Goal: Task Accomplishment & Management: Manage account settings

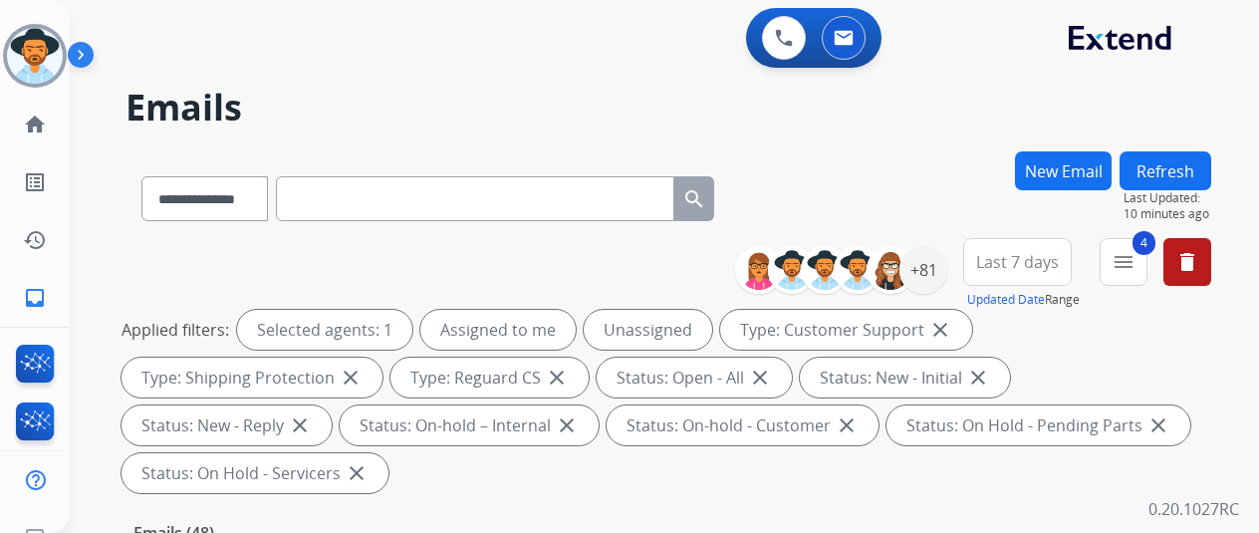
select select "**********"
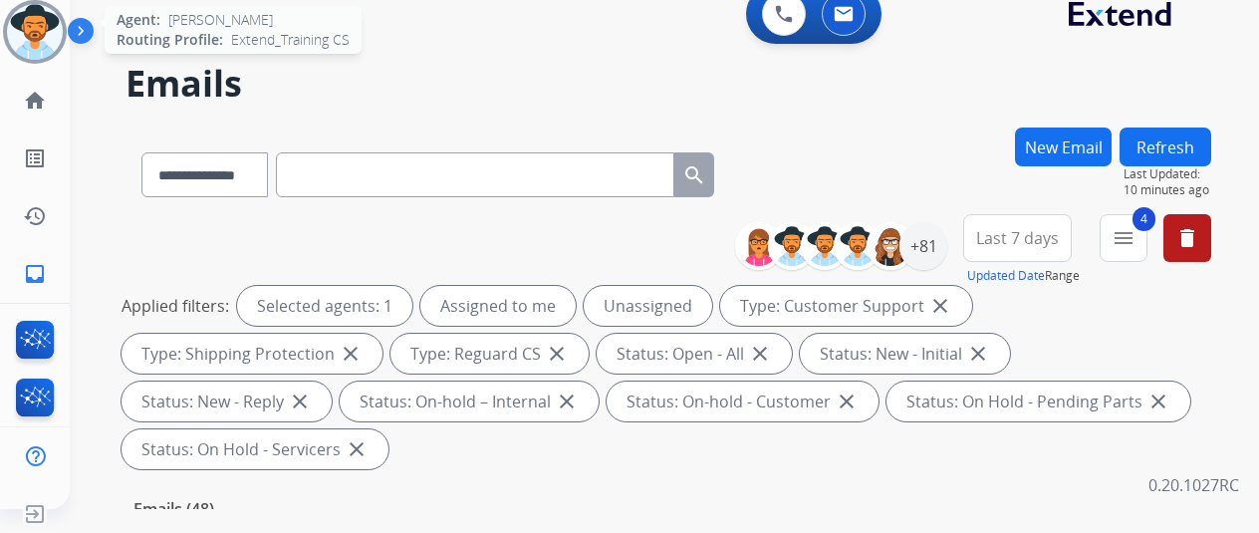
click at [43, 15] on img at bounding box center [35, 32] width 56 height 56
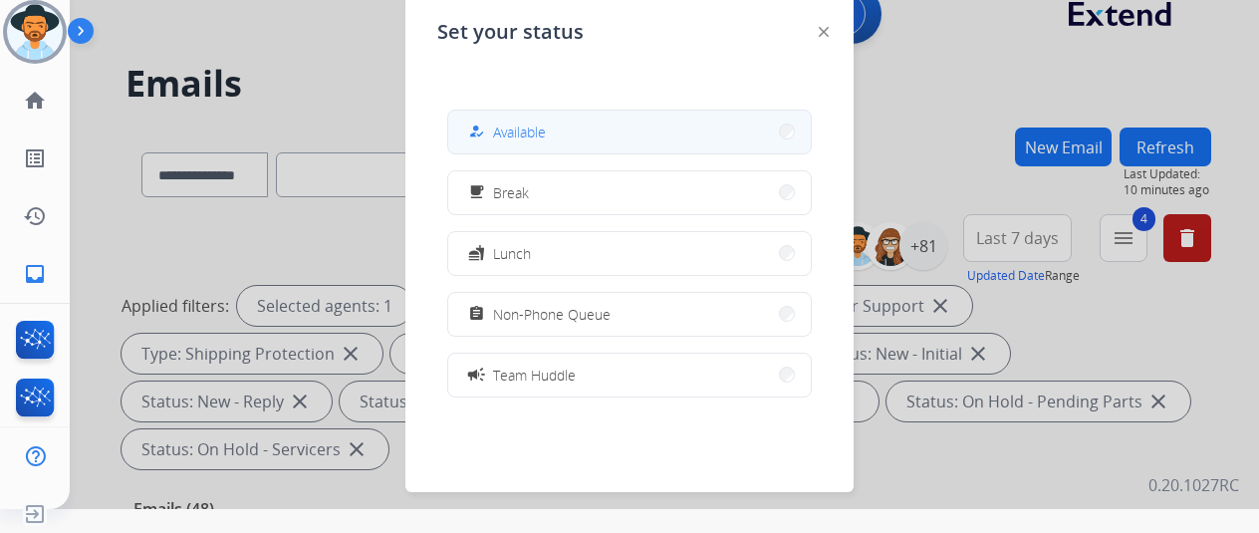
click at [545, 134] on span "Available" at bounding box center [519, 131] width 53 height 21
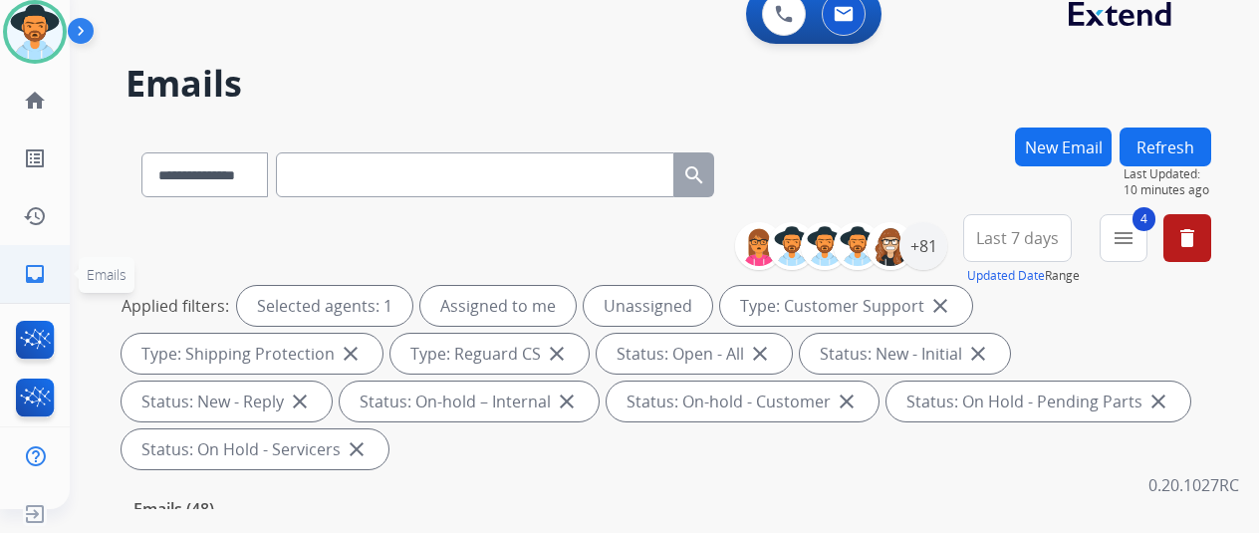
click at [24, 263] on mat-icon "inbox" at bounding box center [35, 274] width 24 height 24
click at [938, 250] on div "+81" at bounding box center [923, 246] width 48 height 48
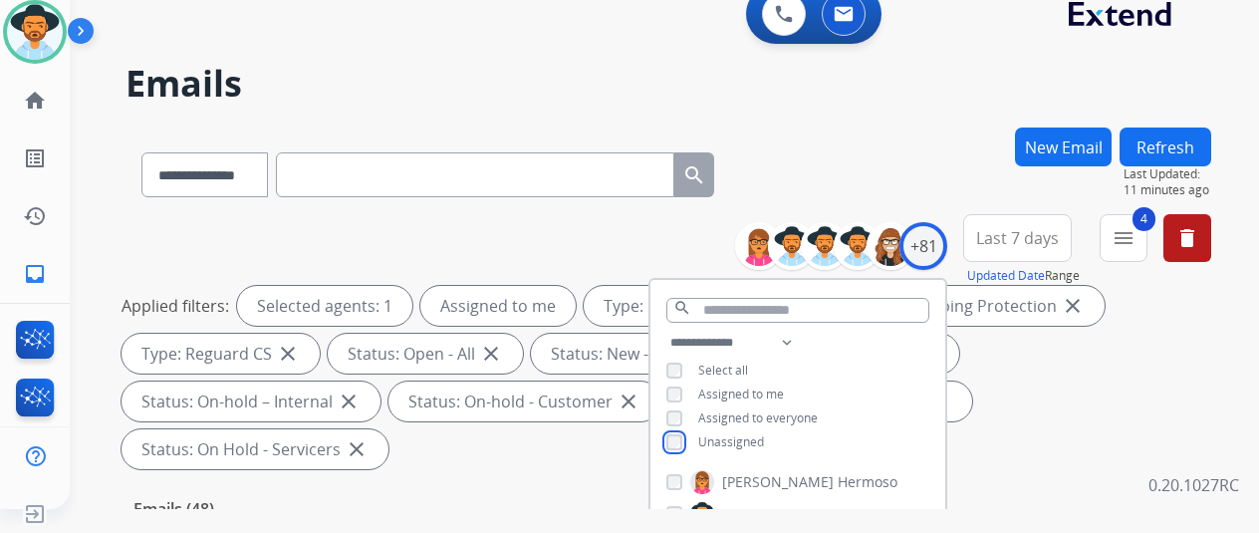
scroll to position [398, 0]
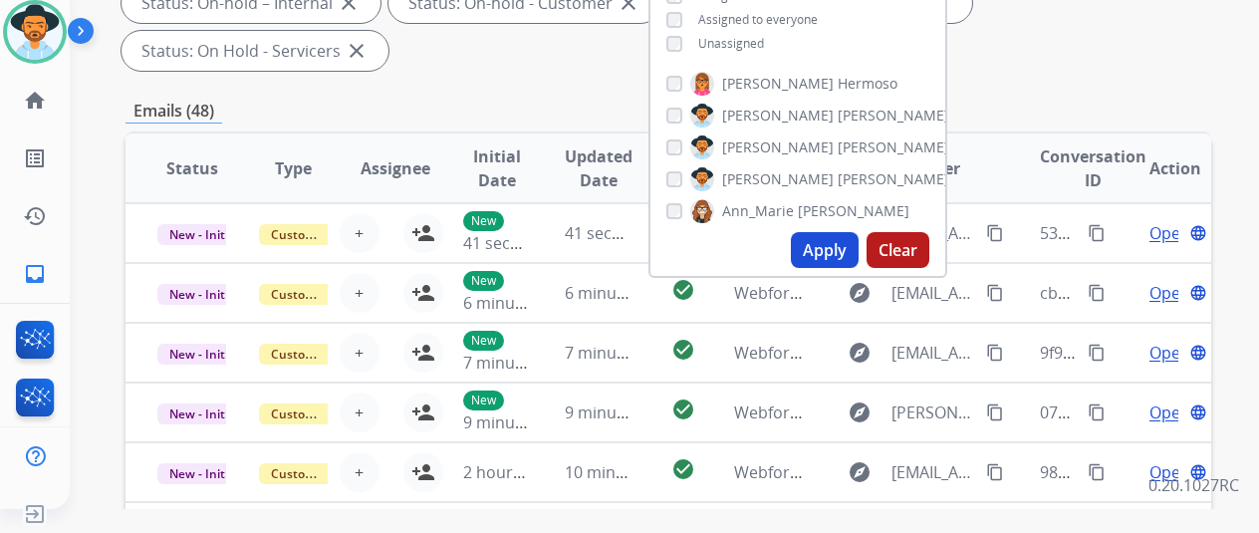
click at [830, 245] on button "Apply" at bounding box center [825, 250] width 68 height 36
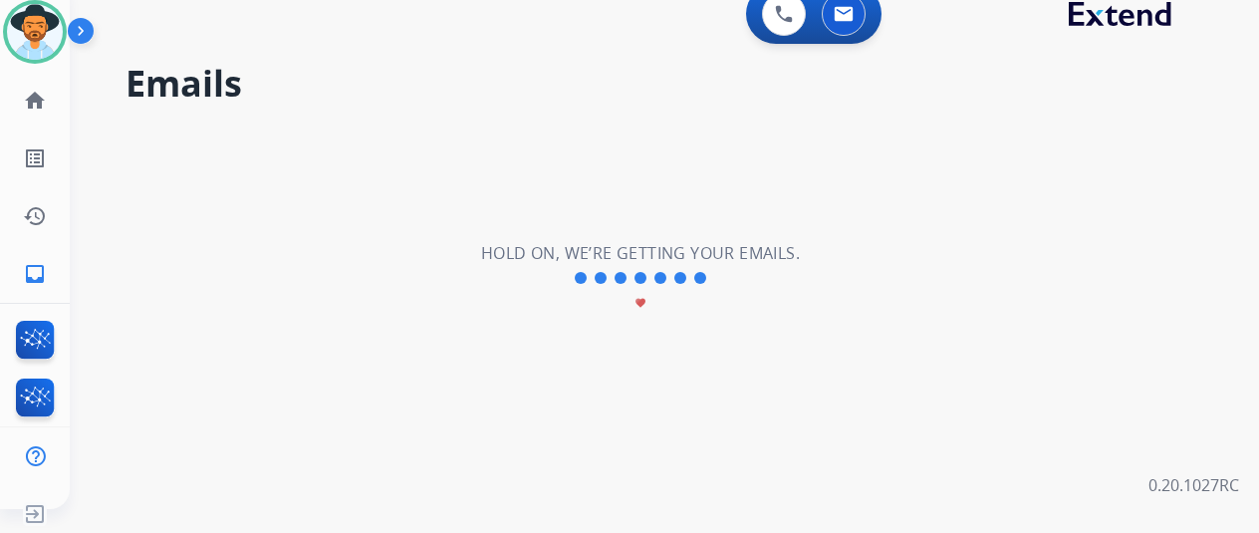
scroll to position [0, 0]
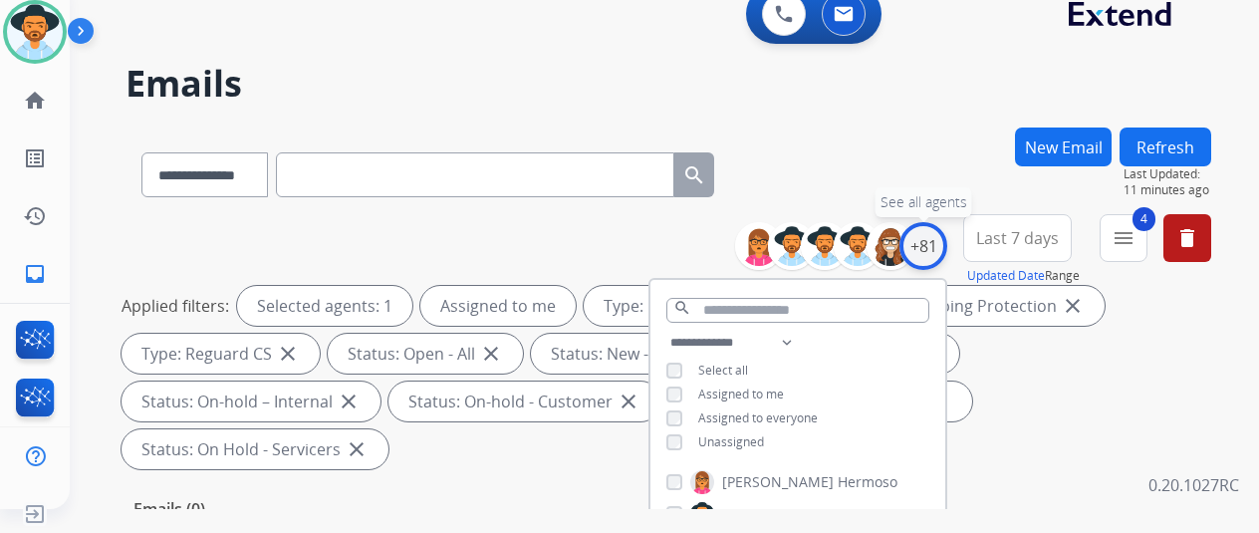
click at [941, 238] on div "+81" at bounding box center [923, 246] width 48 height 48
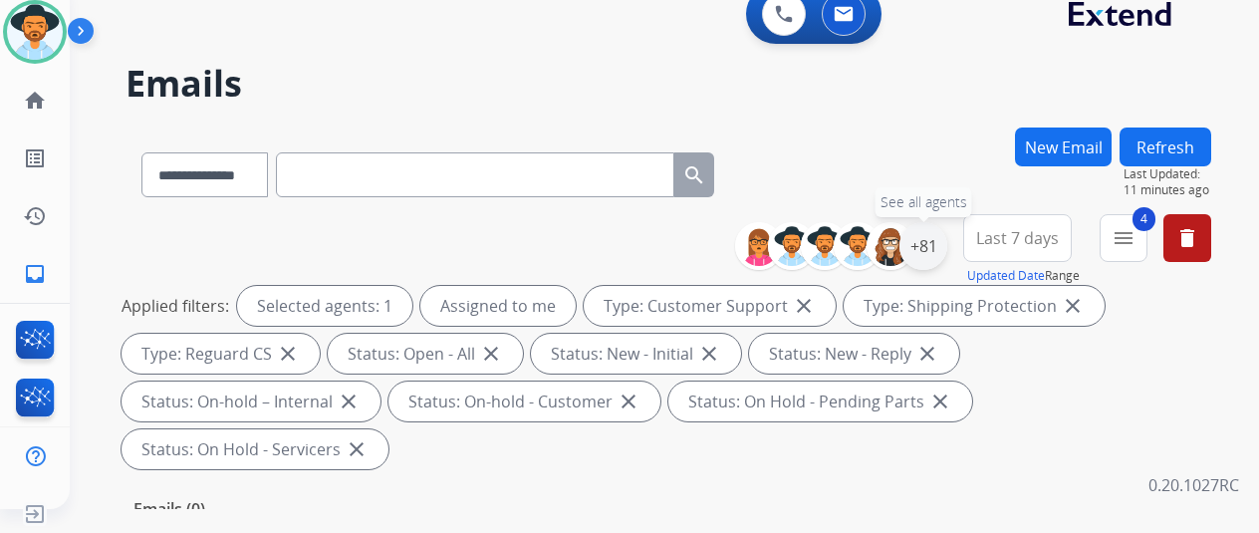
click at [942, 245] on div "+81" at bounding box center [923, 246] width 48 height 48
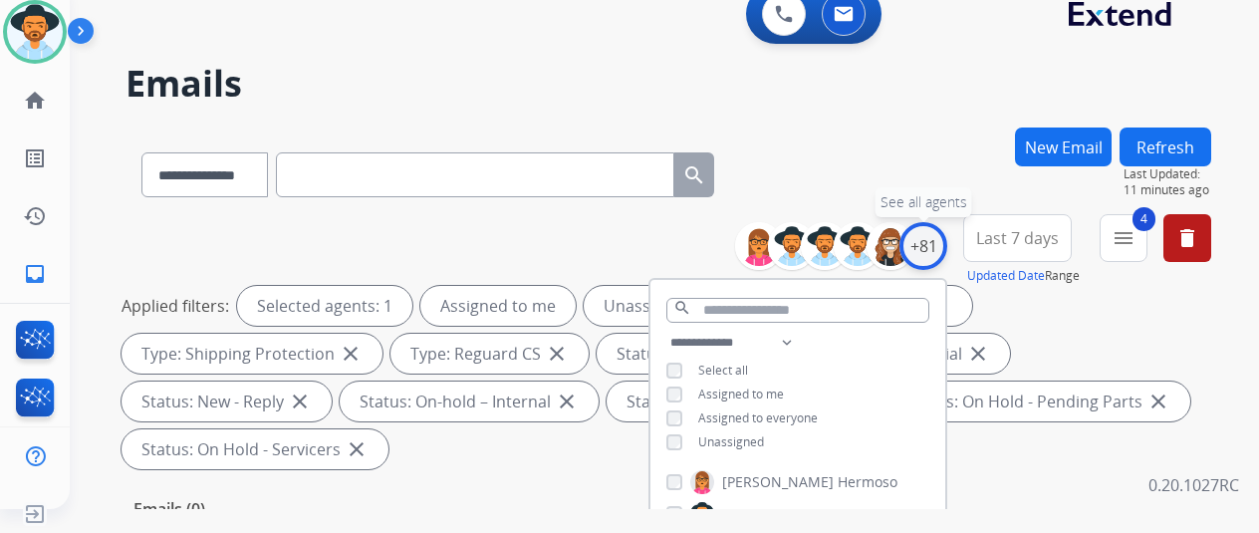
click at [941, 239] on div "+81" at bounding box center [923, 246] width 48 height 48
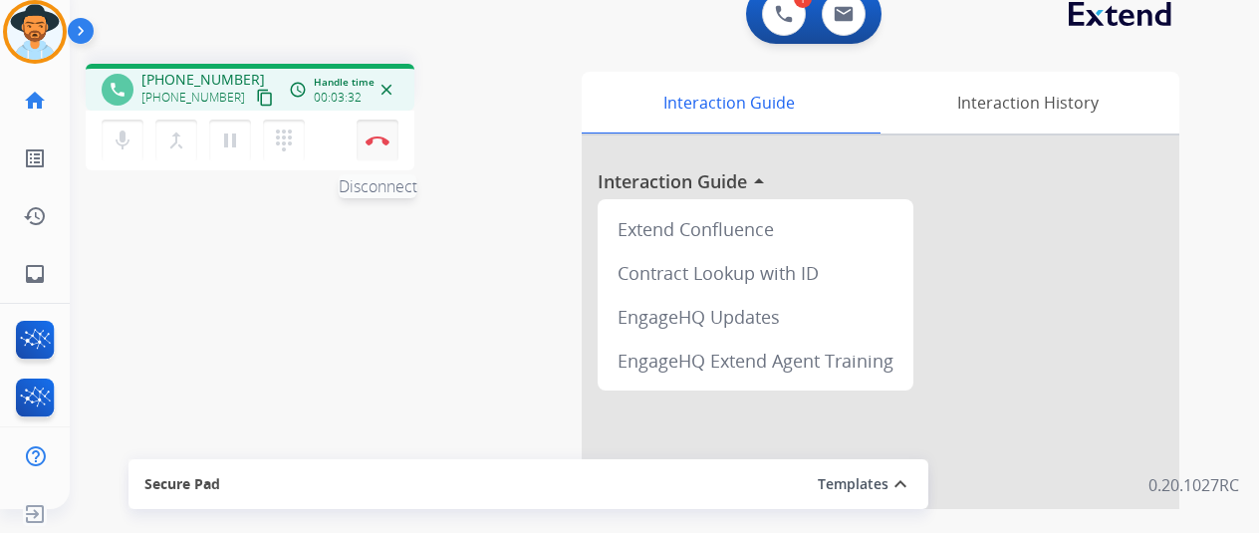
click at [377, 132] on button "Disconnect" at bounding box center [377, 140] width 42 height 42
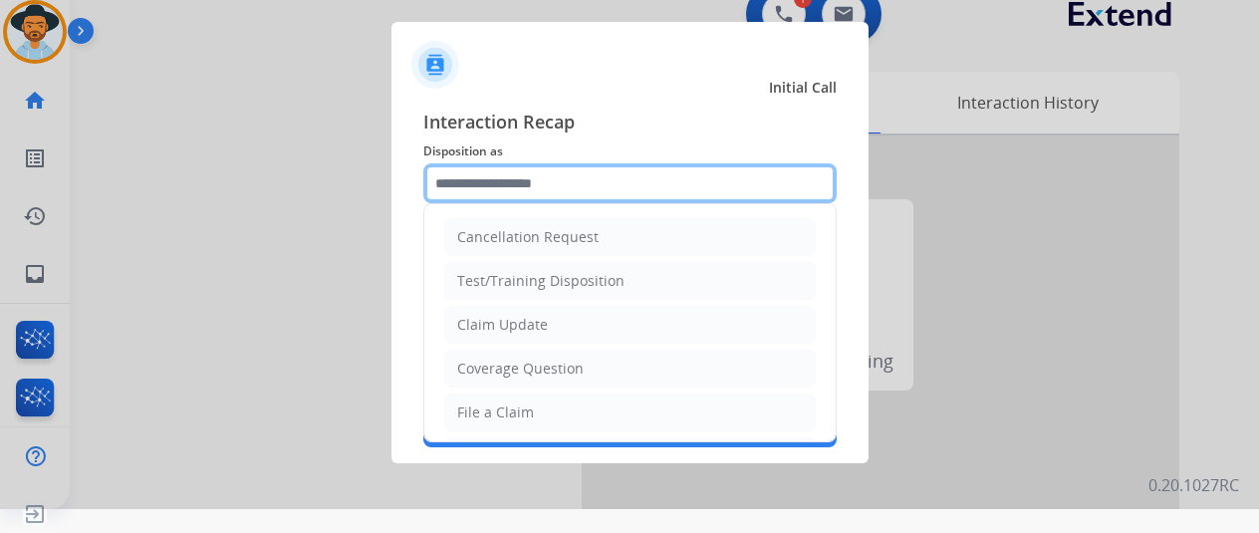
click at [472, 187] on input "text" at bounding box center [629, 183] width 413 height 40
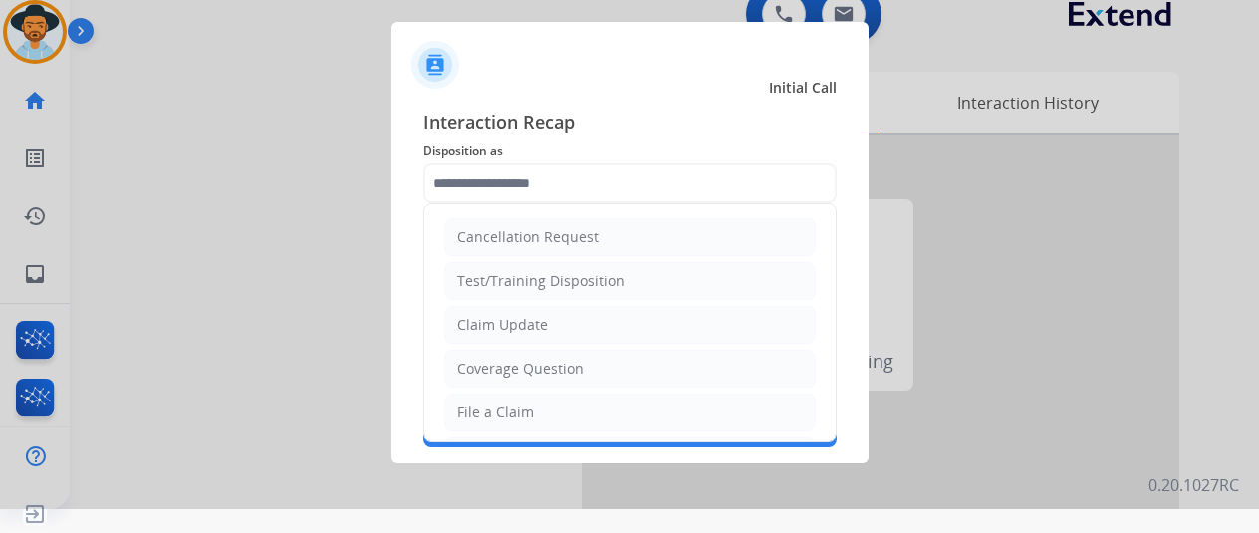
drag, startPoint x: 501, startPoint y: 405, endPoint x: 504, endPoint y: 368, distance: 37.0
click at [500, 405] on div "File a Claim" at bounding box center [495, 412] width 77 height 20
type input "**********"
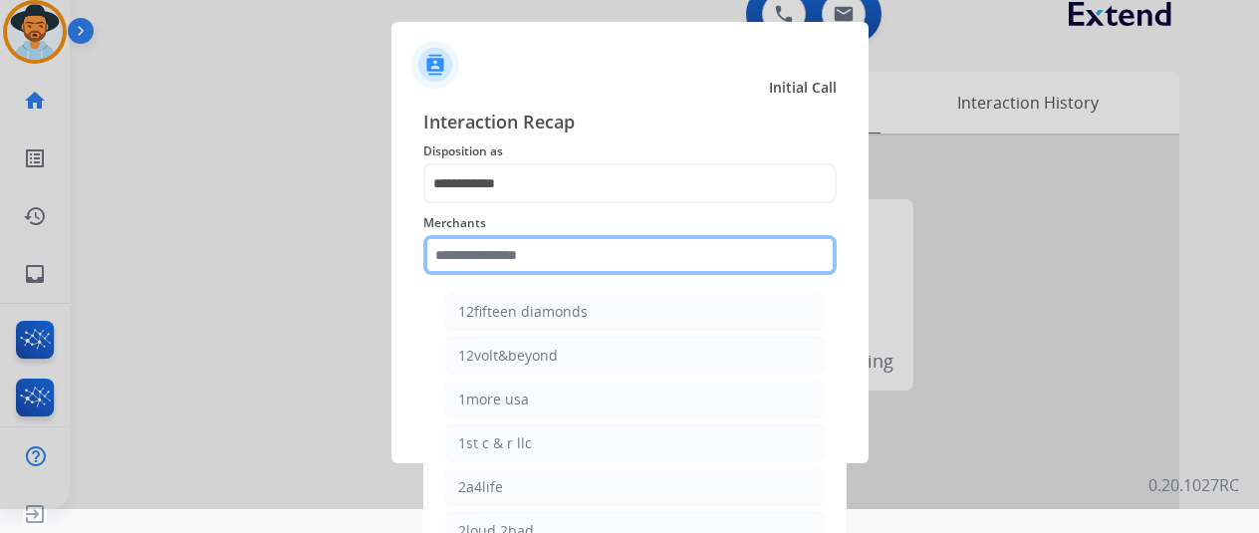
click at [503, 254] on input "text" at bounding box center [629, 255] width 413 height 40
type input "**"
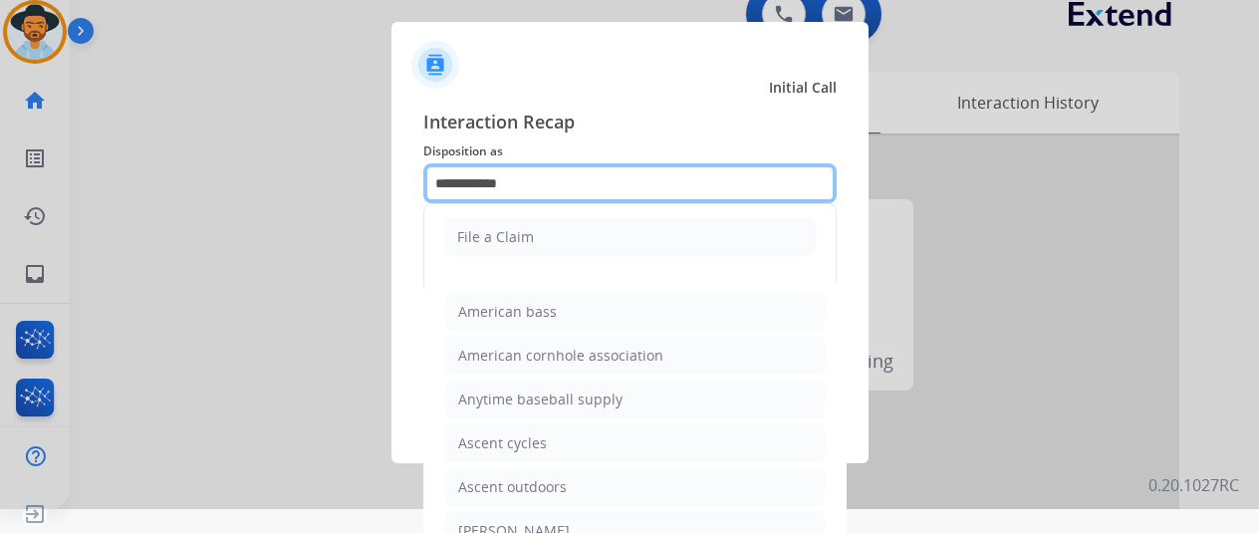
drag, startPoint x: 527, startPoint y: 180, endPoint x: 380, endPoint y: 196, distance: 147.2
click at [0, 196] on app-contact-recap-modal "**********" at bounding box center [0, 242] width 0 height 533
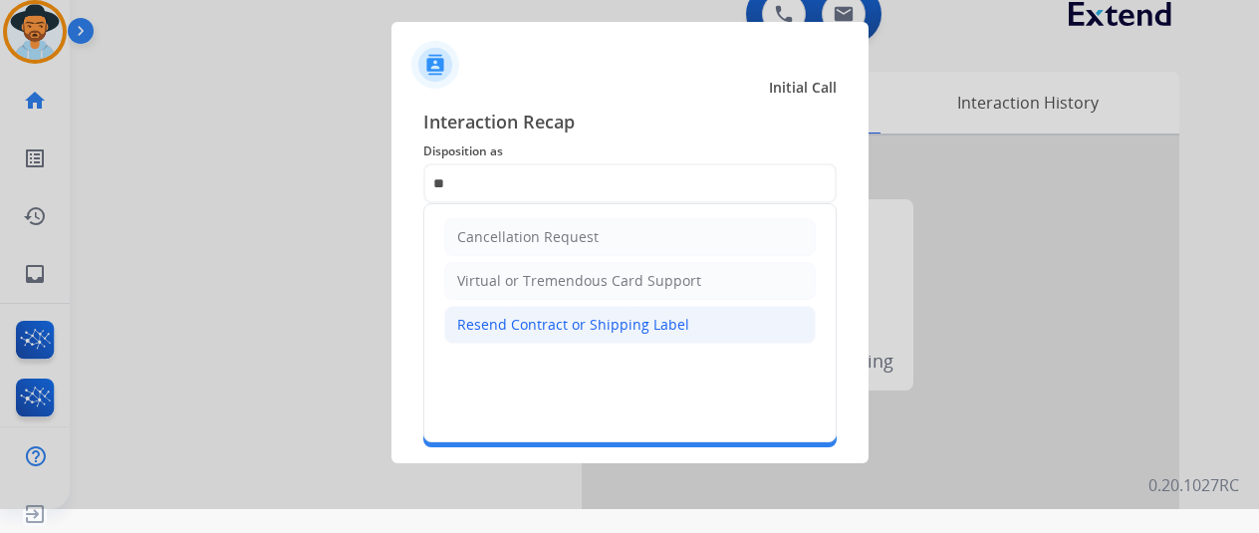
click at [563, 317] on div "Resend Contract or Shipping Label" at bounding box center [573, 325] width 232 height 20
type input "**********"
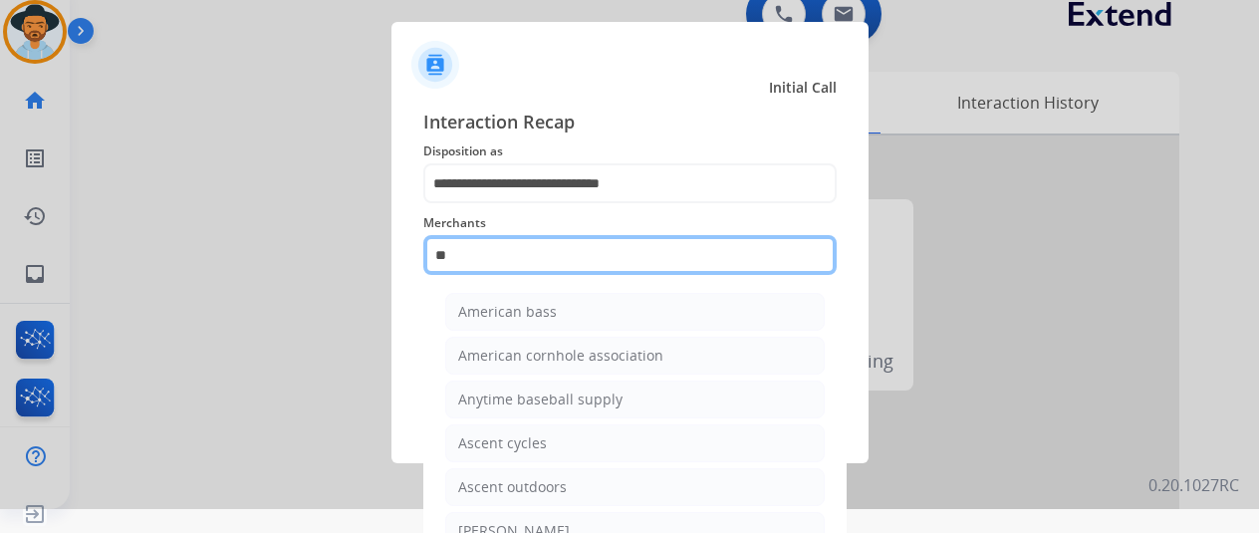
click at [509, 253] on input "**" at bounding box center [629, 255] width 413 height 40
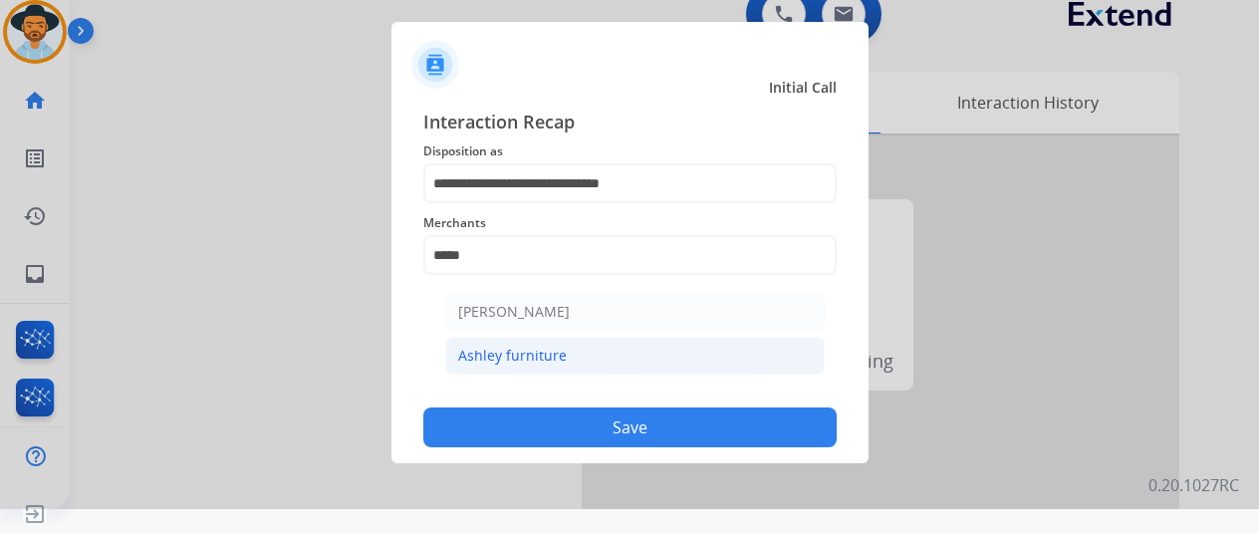
click at [500, 337] on li "Ashley furniture" at bounding box center [634, 356] width 379 height 38
type input "**********"
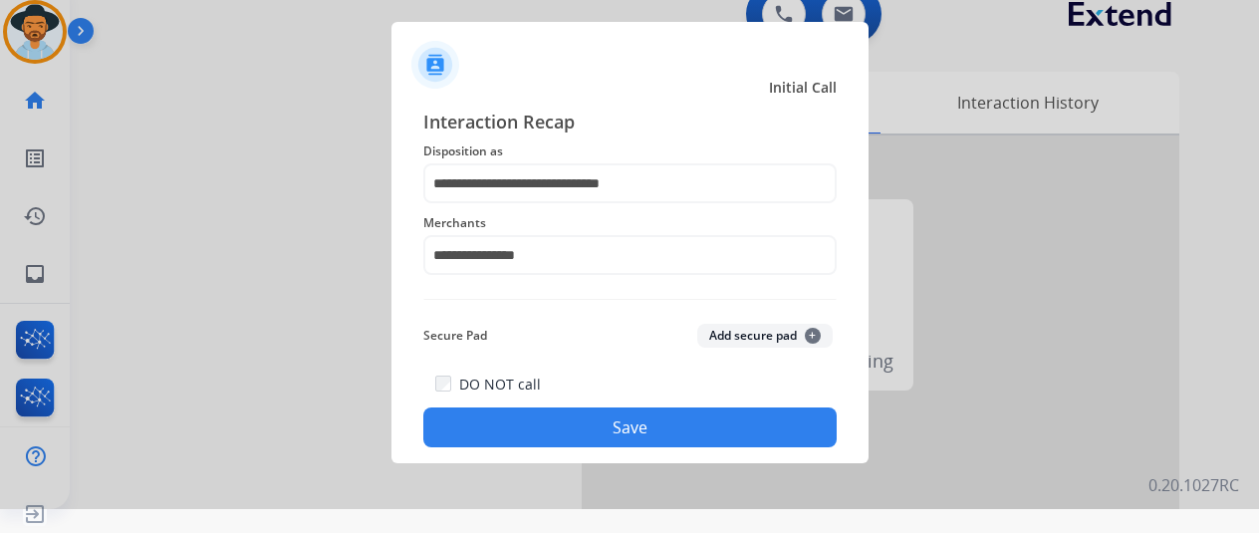
click at [586, 422] on button "Save" at bounding box center [629, 427] width 413 height 40
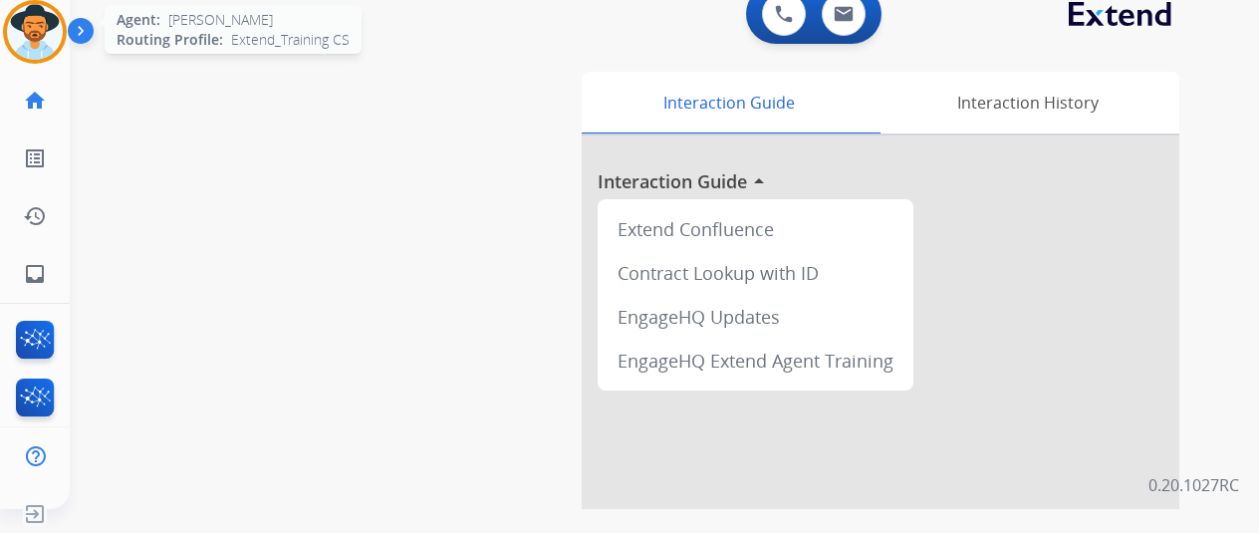
click at [45, 14] on img at bounding box center [35, 32] width 56 height 56
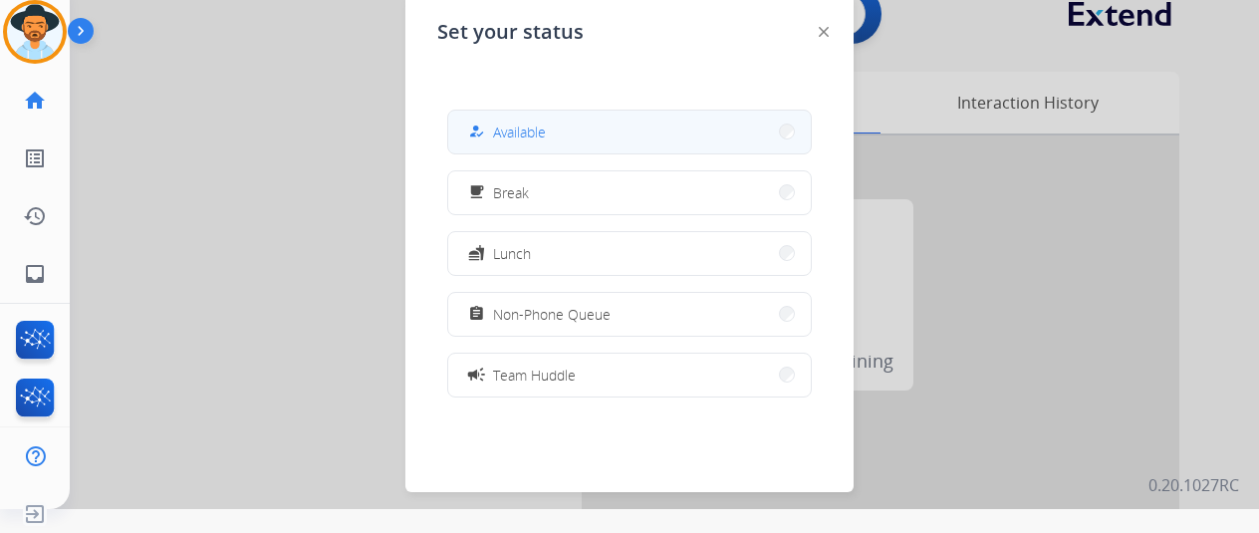
click at [557, 123] on button "how_to_reg Available" at bounding box center [629, 132] width 362 height 43
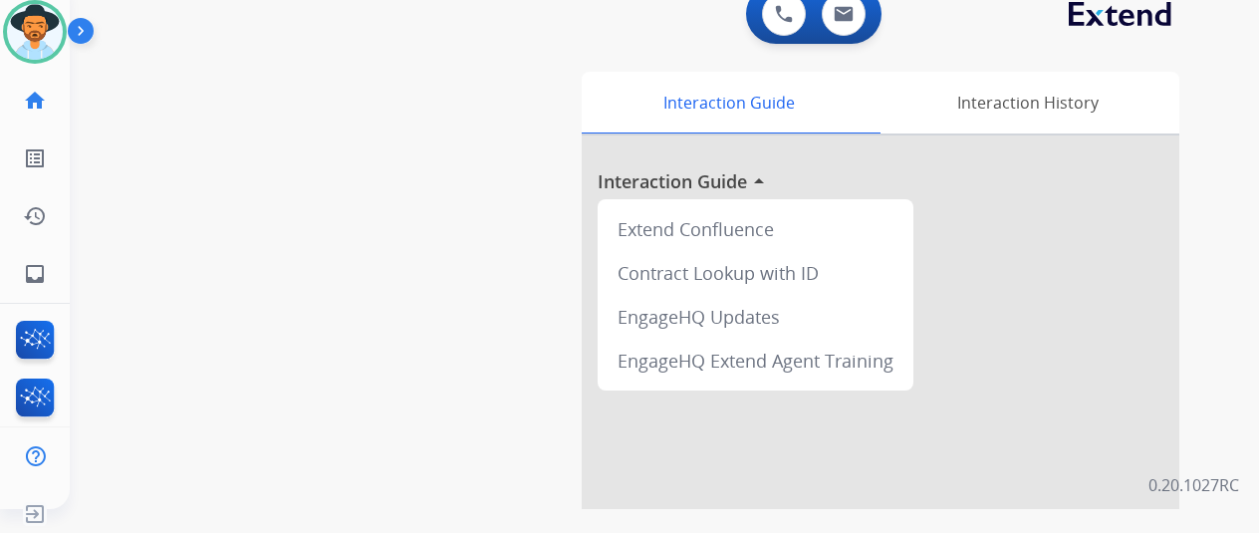
click at [210, 270] on div "swap_horiz Break voice bridge close_fullscreen Connect 3-Way Call merge_type Se…" at bounding box center [640, 463] width 1141 height 830
click at [32, 270] on mat-icon "inbox" at bounding box center [35, 274] width 24 height 24
select select "**********"
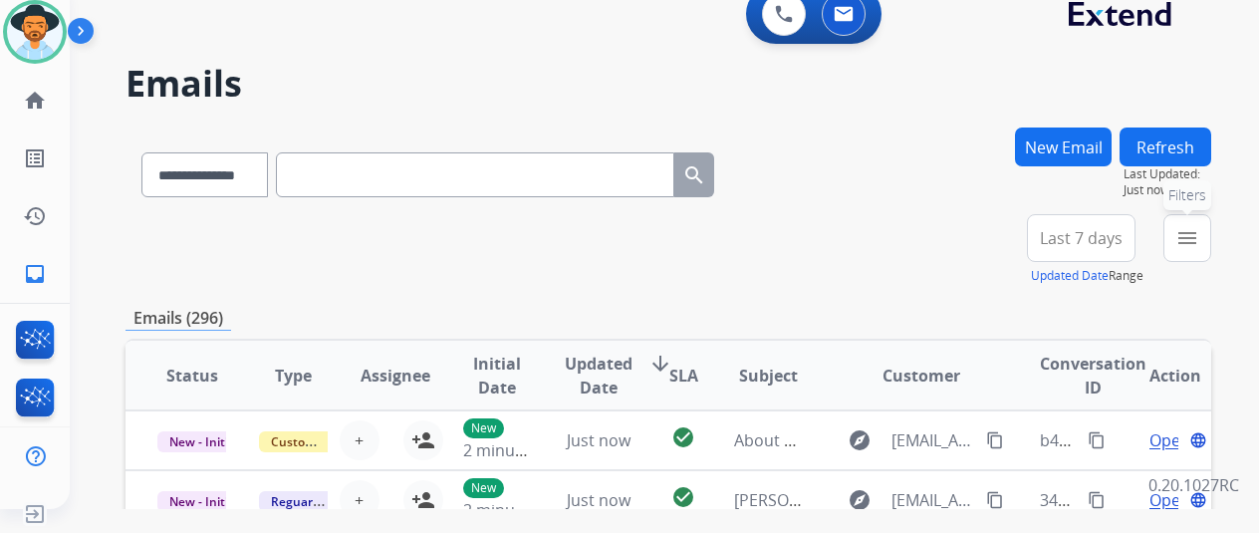
click at [1199, 238] on mat-icon "menu" at bounding box center [1187, 238] width 24 height 24
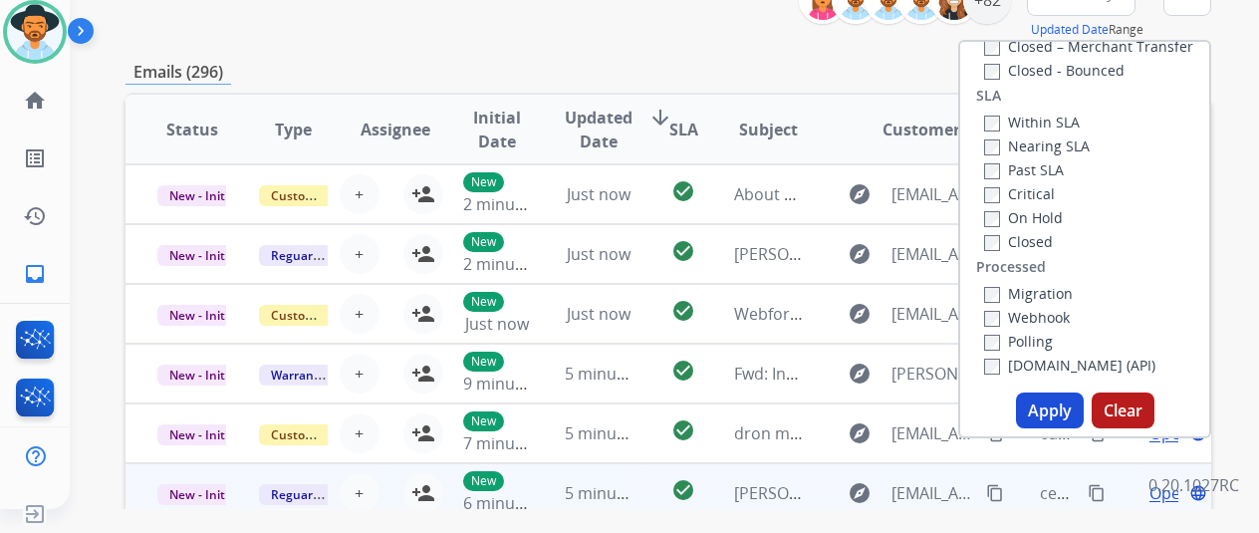
scroll to position [398, 0]
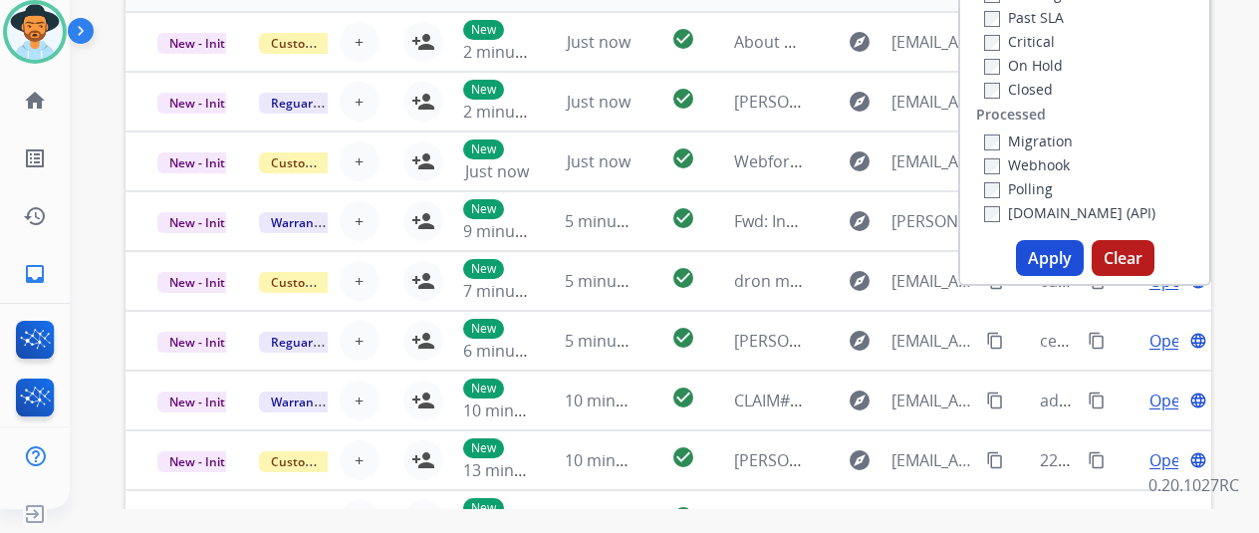
click at [1069, 254] on button "Apply" at bounding box center [1050, 258] width 68 height 36
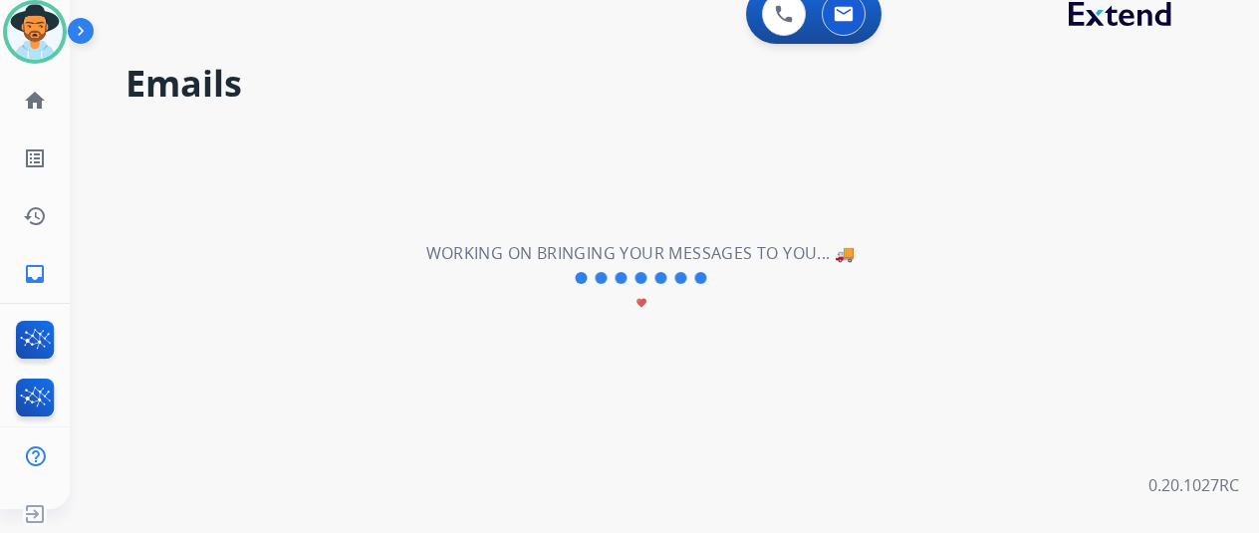
scroll to position [0, 0]
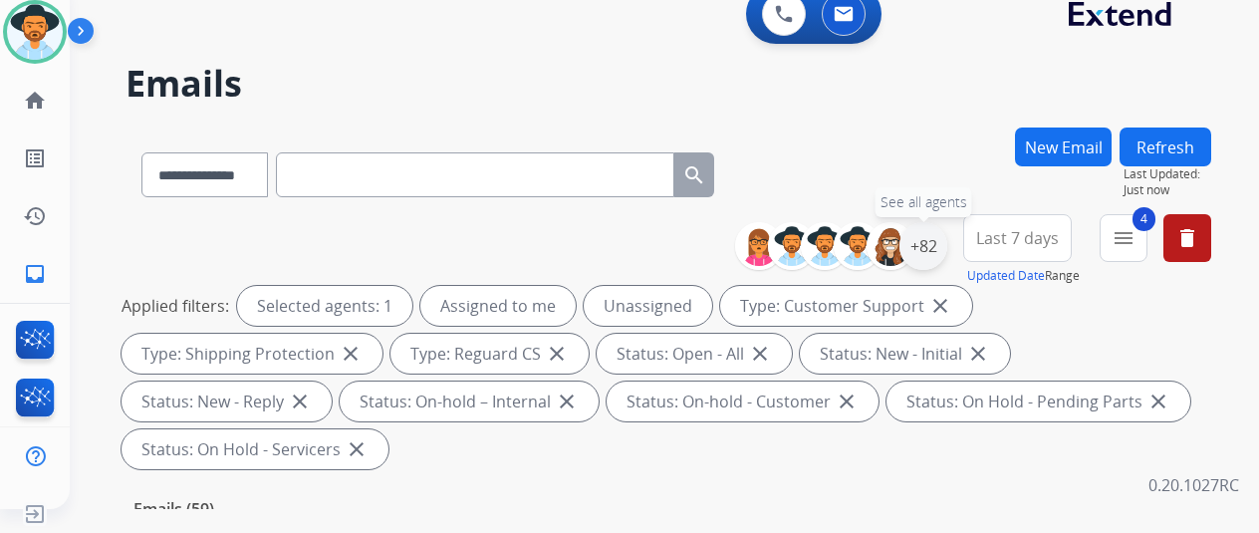
click at [934, 243] on div "+82" at bounding box center [923, 246] width 48 height 48
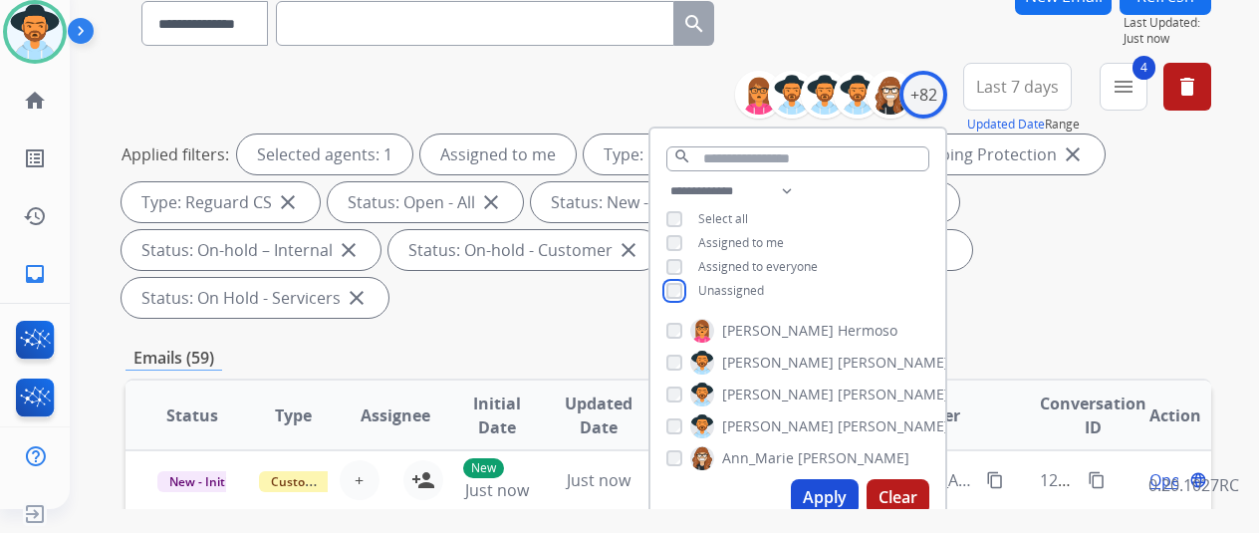
scroll to position [398, 0]
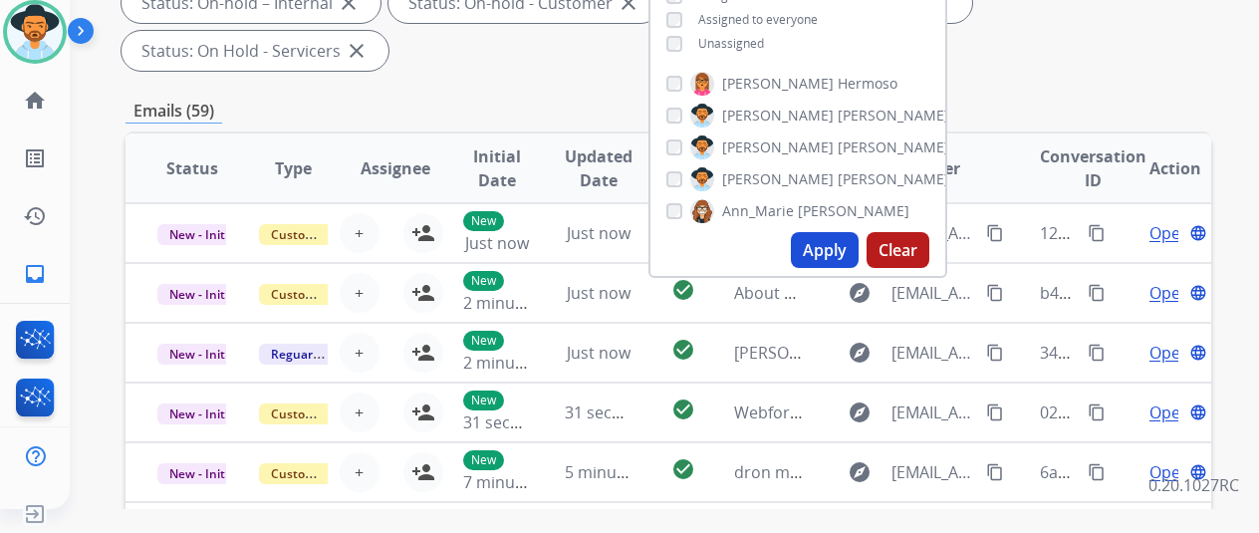
click at [837, 259] on button "Apply" at bounding box center [825, 250] width 68 height 36
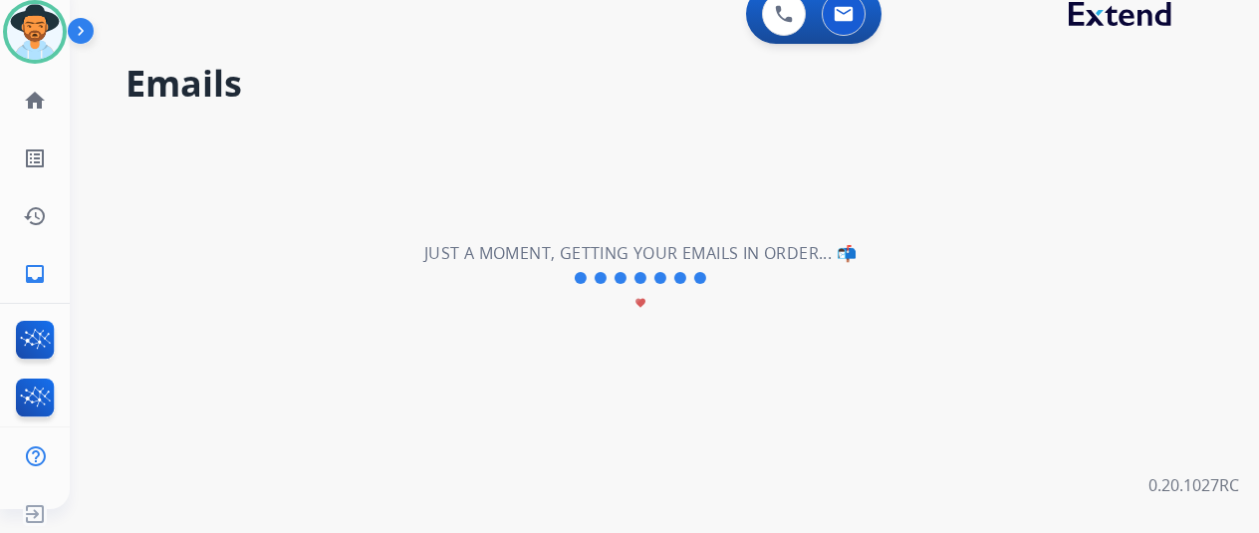
scroll to position [0, 0]
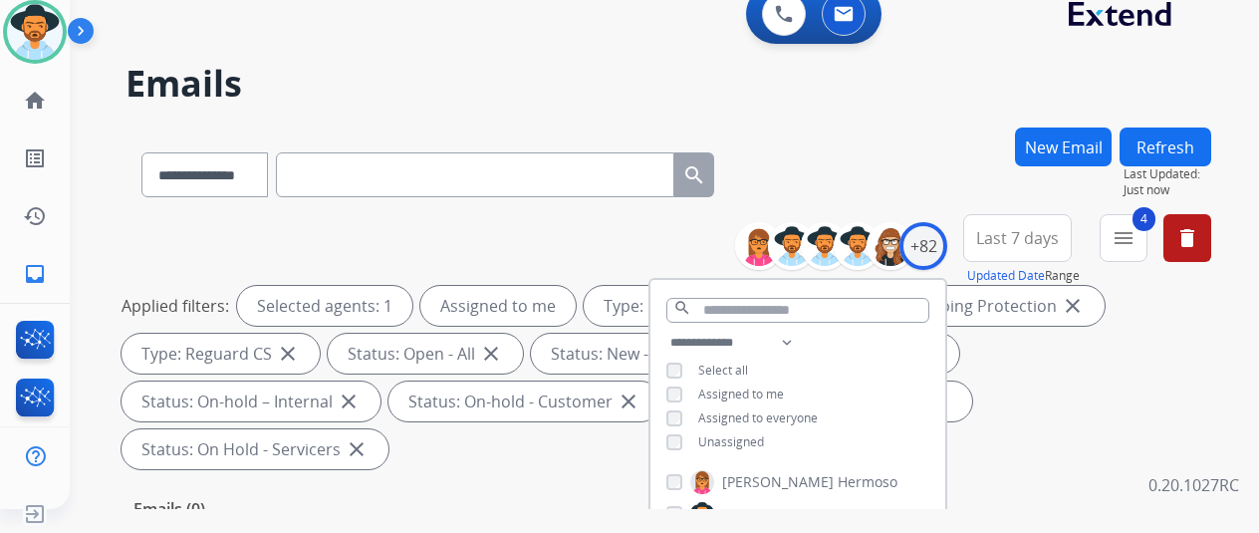
click at [881, 144] on div "**********" at bounding box center [667, 170] width 1085 height 87
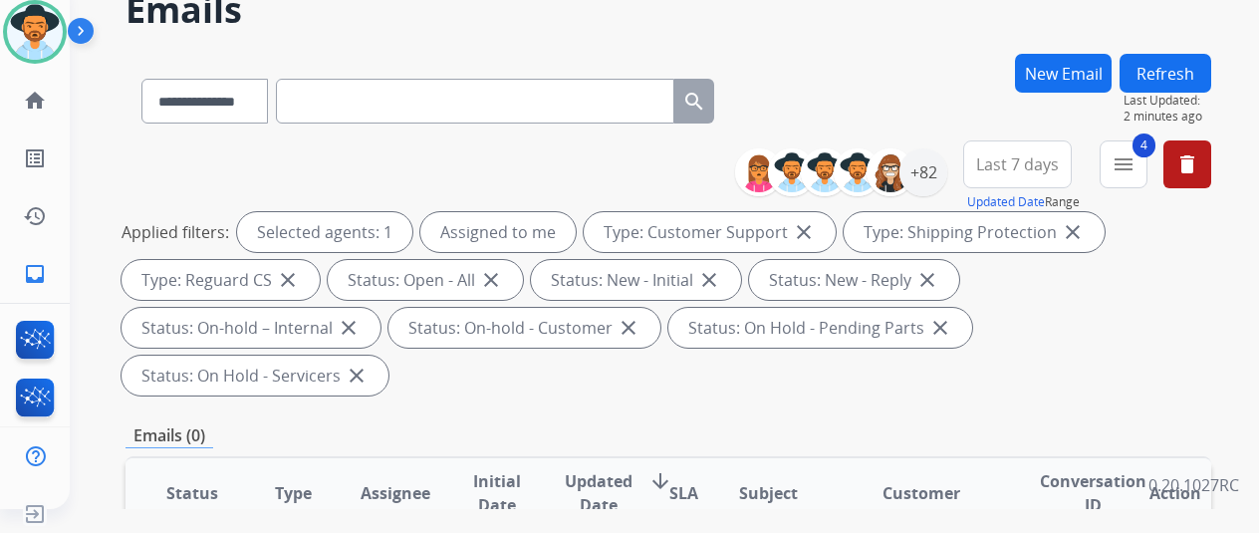
scroll to position [100, 0]
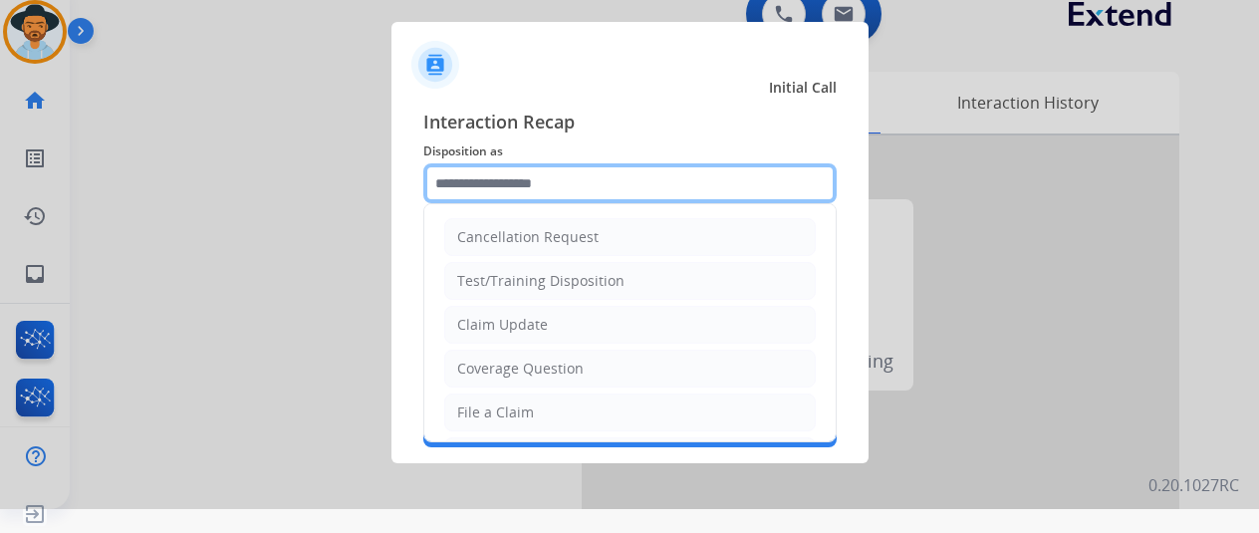
click at [478, 192] on input "text" at bounding box center [629, 183] width 413 height 40
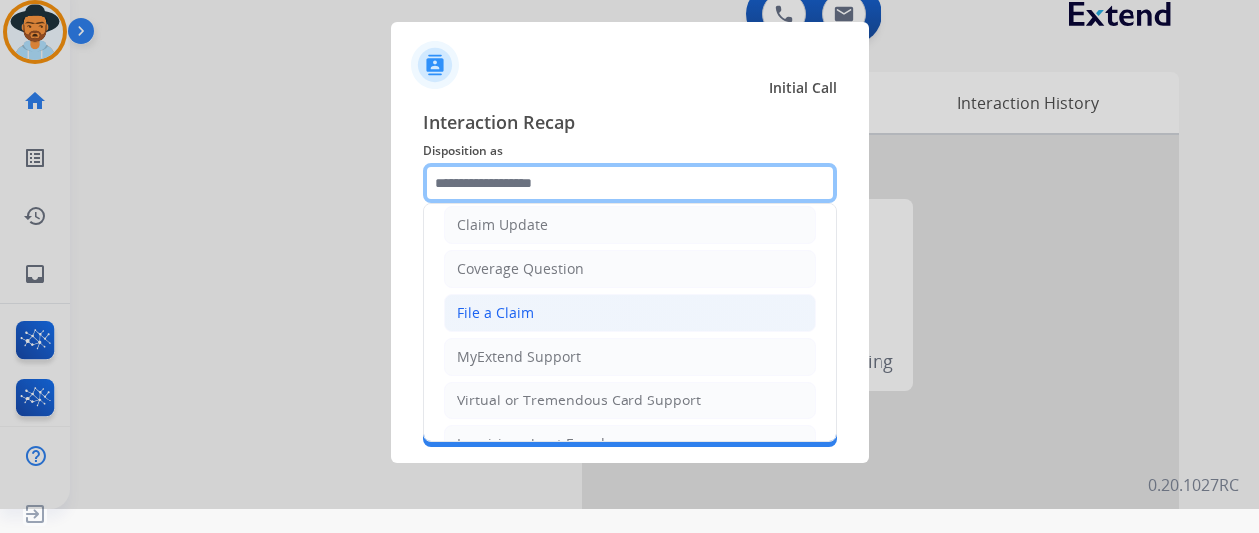
scroll to position [100, 0]
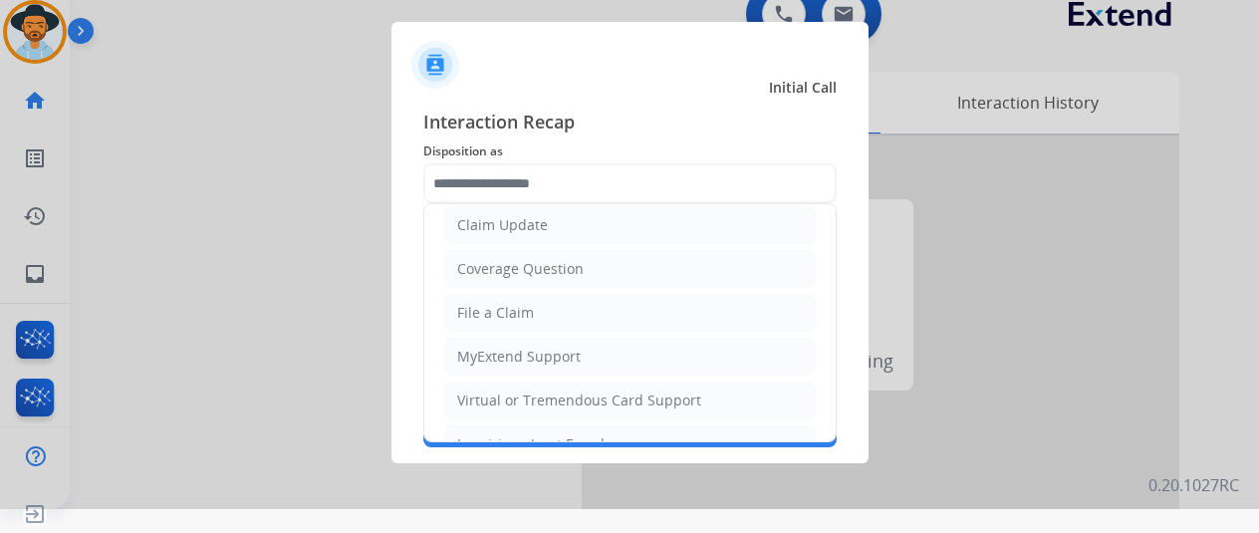
click at [545, 261] on div "Coverage Question" at bounding box center [520, 269] width 126 height 20
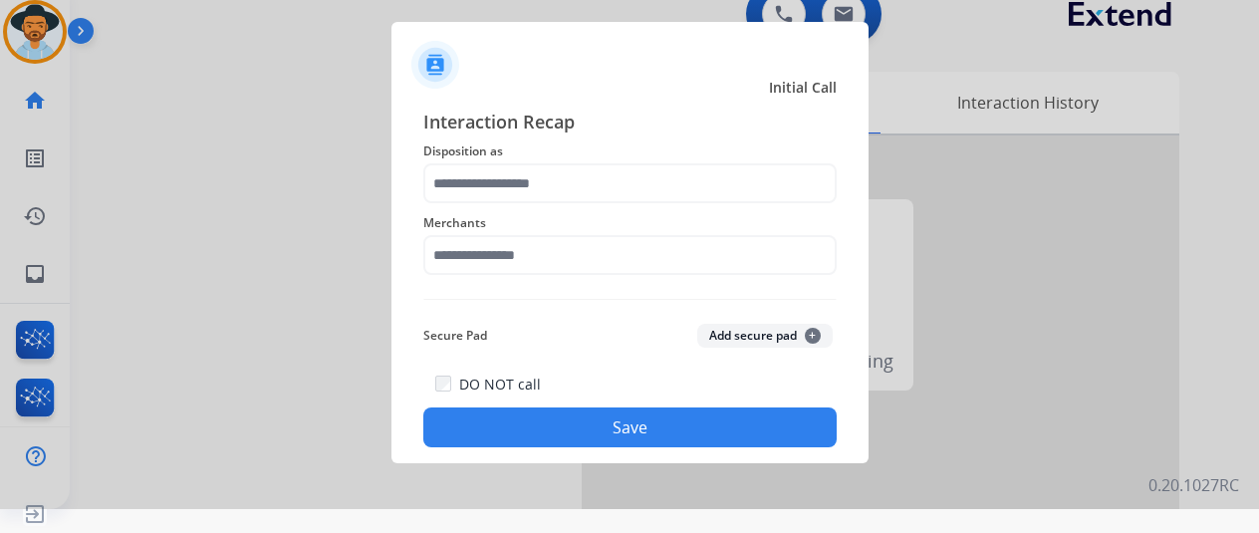
type input "**********"
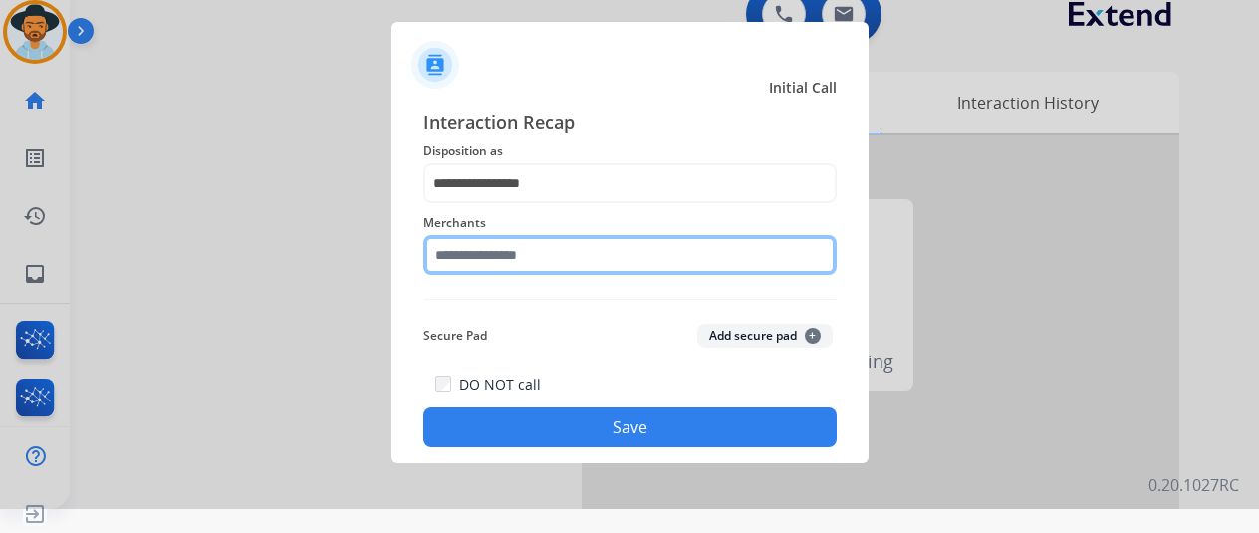
click at [517, 254] on input "text" at bounding box center [629, 255] width 413 height 40
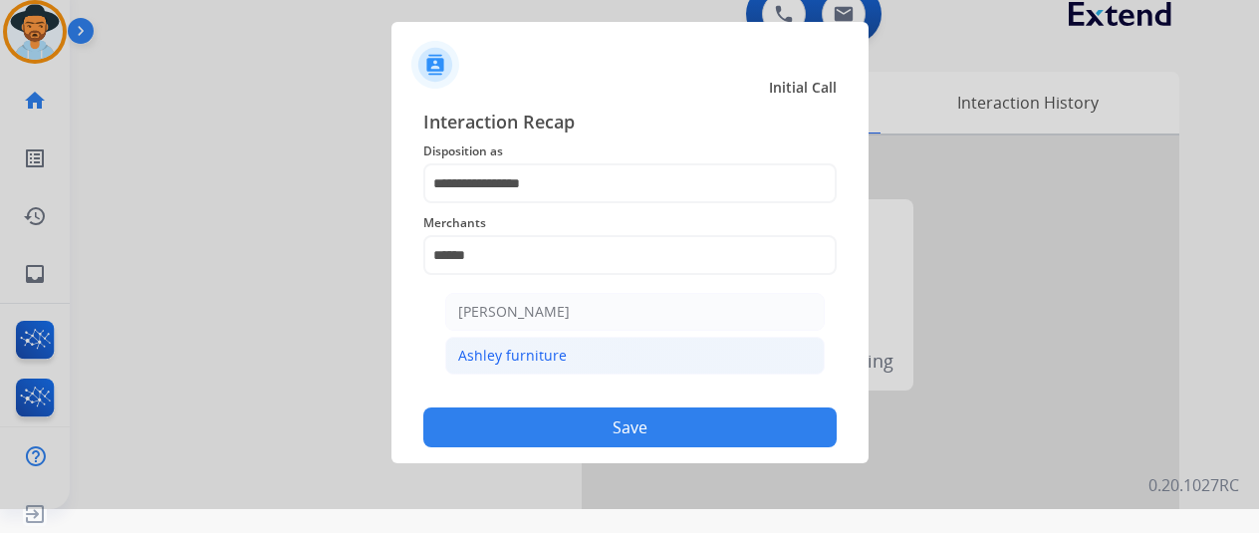
click at [531, 359] on div "Ashley furniture" at bounding box center [512, 356] width 109 height 20
type input "**********"
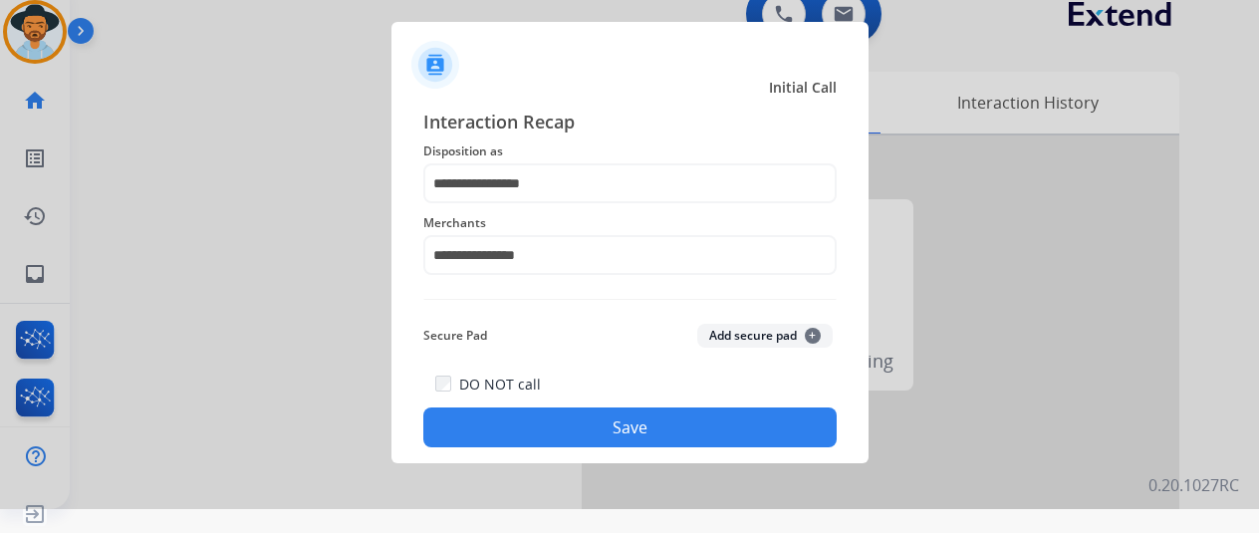
click at [565, 422] on button "Save" at bounding box center [629, 427] width 413 height 40
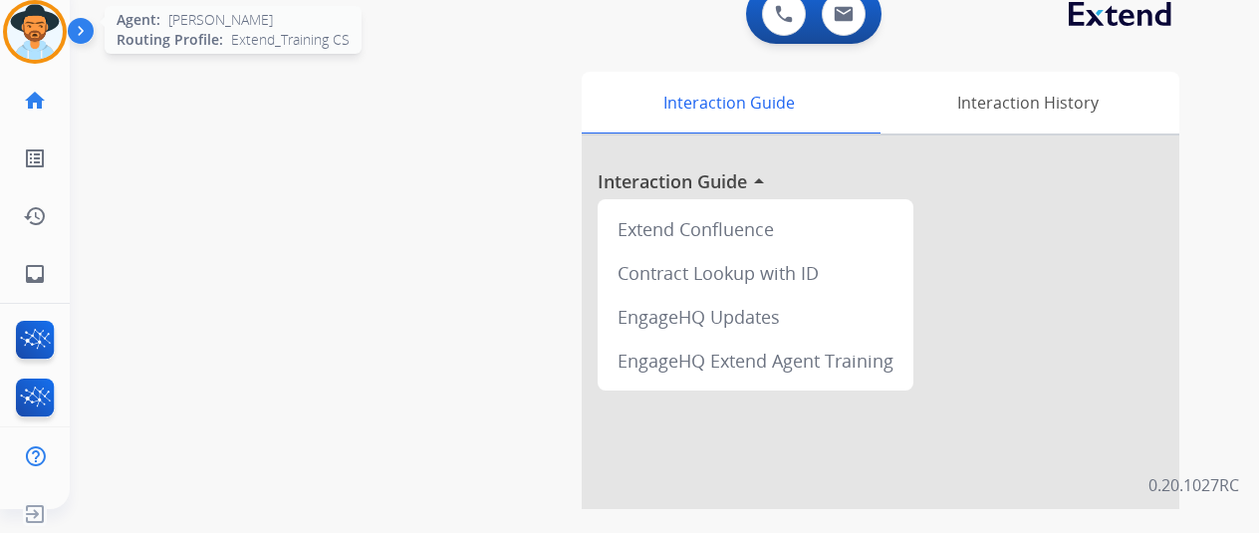
click at [38, 13] on img at bounding box center [35, 32] width 56 height 56
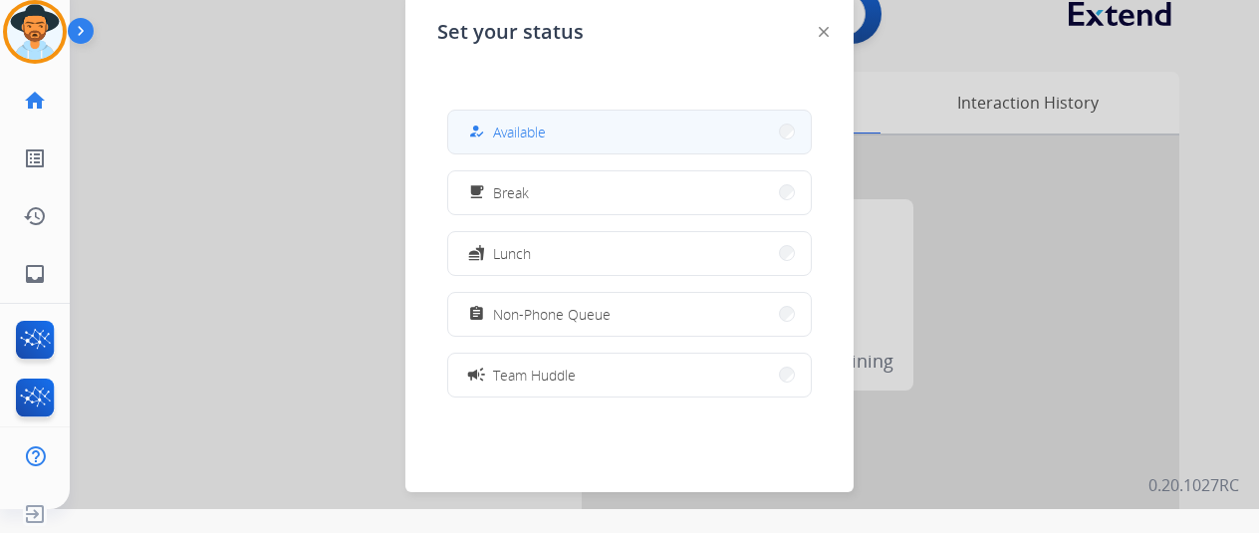
click at [579, 128] on button "how_to_reg Available" at bounding box center [629, 132] width 362 height 43
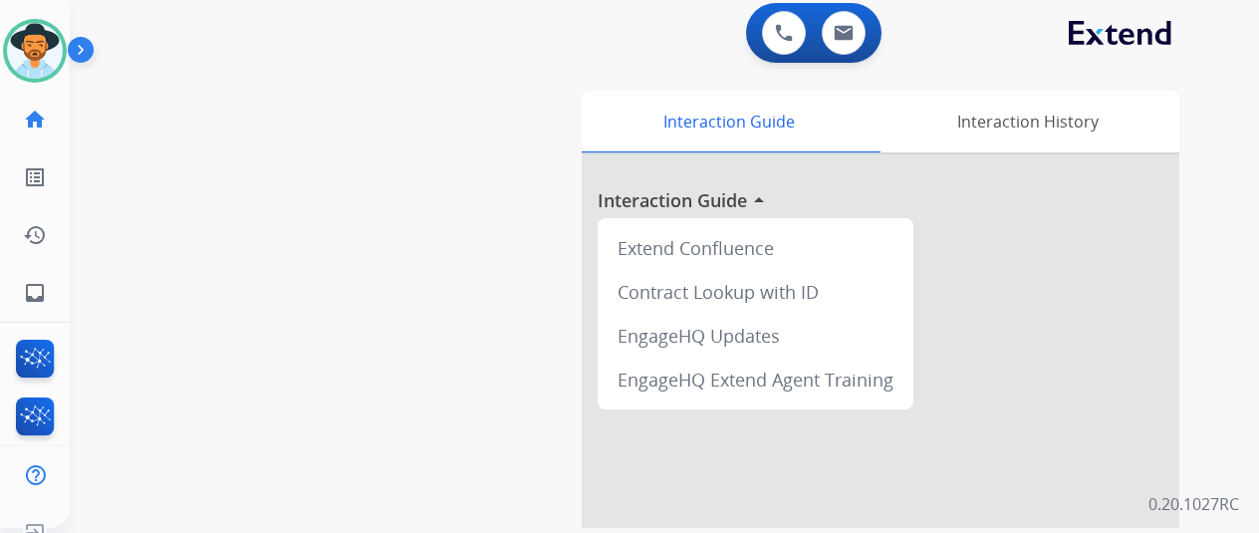
scroll to position [0, 0]
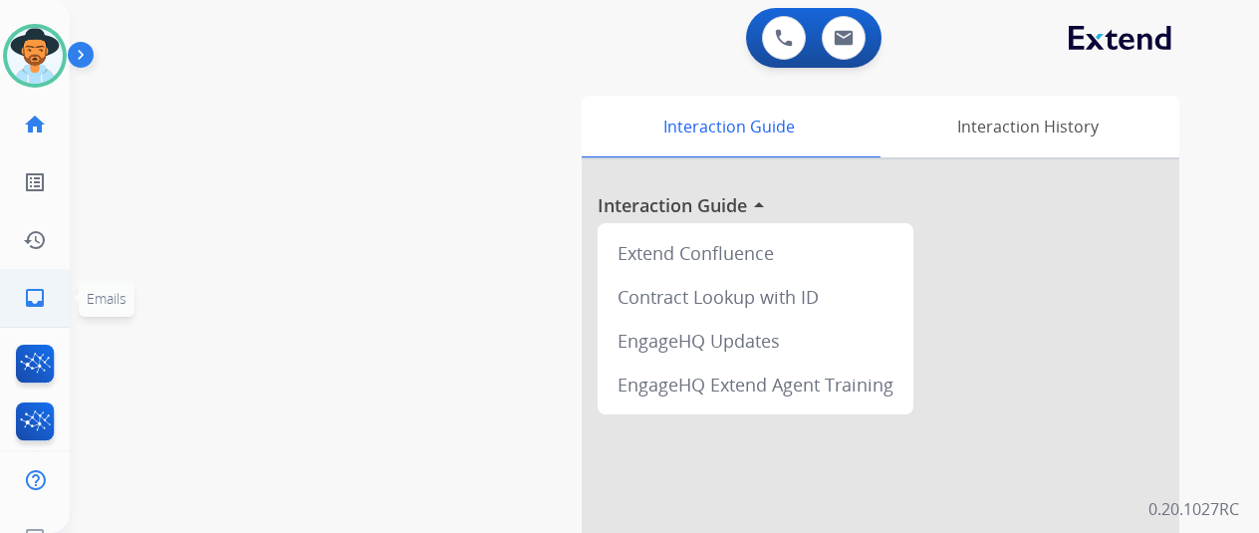
click at [42, 297] on mat-icon "inbox" at bounding box center [35, 298] width 24 height 24
select select "**********"
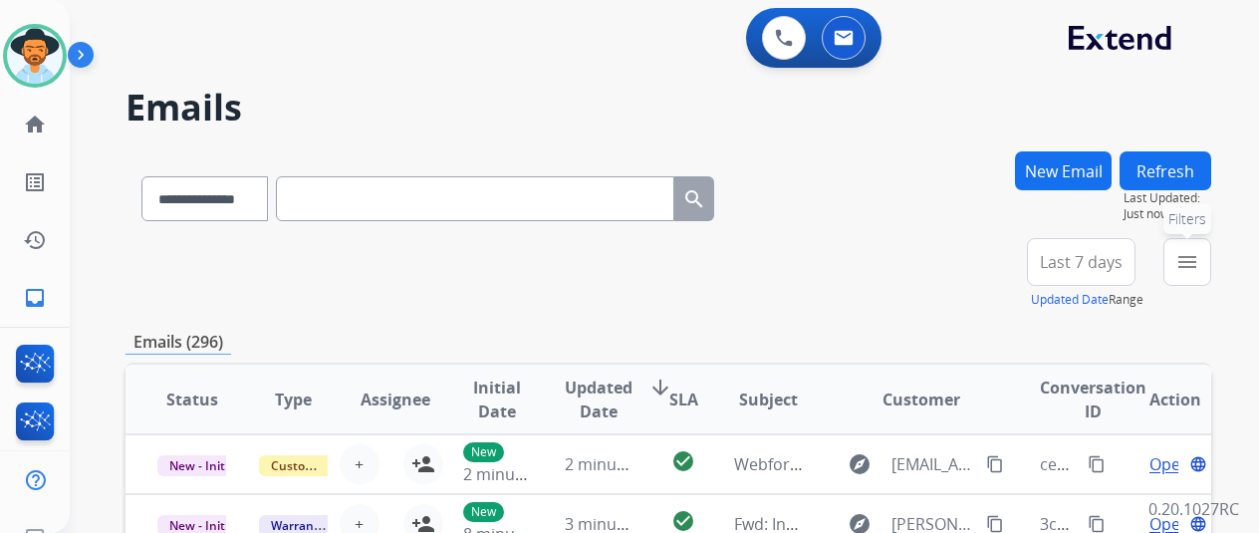
click at [1199, 257] on mat-icon "menu" at bounding box center [1187, 262] width 24 height 24
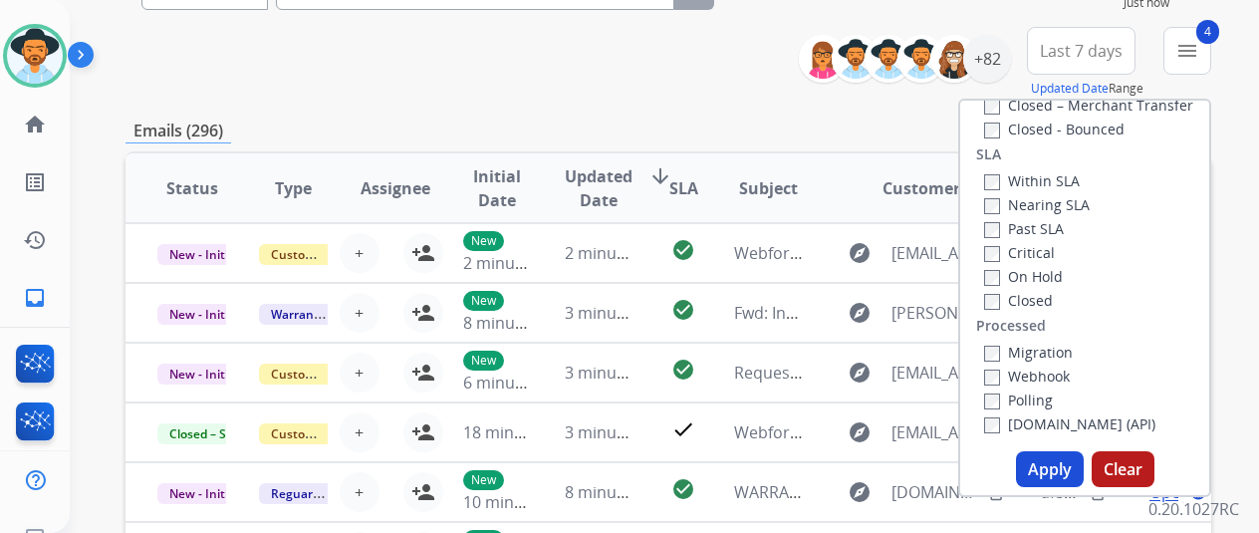
scroll to position [299, 0]
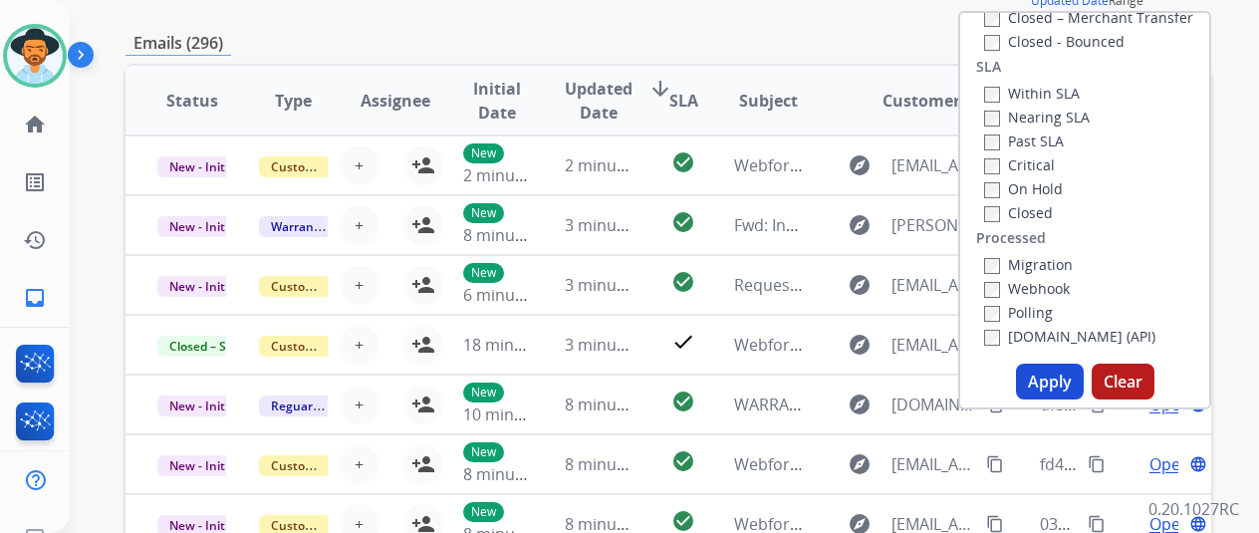
click at [1067, 386] on button "Apply" at bounding box center [1050, 381] width 68 height 36
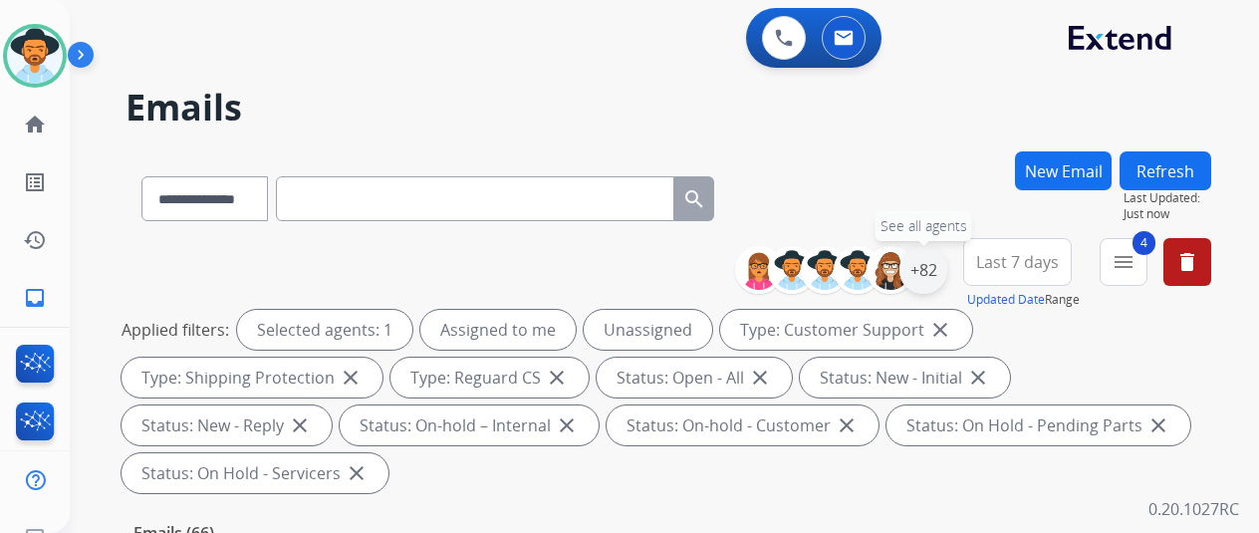
click at [930, 264] on div "+82" at bounding box center [923, 270] width 48 height 48
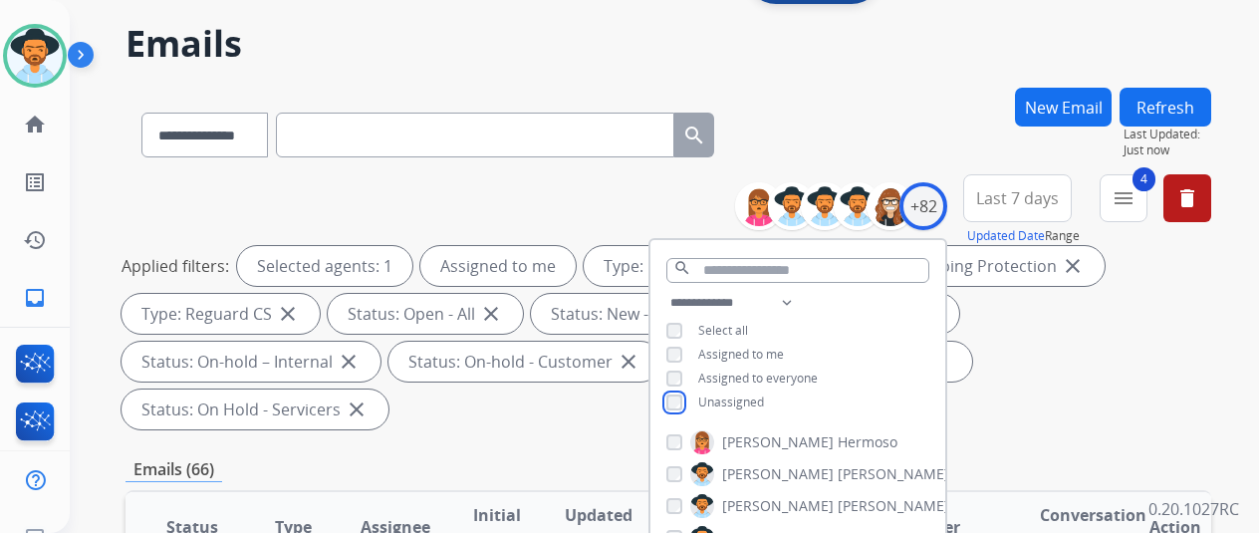
scroll to position [299, 0]
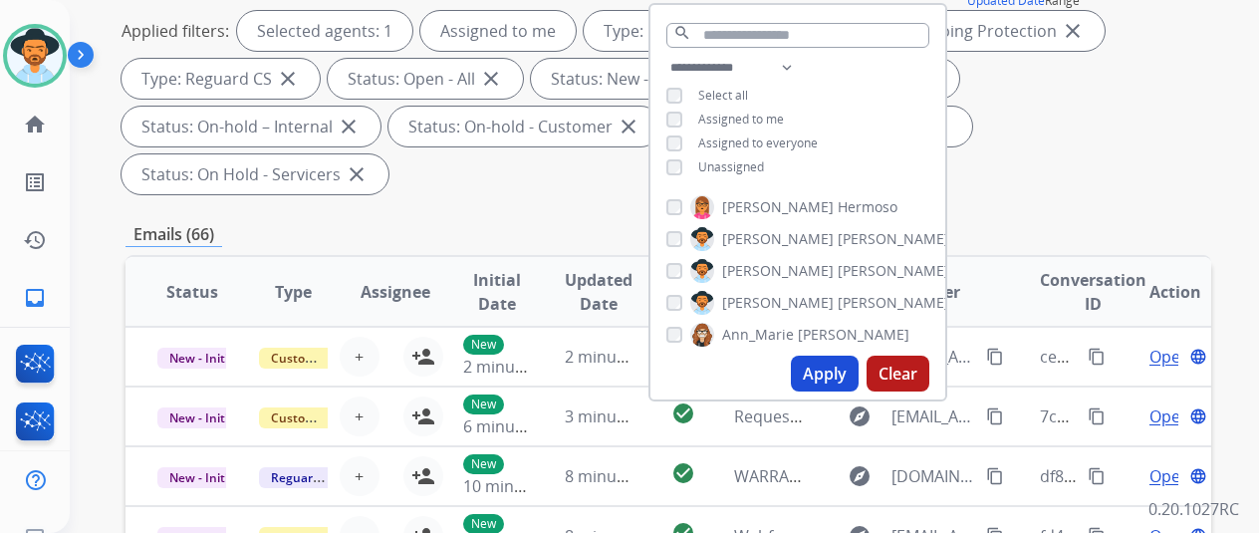
click at [822, 376] on button "Apply" at bounding box center [825, 373] width 68 height 36
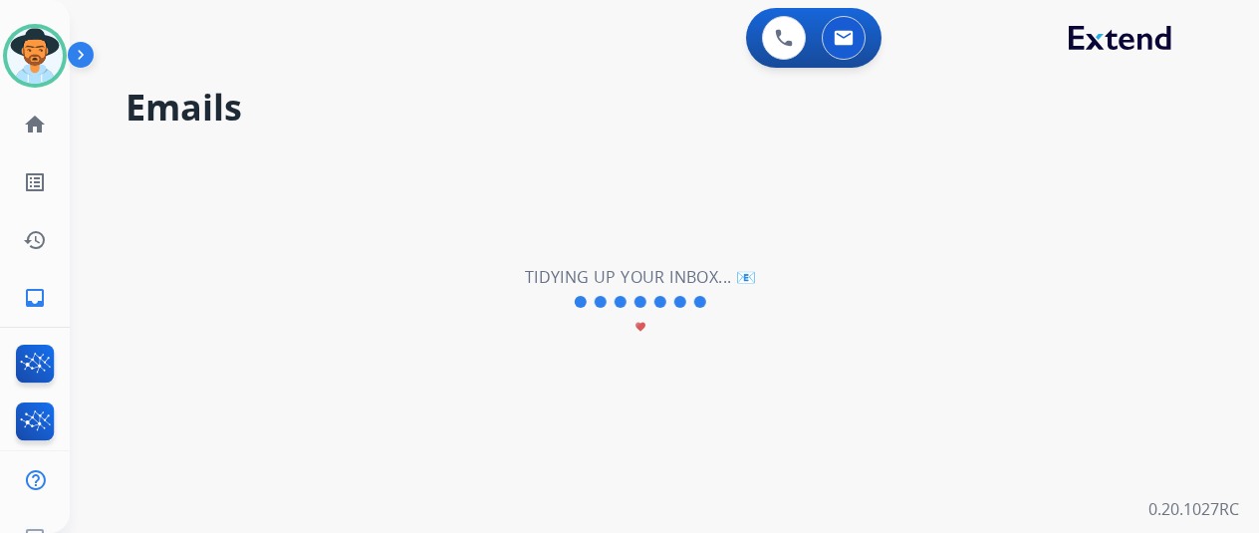
scroll to position [0, 0]
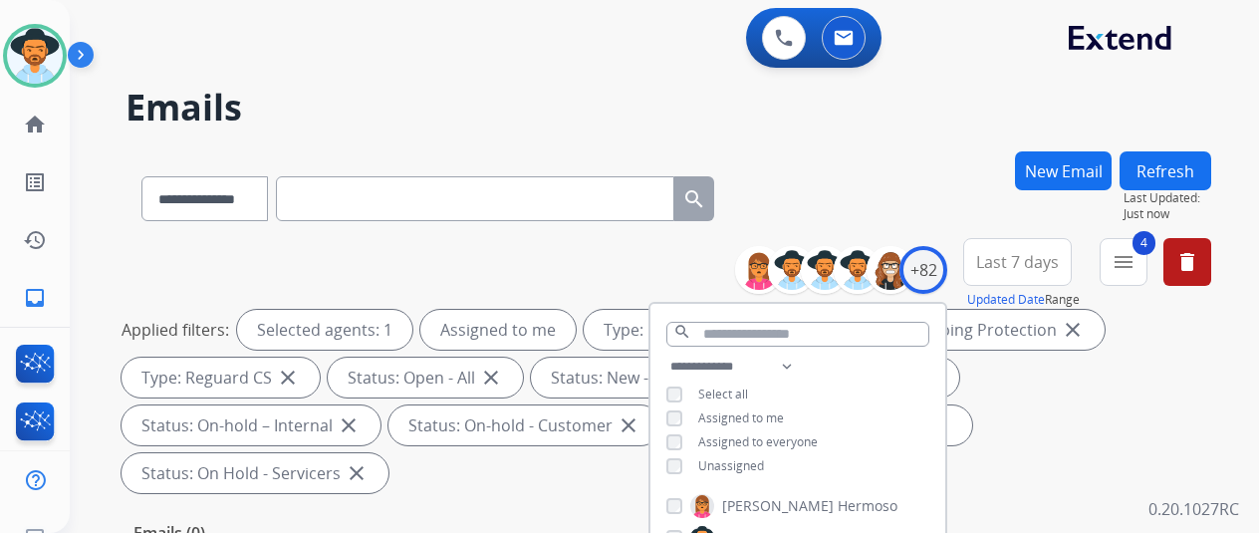
click at [854, 170] on div "**********" at bounding box center [667, 194] width 1085 height 87
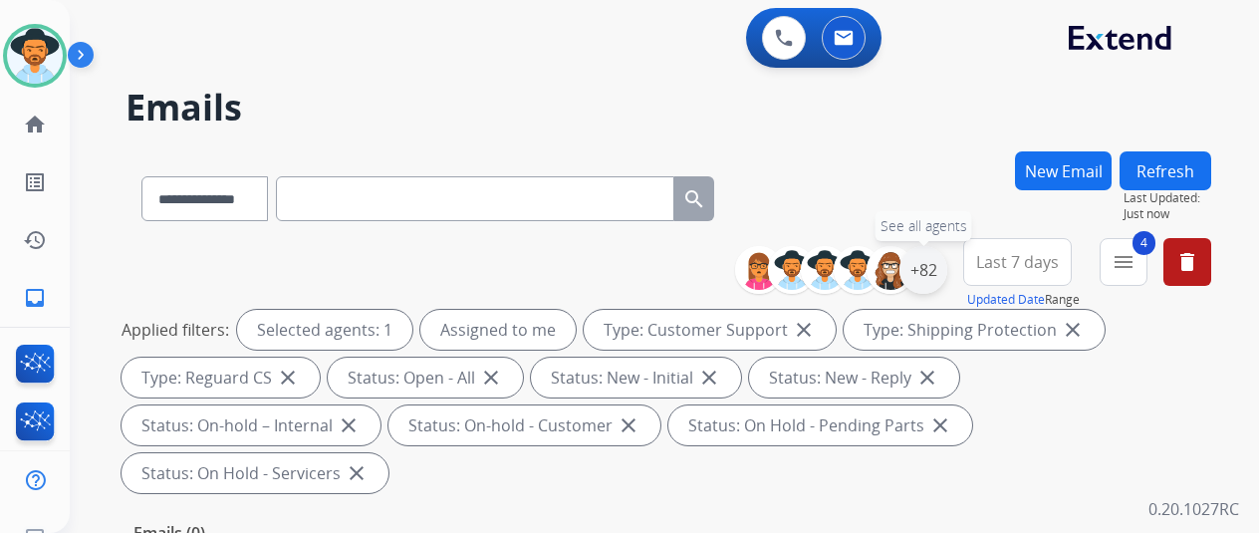
click at [947, 274] on div "+82" at bounding box center [923, 270] width 48 height 48
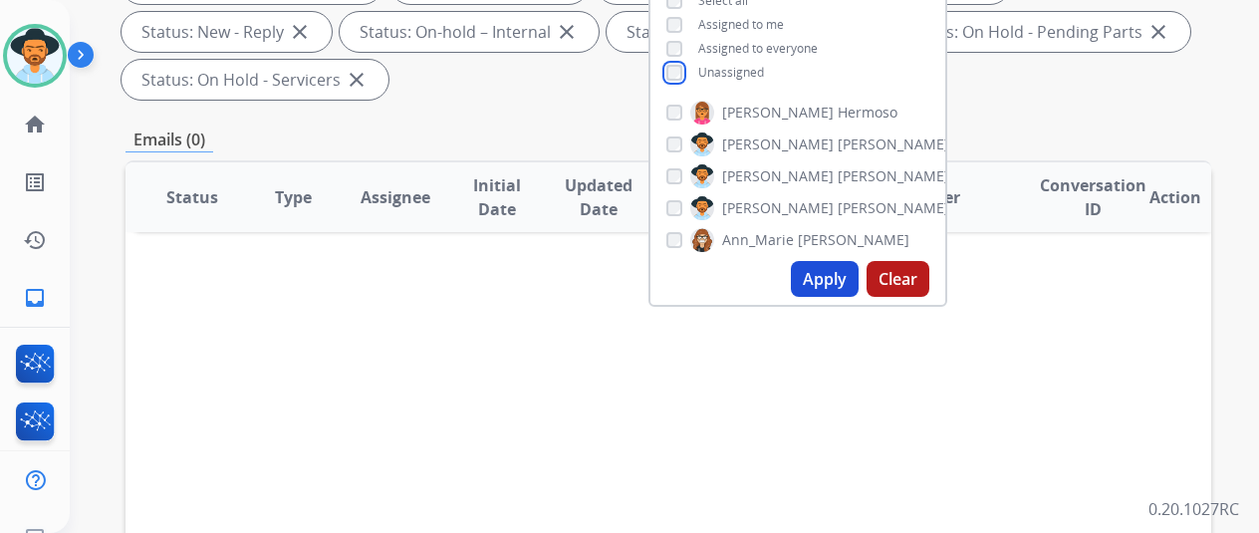
scroll to position [398, 0]
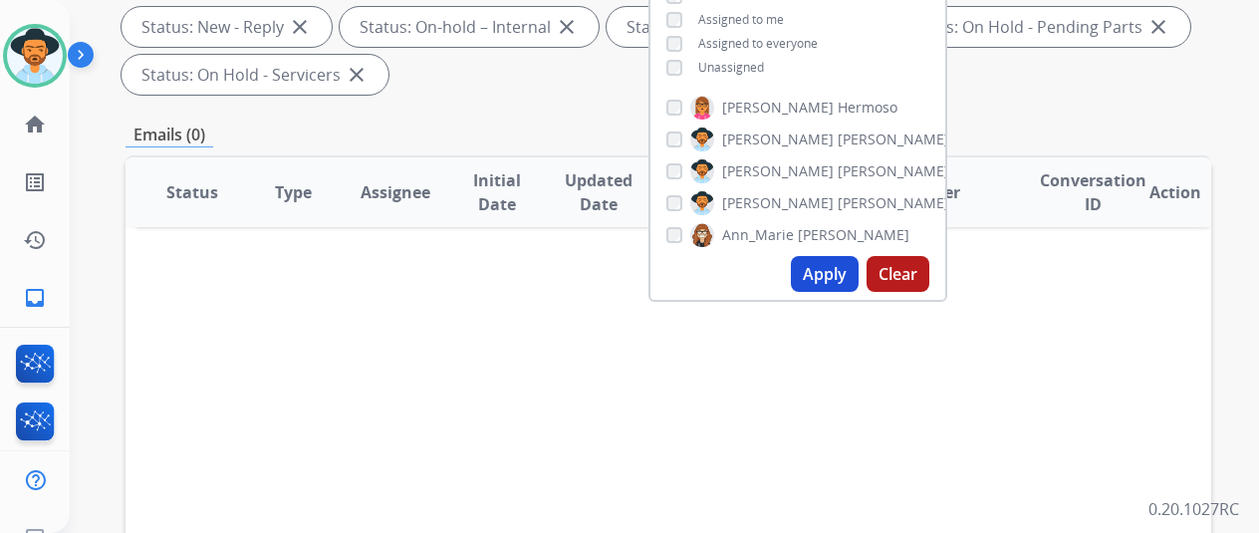
click at [840, 264] on button "Apply" at bounding box center [825, 274] width 68 height 36
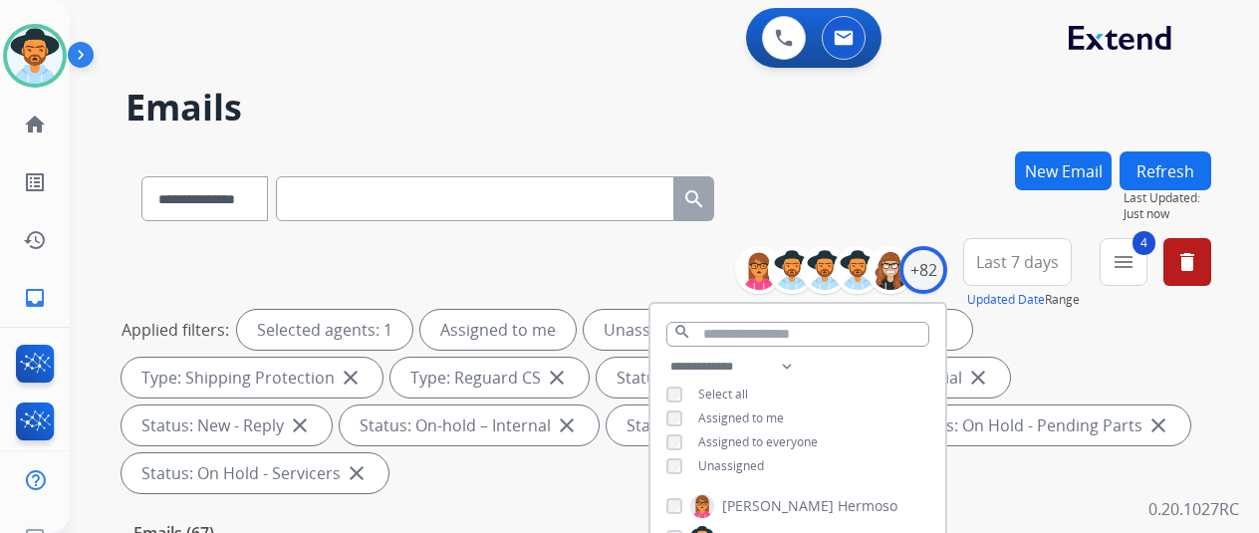
click at [858, 196] on div "**********" at bounding box center [667, 194] width 1085 height 87
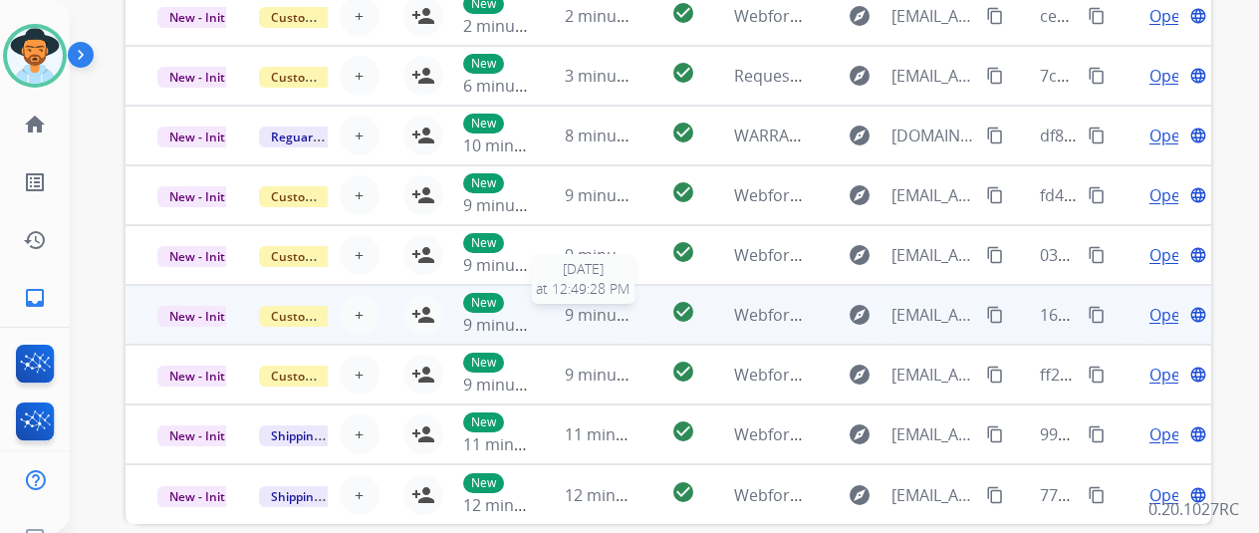
scroll to position [775, 0]
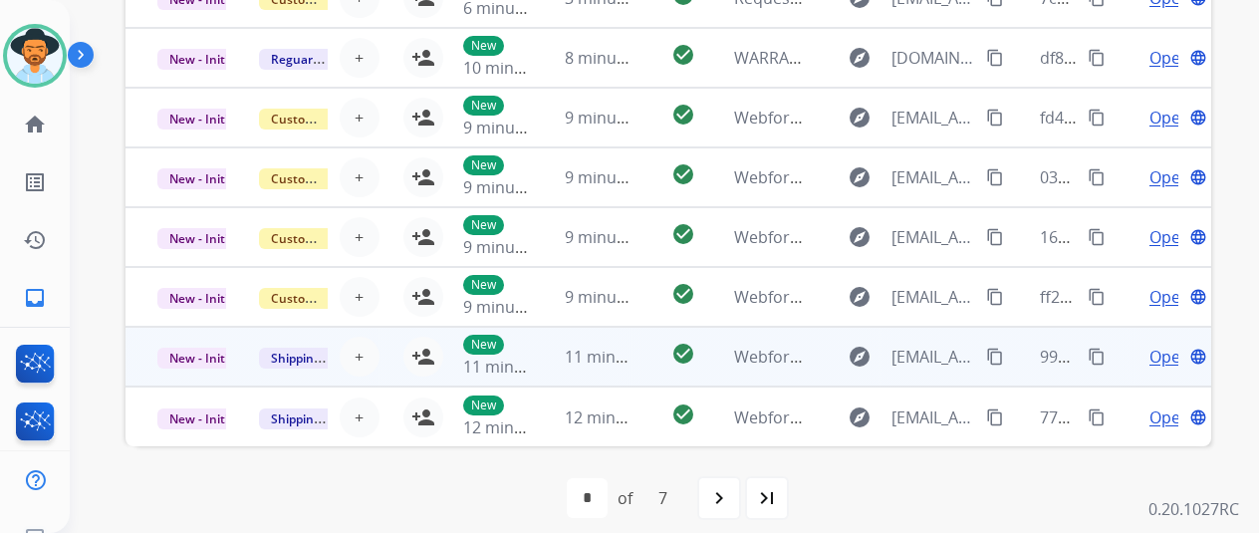
click at [1155, 351] on span "Open" at bounding box center [1169, 357] width 41 height 24
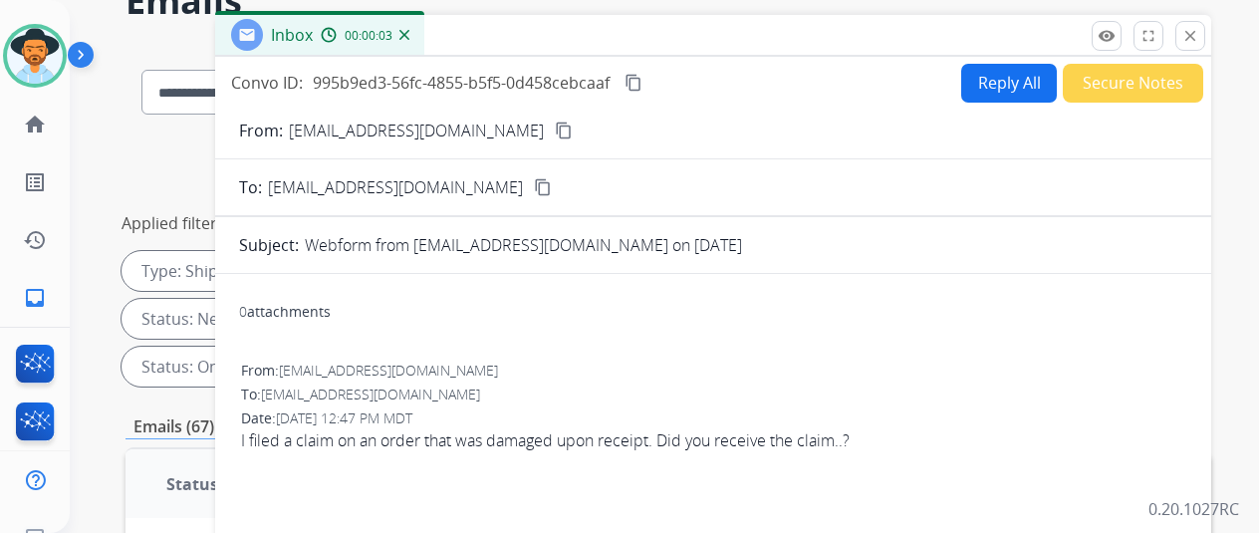
scroll to position [0, 0]
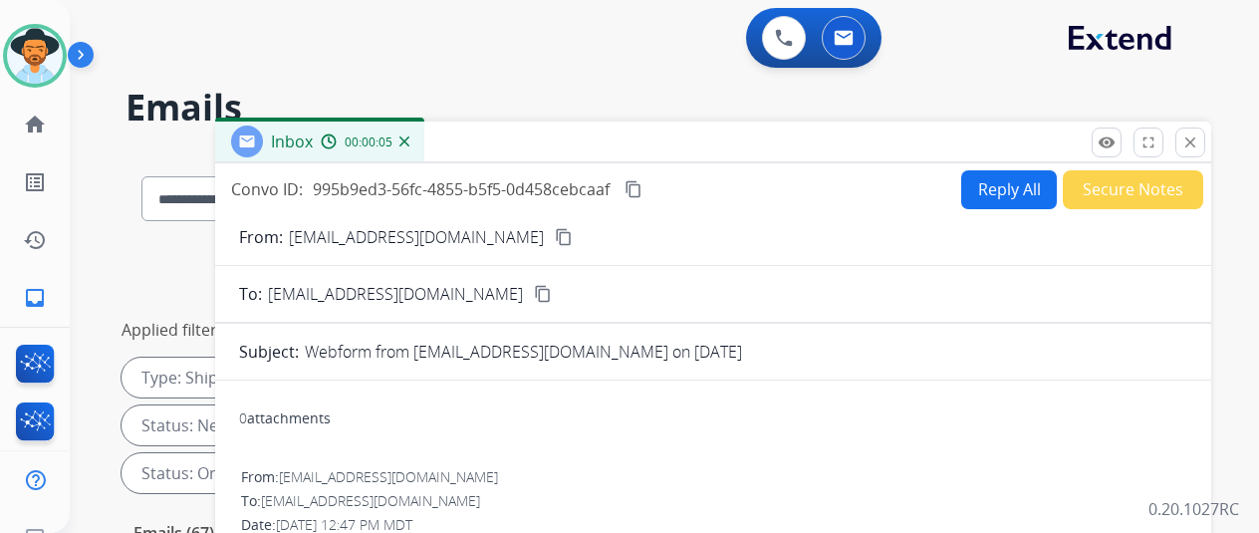
click at [409, 138] on img at bounding box center [404, 141] width 10 height 10
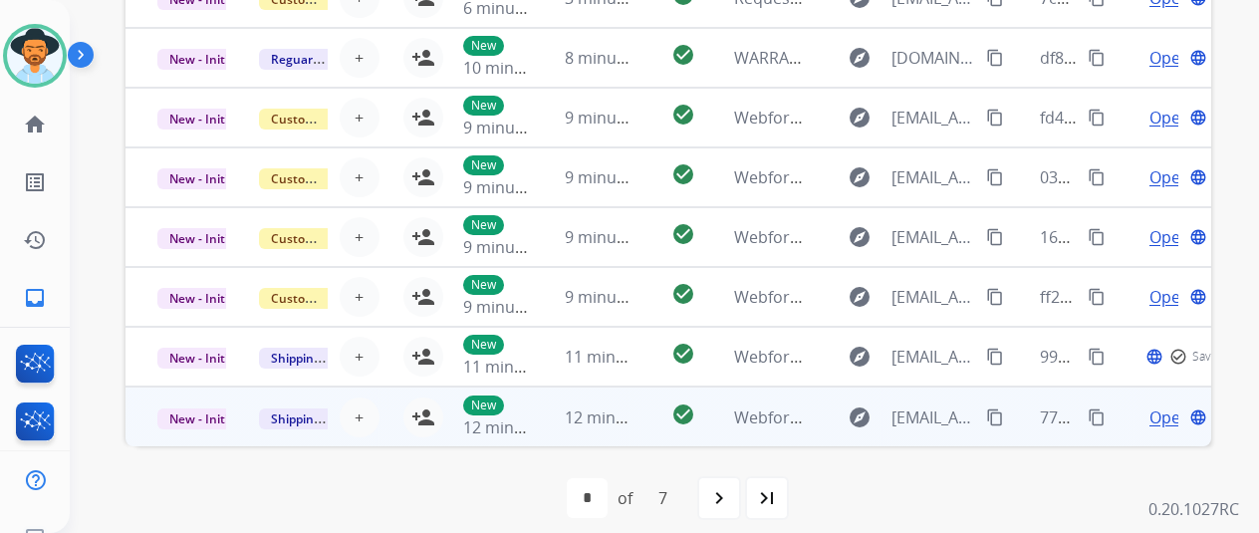
scroll to position [2, 0]
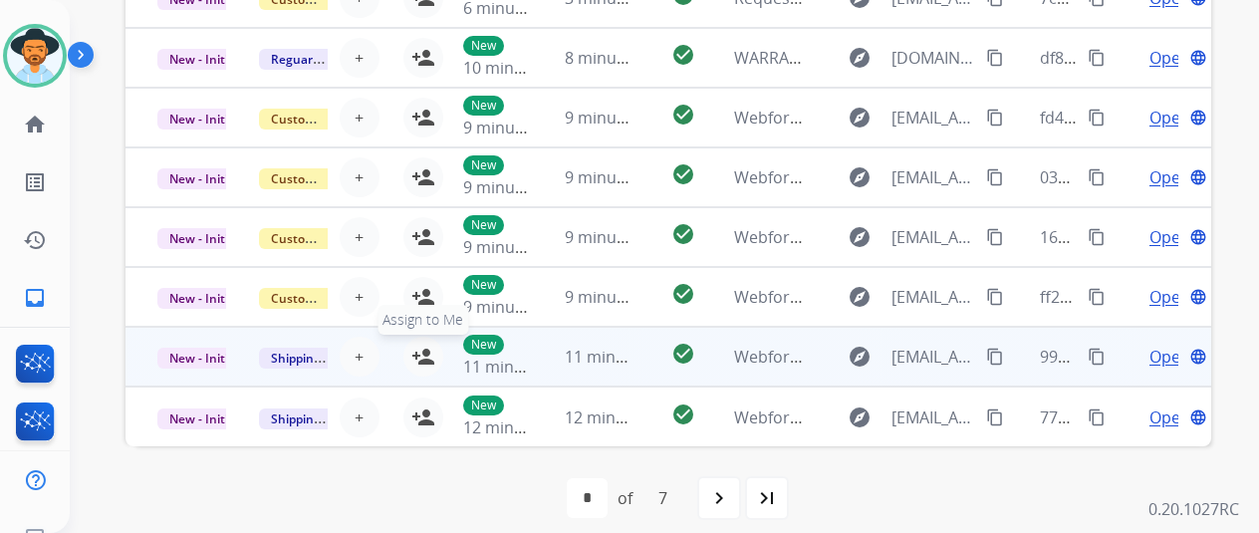
drag, startPoint x: 421, startPoint y: 408, endPoint x: 416, endPoint y: 373, distance: 35.2
click at [421, 405] on mat-icon "person_add" at bounding box center [423, 417] width 24 height 24
click at [428, 347] on mat-icon "person_add" at bounding box center [423, 357] width 24 height 24
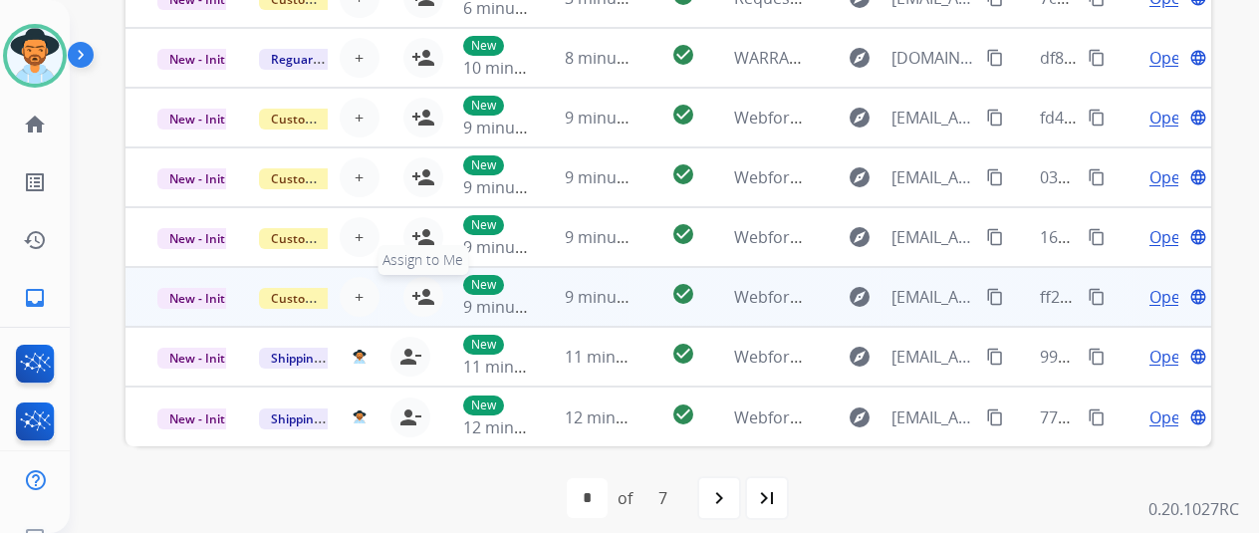
click at [424, 294] on mat-icon "person_add" at bounding box center [423, 297] width 24 height 24
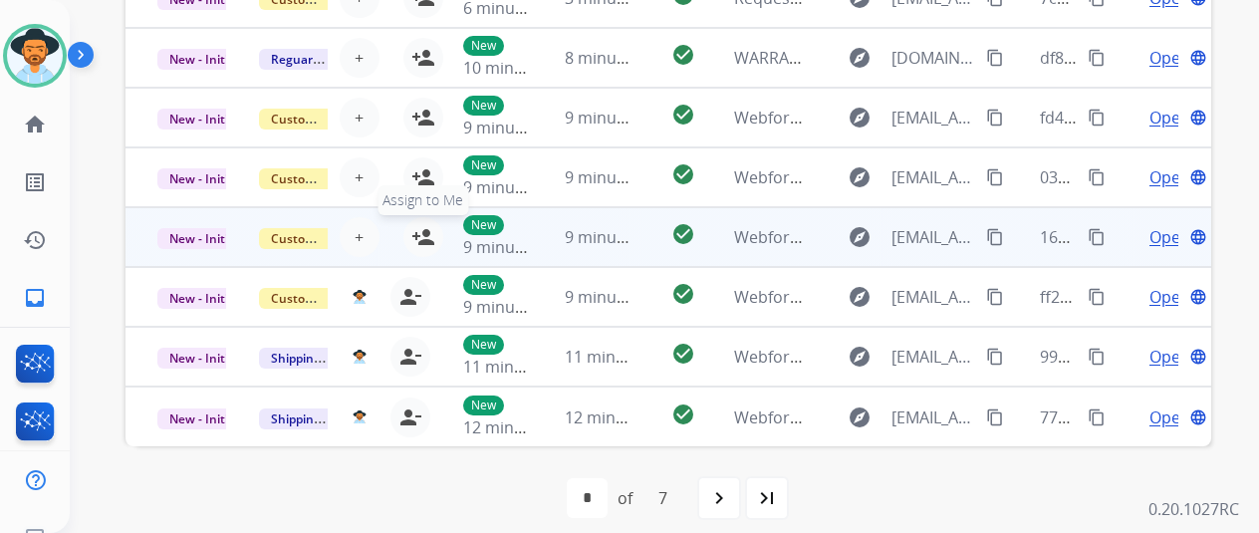
click at [428, 235] on mat-icon "person_add" at bounding box center [423, 237] width 24 height 24
click at [1165, 232] on span "Open" at bounding box center [1169, 237] width 41 height 24
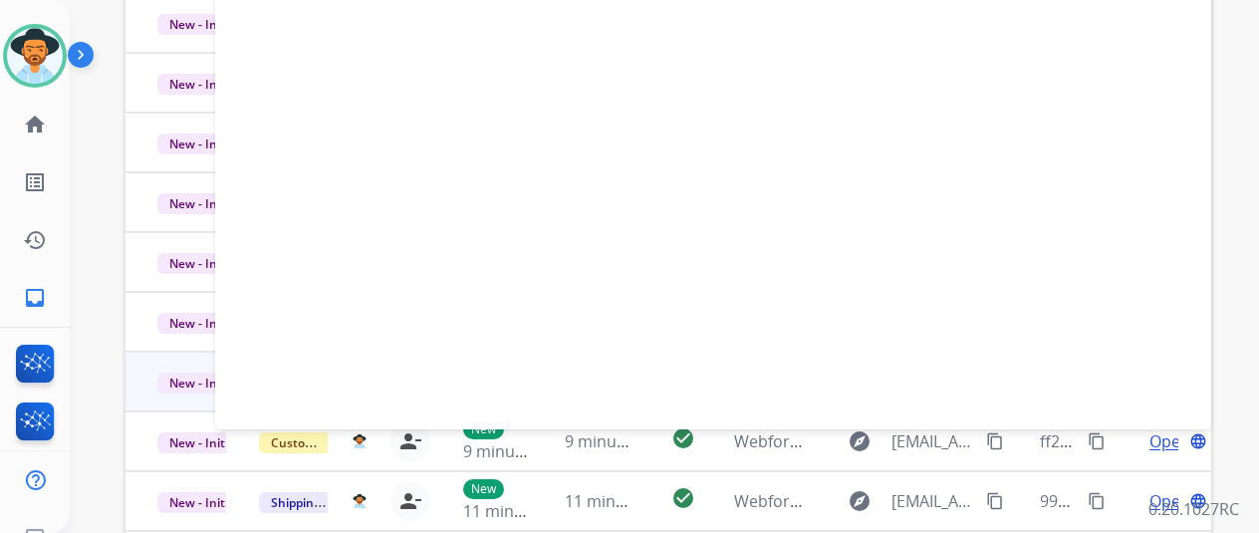
scroll to position [775, 0]
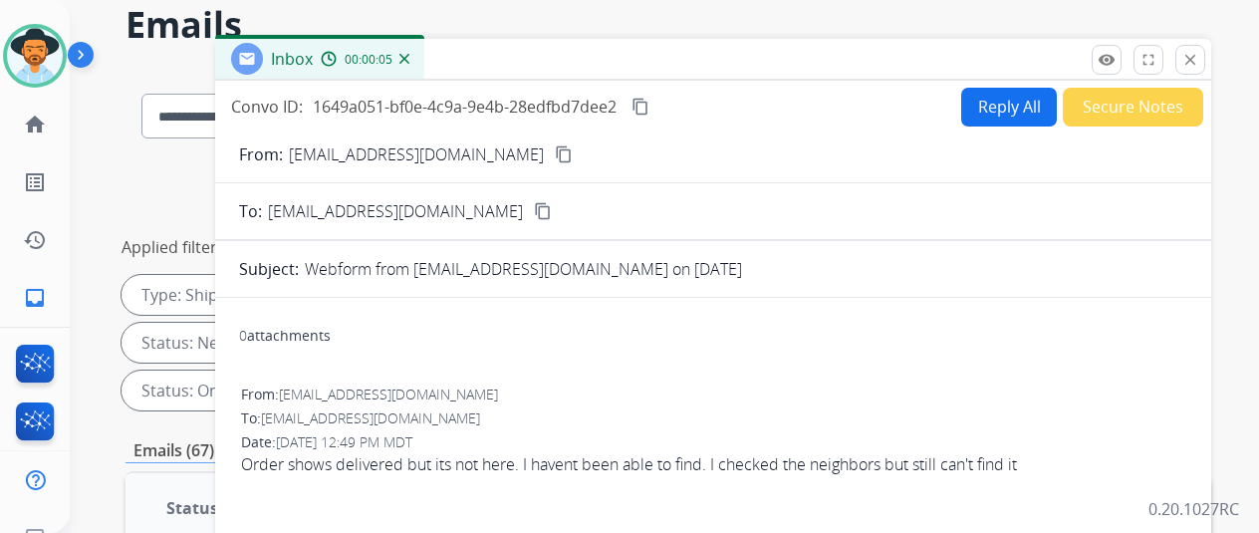
scroll to position [0, 0]
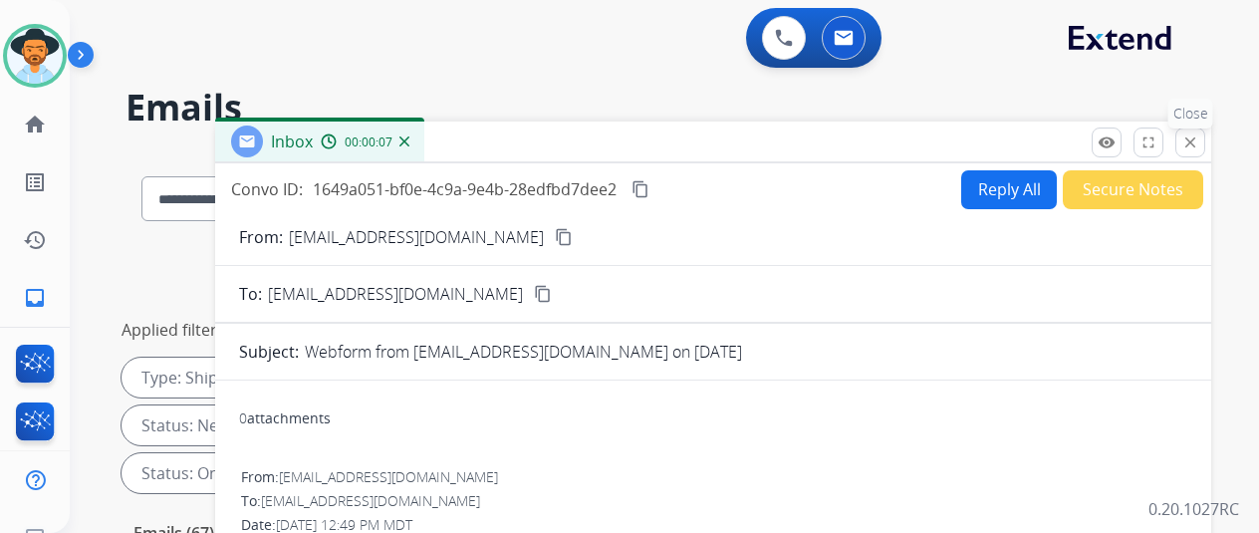
click at [1199, 136] on mat-icon "close" at bounding box center [1190, 142] width 18 height 18
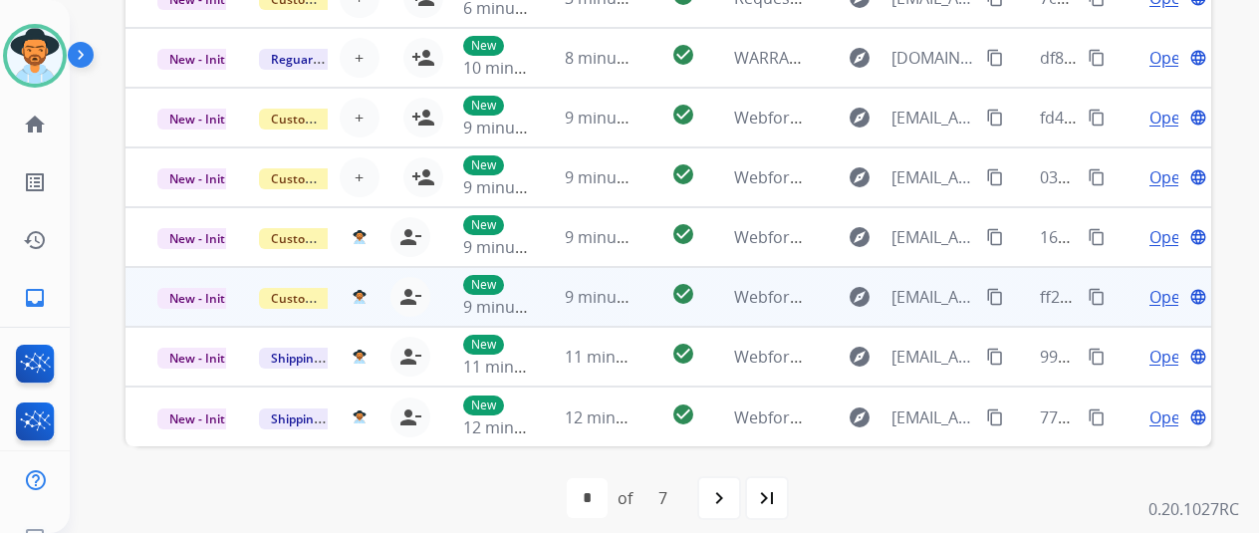
click at [1163, 294] on span "Open" at bounding box center [1169, 297] width 41 height 24
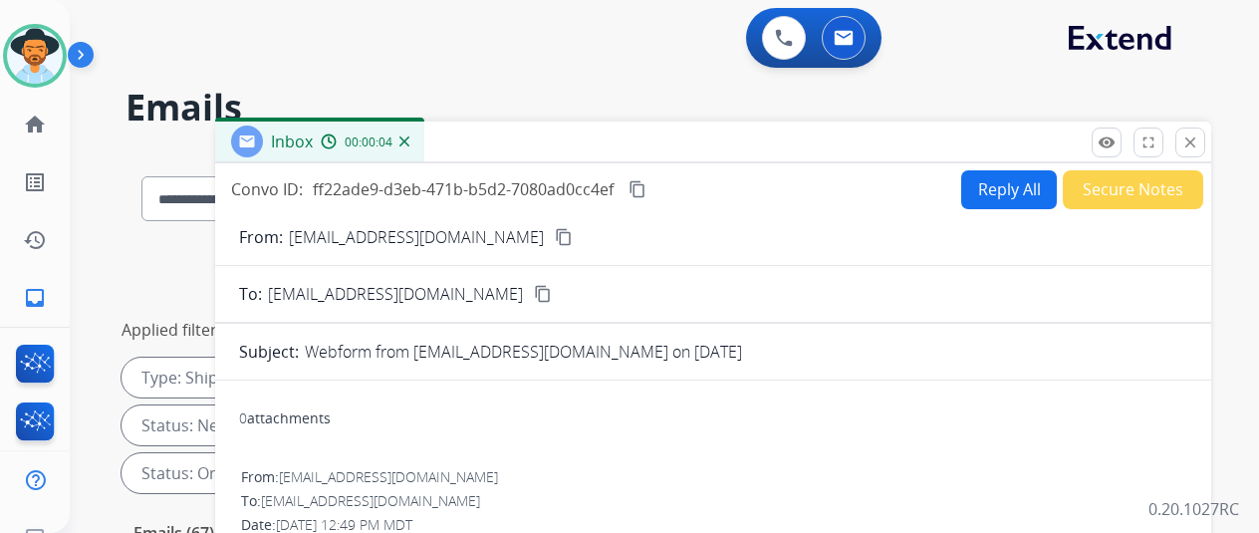
click at [409, 141] on img at bounding box center [404, 141] width 10 height 10
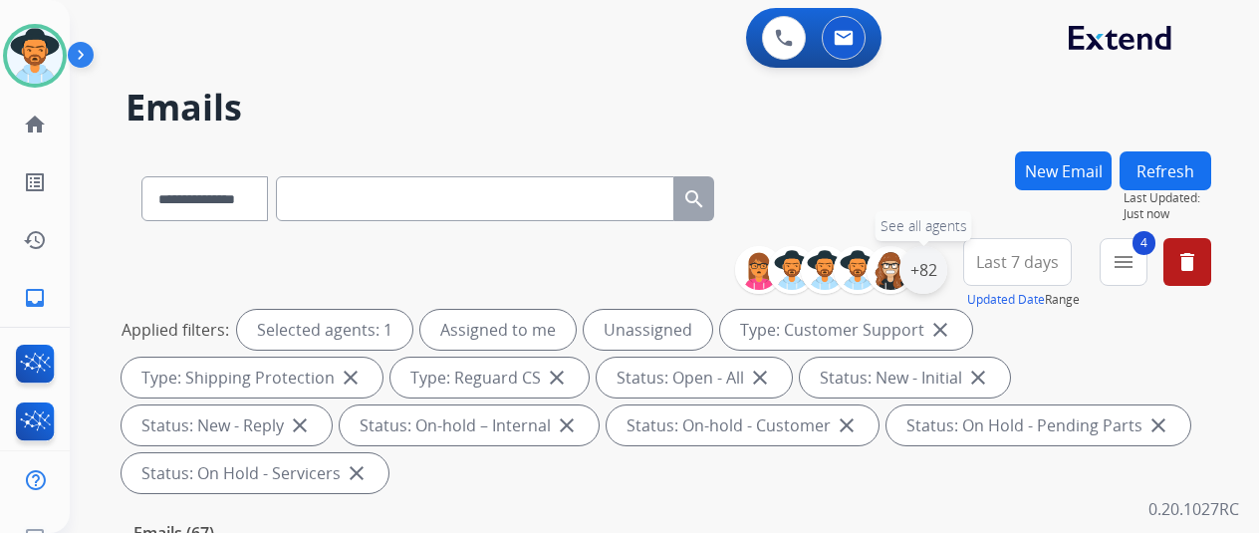
click at [933, 264] on div "+82" at bounding box center [923, 270] width 48 height 48
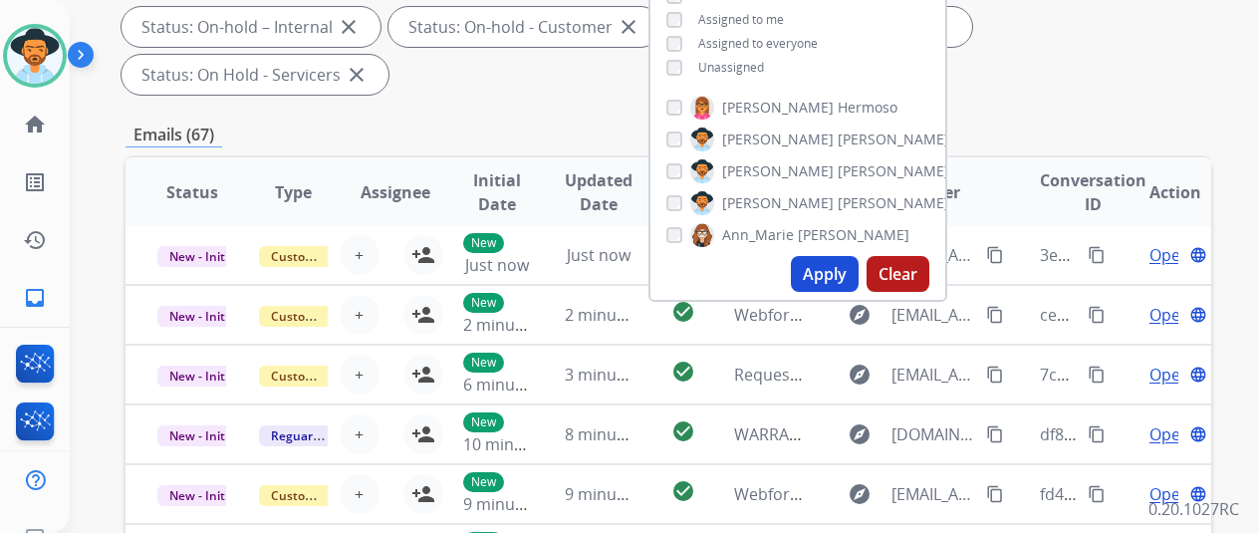
click at [835, 268] on button "Apply" at bounding box center [825, 274] width 68 height 36
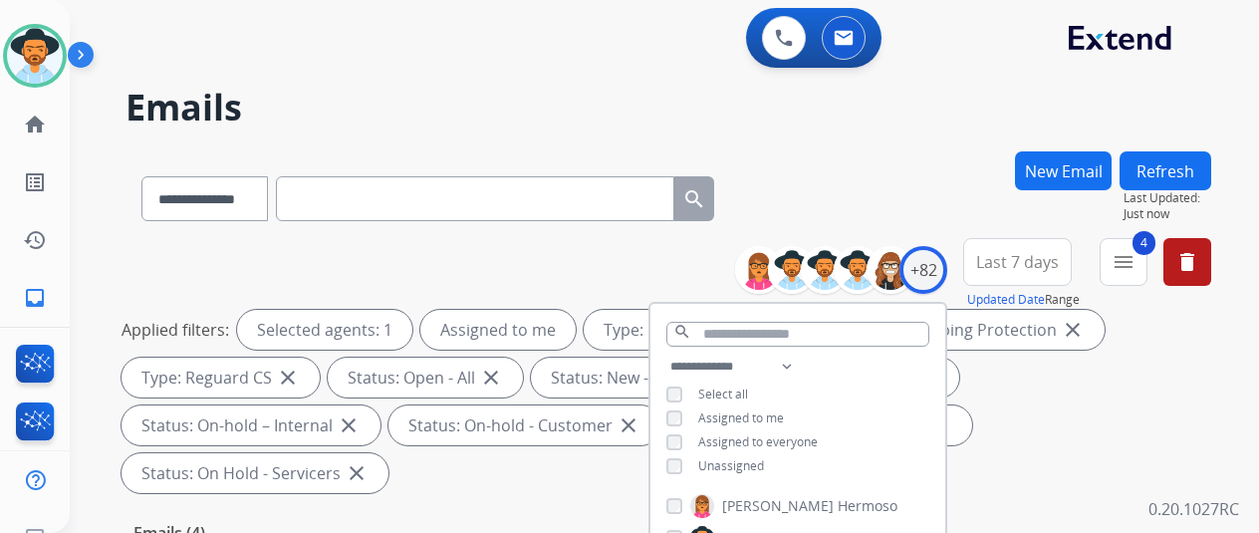
click at [888, 157] on div "**********" at bounding box center [667, 194] width 1085 height 87
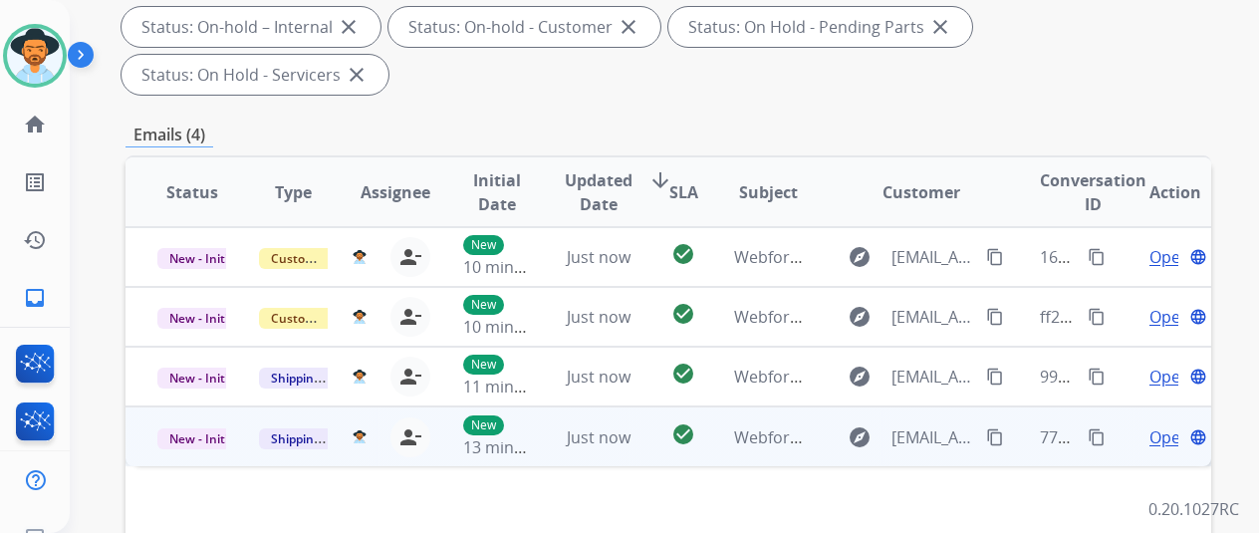
click at [1001, 428] on mat-icon "content_copy" at bounding box center [995, 437] width 18 height 18
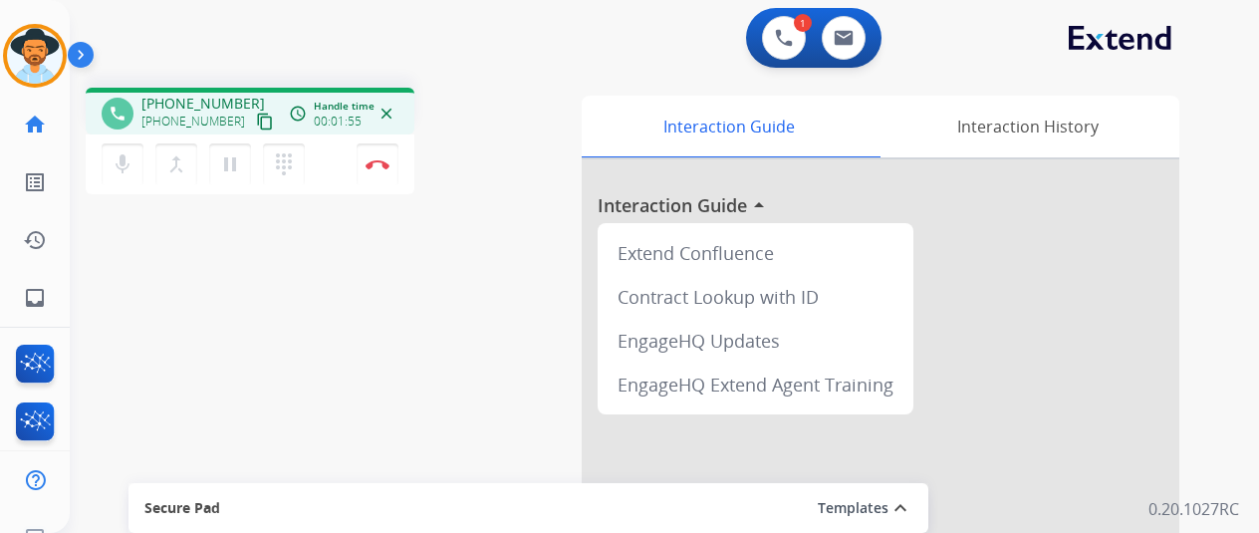
click at [170, 327] on div "phone +15626185181 +15626185181 content_copy access_time Call metrics Queue 00:…" at bounding box center [640, 487] width 1141 height 830
click at [379, 160] on img at bounding box center [377, 164] width 24 height 10
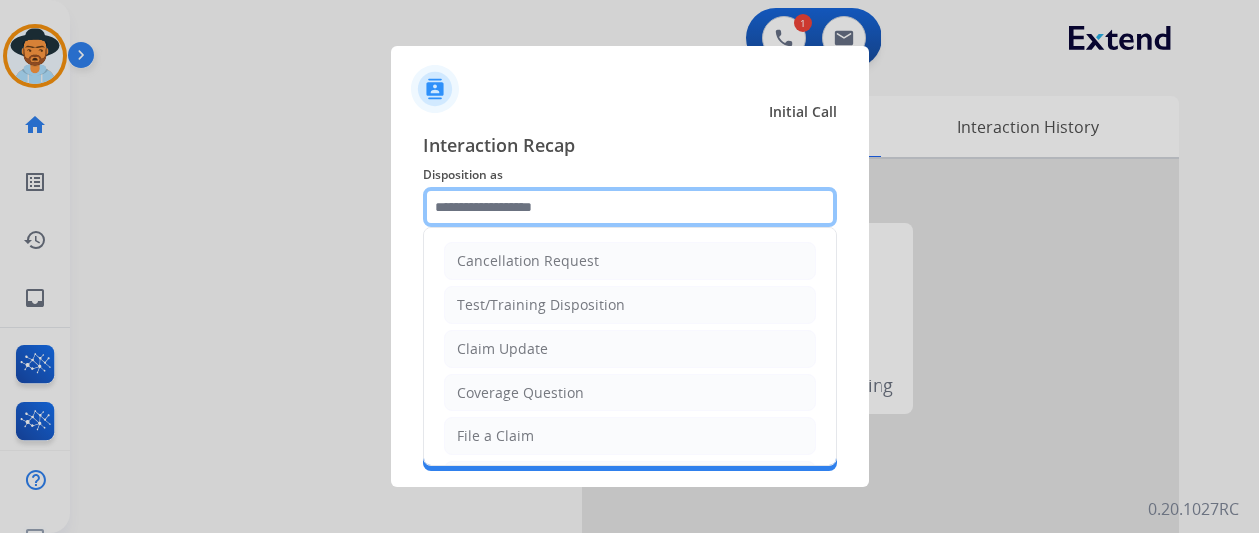
click at [439, 201] on input "text" at bounding box center [629, 207] width 413 height 40
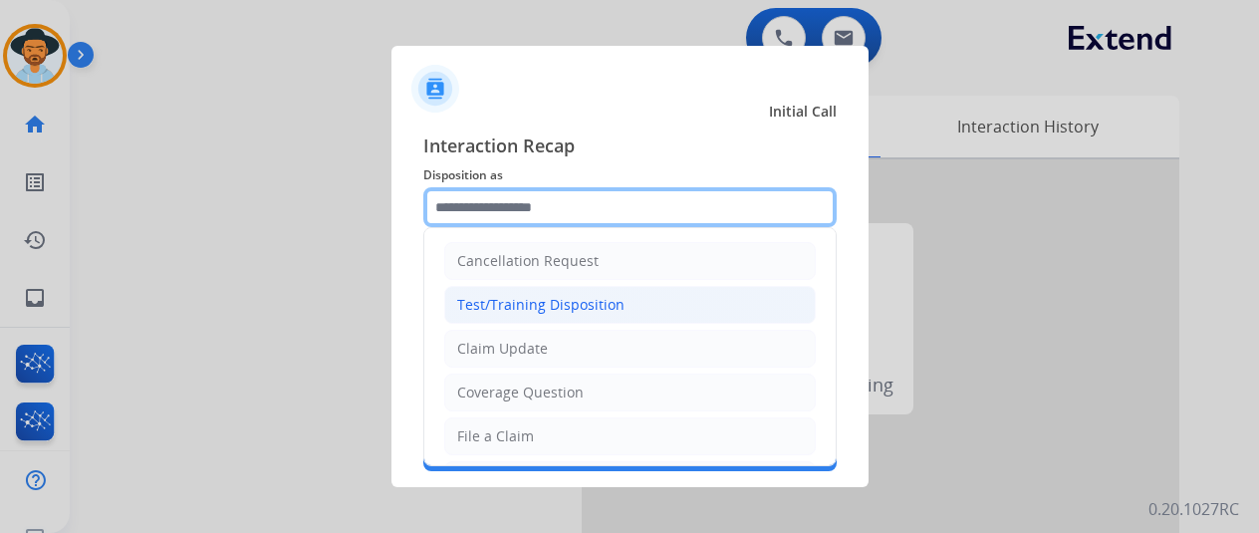
scroll to position [100, 0]
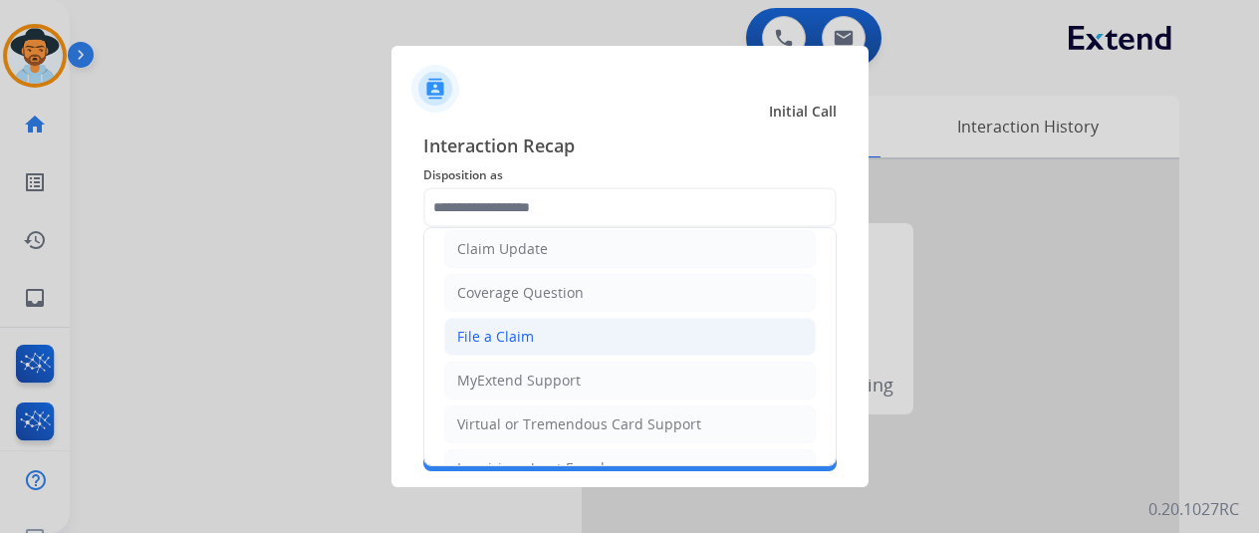
click at [485, 334] on div "File a Claim" at bounding box center [495, 337] width 77 height 20
type input "**********"
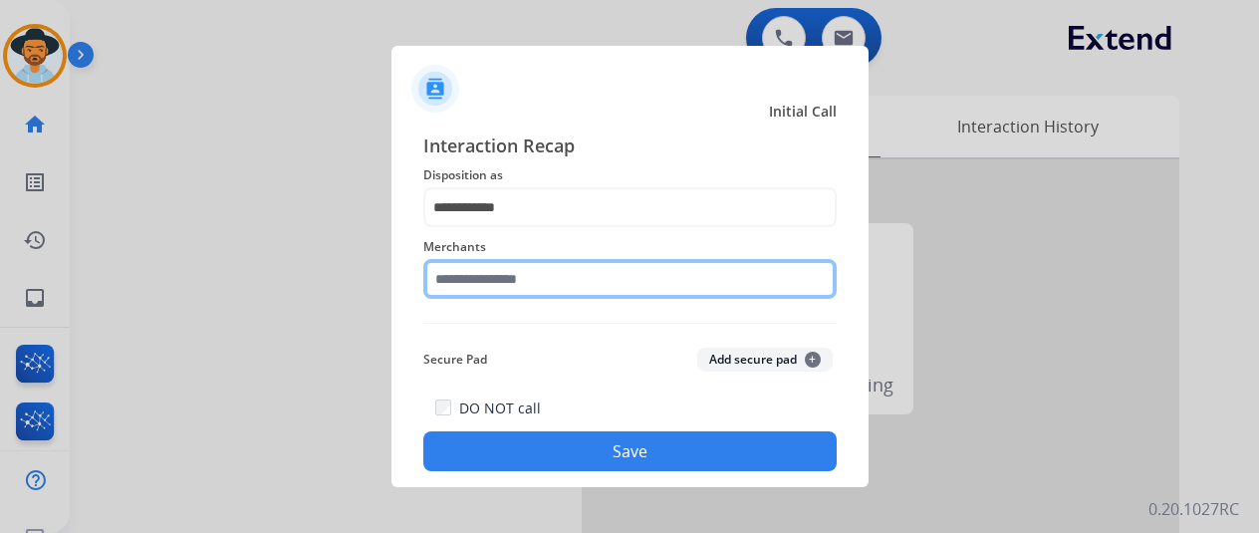
click at [512, 289] on input "text" at bounding box center [629, 279] width 413 height 40
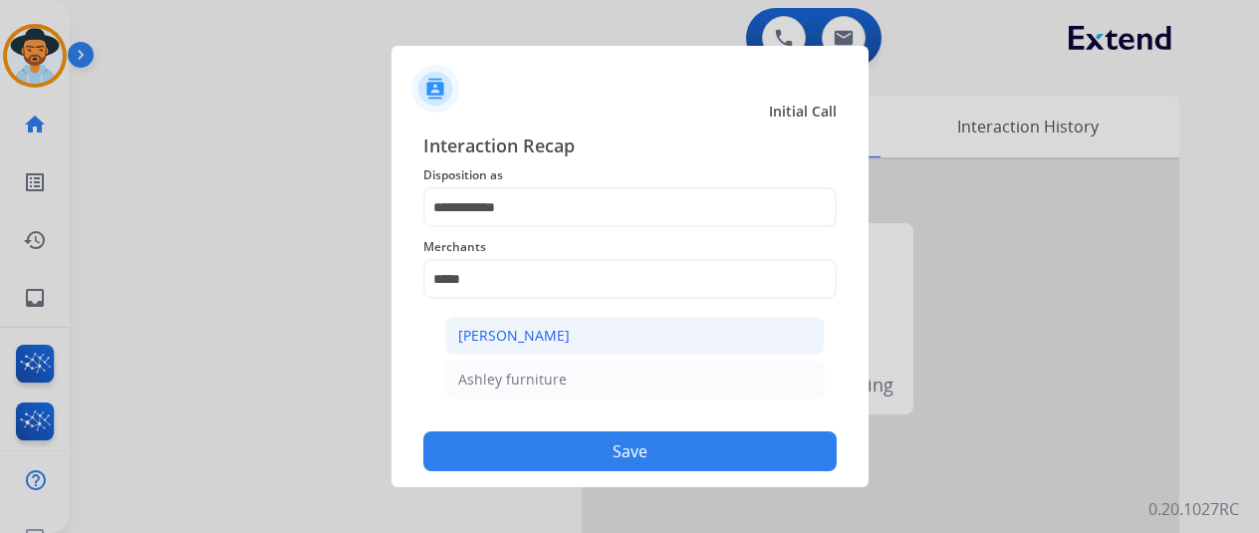
click at [554, 341] on div "[PERSON_NAME]" at bounding box center [514, 336] width 112 height 20
type input "**********"
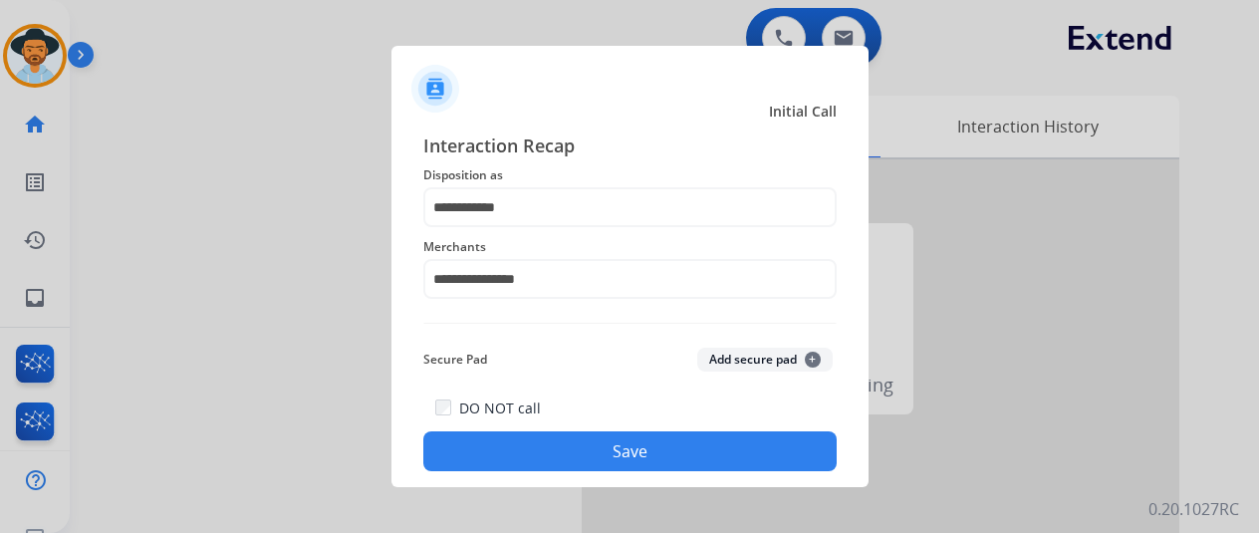
click at [614, 451] on button "Save" at bounding box center [629, 451] width 413 height 40
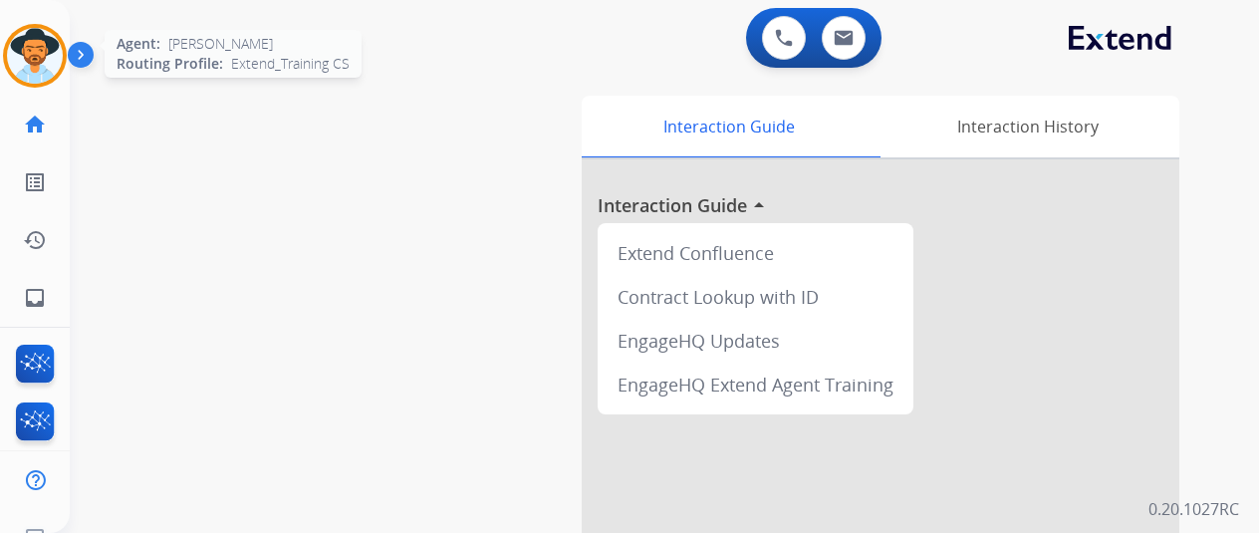
click at [53, 54] on img at bounding box center [35, 56] width 56 height 56
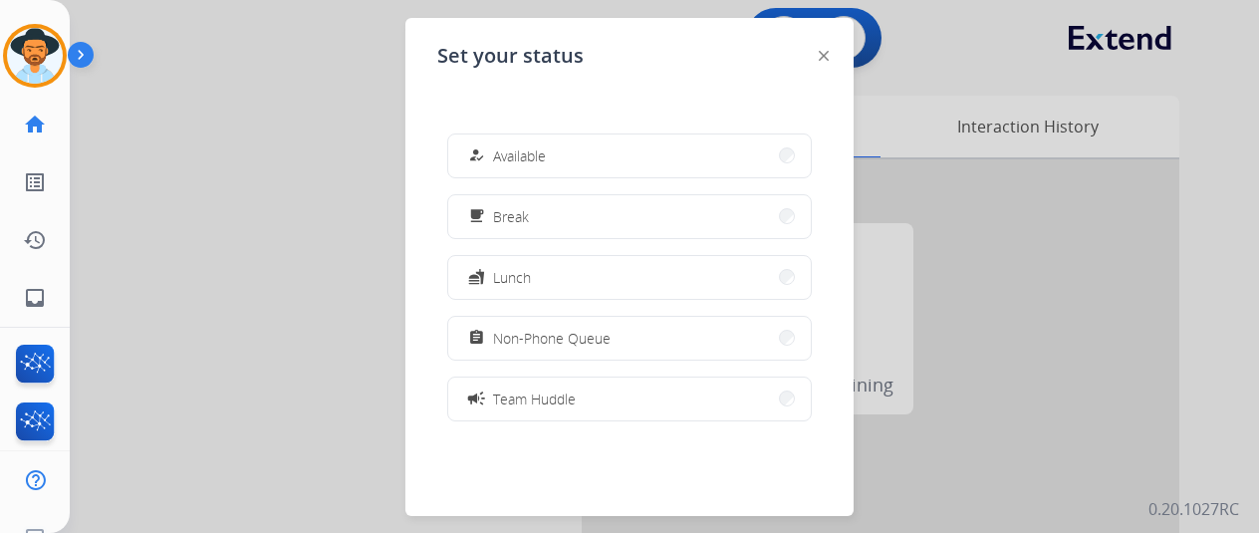
click at [546, 154] on span "Available" at bounding box center [519, 155] width 53 height 21
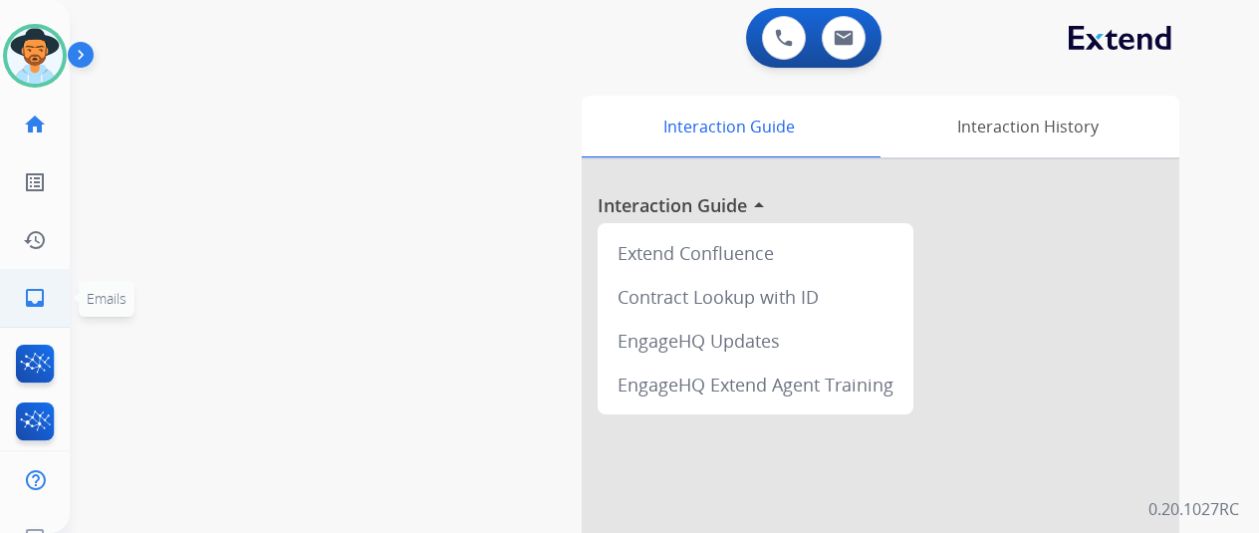
click at [33, 290] on mat-icon "inbox" at bounding box center [35, 298] width 24 height 24
select select "**********"
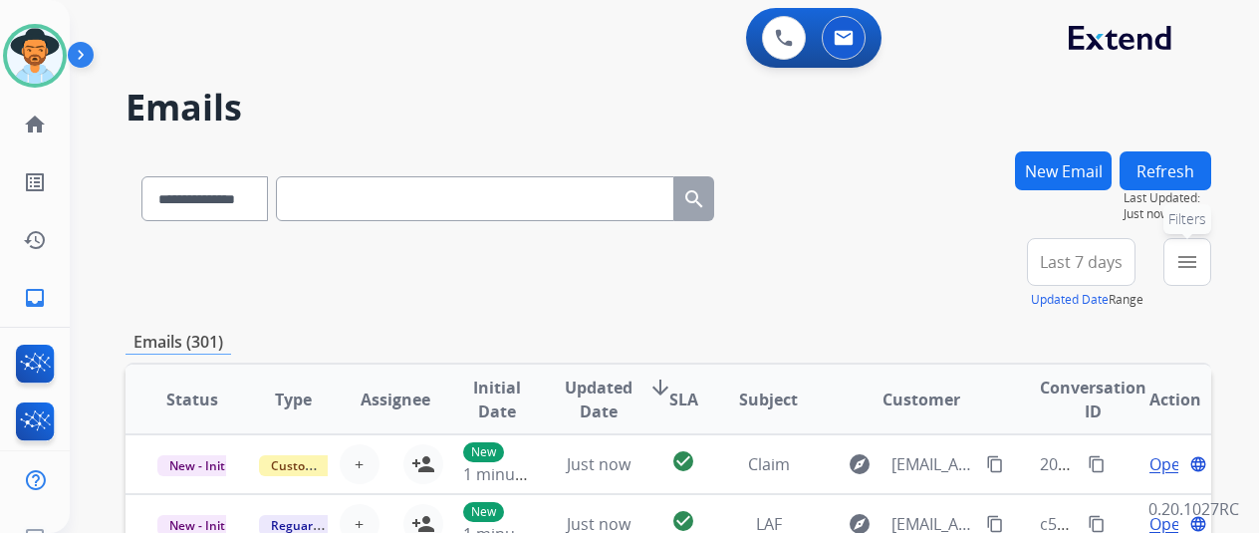
click at [1199, 252] on mat-icon "menu" at bounding box center [1187, 262] width 24 height 24
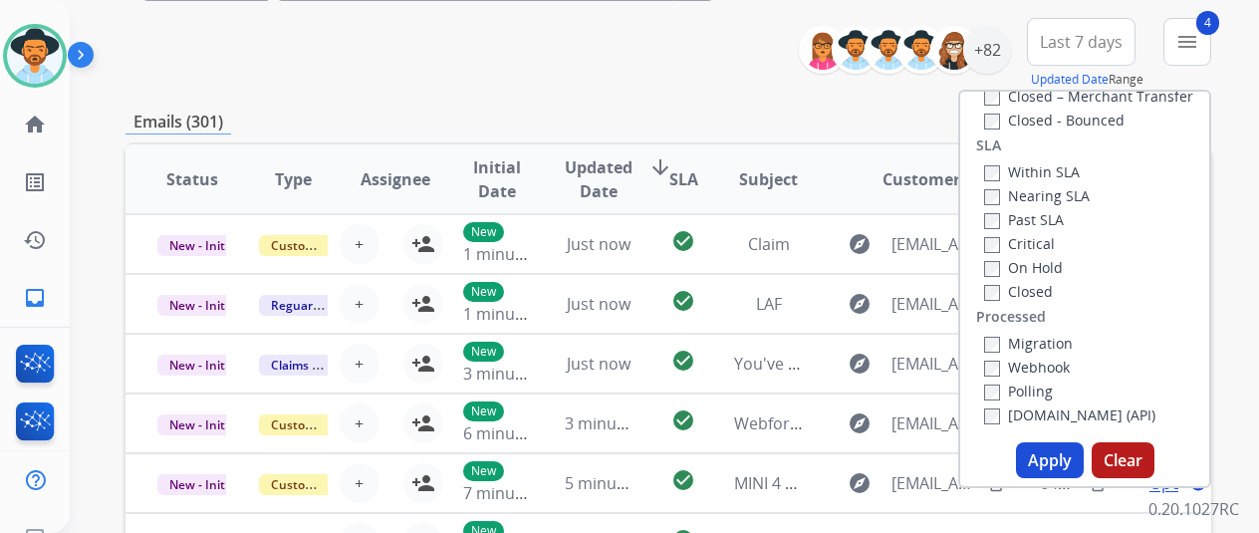
scroll to position [299, 0]
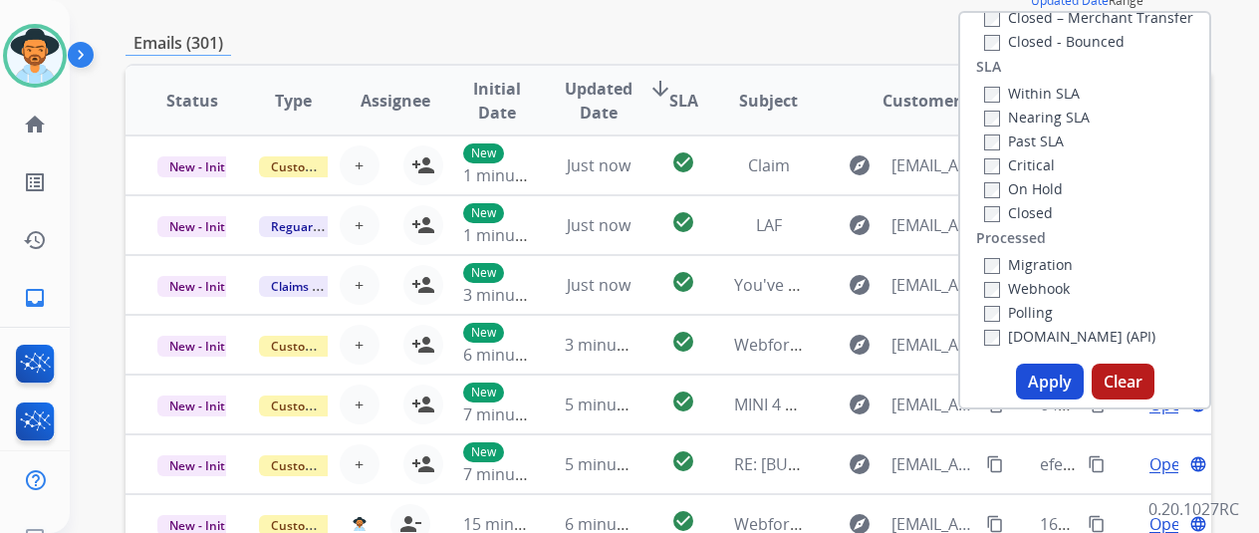
click at [1054, 383] on button "Apply" at bounding box center [1050, 381] width 68 height 36
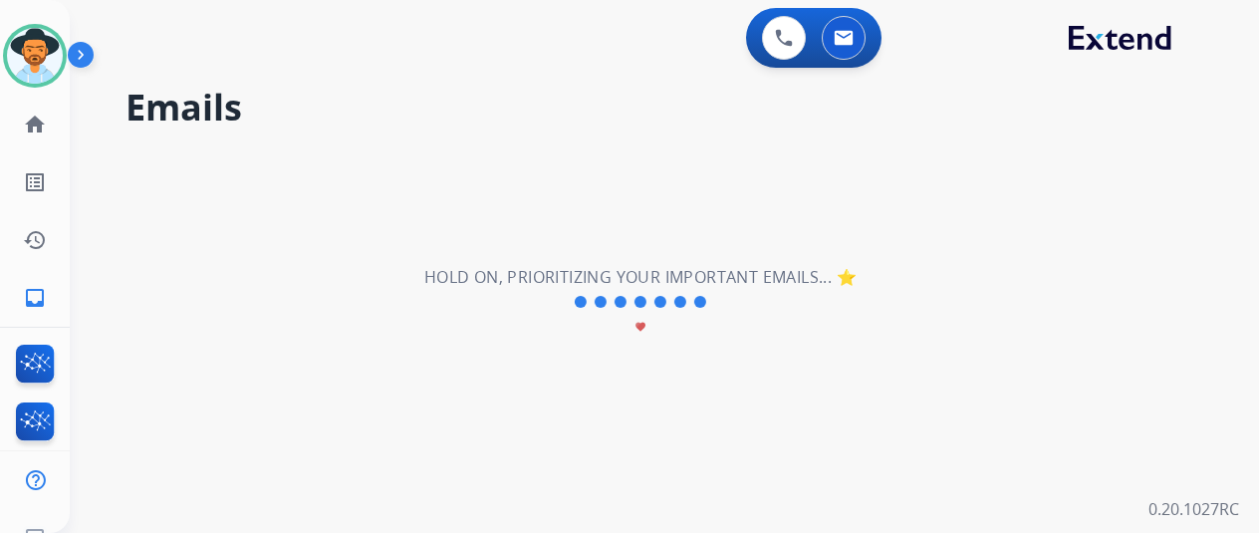
scroll to position [0, 0]
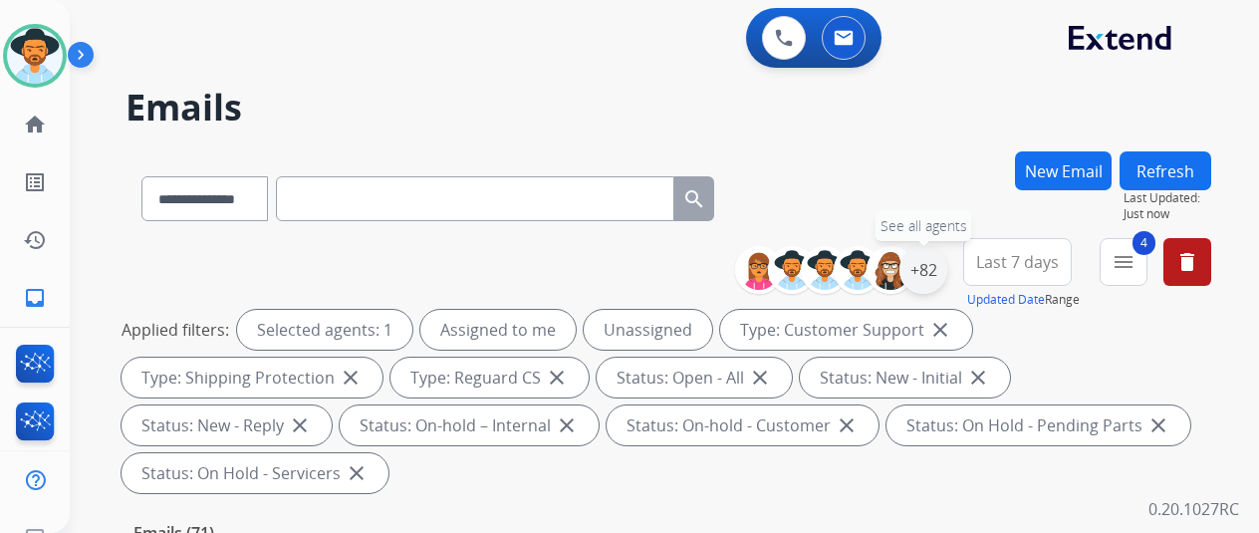
click at [947, 260] on div "+82" at bounding box center [923, 270] width 48 height 48
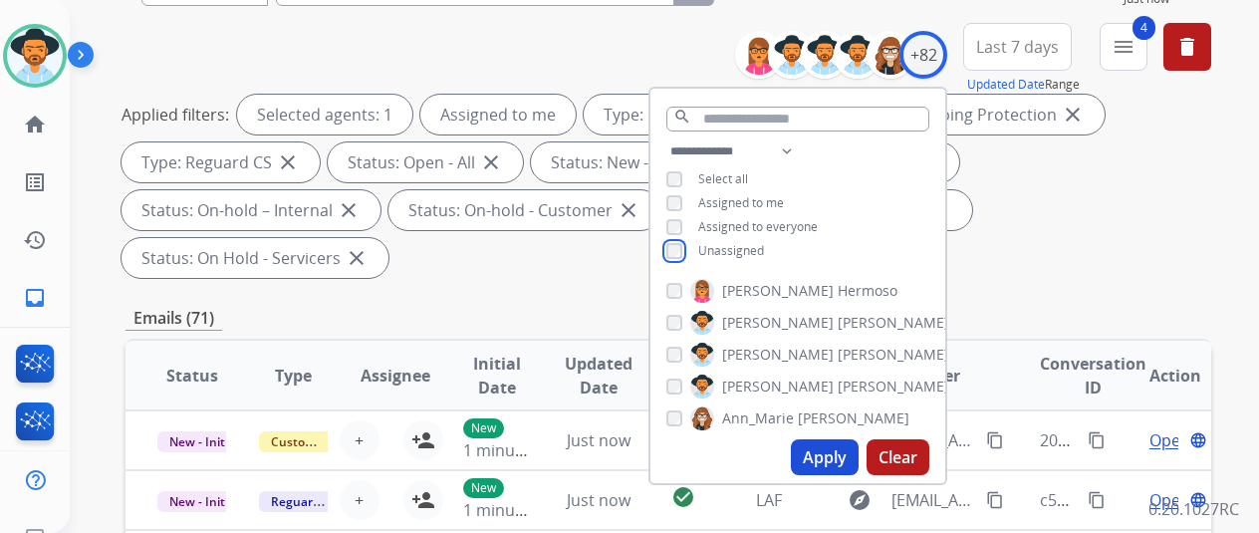
scroll to position [299, 0]
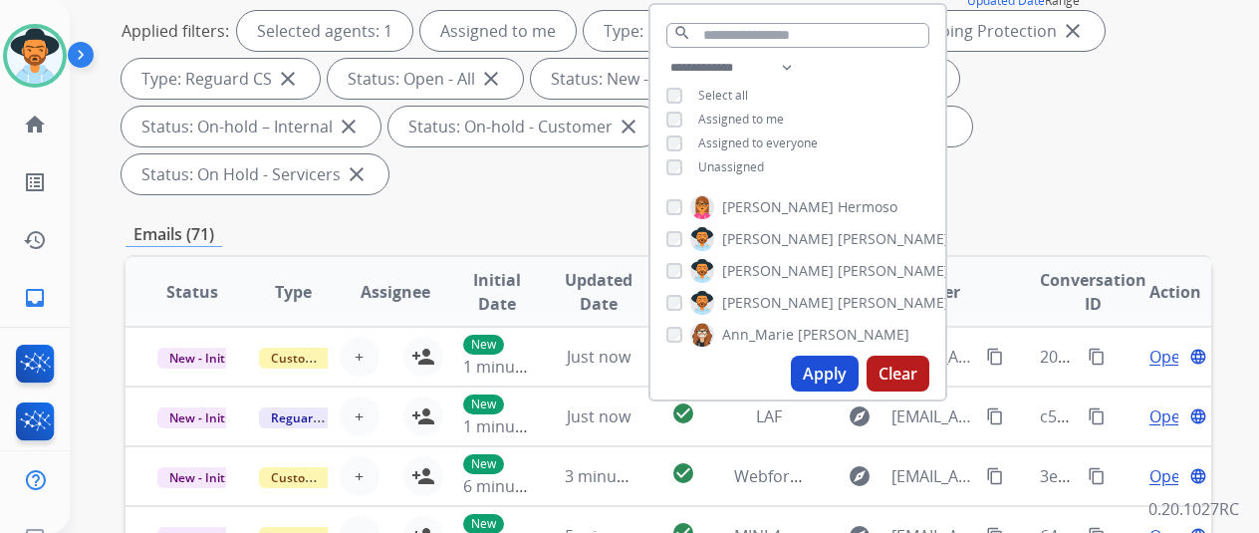
click at [821, 378] on button "Apply" at bounding box center [825, 373] width 68 height 36
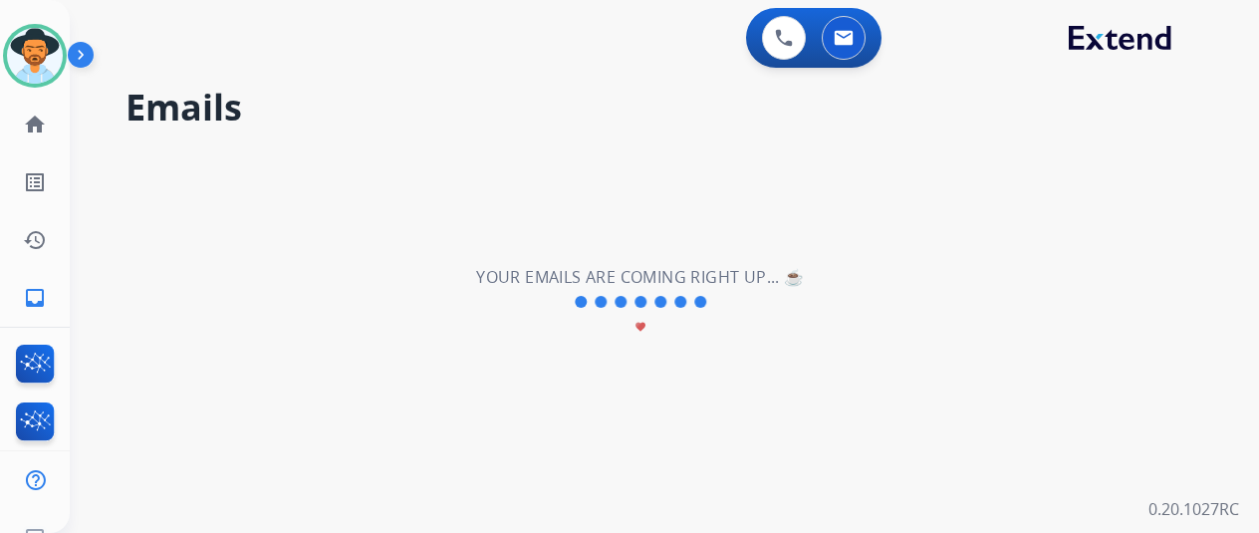
scroll to position [0, 0]
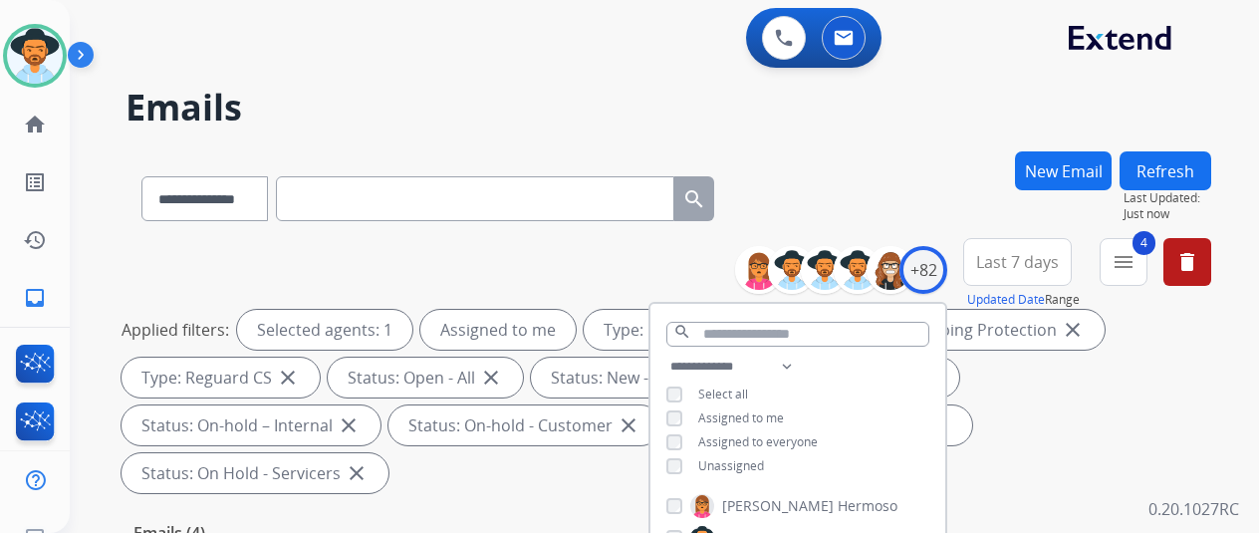
click at [851, 168] on div "**********" at bounding box center [667, 194] width 1085 height 87
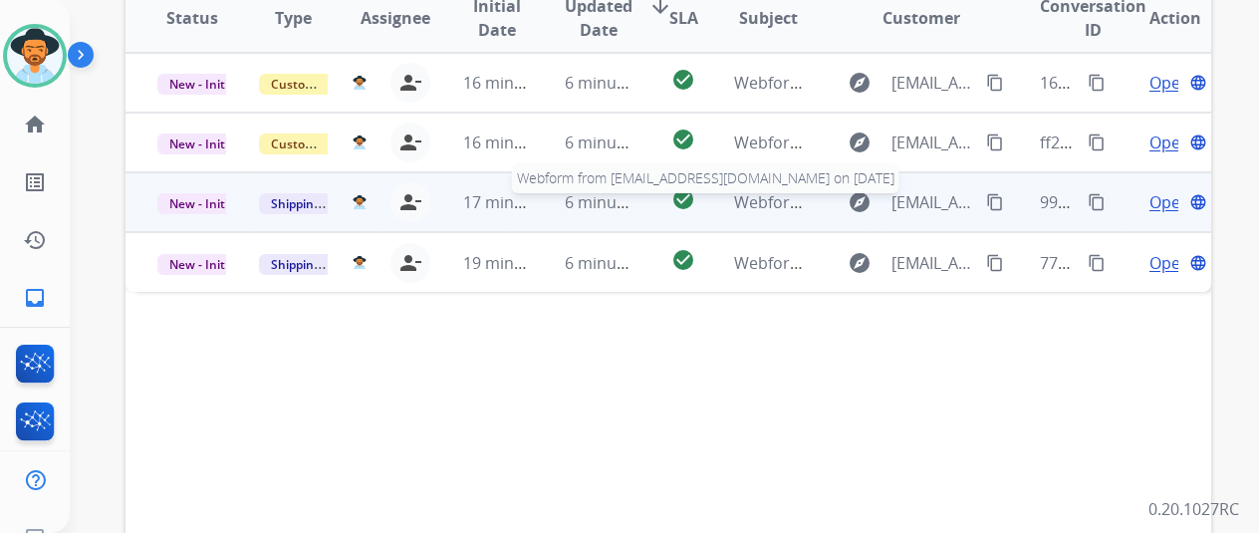
scroll to position [398, 0]
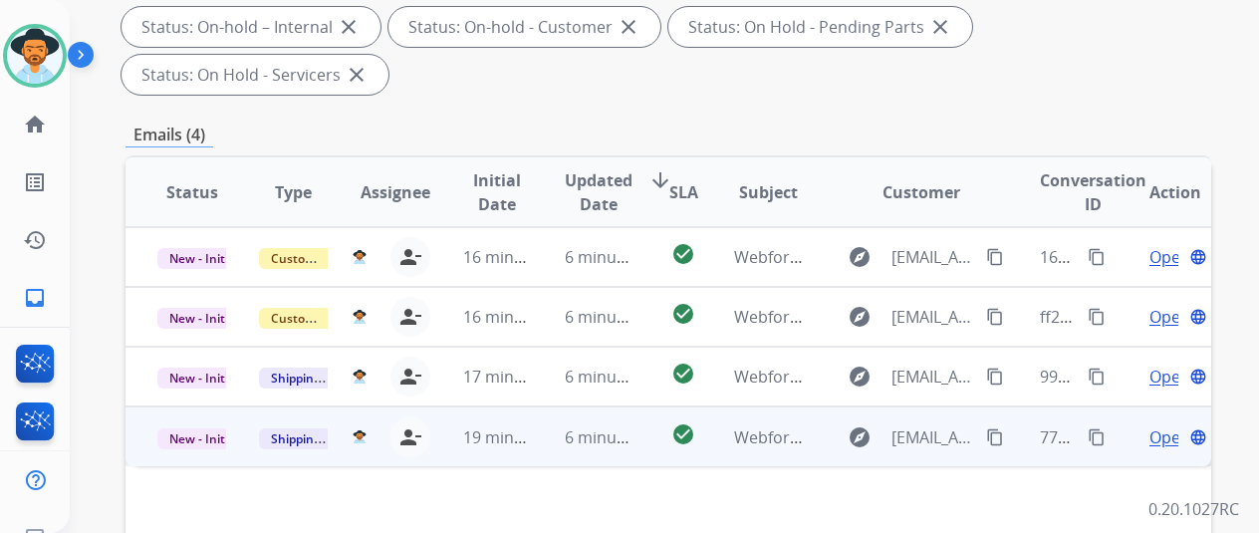
click at [1162, 425] on span "Open" at bounding box center [1169, 437] width 41 height 24
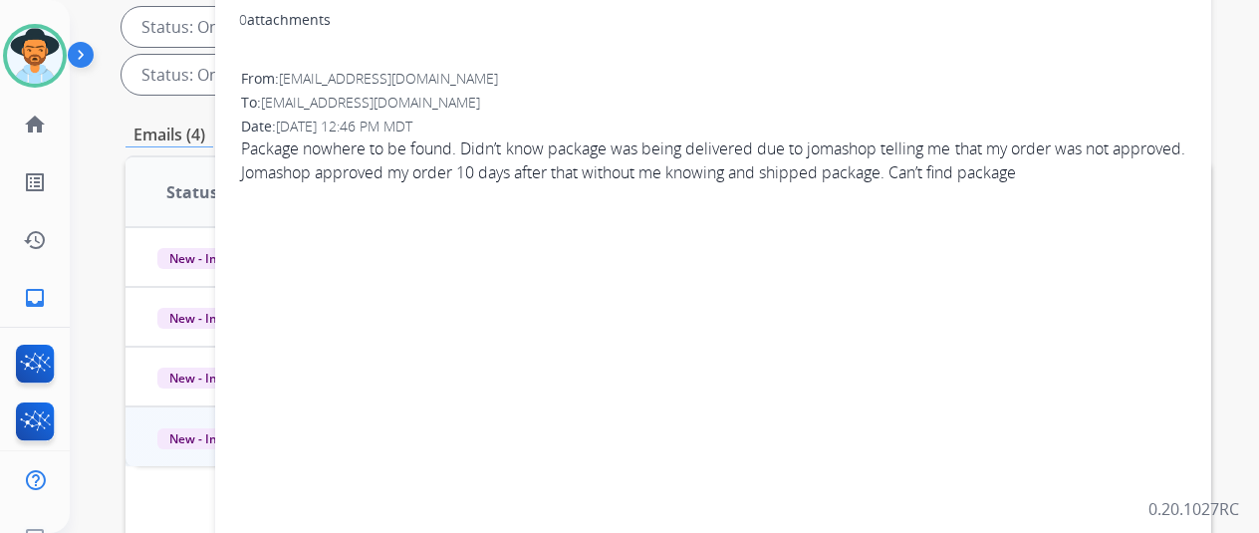
scroll to position [0, 0]
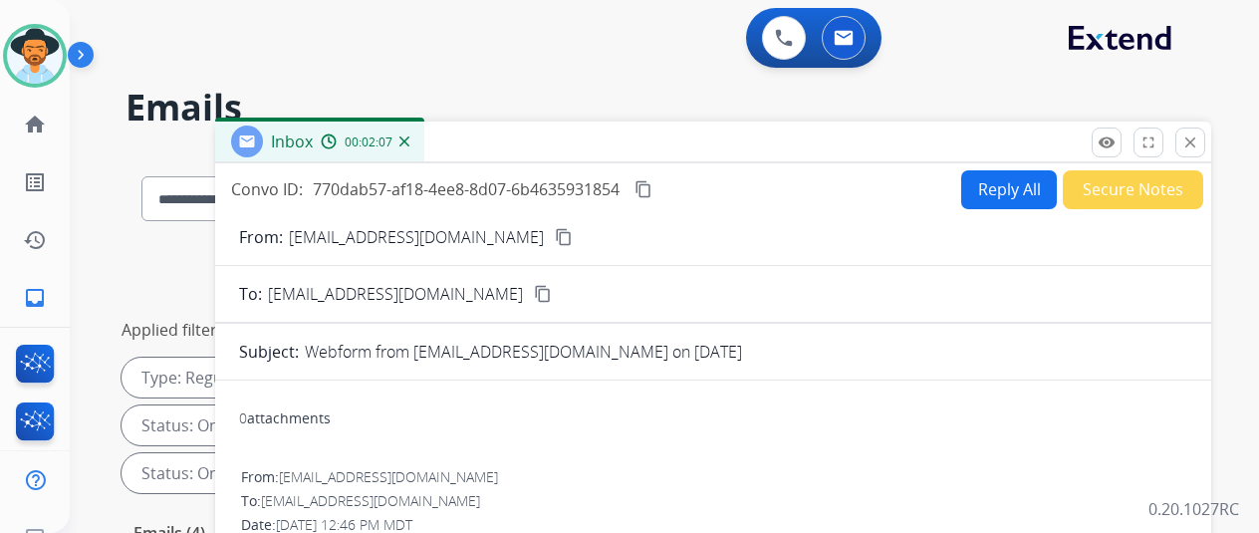
click at [424, 136] on div "Inbox 00:02:07" at bounding box center [319, 141] width 209 height 40
click at [409, 140] on img at bounding box center [404, 141] width 10 height 10
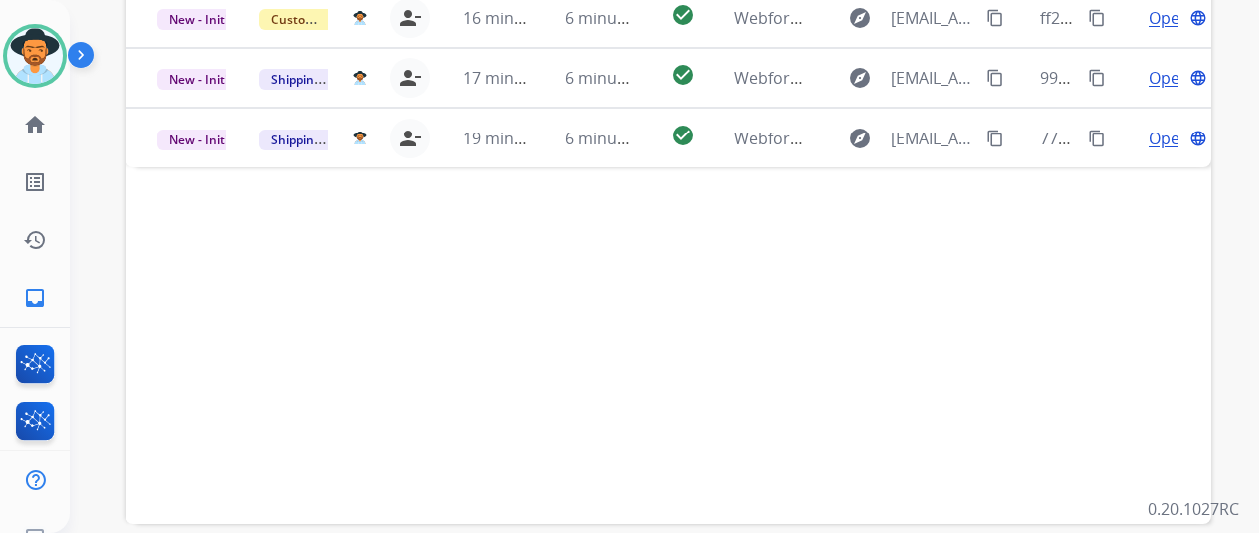
scroll to position [498, 0]
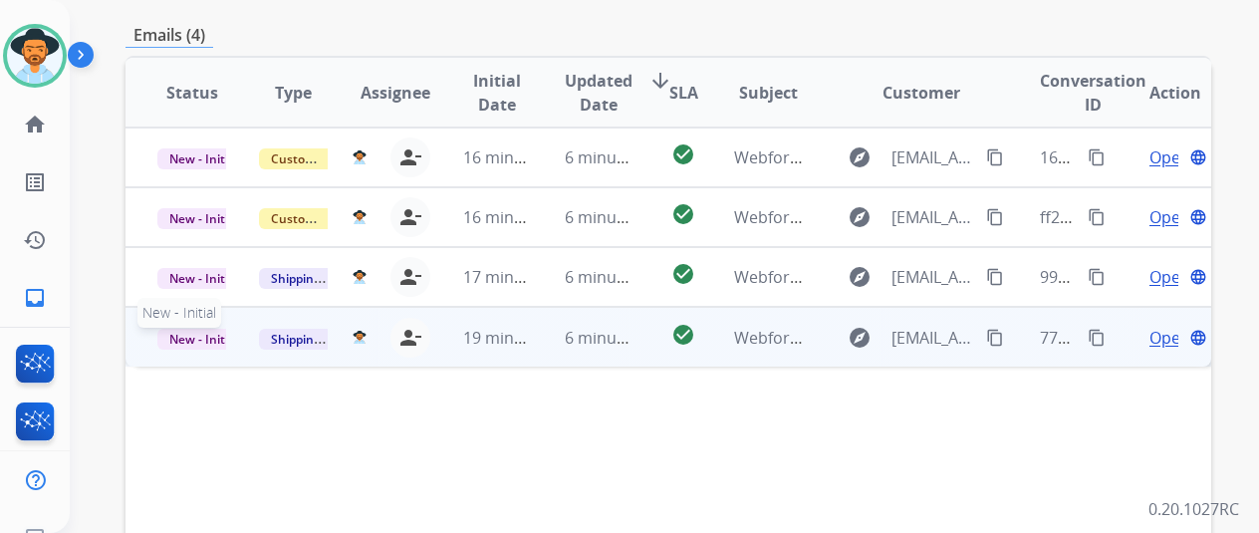
click at [181, 329] on span "New - Initial" at bounding box center [203, 339] width 93 height 21
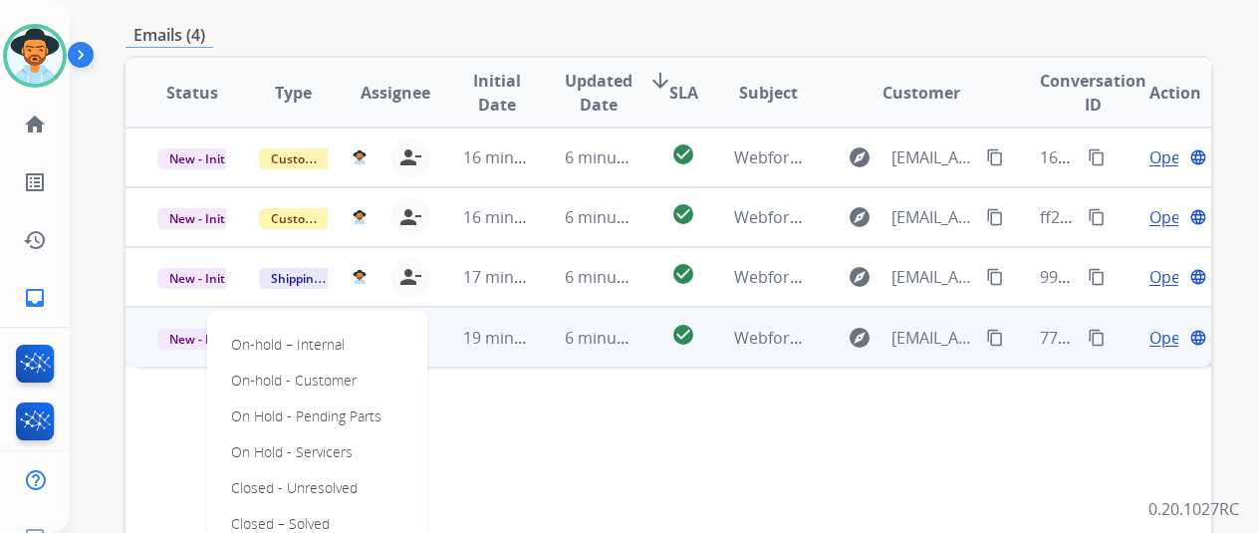
click at [255, 510] on p "Closed – Solved" at bounding box center [280, 524] width 115 height 28
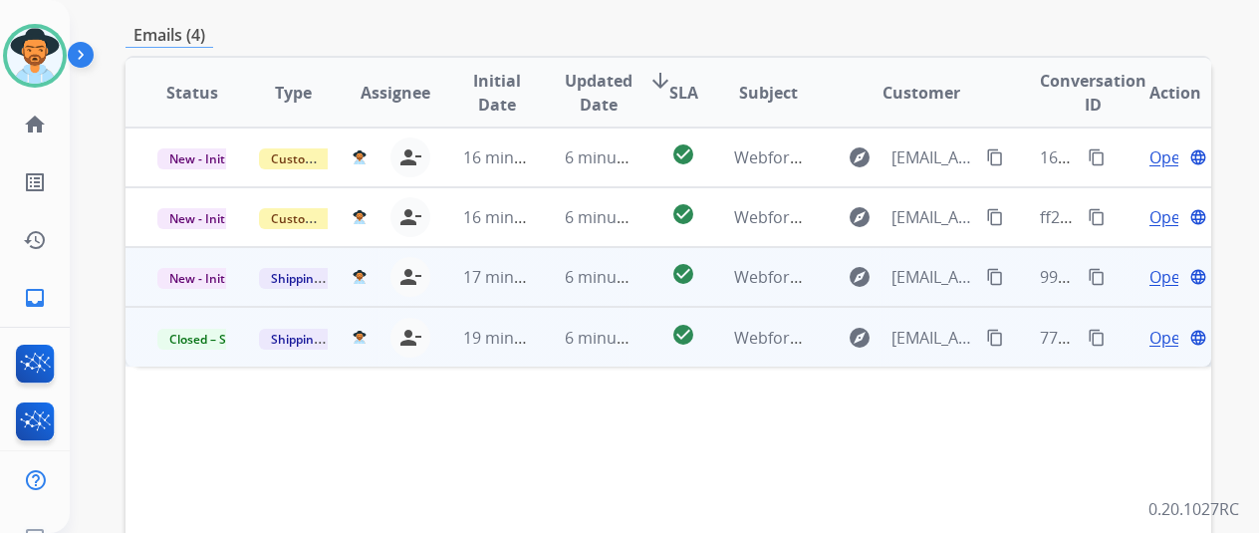
click at [1166, 265] on span "Open" at bounding box center [1169, 277] width 41 height 24
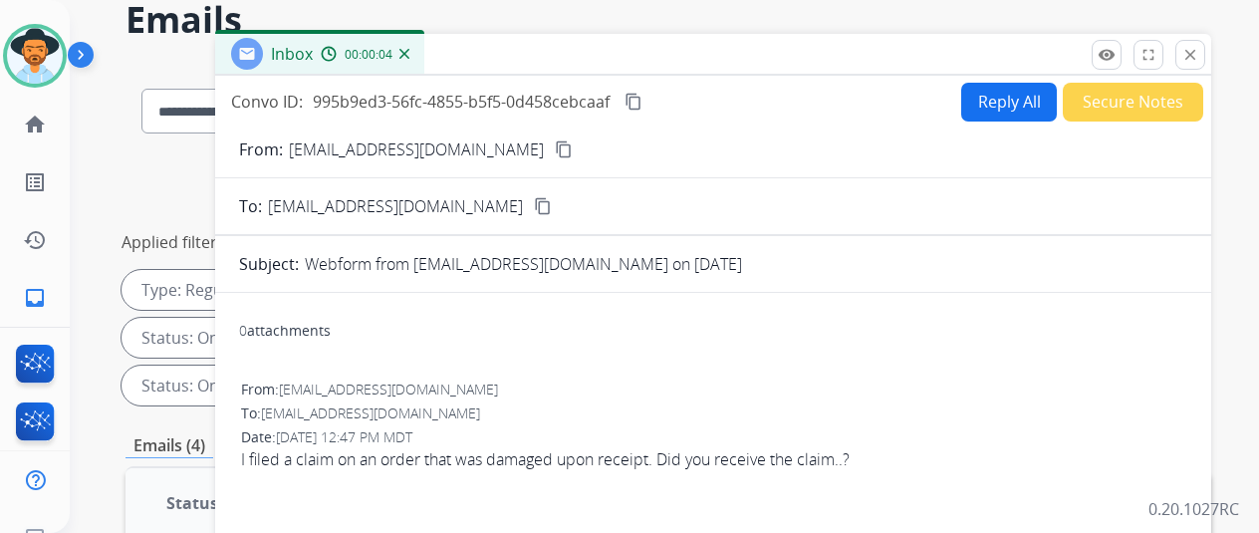
scroll to position [0, 0]
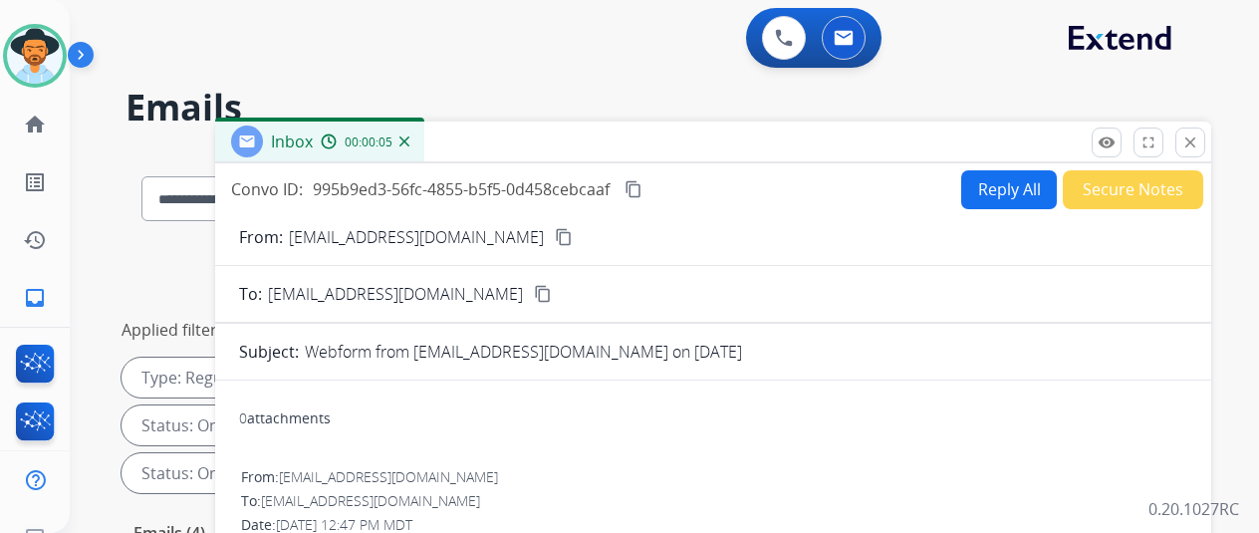
click at [555, 232] on mat-icon "content_copy" at bounding box center [564, 237] width 18 height 18
click at [1011, 175] on button "Reply All" at bounding box center [1009, 189] width 96 height 39
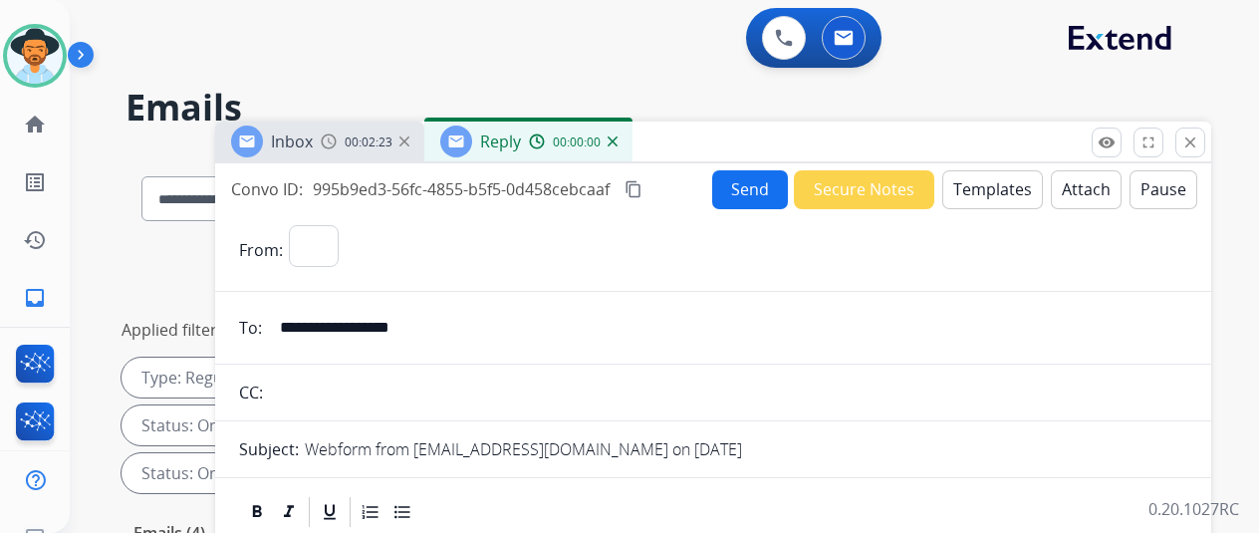
select select "**********"
click at [988, 188] on button "Templates" at bounding box center [992, 189] width 101 height 39
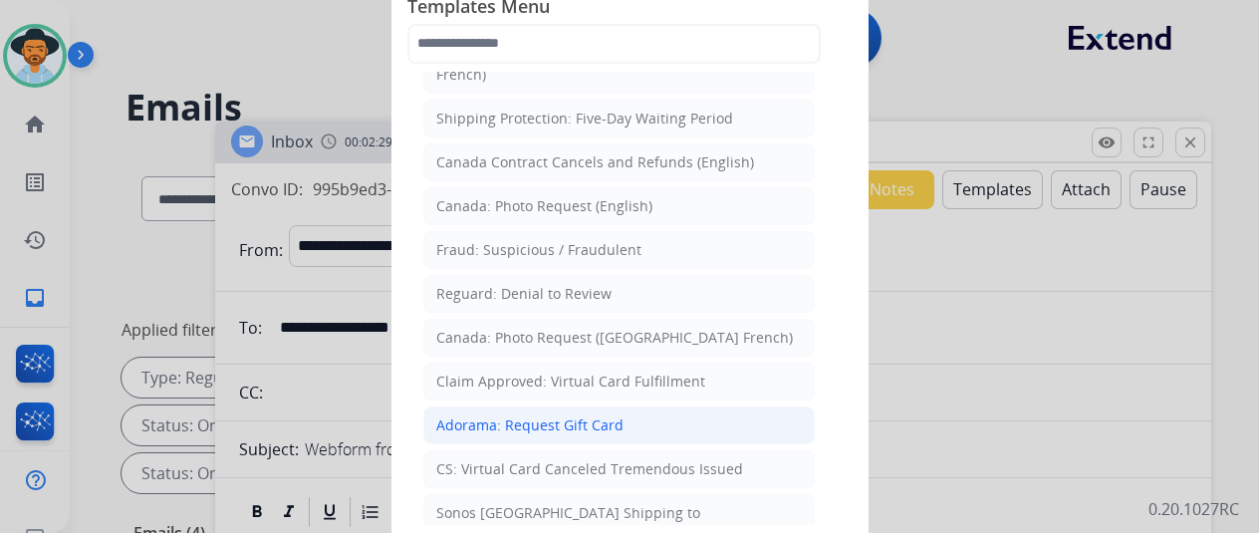
scroll to position [2264, 0]
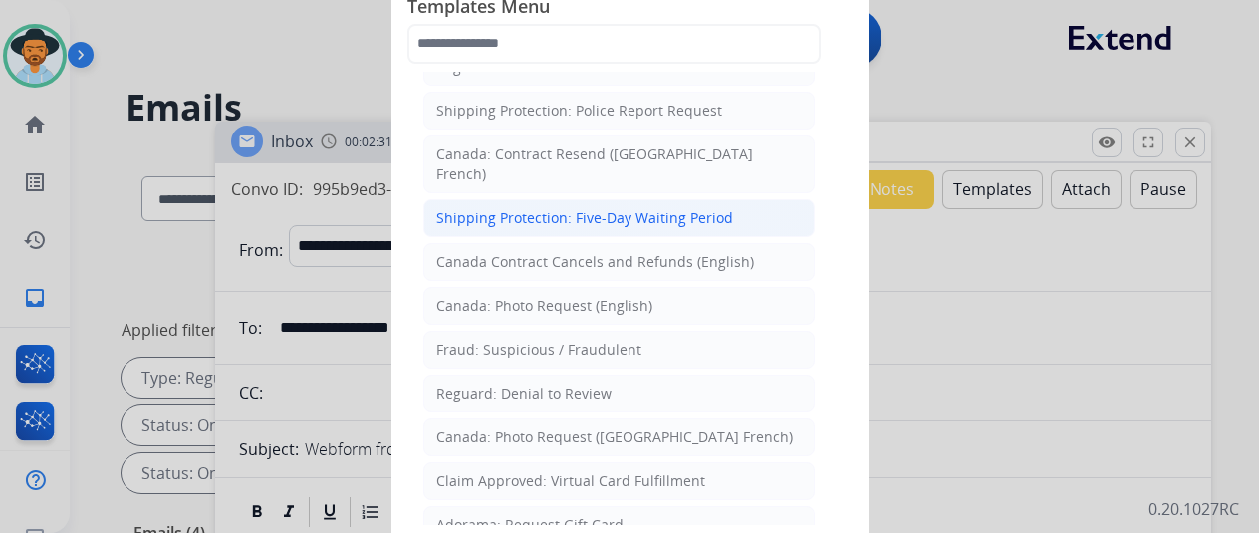
click at [544, 208] on div "Shipping Protection: Five-Day Waiting Period" at bounding box center [584, 218] width 297 height 20
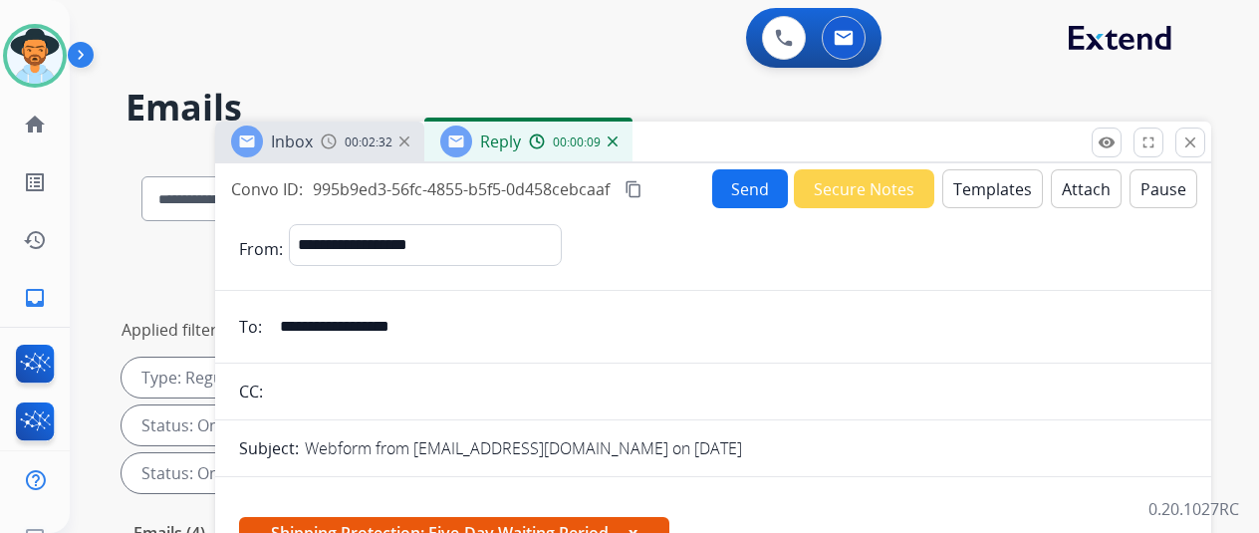
scroll to position [299, 0]
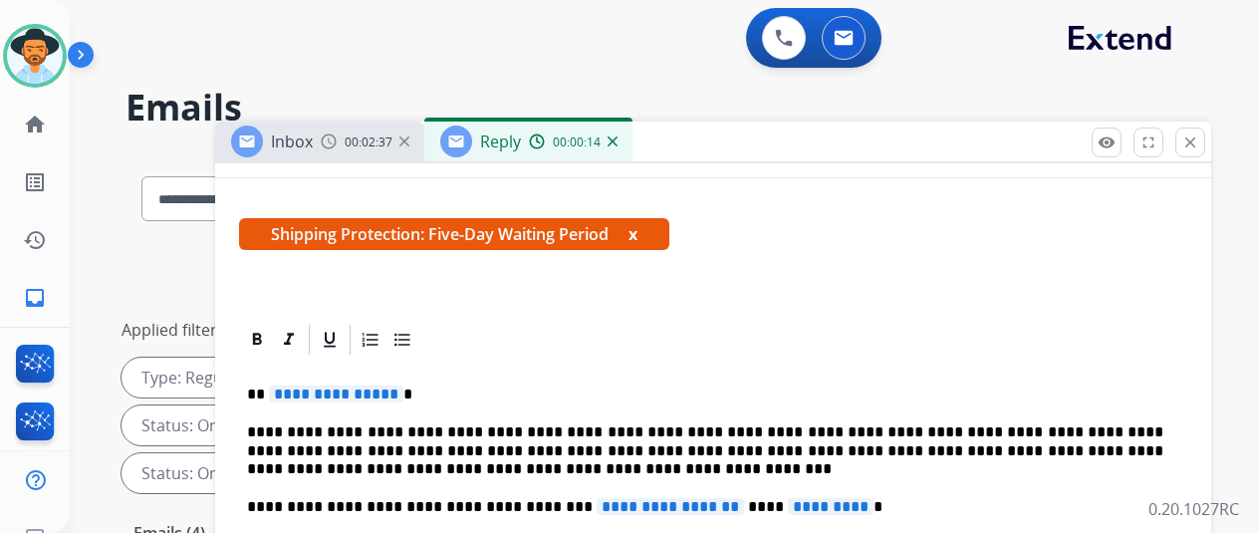
click at [400, 395] on span "**********" at bounding box center [336, 393] width 134 height 17
click at [715, 503] on span "**********" at bounding box center [669, 506] width 147 height 17
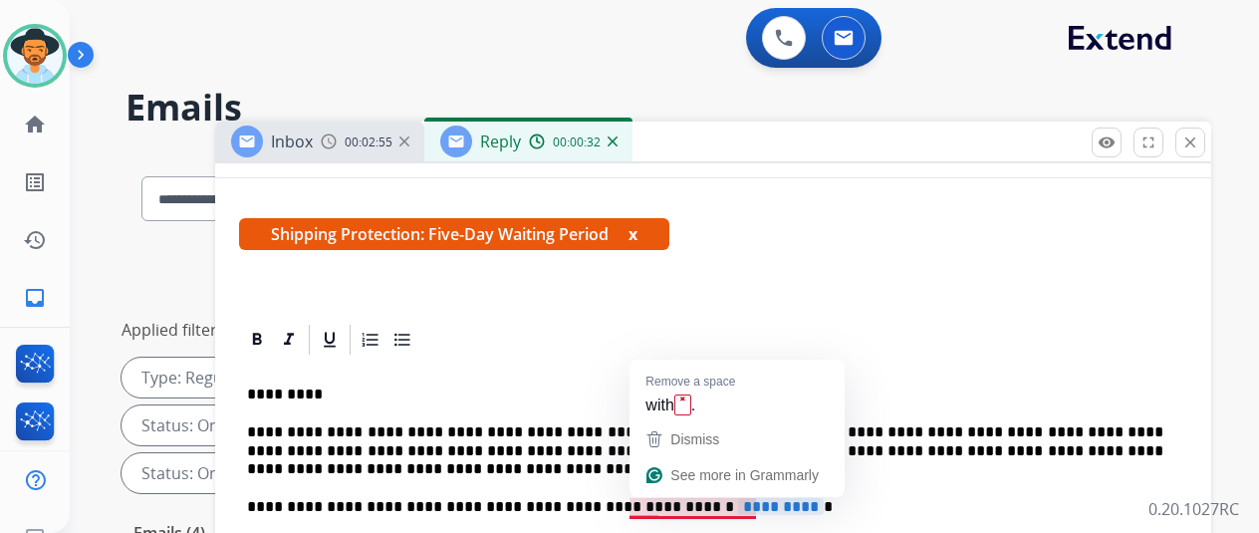
click at [764, 506] on span "*********" at bounding box center [781, 506] width 86 height 17
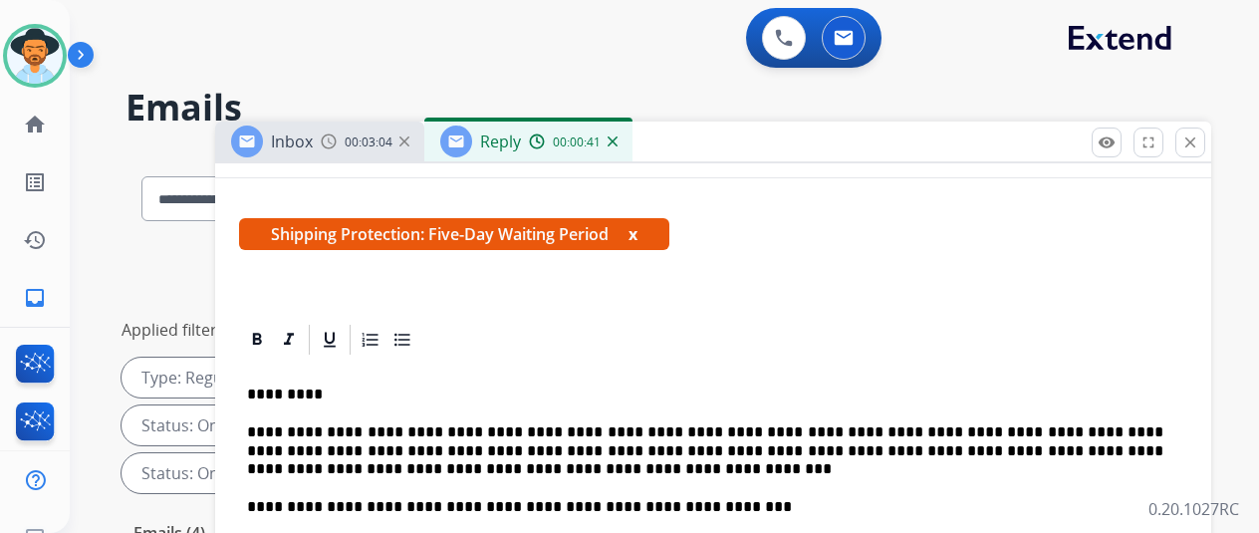
scroll to position [438, 0]
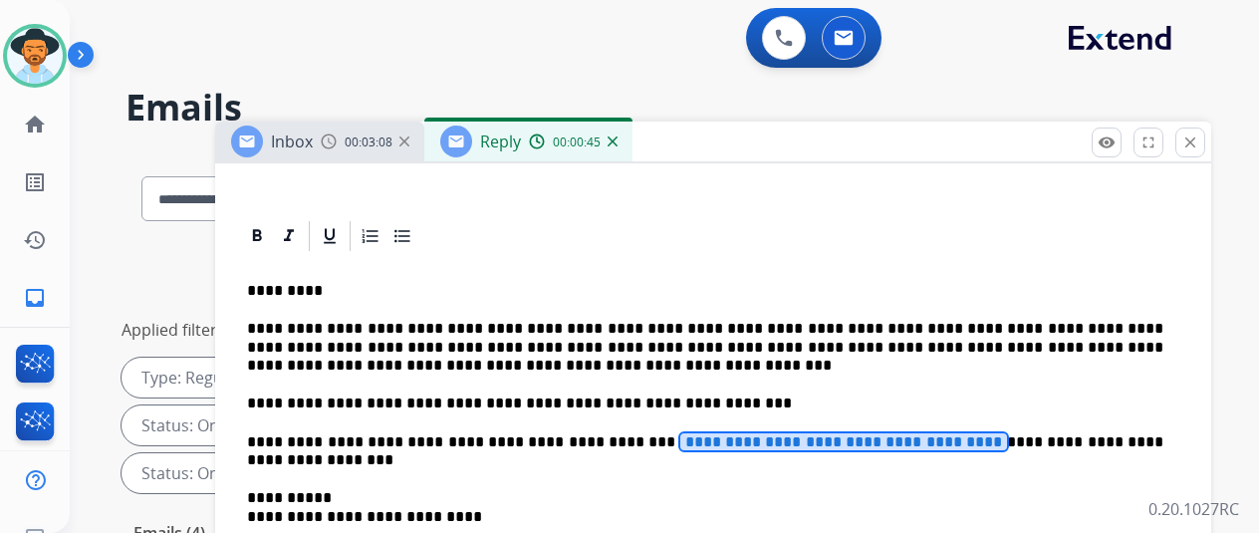
click at [962, 433] on span "**********" at bounding box center [843, 441] width 327 height 17
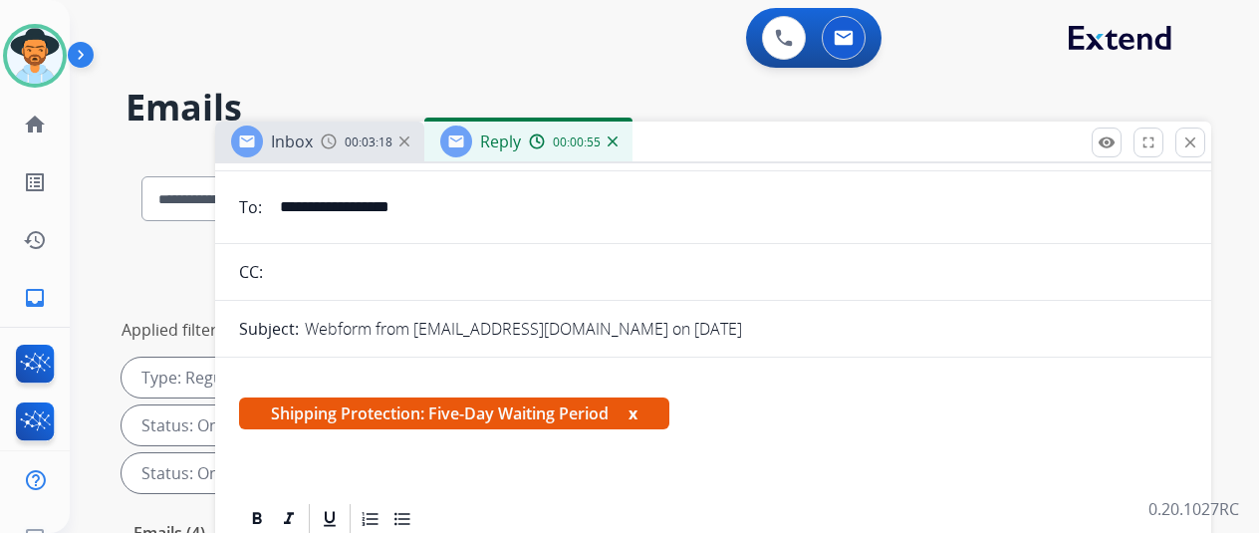
scroll to position [0, 0]
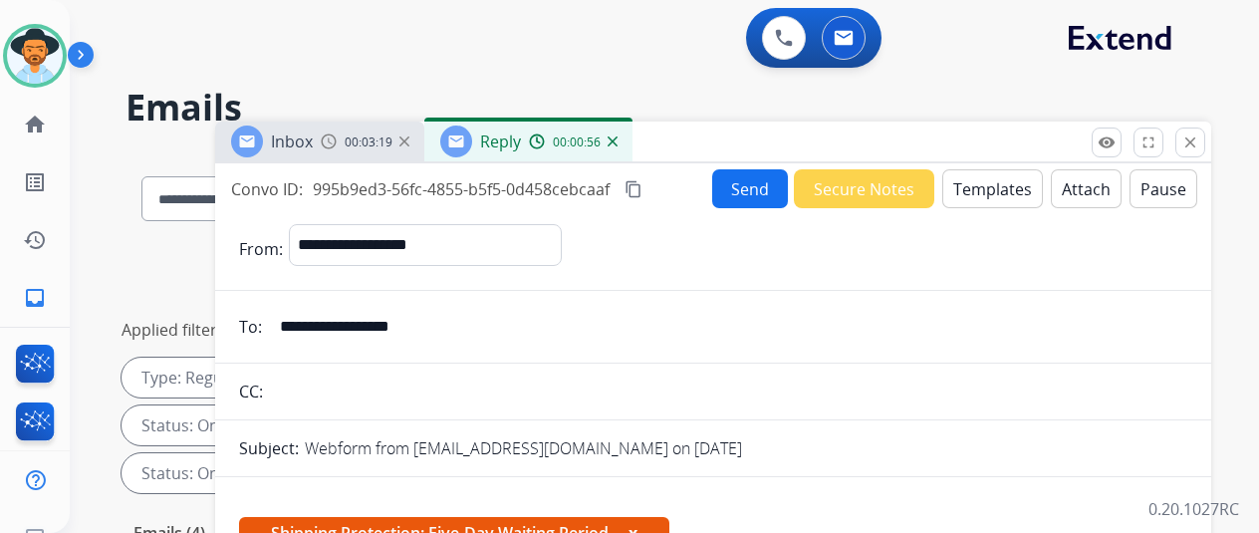
click at [761, 186] on button "Send" at bounding box center [750, 188] width 76 height 39
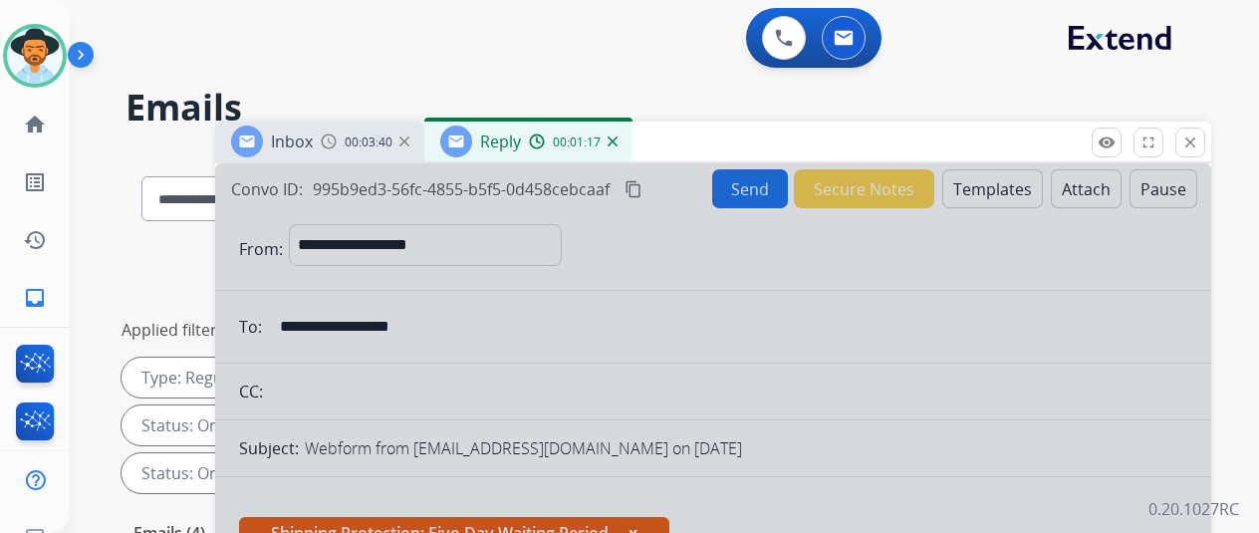
click at [617, 137] on img at bounding box center [612, 141] width 10 height 10
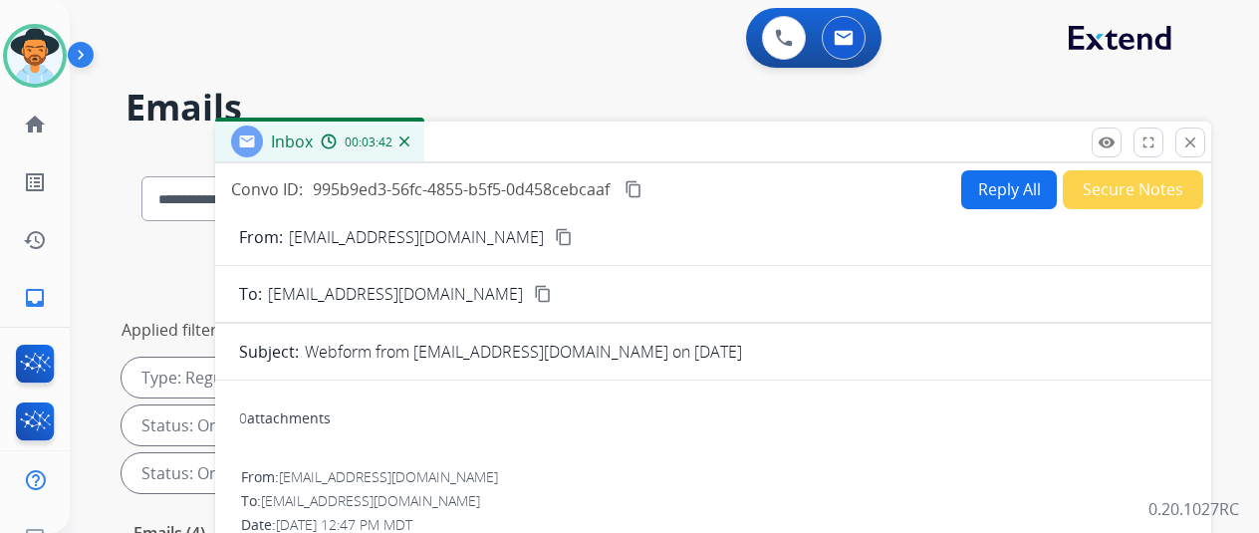
click at [555, 231] on mat-icon "content_copy" at bounding box center [564, 237] width 18 height 18
click at [409, 136] on img at bounding box center [404, 141] width 10 height 10
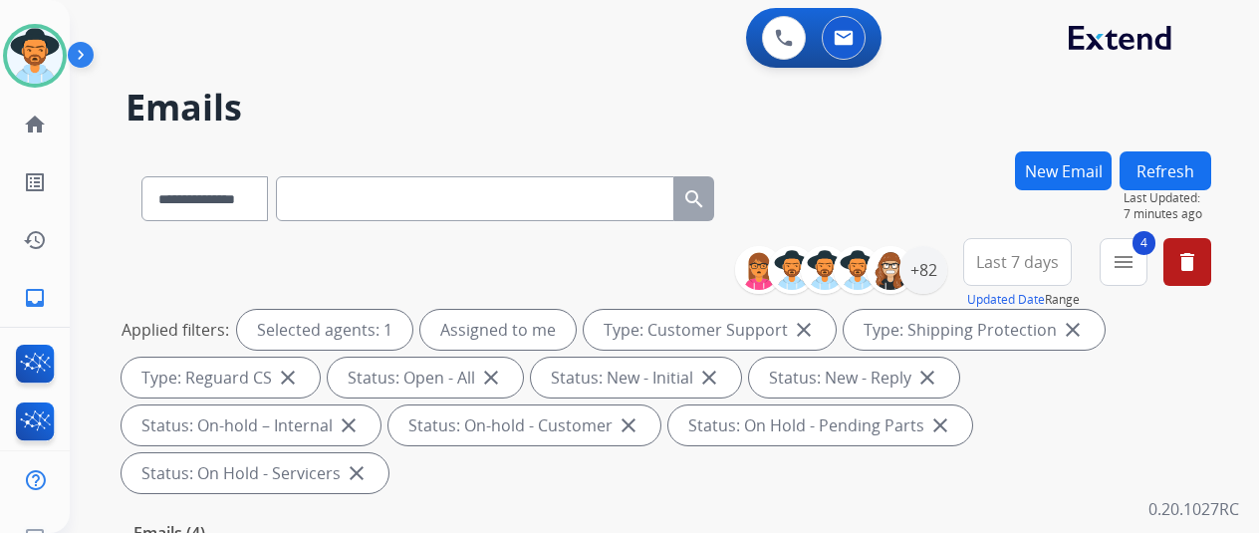
click at [1056, 160] on button "New Email" at bounding box center [1063, 170] width 97 height 39
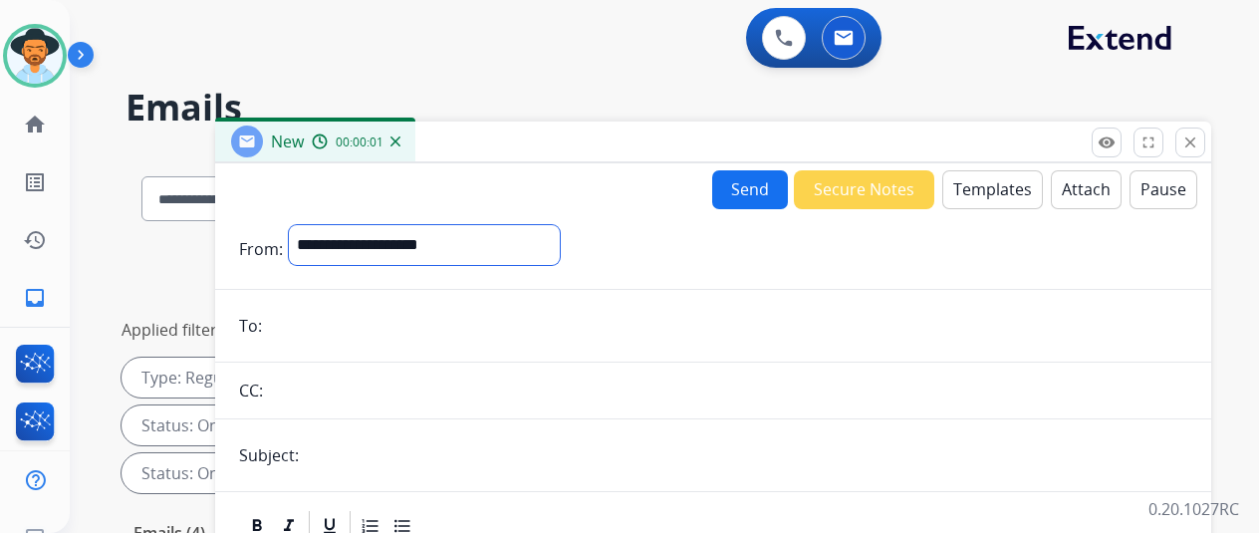
click at [350, 230] on select "**********" at bounding box center [424, 245] width 271 height 40
select select "**********"
click at [304, 225] on select "**********" at bounding box center [424, 245] width 271 height 40
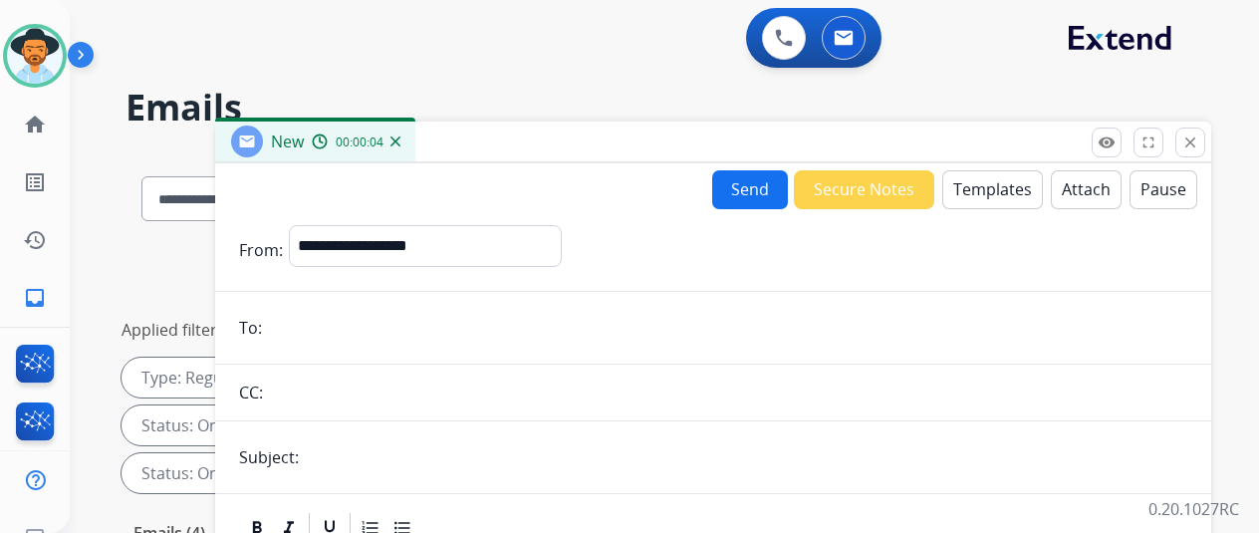
click at [322, 324] on input "email" at bounding box center [727, 328] width 919 height 40
paste input "**********"
type input "**********"
click at [972, 180] on button "Templates" at bounding box center [992, 189] width 101 height 39
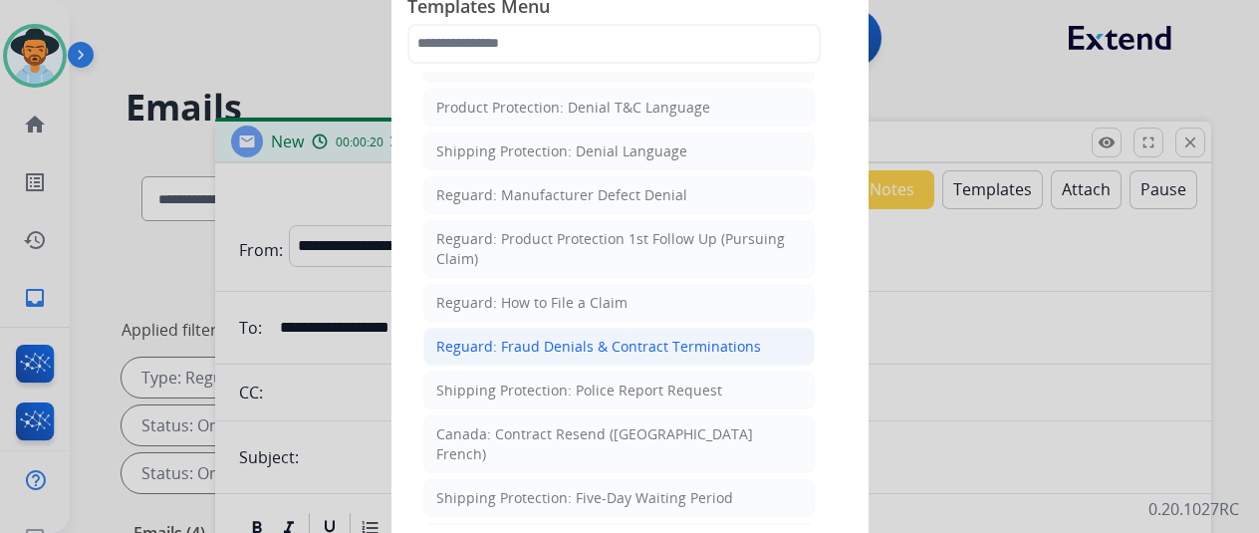
scroll to position [2091, 0]
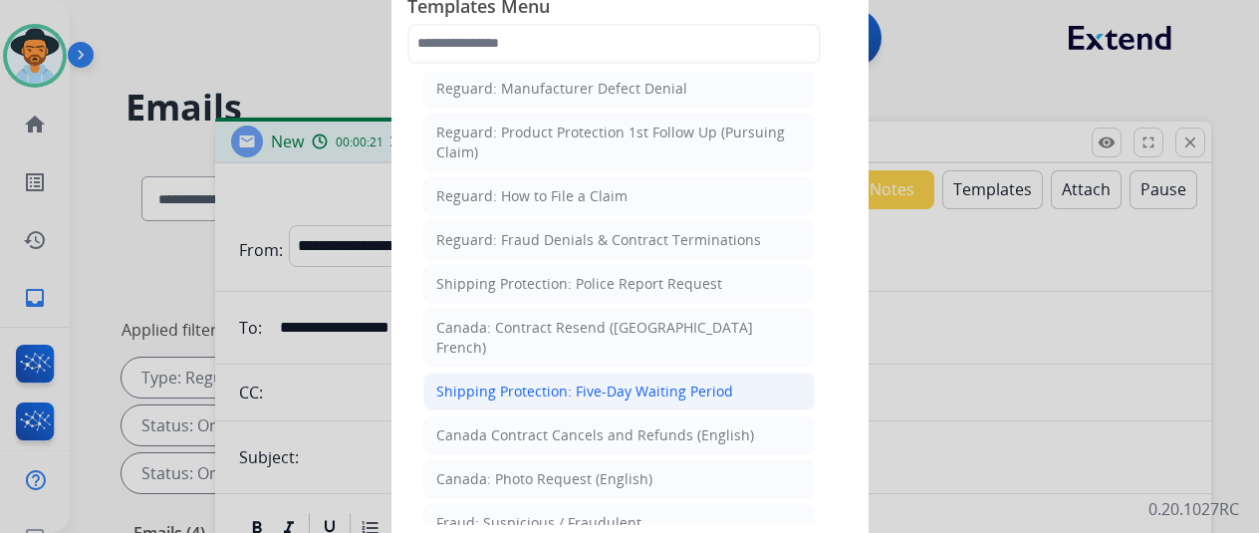
click at [539, 381] on div "Shipping Protection: Five-Day Waiting Period" at bounding box center [584, 391] width 297 height 20
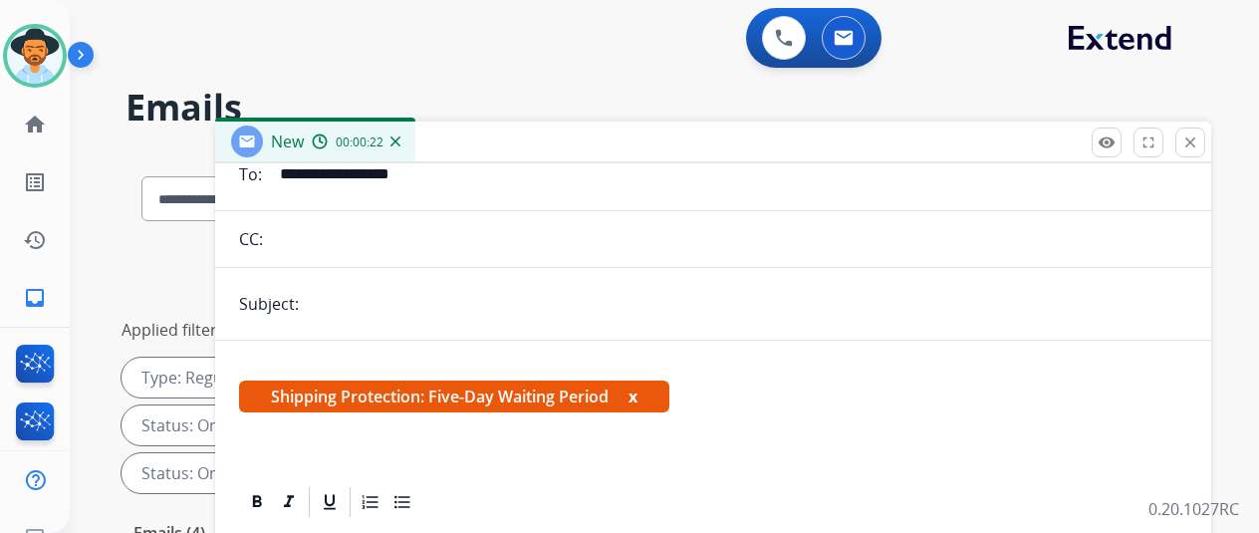
scroll to position [274, 0]
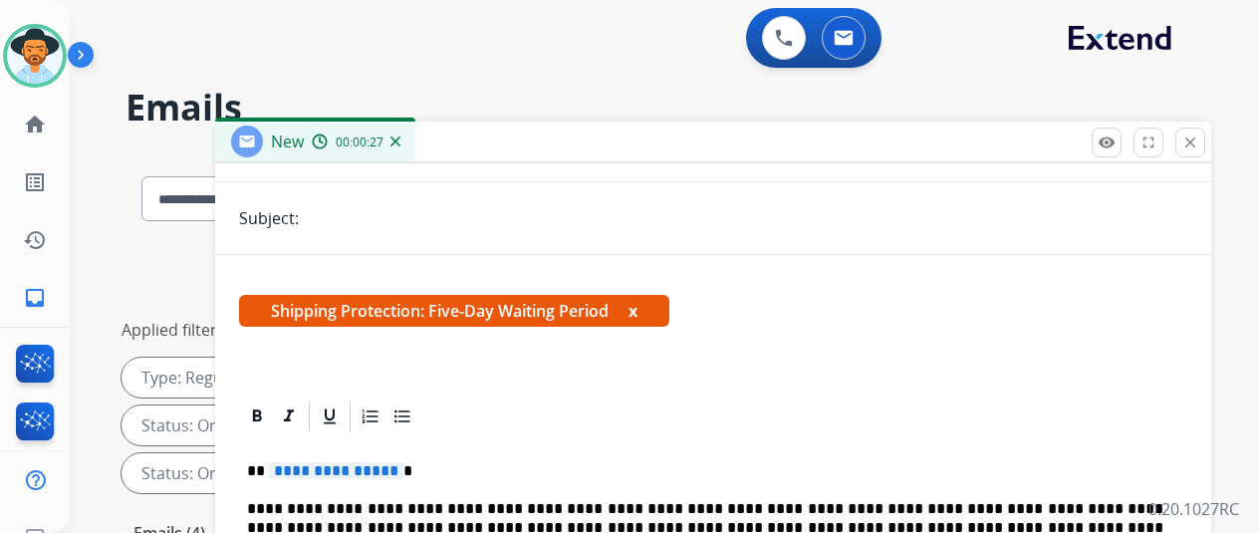
click at [402, 462] on span "**********" at bounding box center [336, 470] width 134 height 17
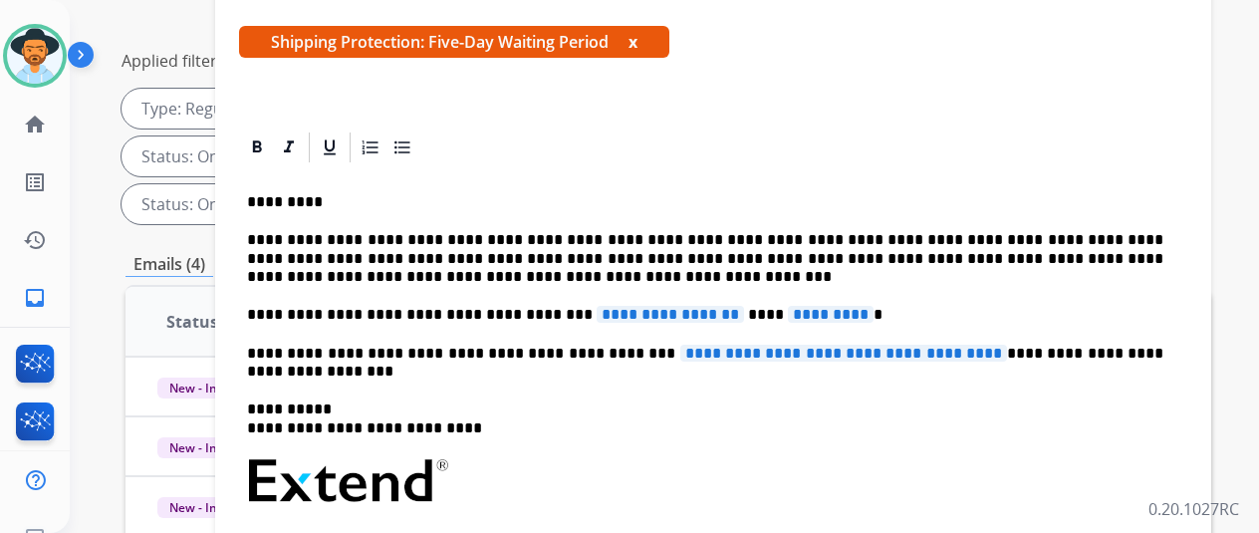
scroll to position [299, 0]
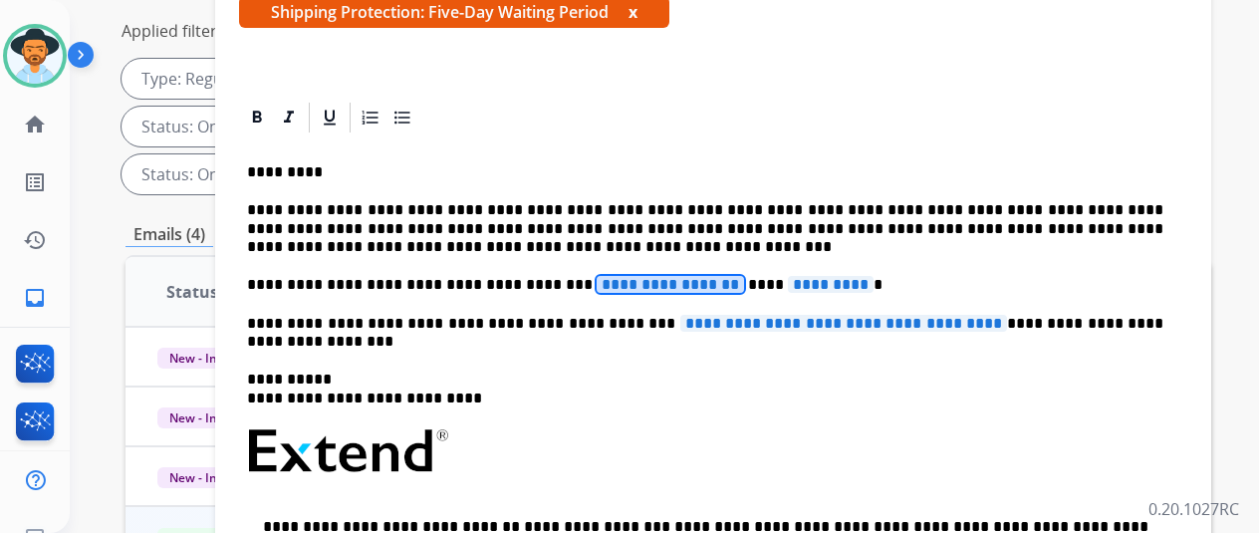
click at [713, 276] on span "**********" at bounding box center [669, 284] width 147 height 17
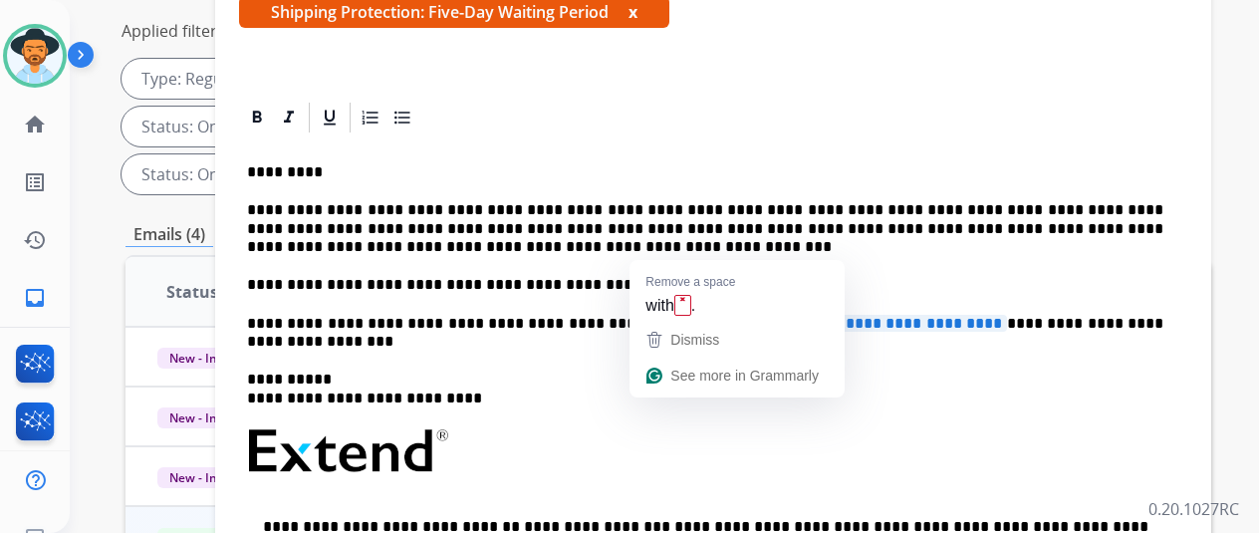
click at [767, 276] on span "*********" at bounding box center [781, 284] width 86 height 17
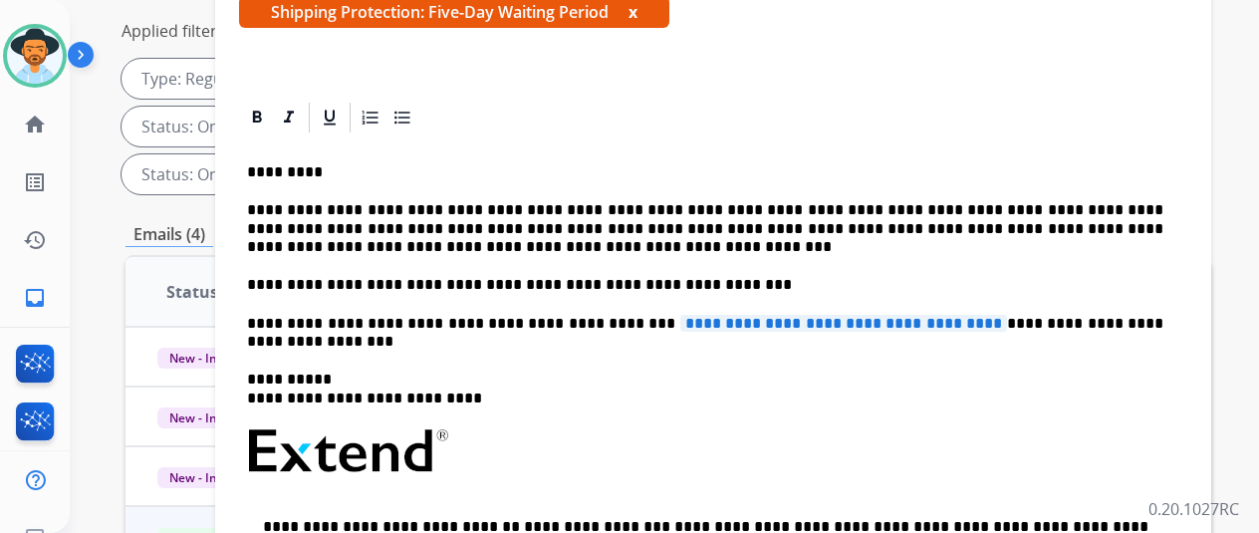
click at [967, 315] on span "**********" at bounding box center [843, 323] width 327 height 17
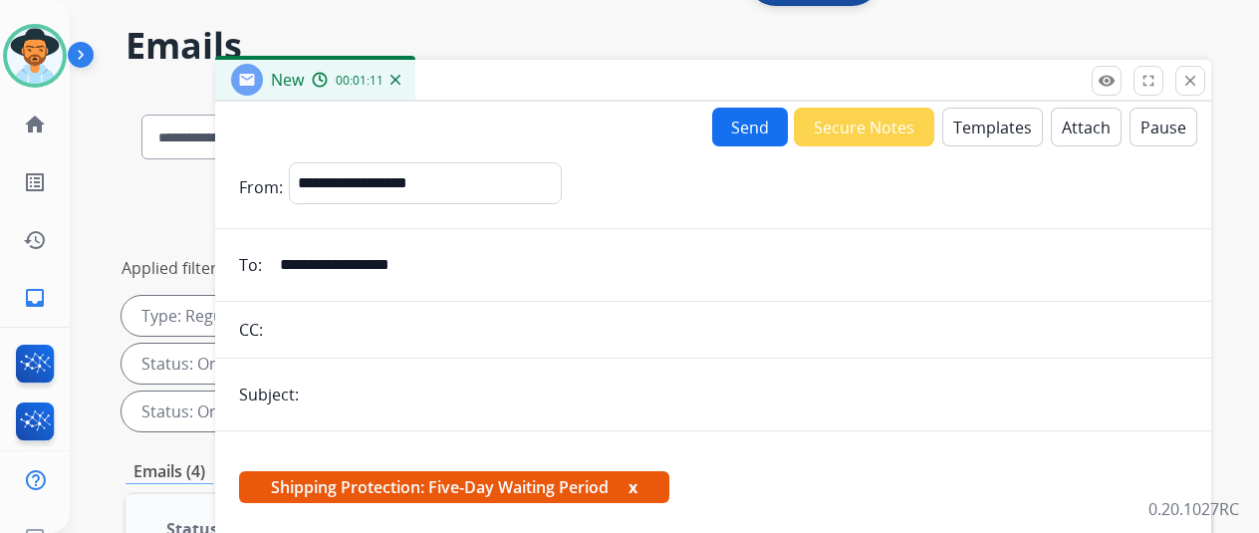
scroll to position [0, 0]
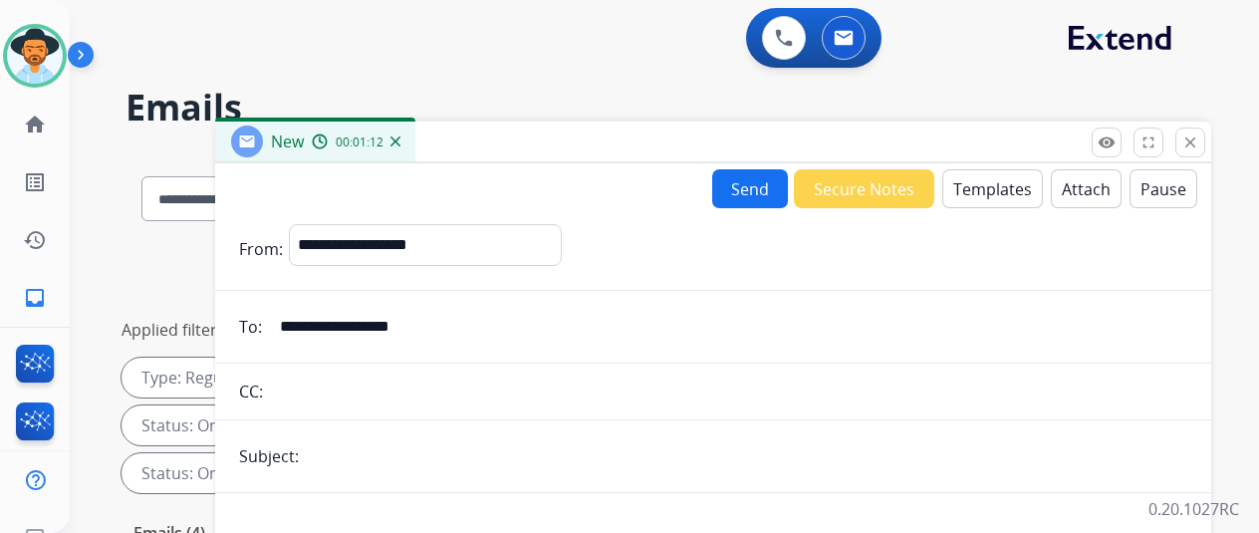
click at [747, 180] on button "Send" at bounding box center [750, 188] width 76 height 39
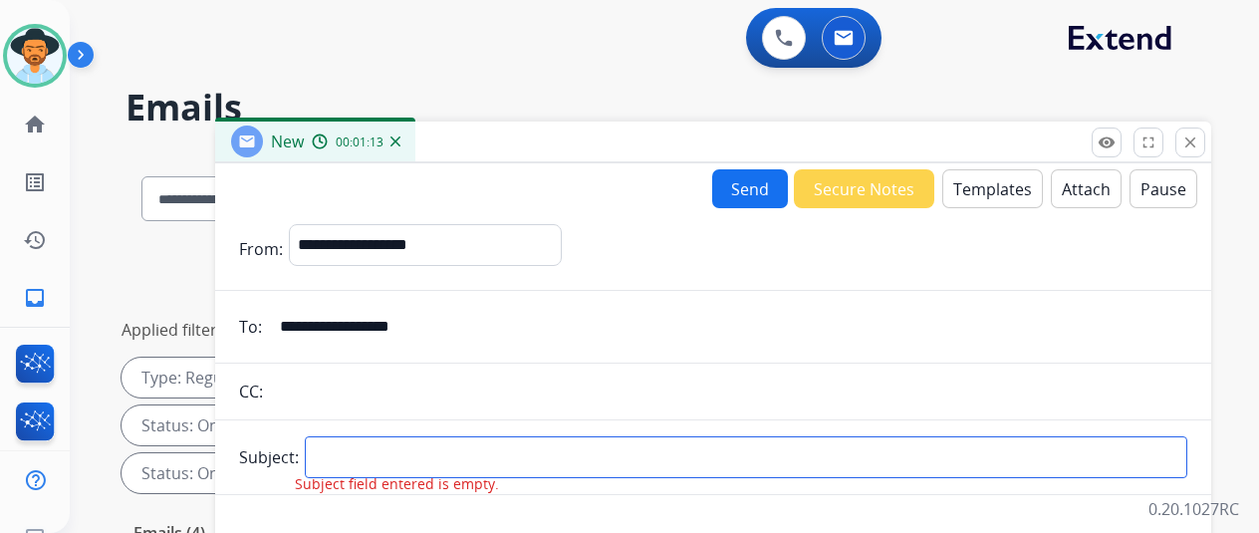
click at [353, 465] on input "text" at bounding box center [746, 457] width 882 height 42
type input "*****"
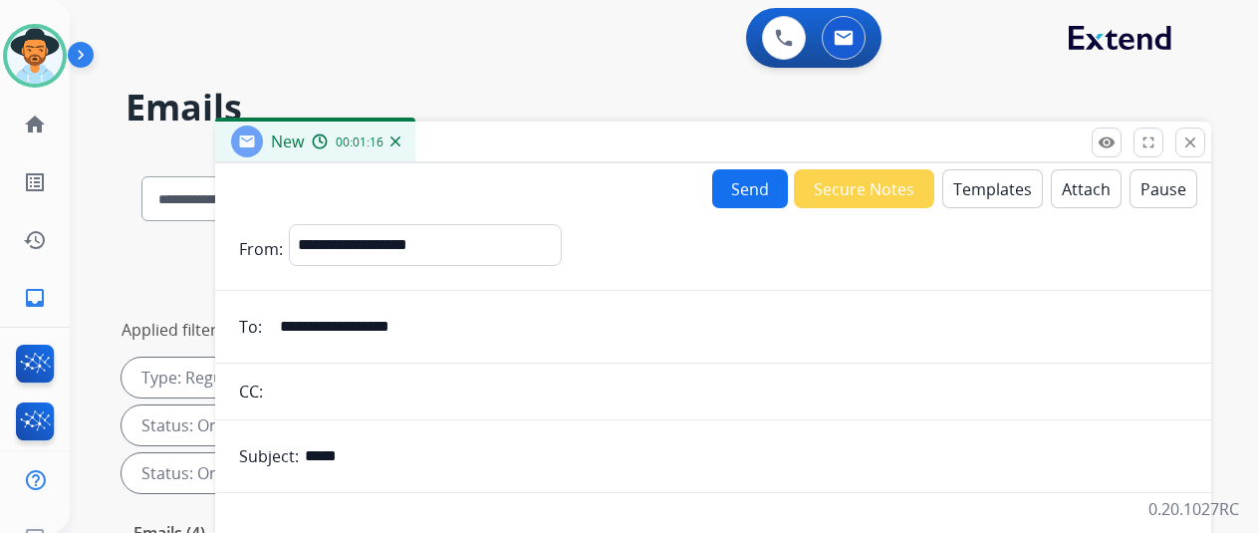
click at [744, 181] on button "Send" at bounding box center [750, 188] width 76 height 39
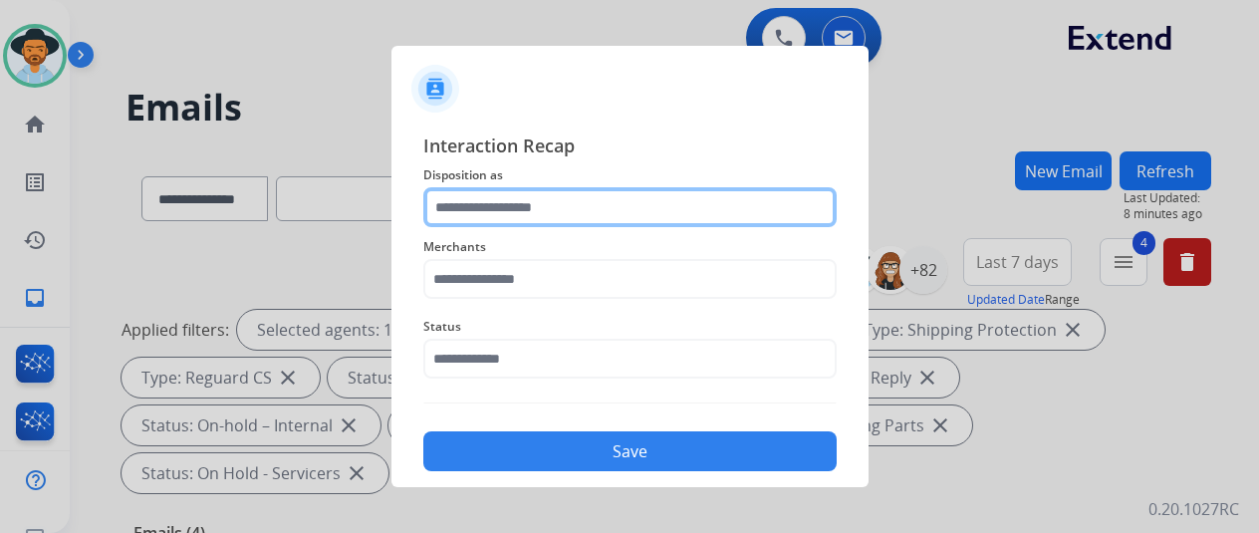
click at [471, 200] on input "text" at bounding box center [629, 207] width 413 height 40
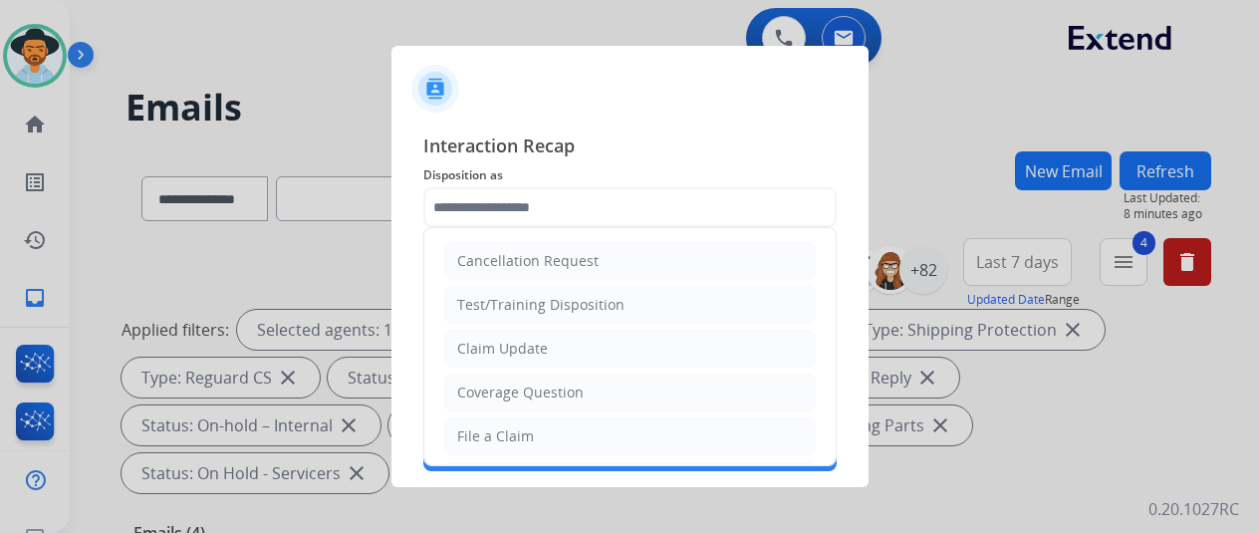
drag, startPoint x: 525, startPoint y: 351, endPoint x: 528, endPoint y: 342, distance: 10.4
click at [524, 351] on div "Claim Update" at bounding box center [502, 349] width 91 height 20
type input "**********"
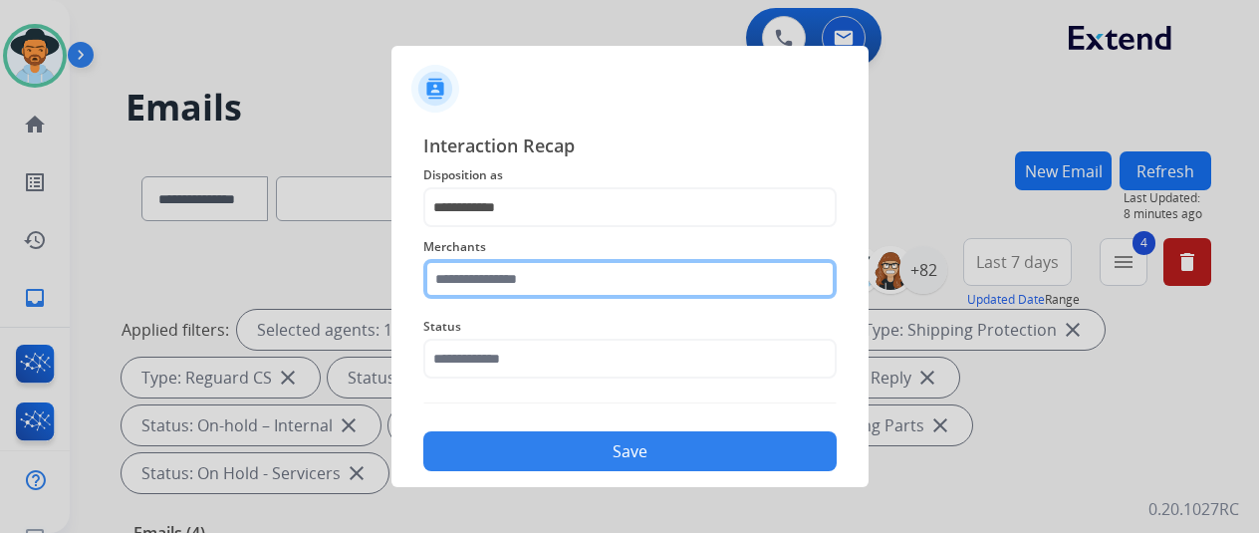
click at [504, 282] on input "text" at bounding box center [629, 279] width 413 height 40
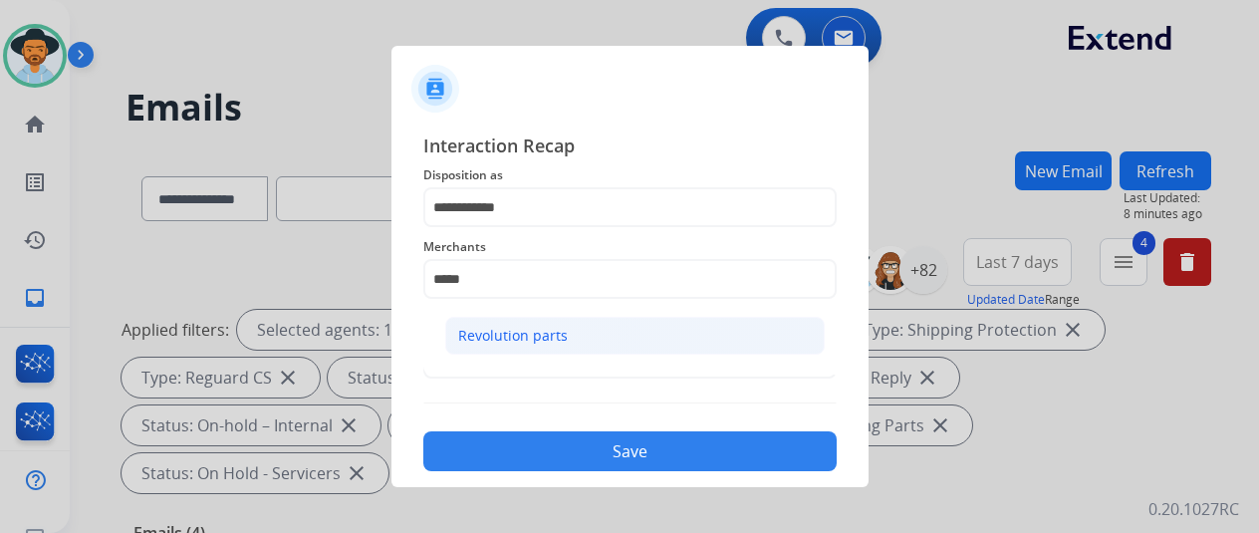
click at [497, 324] on li "Revolution parts" at bounding box center [634, 336] width 379 height 38
type input "**********"
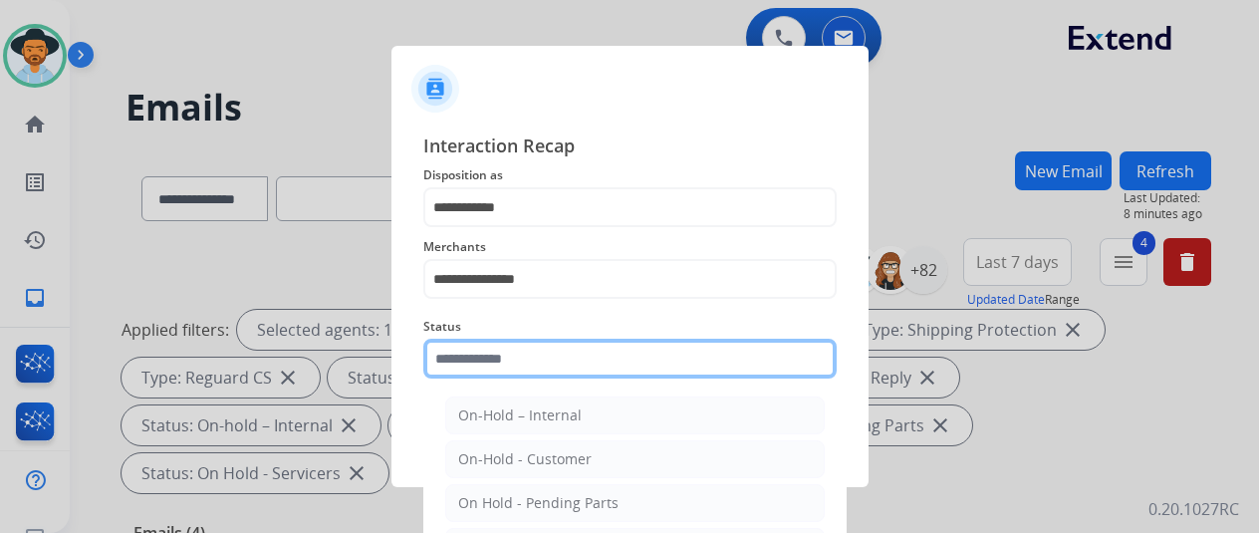
click at [480, 357] on input "text" at bounding box center [629, 359] width 413 height 40
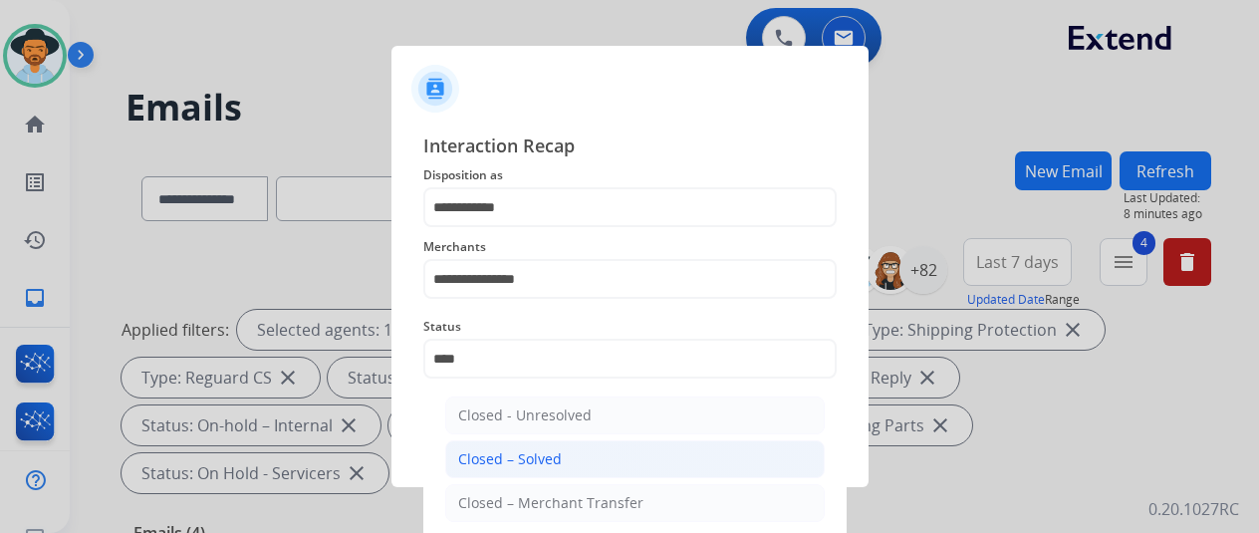
click at [541, 460] on div "Closed – Solved" at bounding box center [510, 459] width 104 height 20
type input "**********"
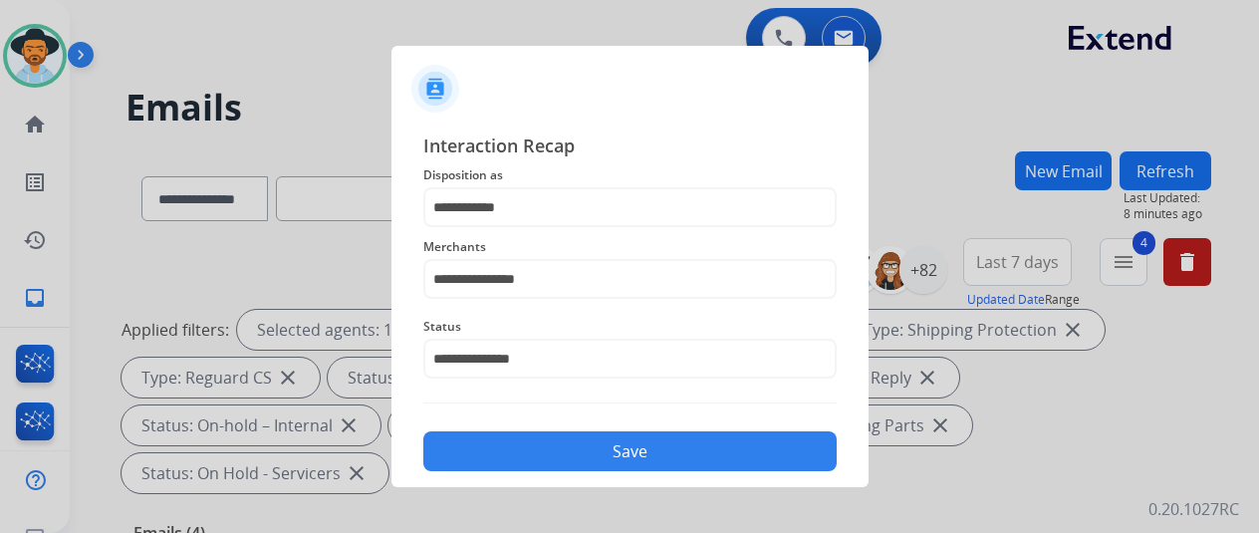
click at [541, 459] on button "Save" at bounding box center [629, 451] width 413 height 40
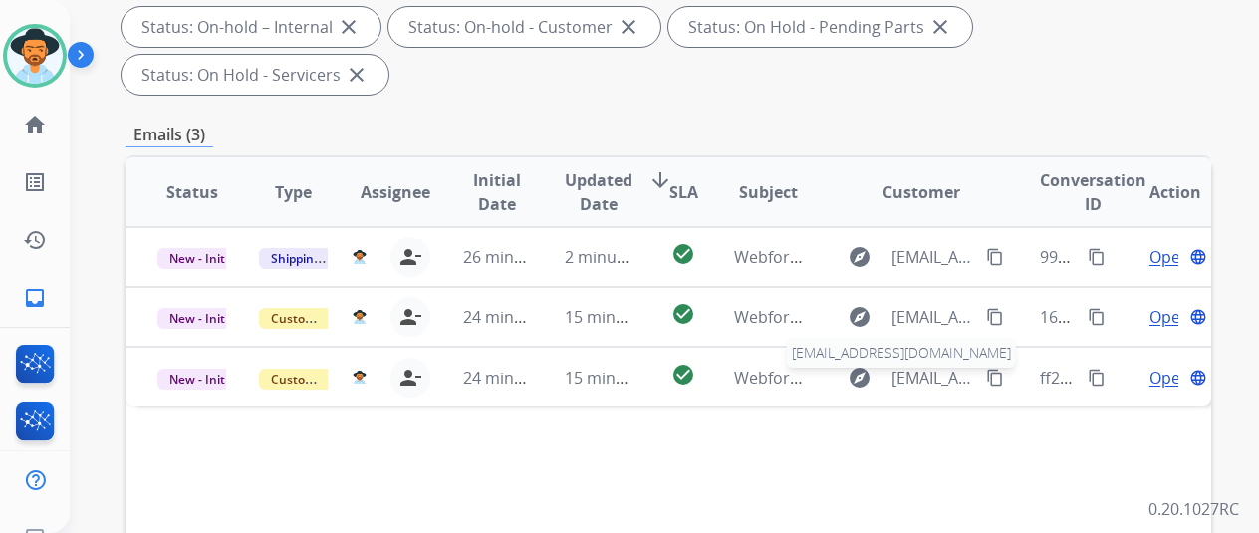
scroll to position [100, 0]
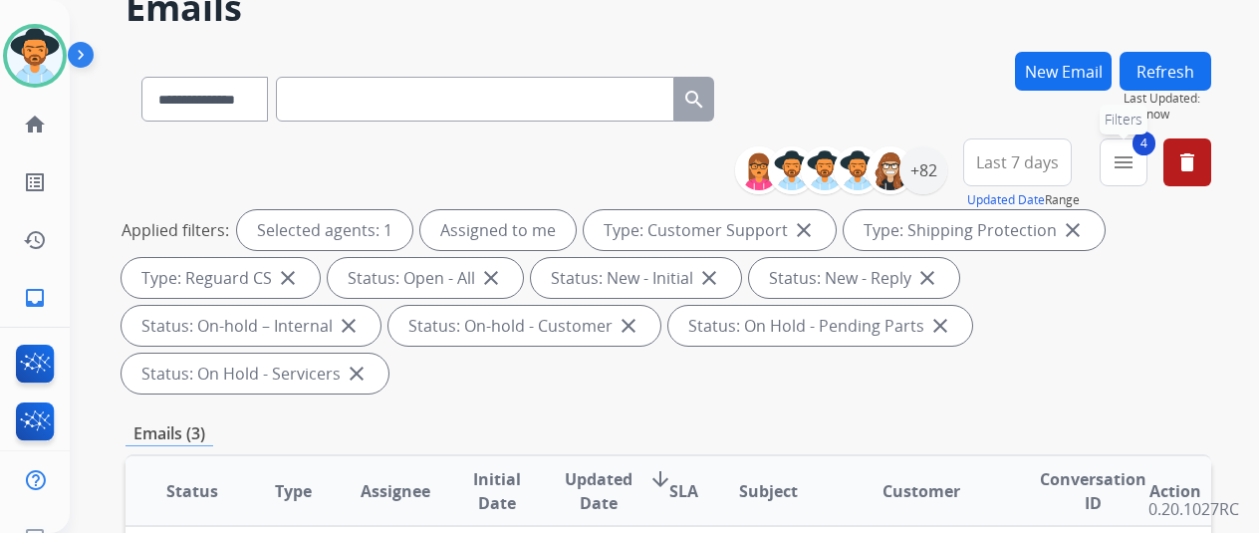
click at [1135, 155] on mat-icon "menu" at bounding box center [1123, 162] width 24 height 24
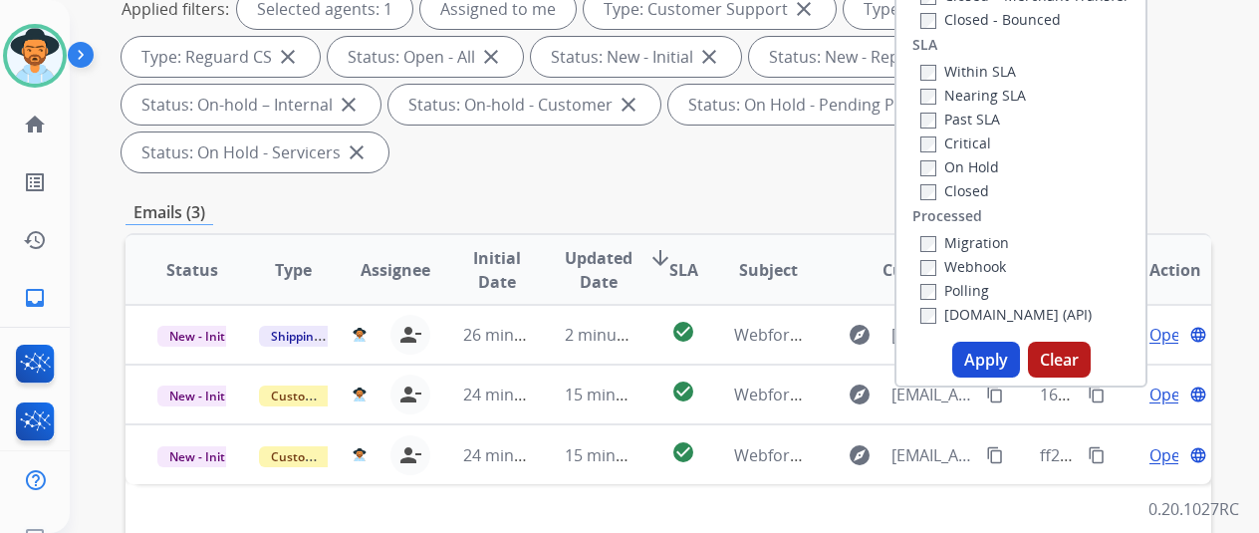
scroll to position [398, 0]
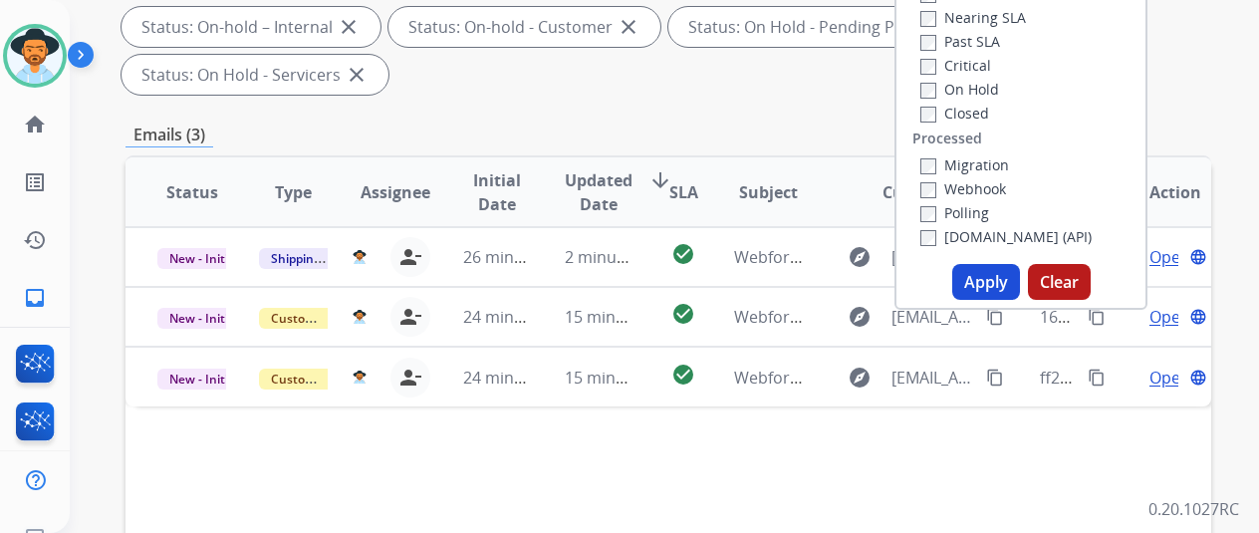
click at [999, 278] on button "Apply" at bounding box center [986, 282] width 68 height 36
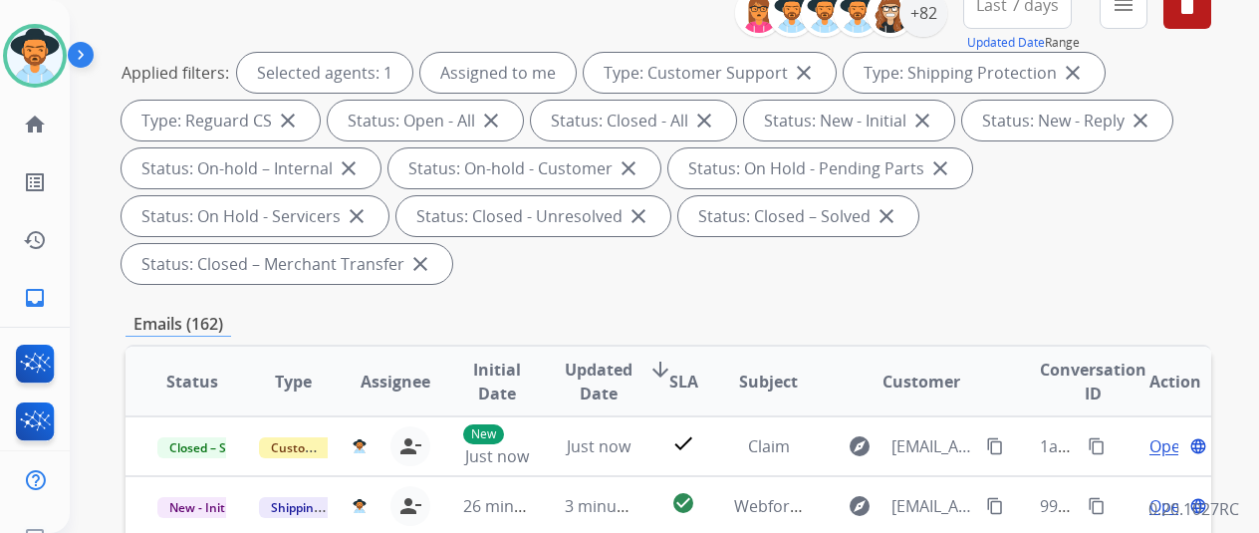
scroll to position [299, 0]
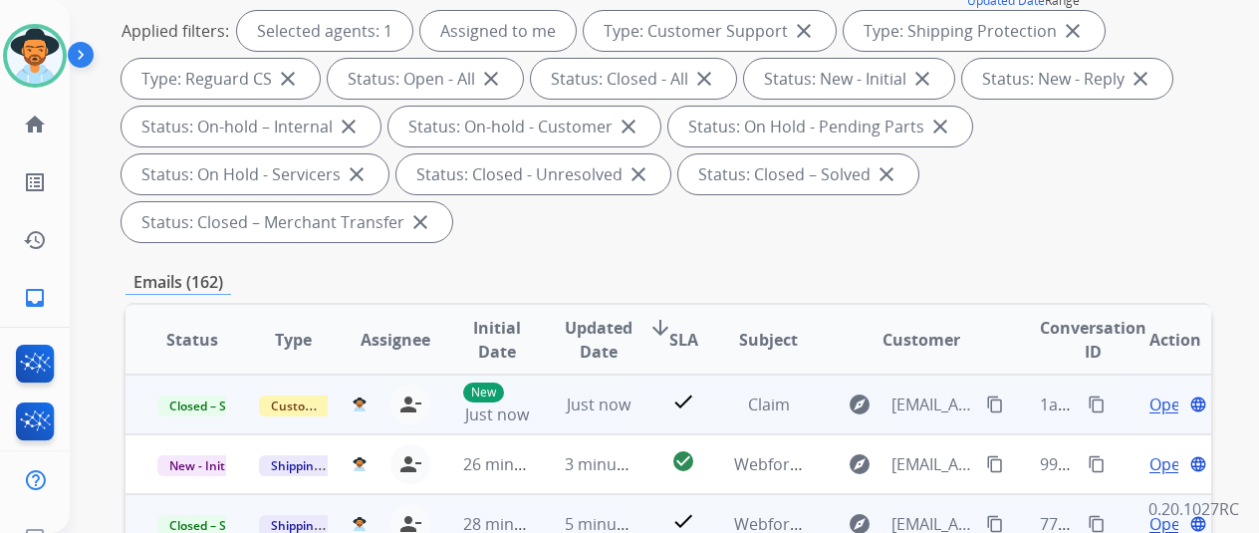
click at [1094, 396] on mat-icon "content_copy" at bounding box center [1096, 404] width 18 height 18
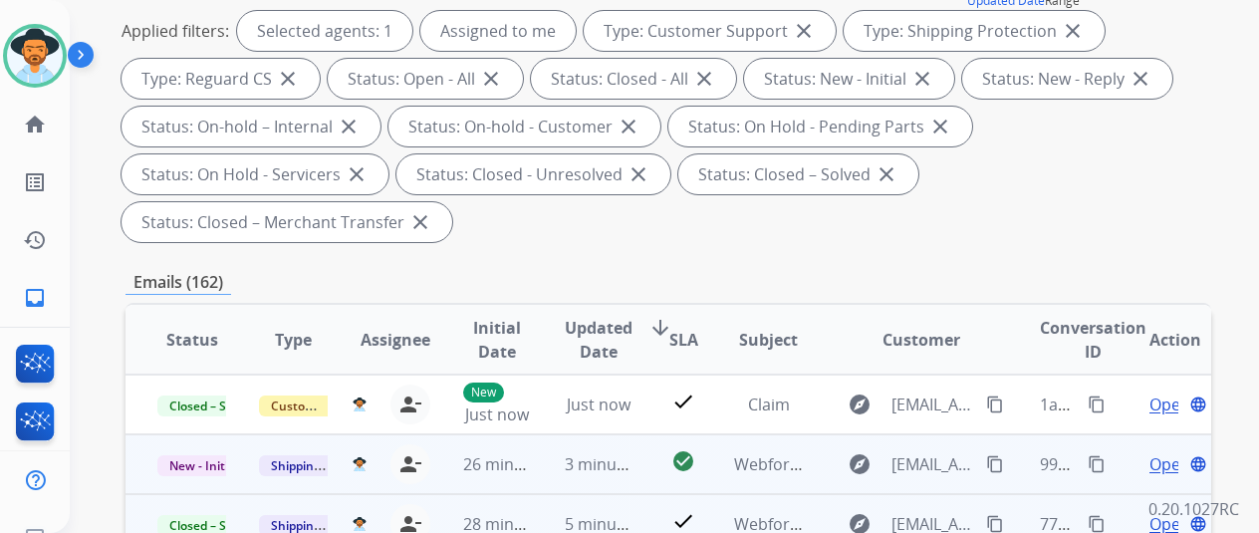
click at [1095, 458] on mat-icon "content_copy" at bounding box center [1096, 464] width 18 height 18
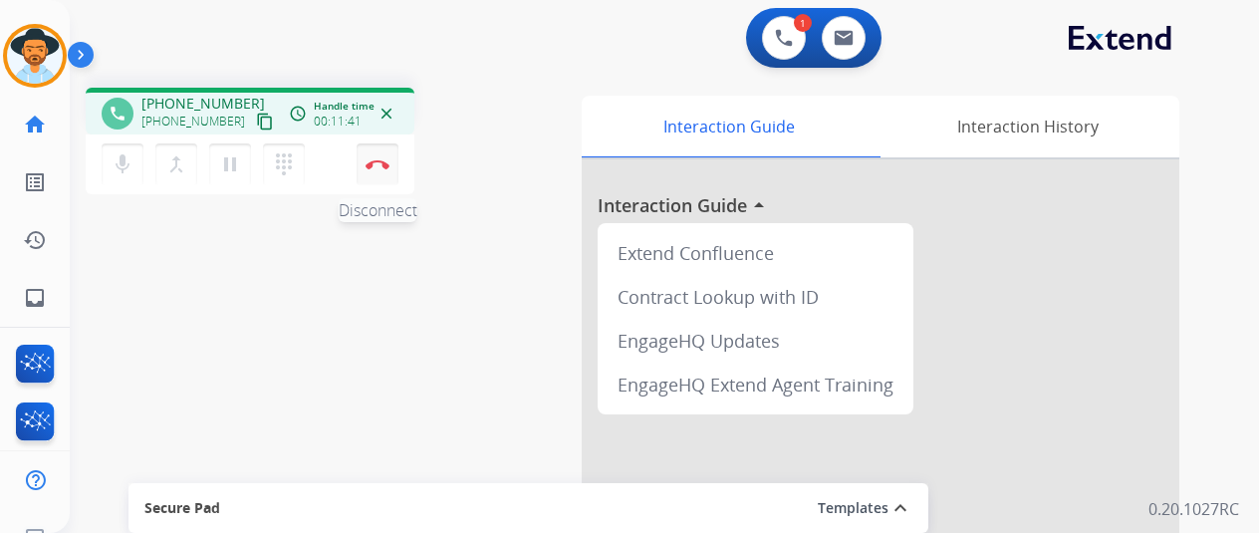
click at [373, 166] on img at bounding box center [377, 164] width 24 height 10
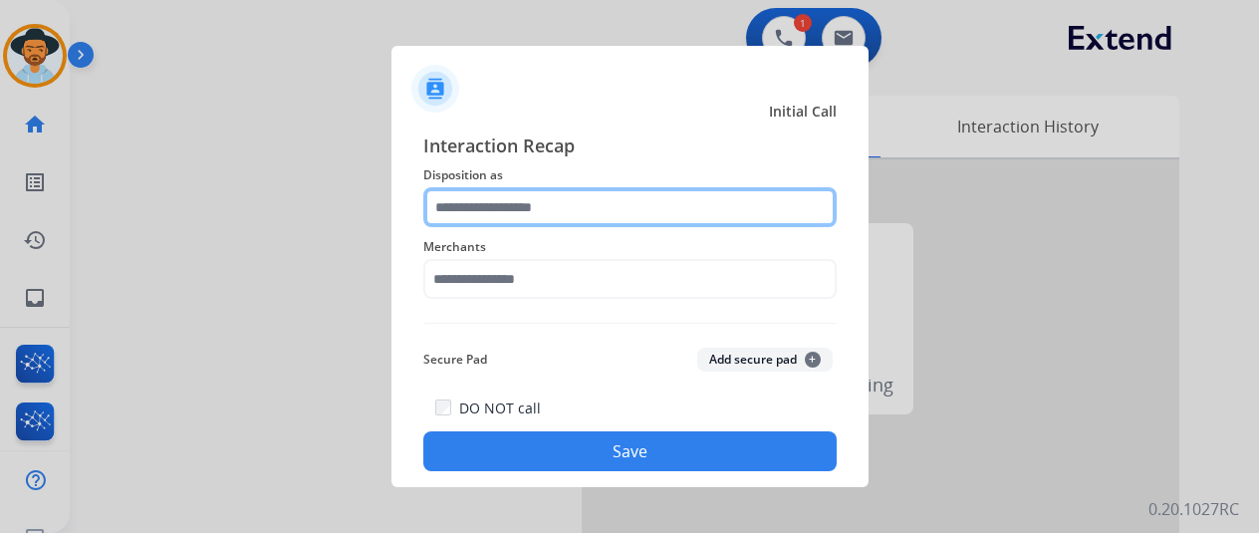
click at [482, 195] on input "text" at bounding box center [629, 207] width 413 height 40
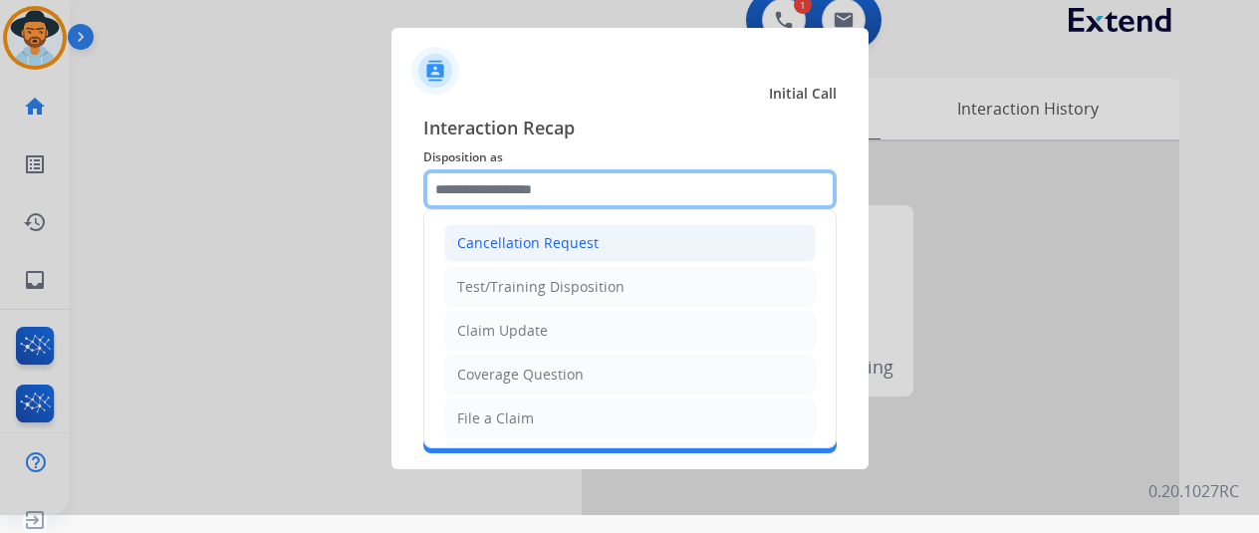
scroll to position [24, 0]
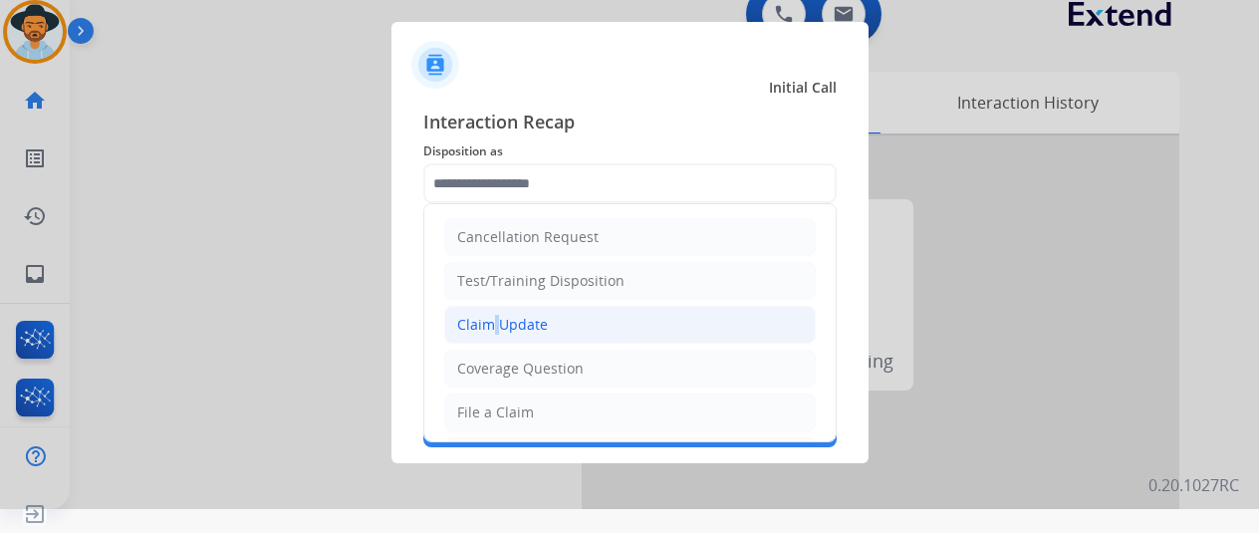
click at [486, 310] on li "Claim Update" at bounding box center [629, 325] width 371 height 38
type input "**********"
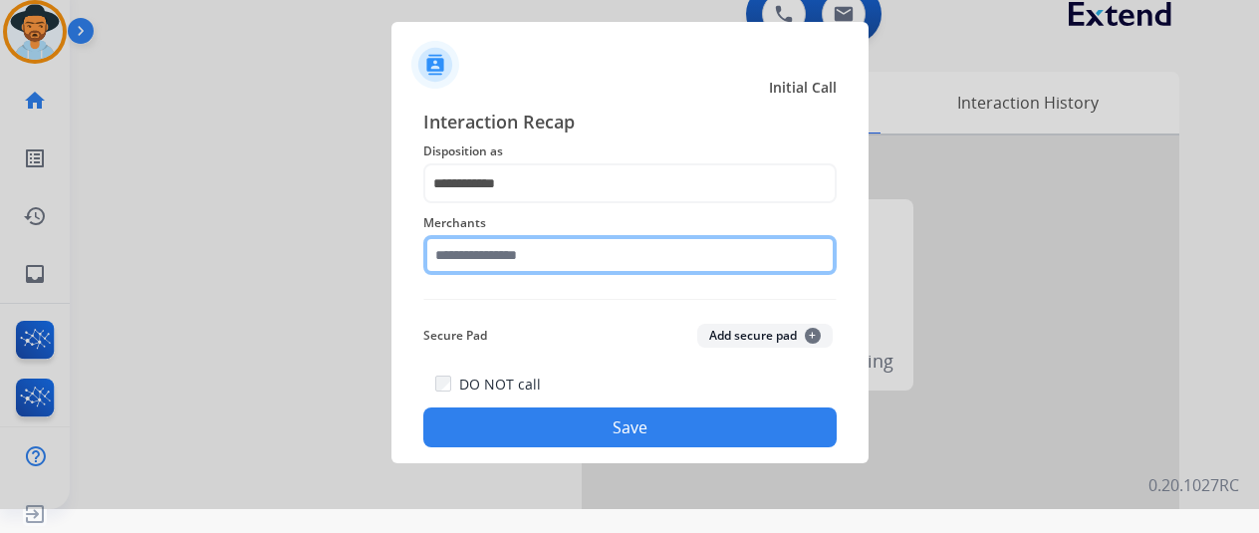
click at [482, 252] on input "text" at bounding box center [629, 255] width 413 height 40
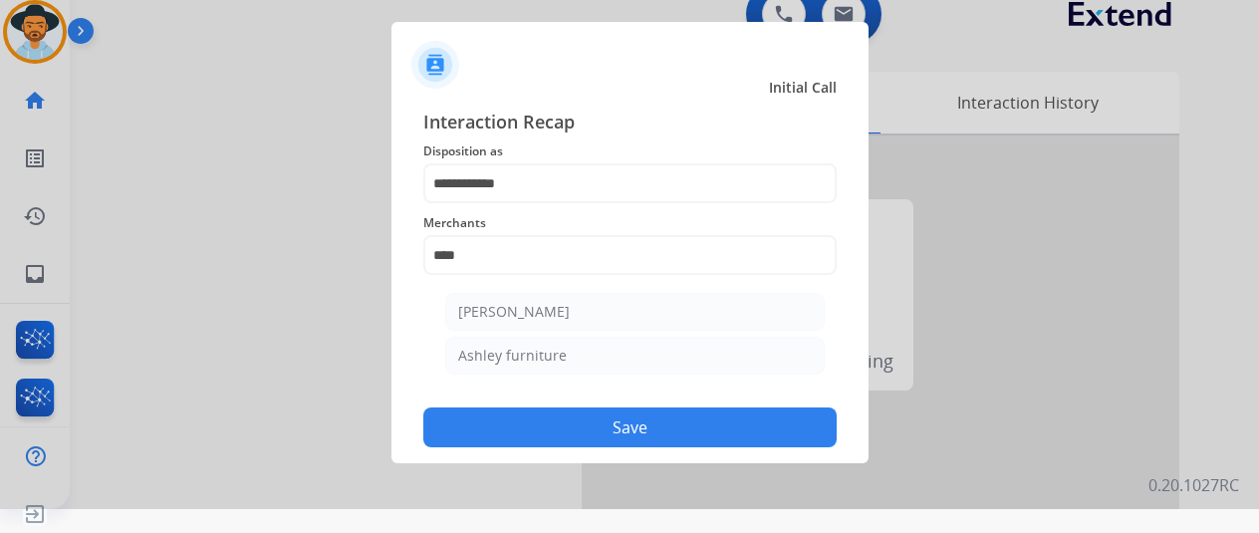
click at [502, 307] on div "[PERSON_NAME]" at bounding box center [514, 312] width 112 height 20
type input "**********"
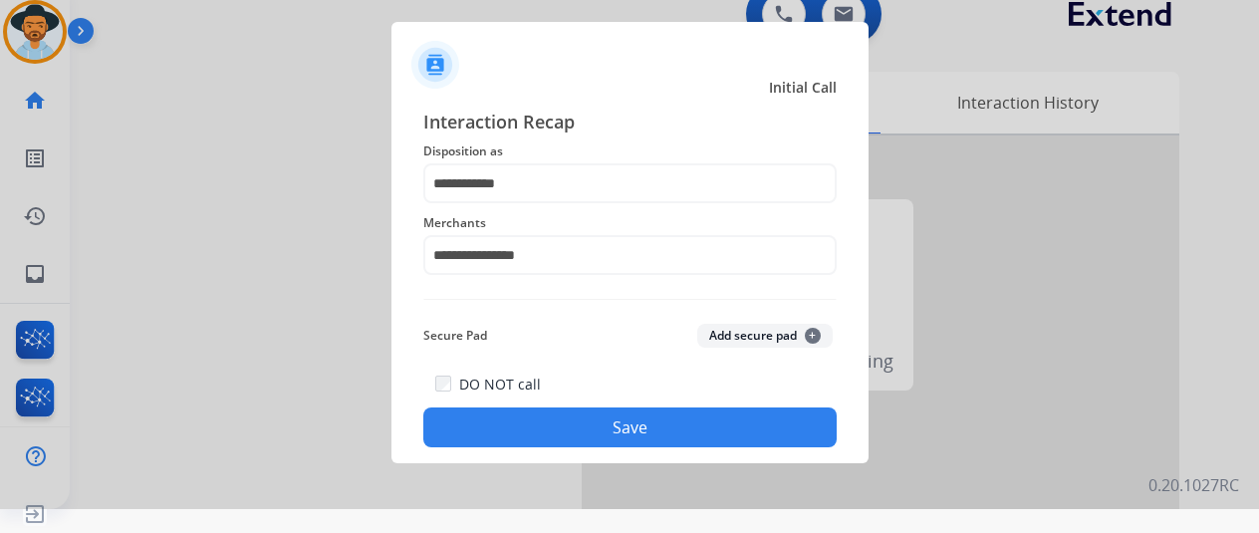
click at [637, 419] on button "Save" at bounding box center [629, 427] width 413 height 40
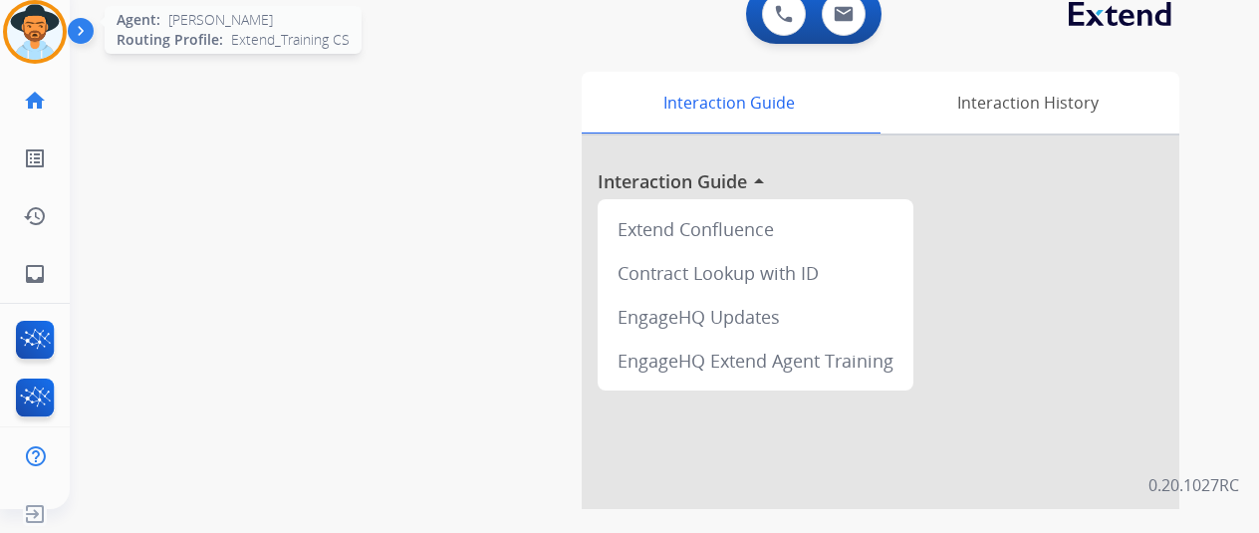
click at [25, 24] on img at bounding box center [35, 32] width 56 height 56
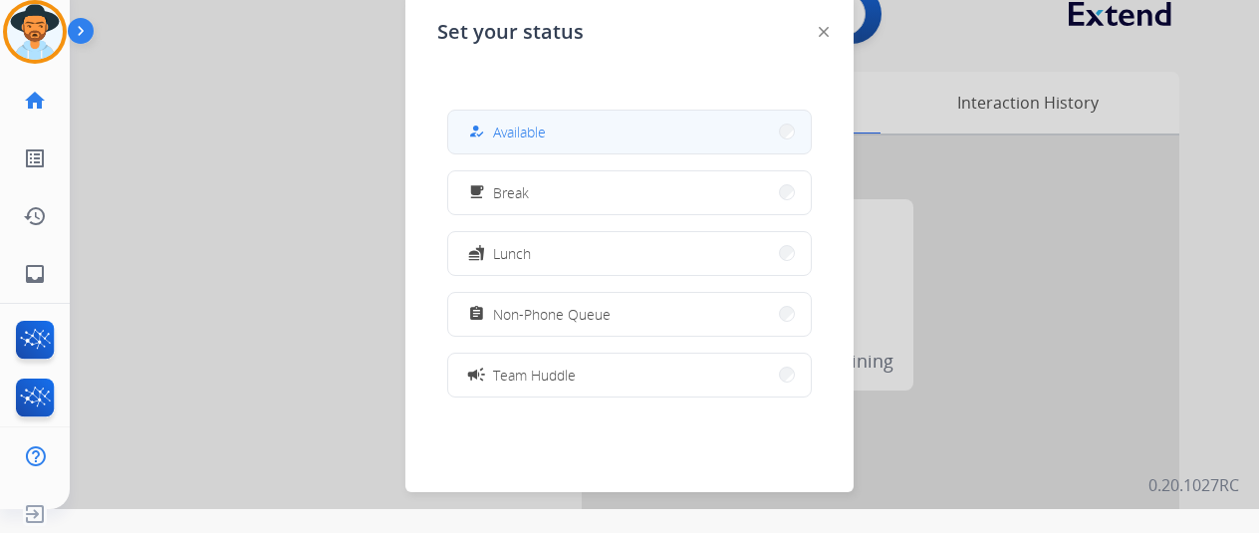
click at [540, 132] on span "Available" at bounding box center [519, 131] width 53 height 21
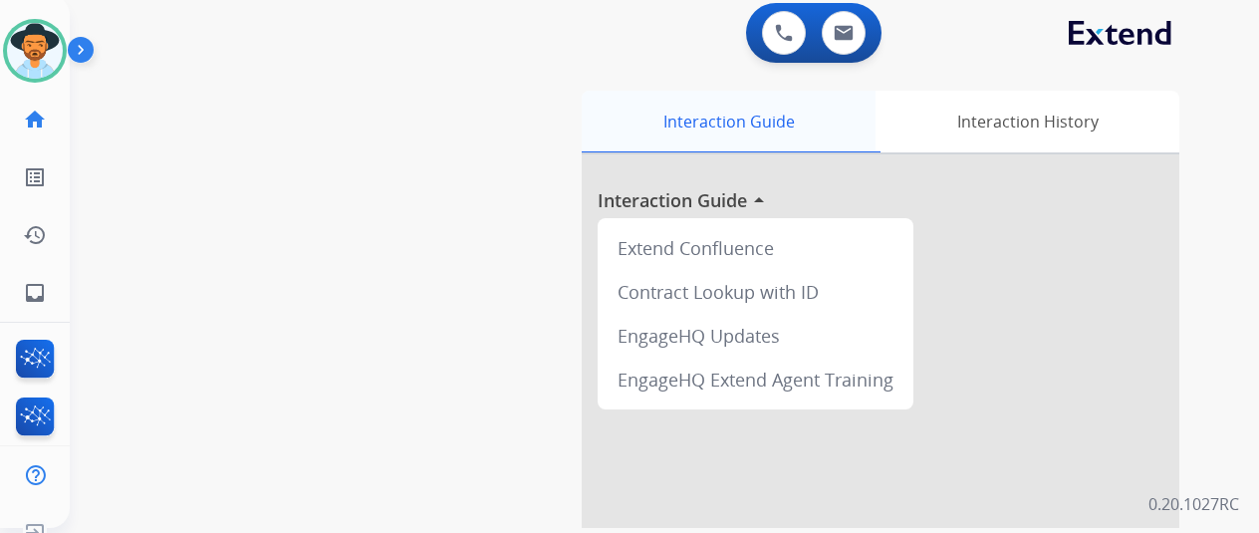
scroll to position [0, 0]
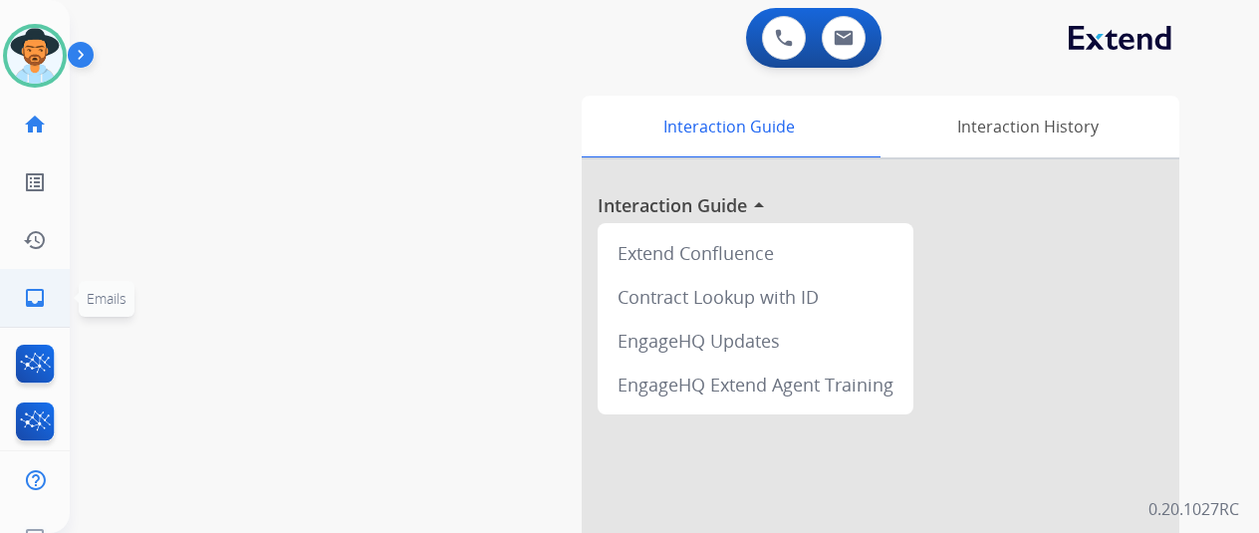
click at [22, 284] on link "inbox Emails" at bounding box center [35, 298] width 56 height 56
select select "**********"
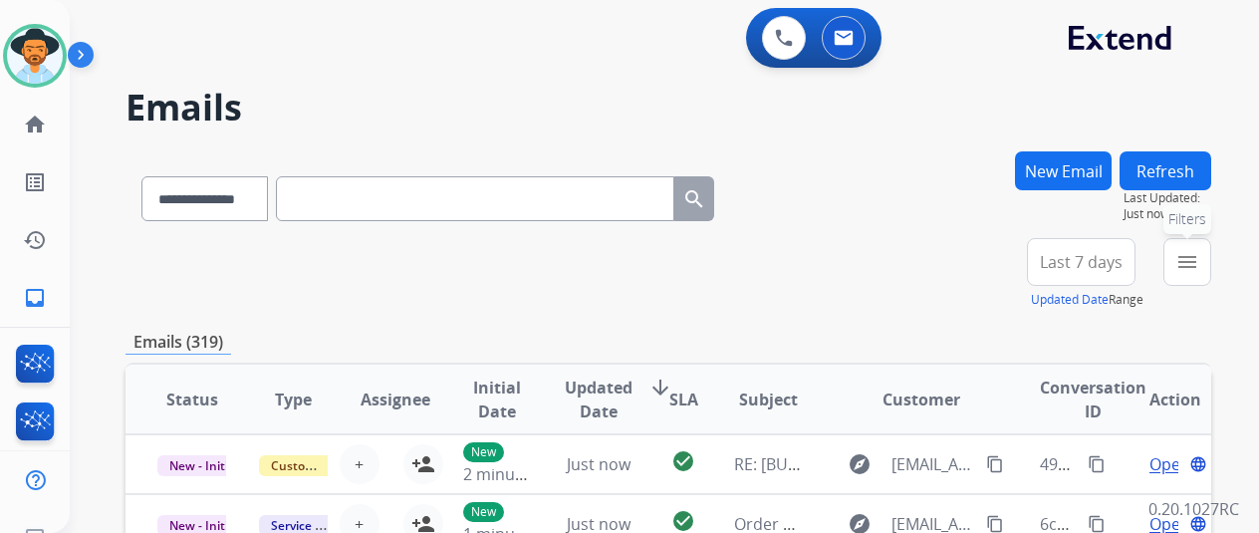
click at [1199, 254] on mat-icon "menu" at bounding box center [1187, 262] width 24 height 24
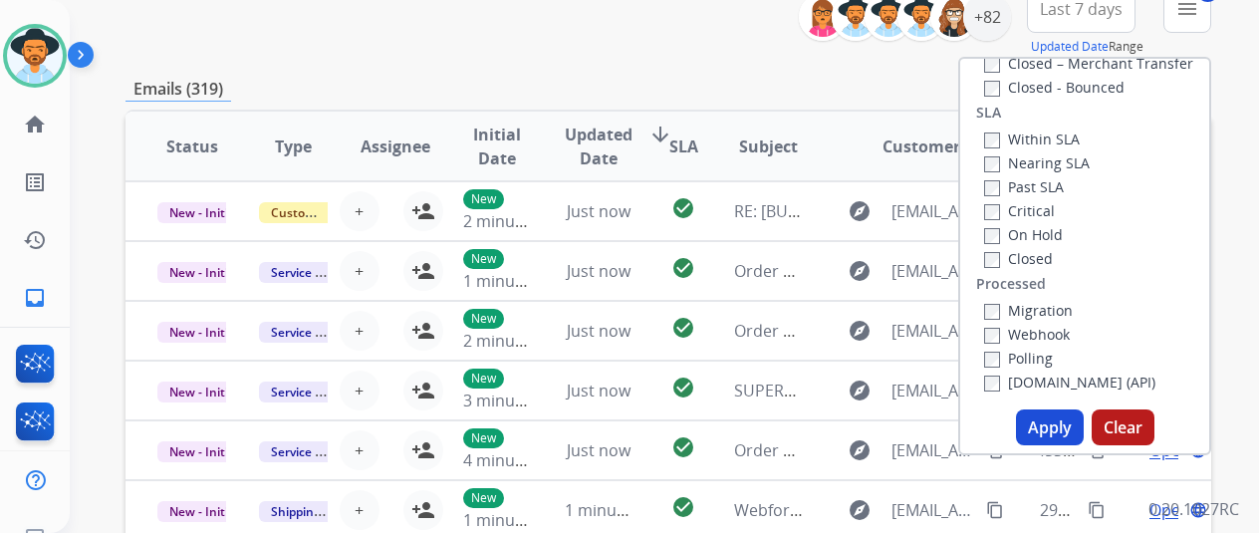
scroll to position [498, 0]
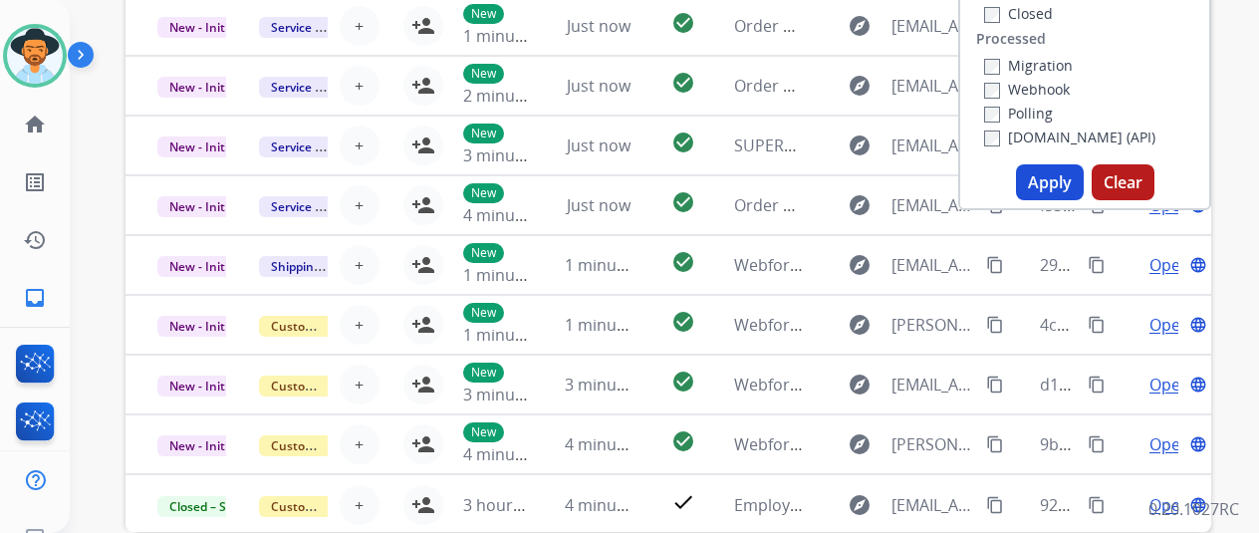
click at [1057, 176] on button "Apply" at bounding box center [1050, 182] width 68 height 36
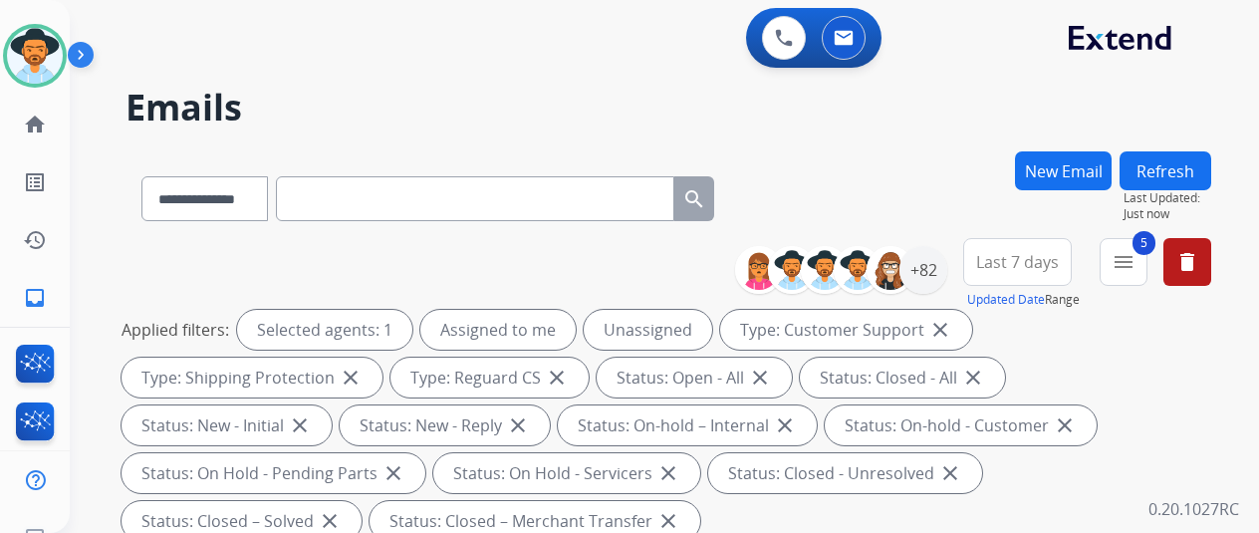
click at [930, 162] on div "**********" at bounding box center [667, 194] width 1085 height 87
drag, startPoint x: 902, startPoint y: 221, endPoint x: 912, endPoint y: 212, distance: 13.4
click at [903, 220] on div "**********" at bounding box center [667, 194] width 1085 height 87
click at [942, 266] on div "+82" at bounding box center [923, 270] width 48 height 48
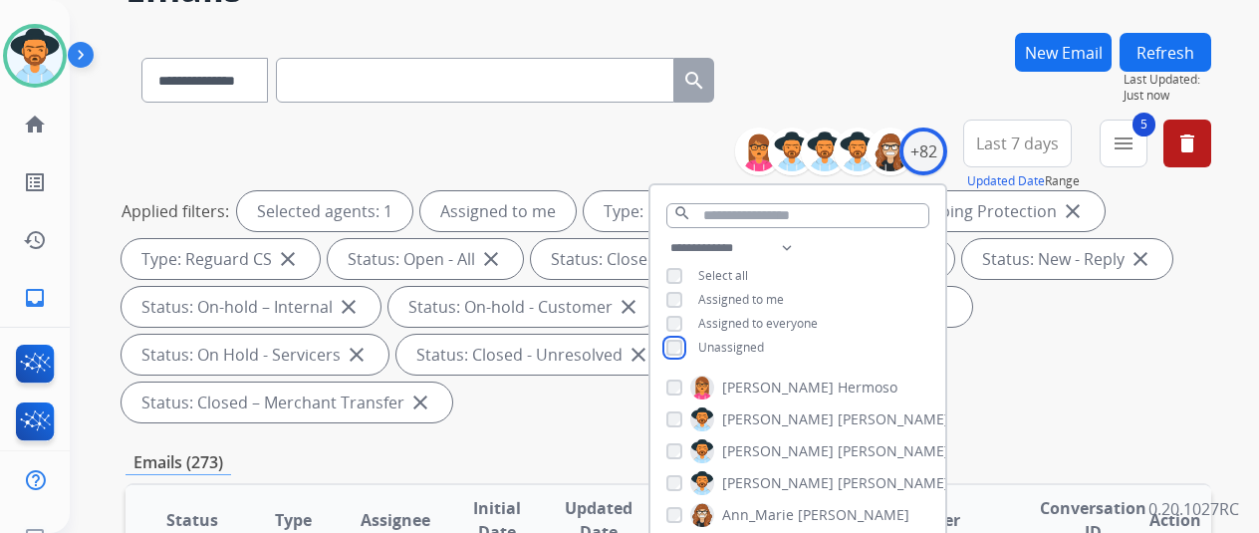
scroll to position [299, 0]
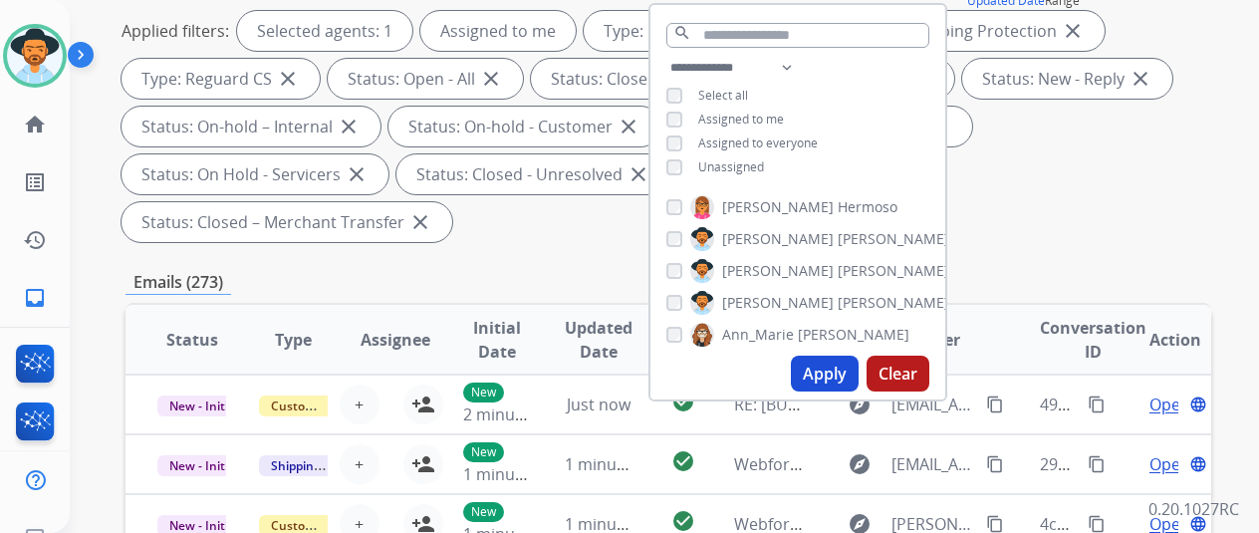
click at [838, 366] on button "Apply" at bounding box center [825, 373] width 68 height 36
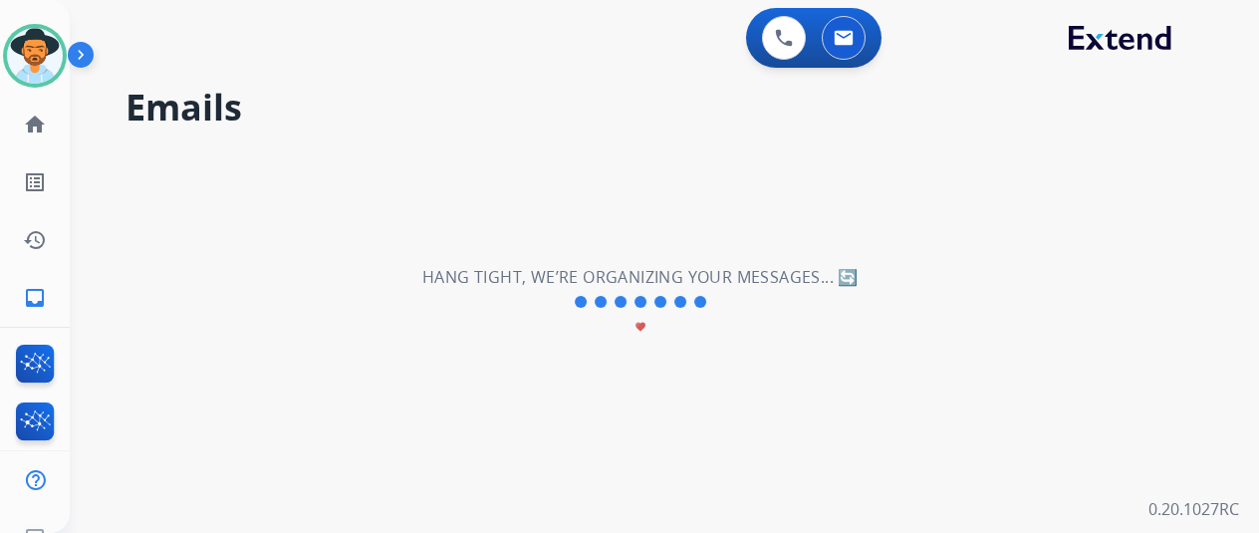
scroll to position [0, 0]
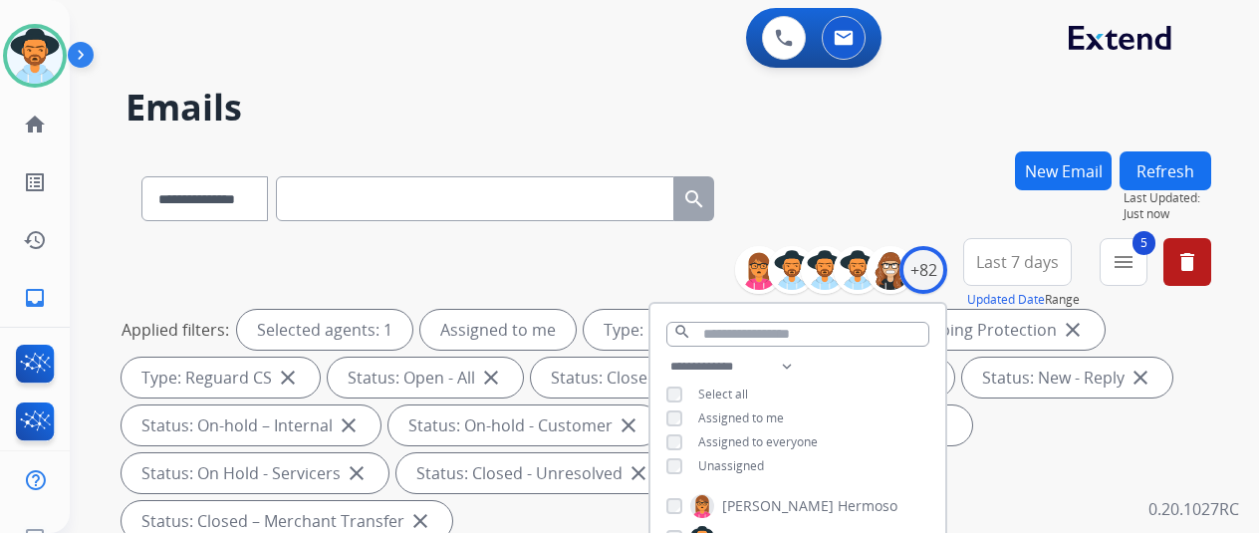
click at [938, 202] on div "**********" at bounding box center [667, 194] width 1085 height 87
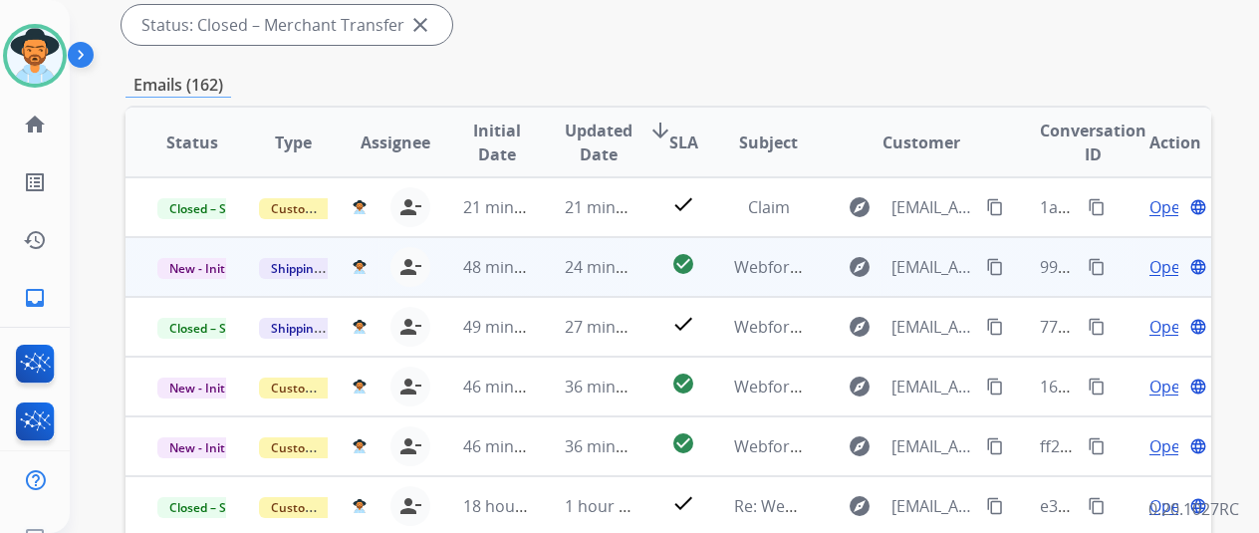
scroll to position [498, 0]
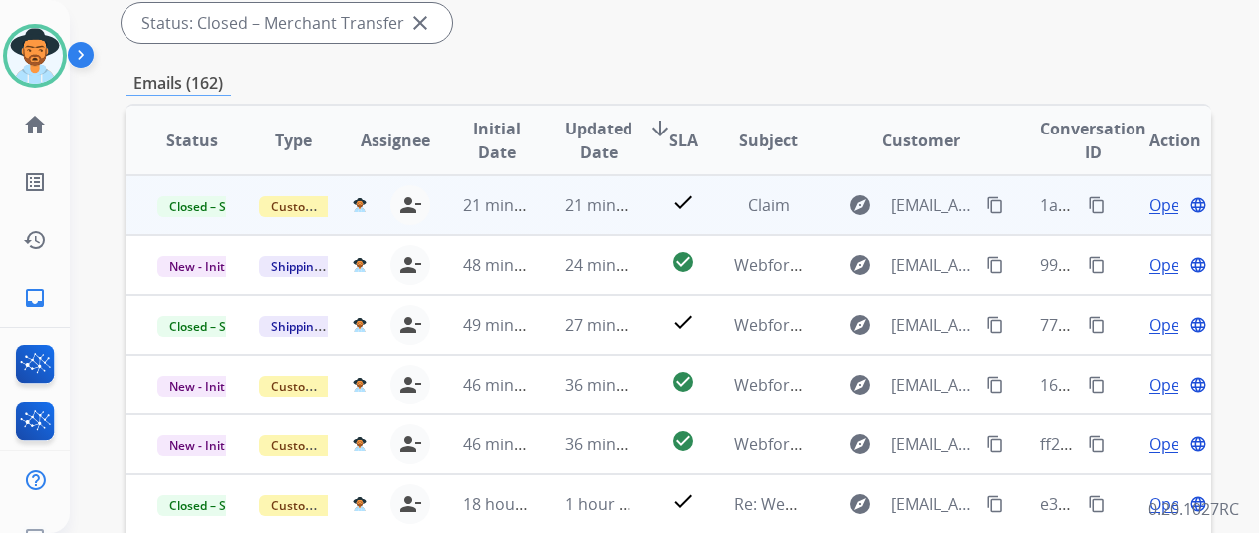
click at [992, 200] on mat-icon "content_copy" at bounding box center [995, 205] width 18 height 18
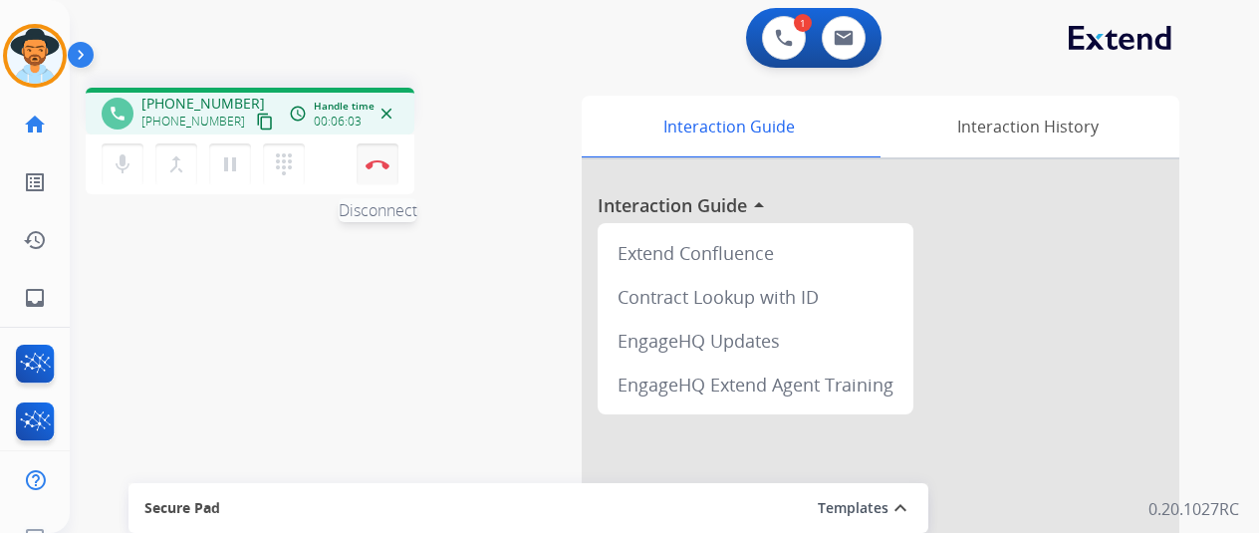
click at [376, 166] on img at bounding box center [377, 164] width 24 height 10
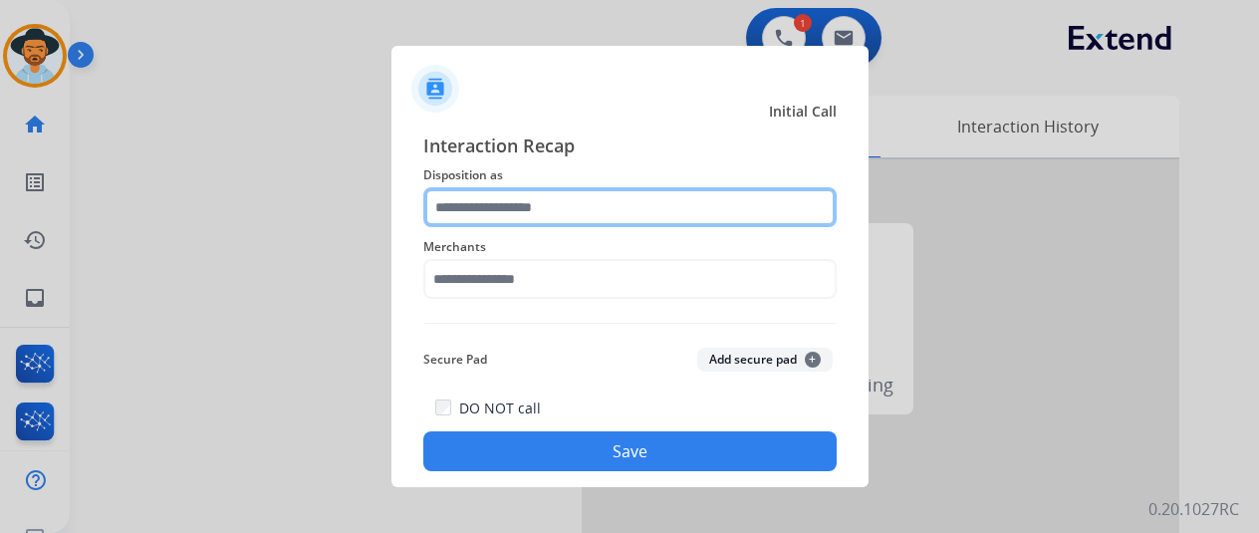
click at [478, 201] on input "text" at bounding box center [629, 207] width 413 height 40
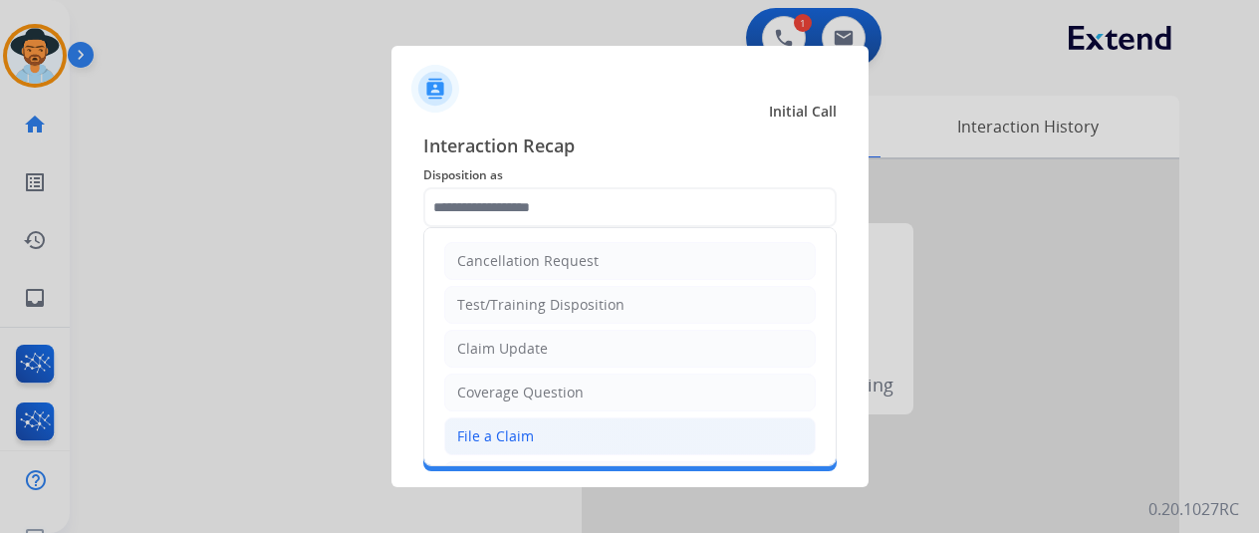
click at [490, 426] on div "File a Claim" at bounding box center [495, 436] width 77 height 20
type input "**********"
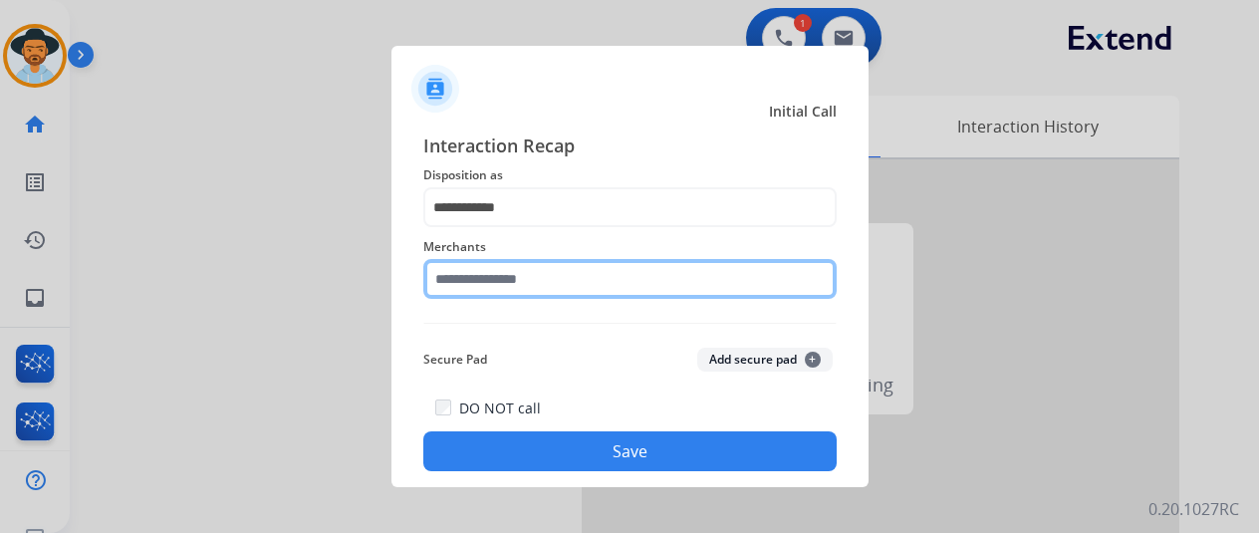
click at [476, 279] on input "text" at bounding box center [629, 279] width 413 height 40
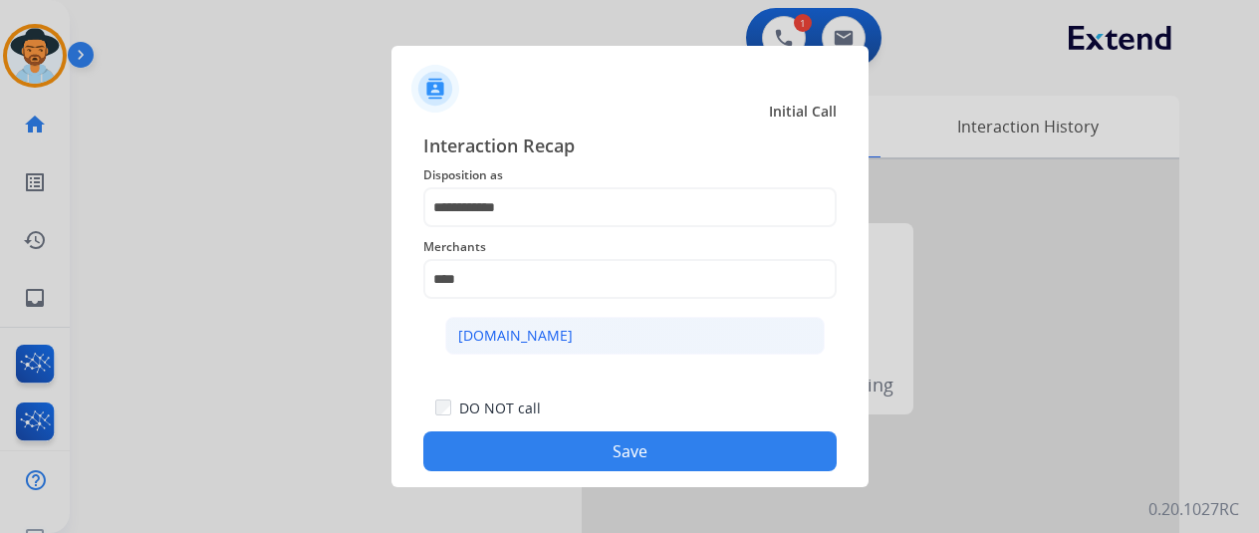
click at [513, 336] on div "[DOMAIN_NAME]" at bounding box center [515, 336] width 115 height 20
type input "**********"
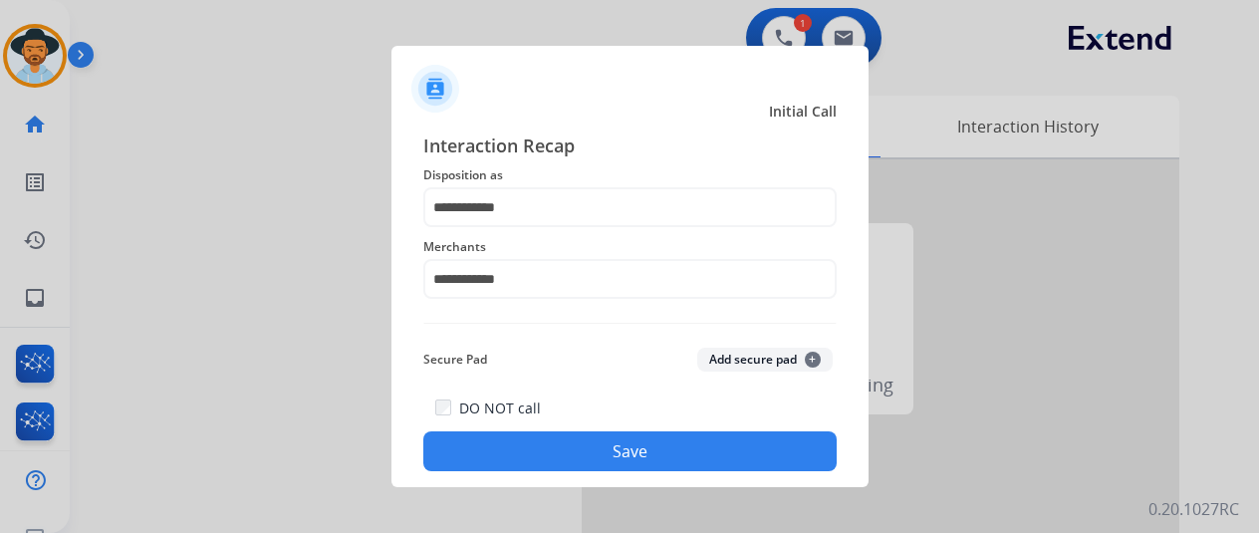
click at [615, 461] on button "Save" at bounding box center [629, 451] width 413 height 40
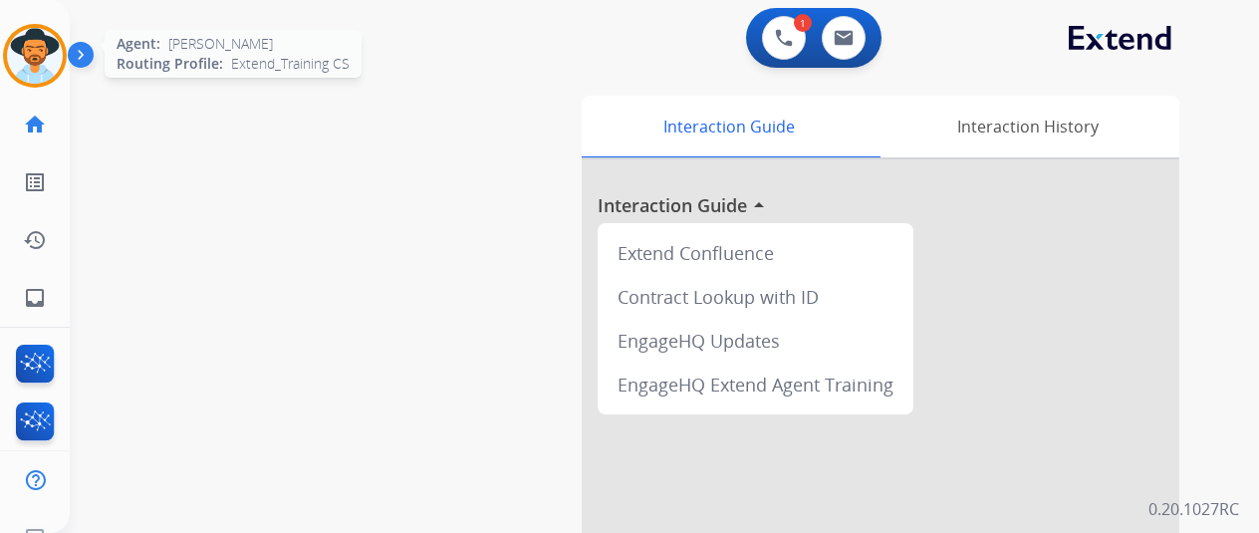
click at [36, 37] on img at bounding box center [35, 56] width 56 height 56
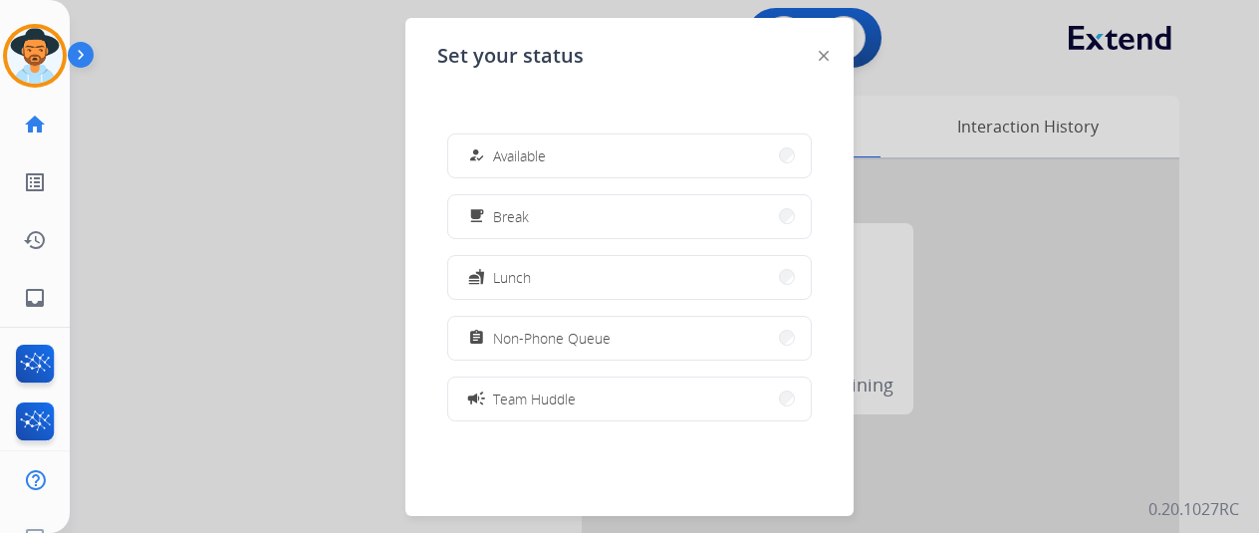
drag, startPoint x: 496, startPoint y: 152, endPoint x: 440, endPoint y: 5, distance: 157.6
click at [494, 152] on div "how_to_reg Available" at bounding box center [505, 155] width 82 height 24
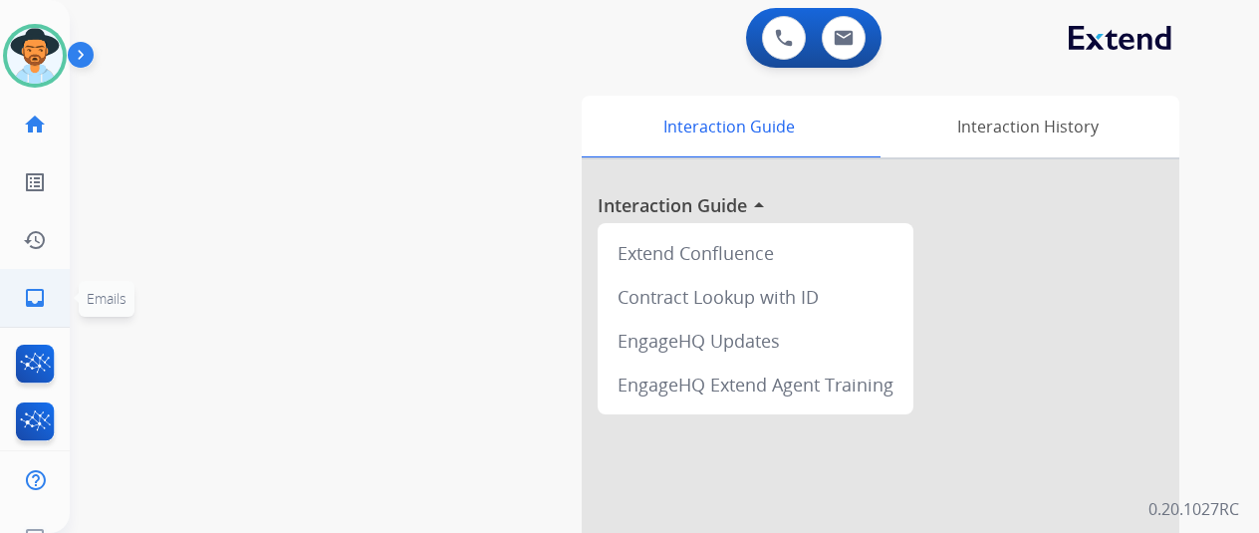
click at [32, 301] on mat-icon "inbox" at bounding box center [35, 298] width 24 height 24
select select "**********"
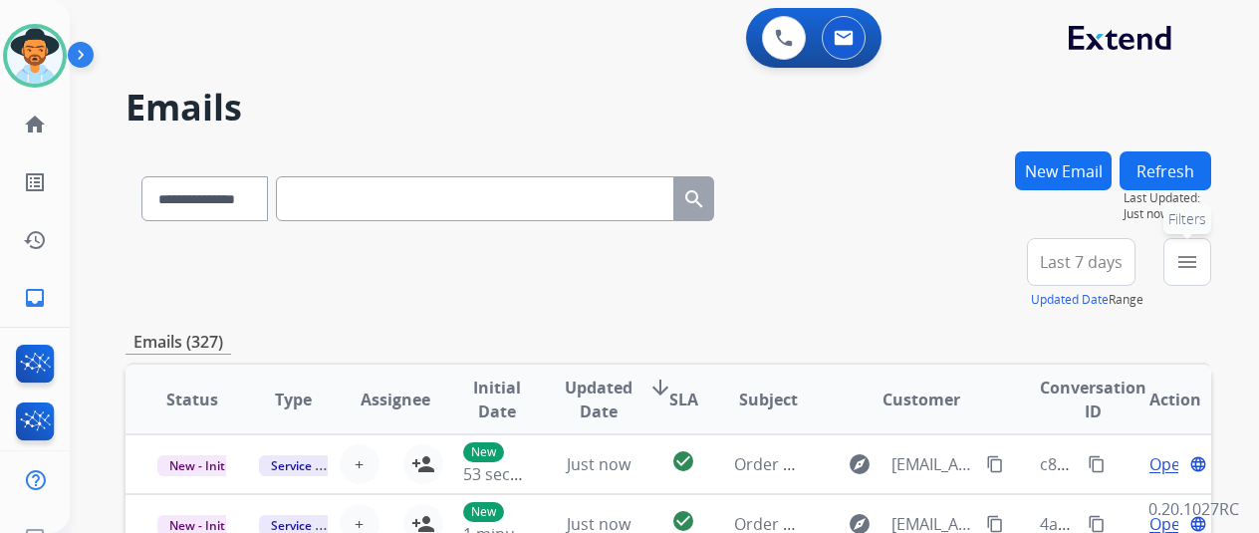
click at [1199, 260] on mat-icon "menu" at bounding box center [1187, 262] width 24 height 24
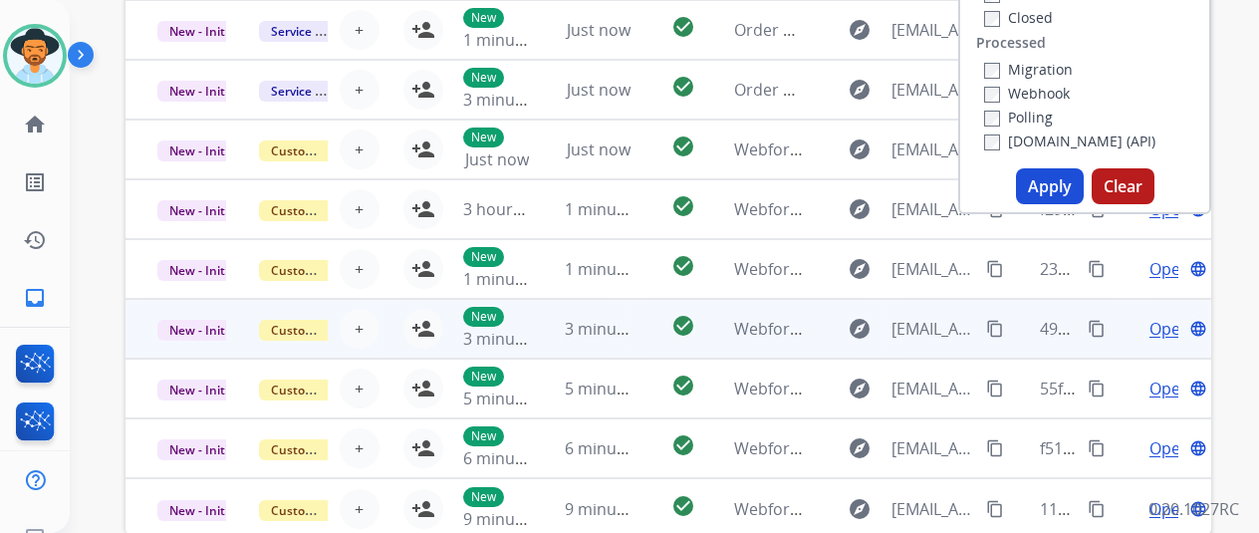
scroll to position [498, 0]
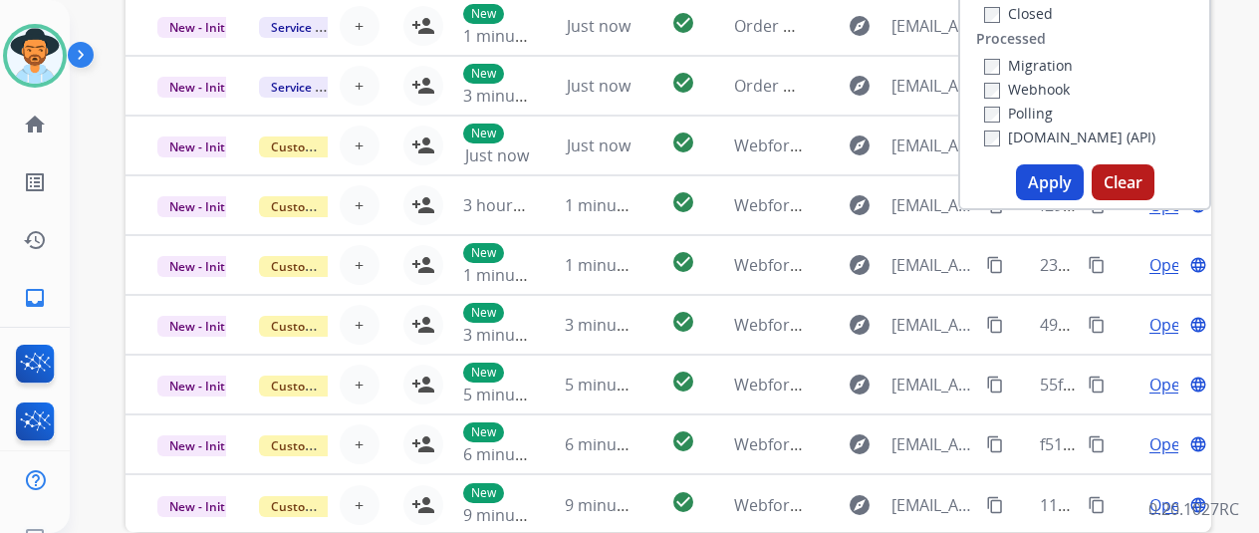
click at [1054, 176] on button "Apply" at bounding box center [1050, 182] width 68 height 36
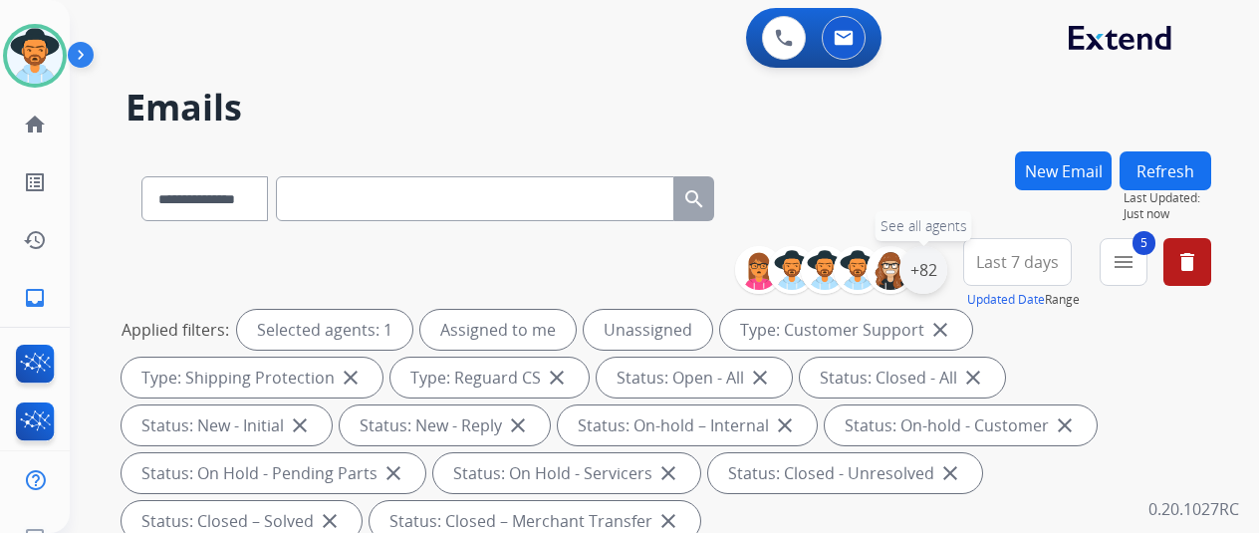
click at [938, 276] on div "+82" at bounding box center [923, 270] width 48 height 48
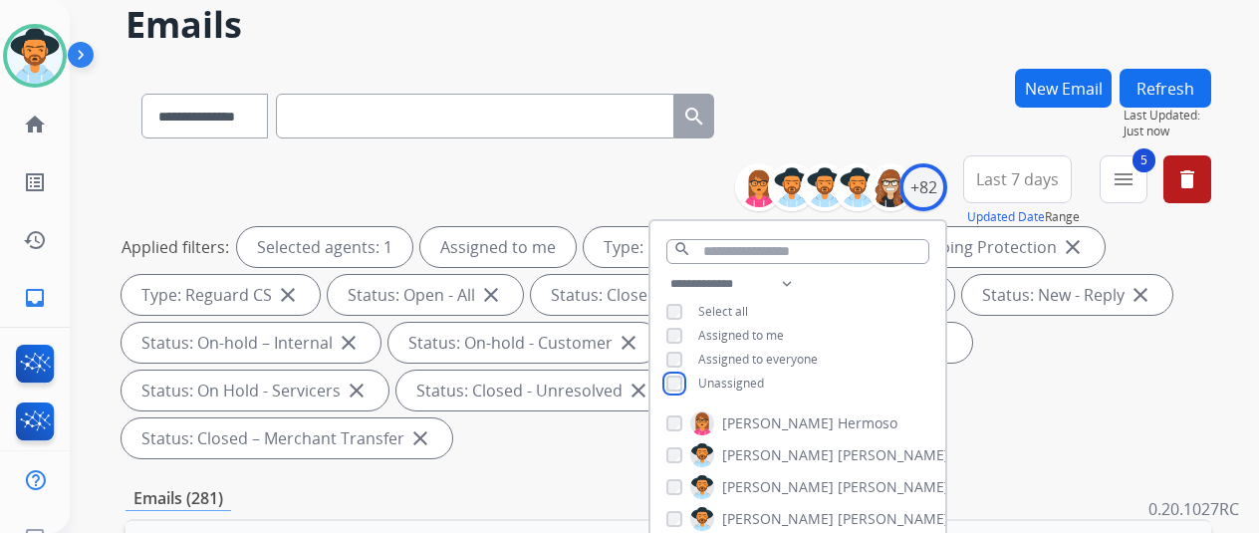
scroll to position [299, 0]
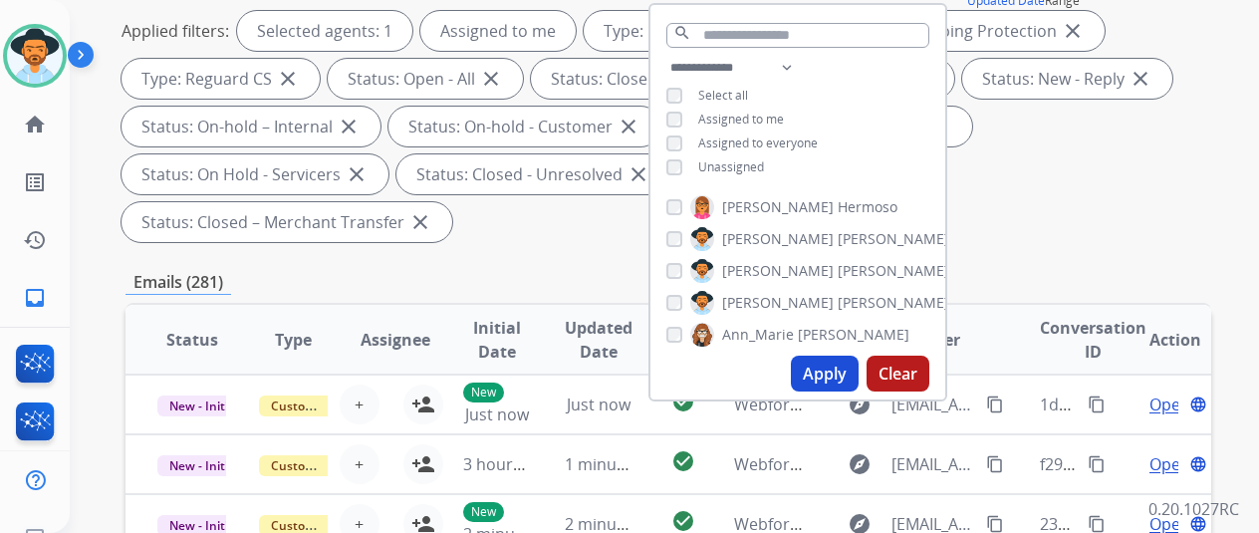
click at [836, 375] on button "Apply" at bounding box center [825, 373] width 68 height 36
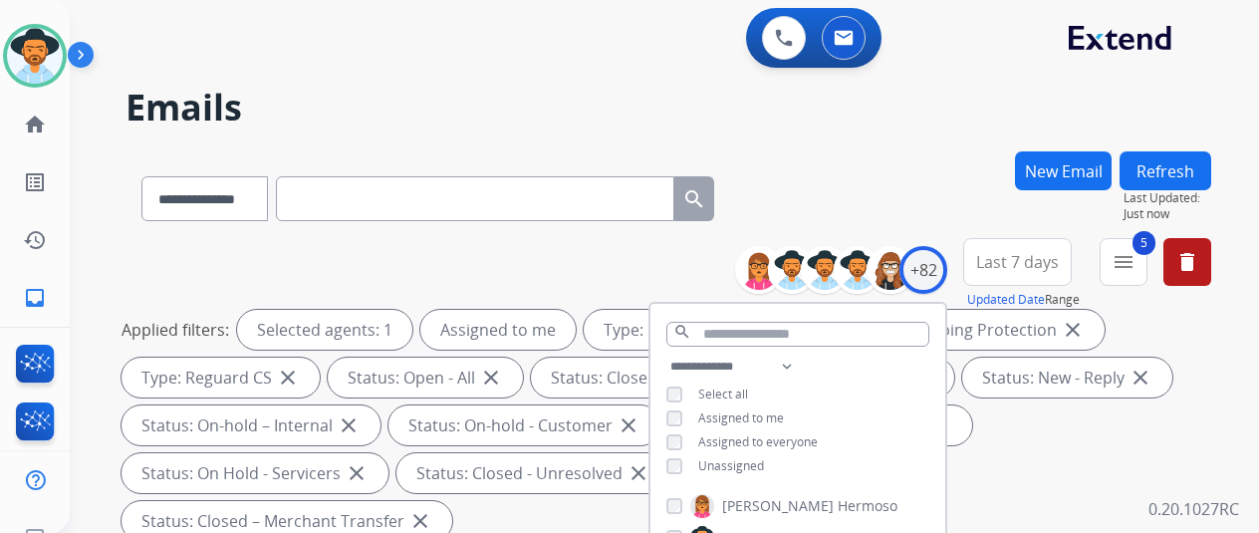
click at [894, 138] on div "**********" at bounding box center [640, 338] width 1141 height 533
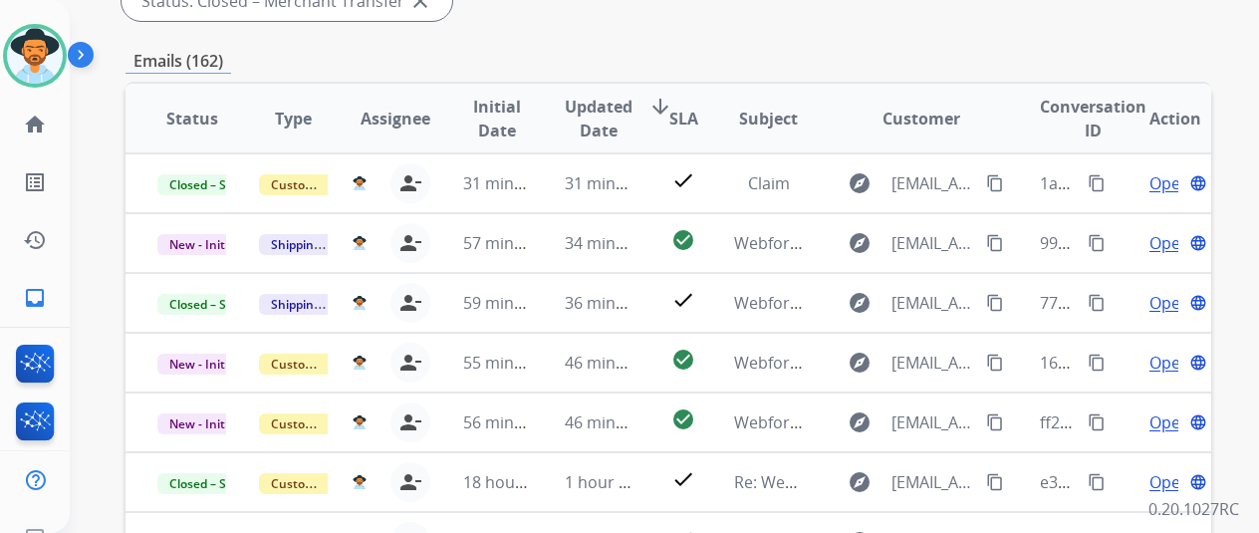
scroll to position [299, 0]
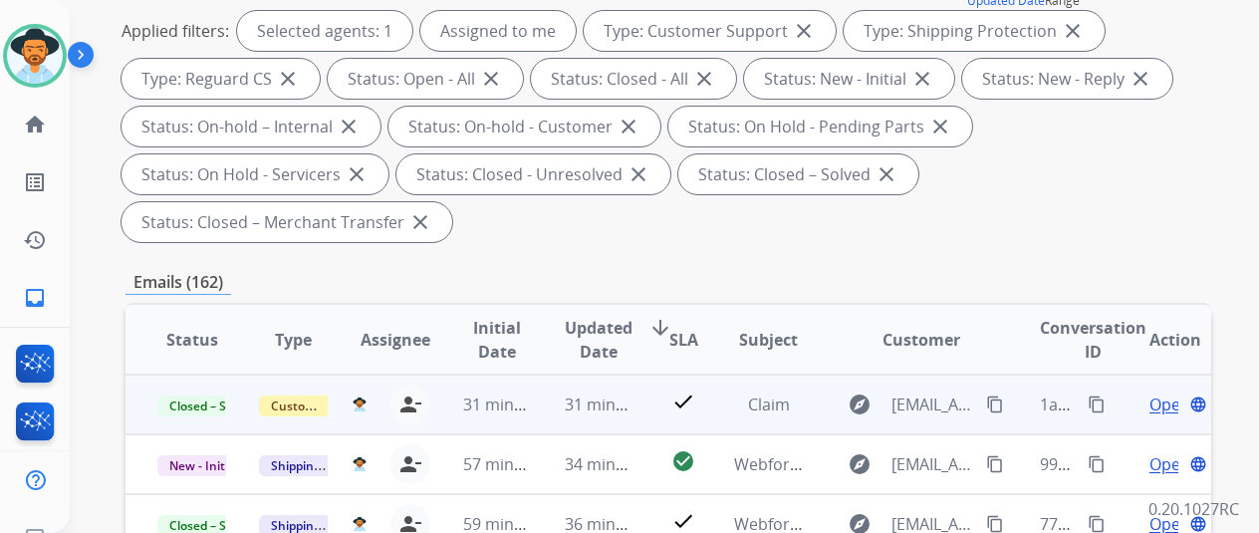
click at [997, 403] on mat-icon "content_copy" at bounding box center [995, 404] width 18 height 18
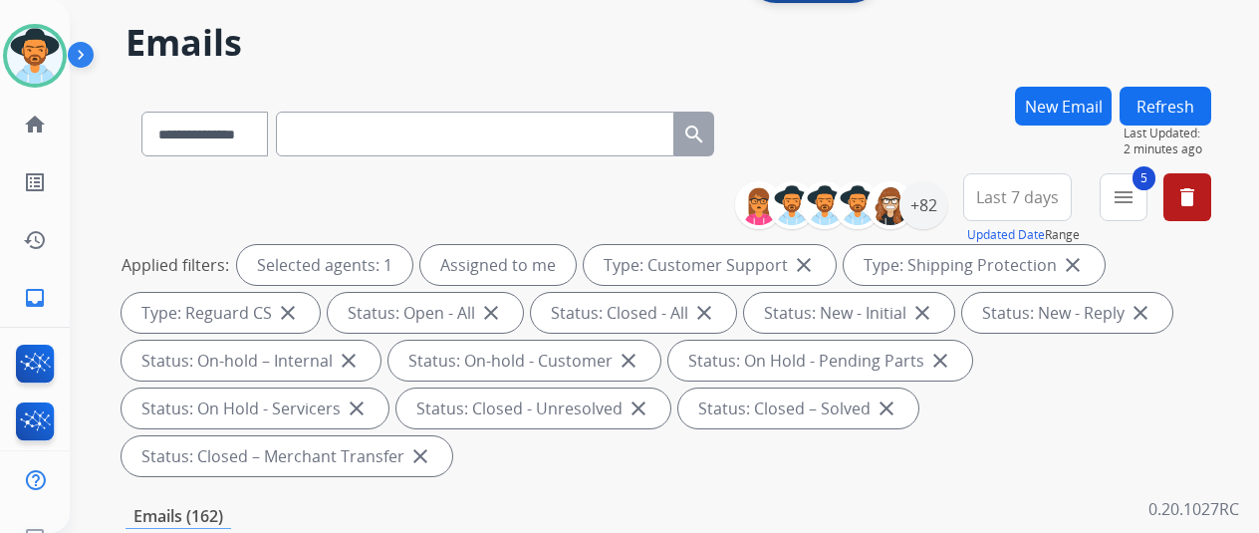
scroll to position [0, 0]
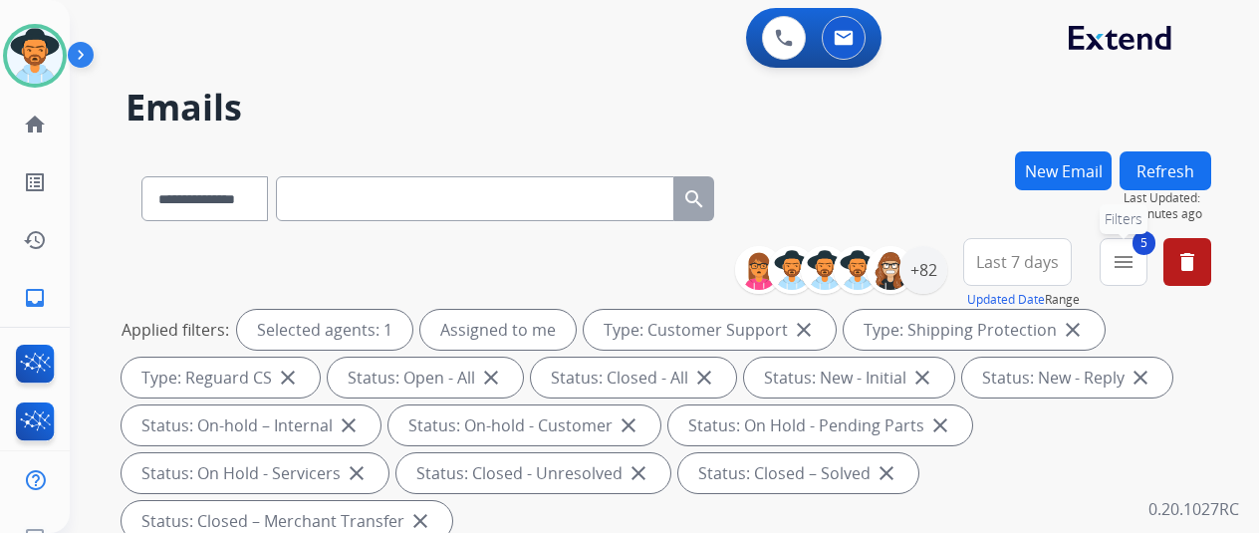
click at [1152, 249] on span "5" at bounding box center [1143, 243] width 23 height 24
click at [1135, 267] on mat-icon "menu" at bounding box center [1123, 262] width 24 height 24
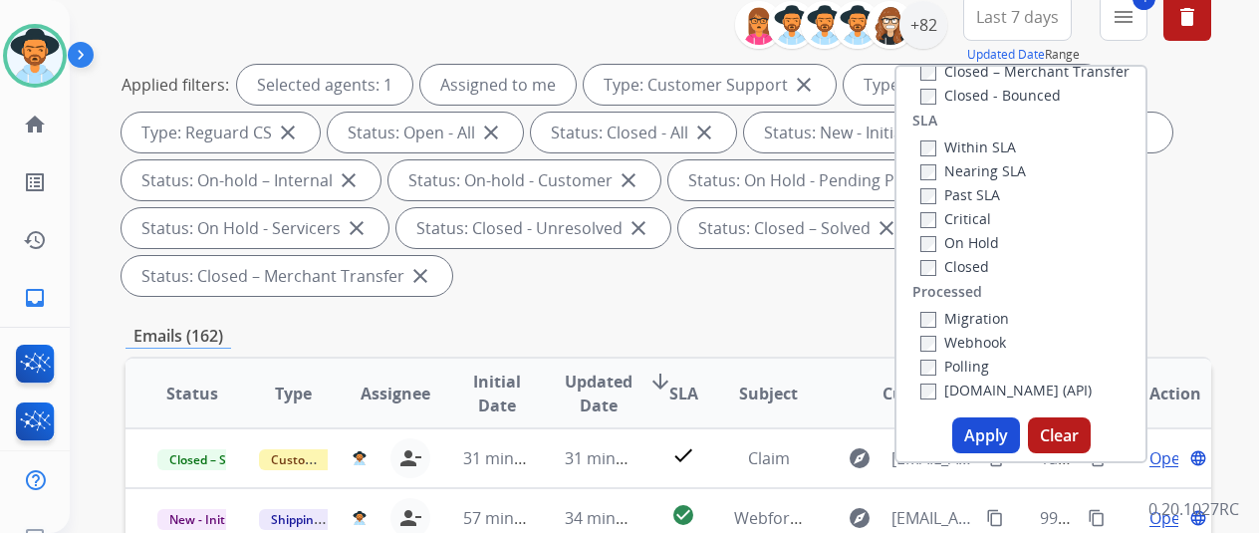
scroll to position [498, 0]
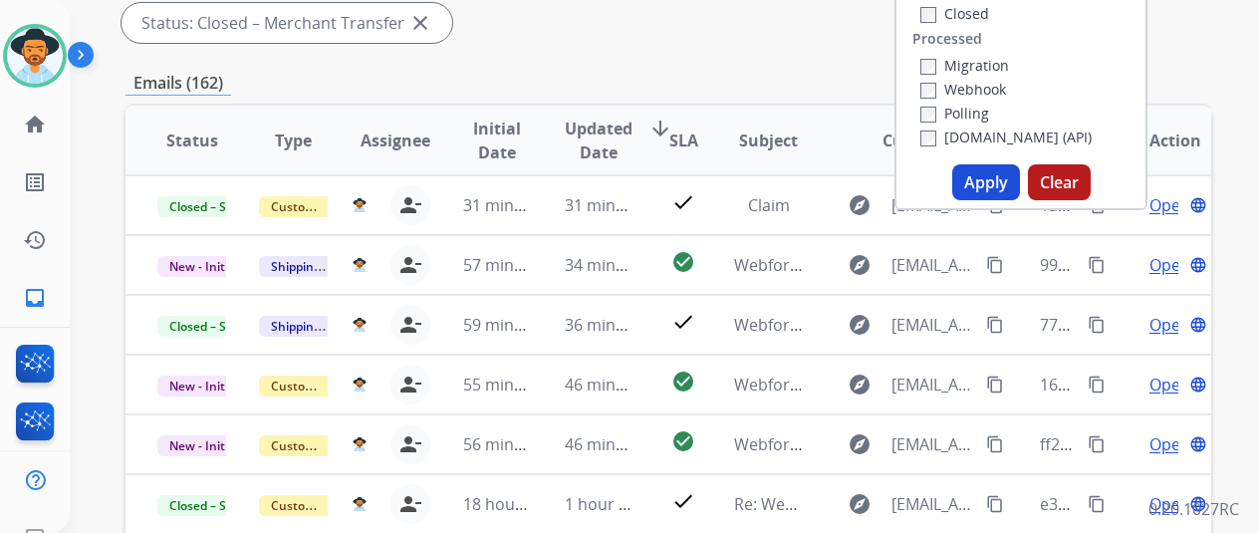
click at [993, 176] on button "Apply" at bounding box center [986, 182] width 68 height 36
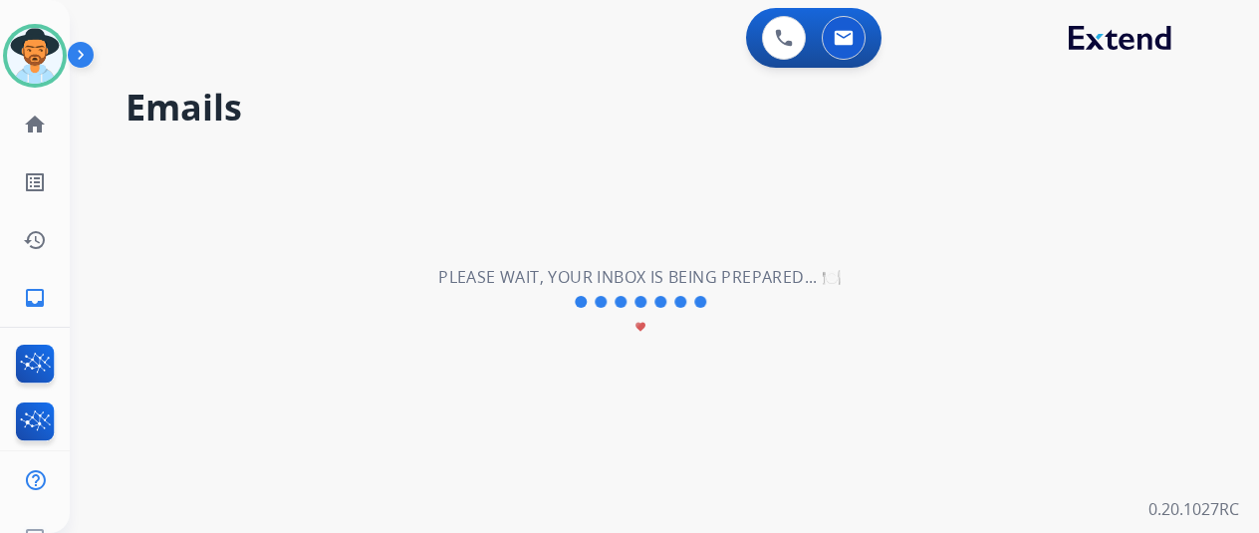
scroll to position [0, 0]
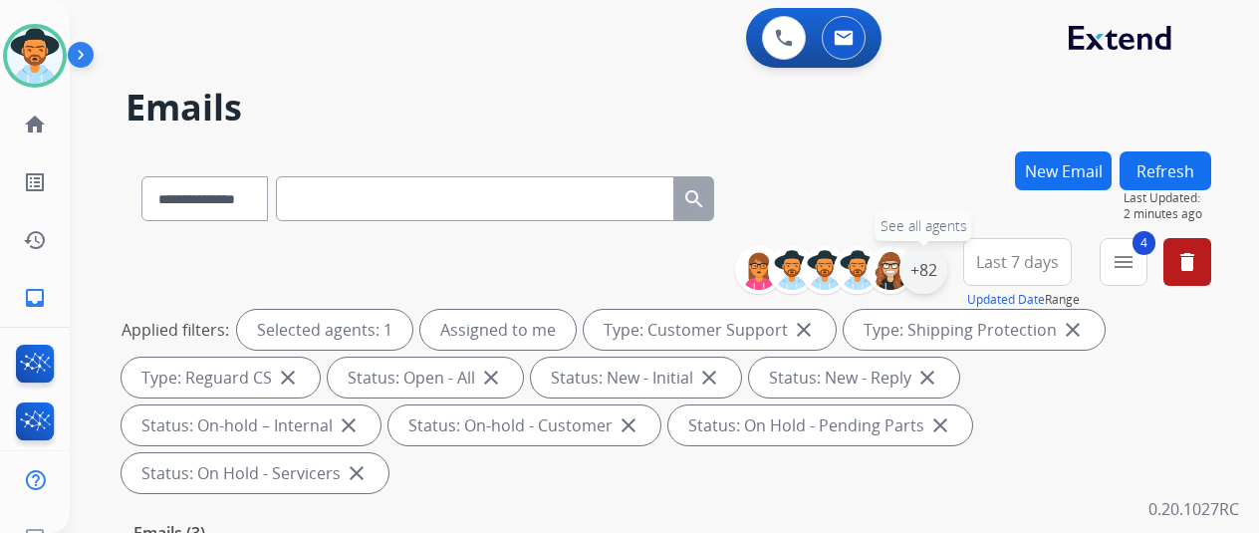
click at [942, 268] on div "+82" at bounding box center [923, 270] width 48 height 48
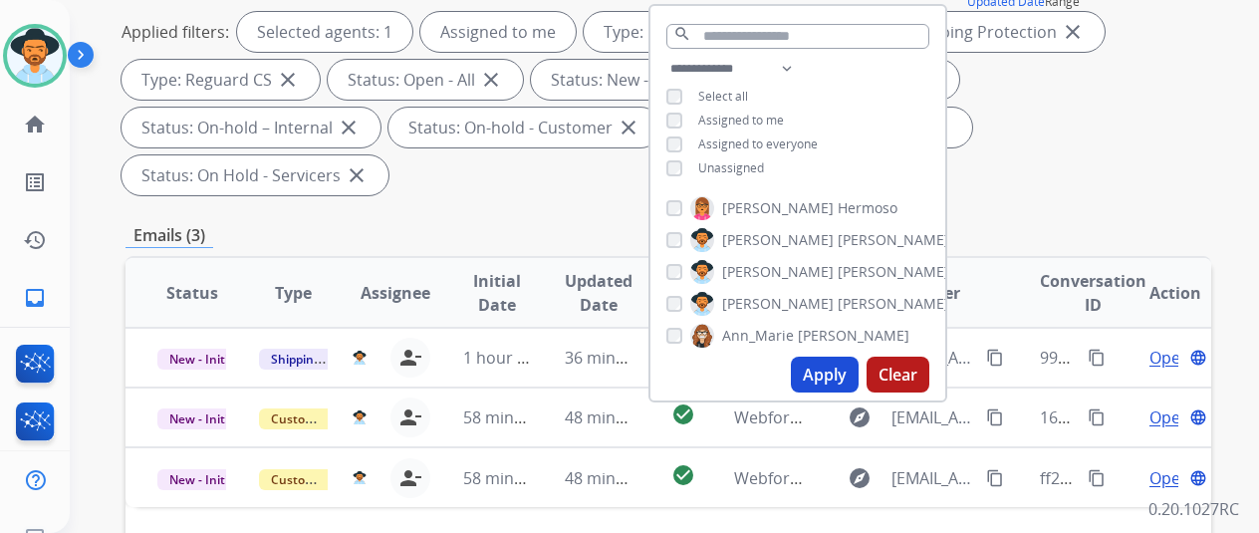
scroll to position [299, 0]
click at [836, 368] on button "Apply" at bounding box center [825, 373] width 68 height 36
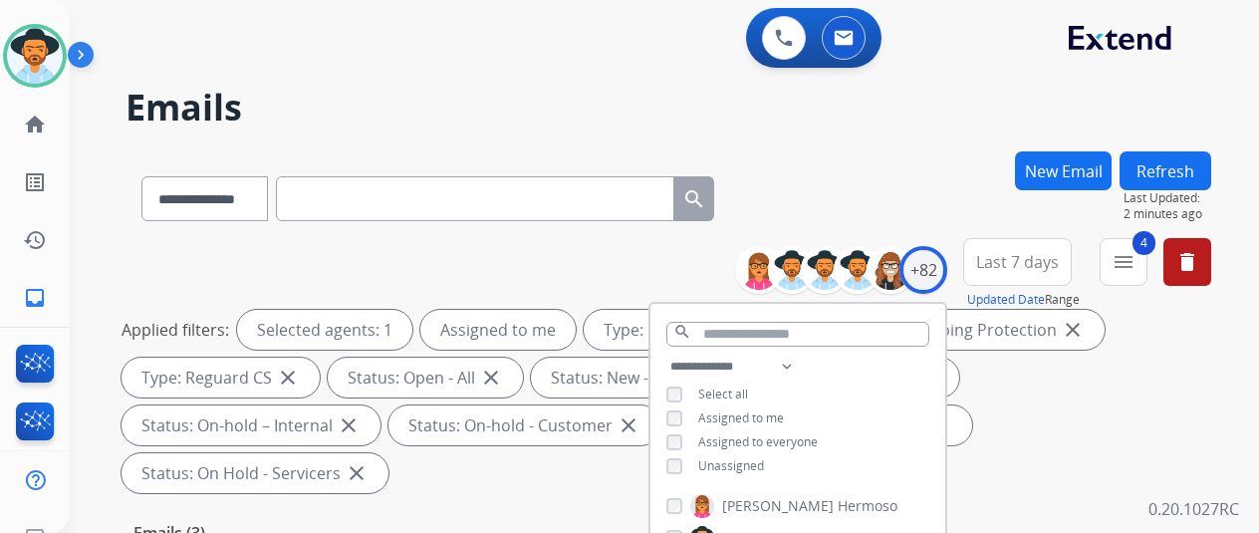
click at [938, 163] on div "**********" at bounding box center [667, 194] width 1085 height 87
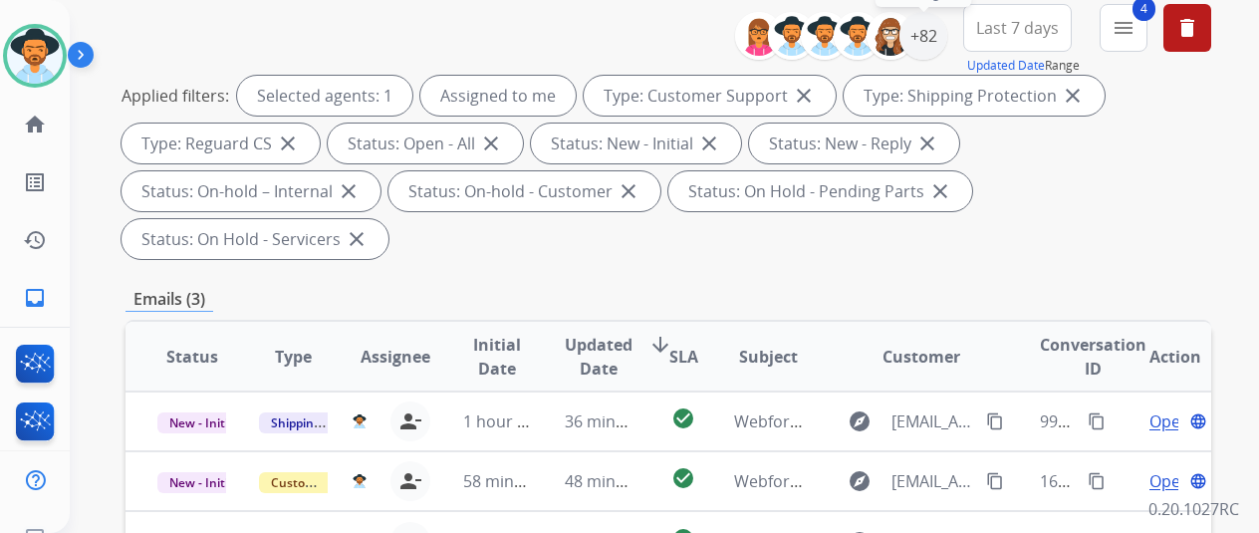
scroll to position [498, 0]
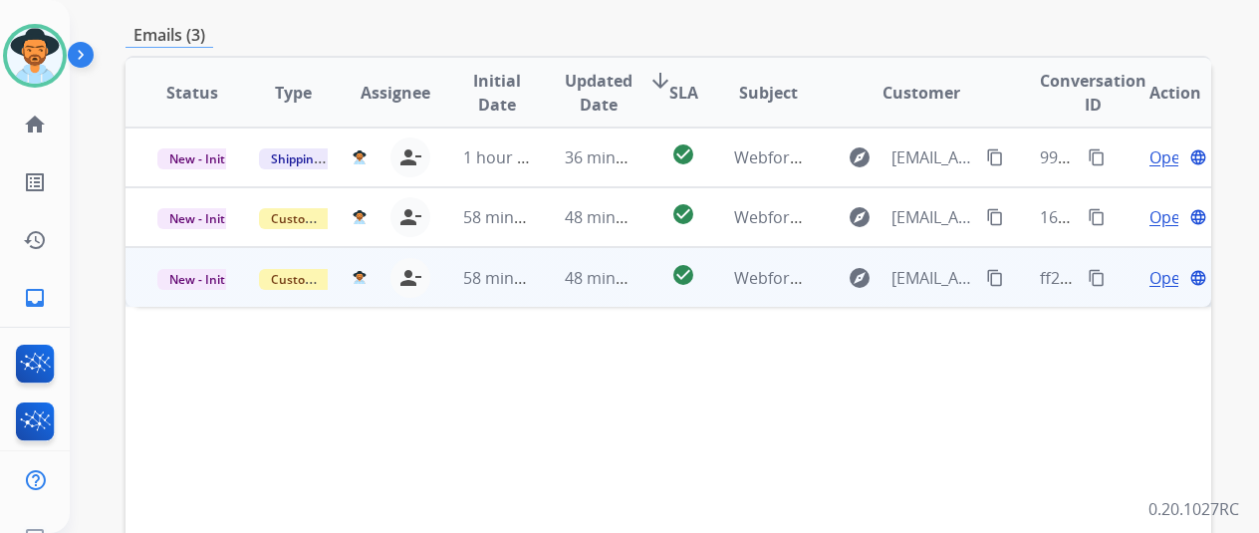
click at [1162, 266] on span "Open" at bounding box center [1169, 278] width 41 height 24
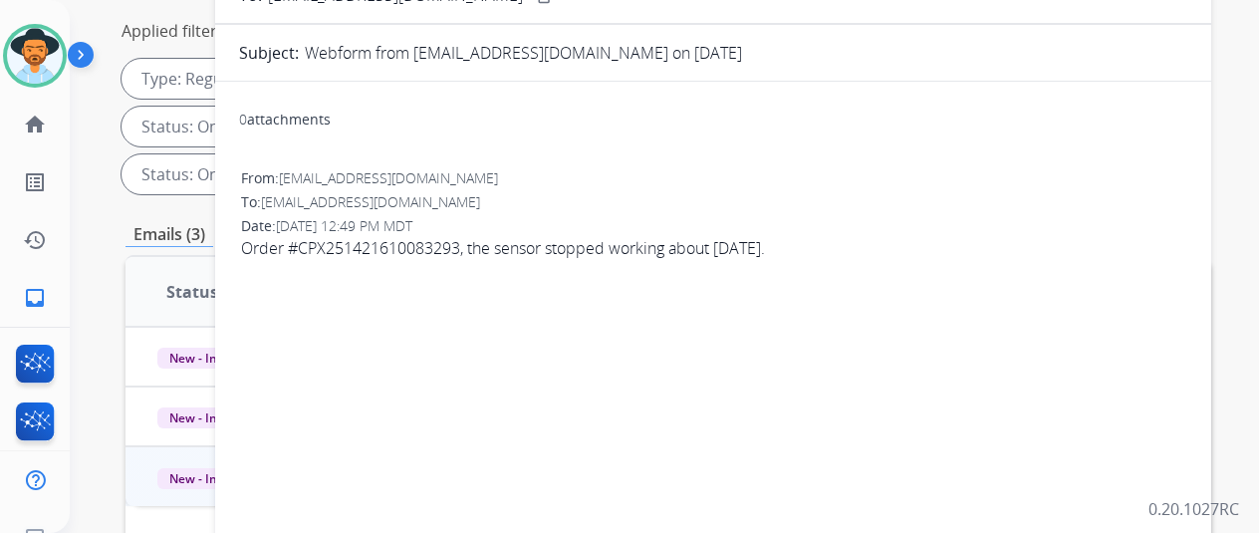
scroll to position [0, 0]
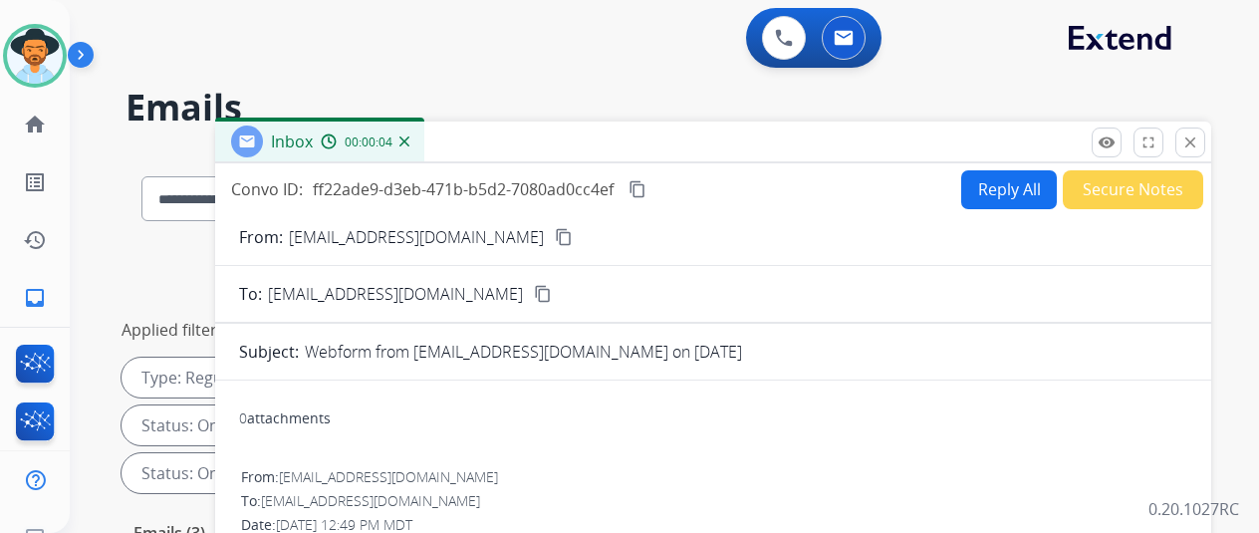
click at [1015, 178] on button "Reply All" at bounding box center [1009, 189] width 96 height 39
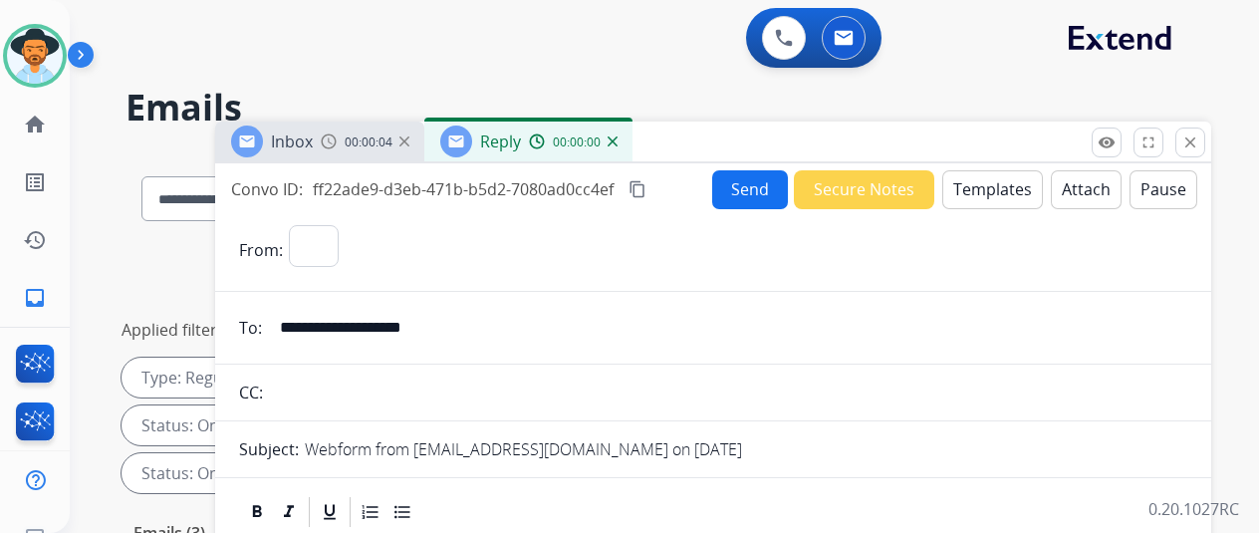
select select "**********"
click at [994, 178] on button "Templates" at bounding box center [992, 189] width 101 height 39
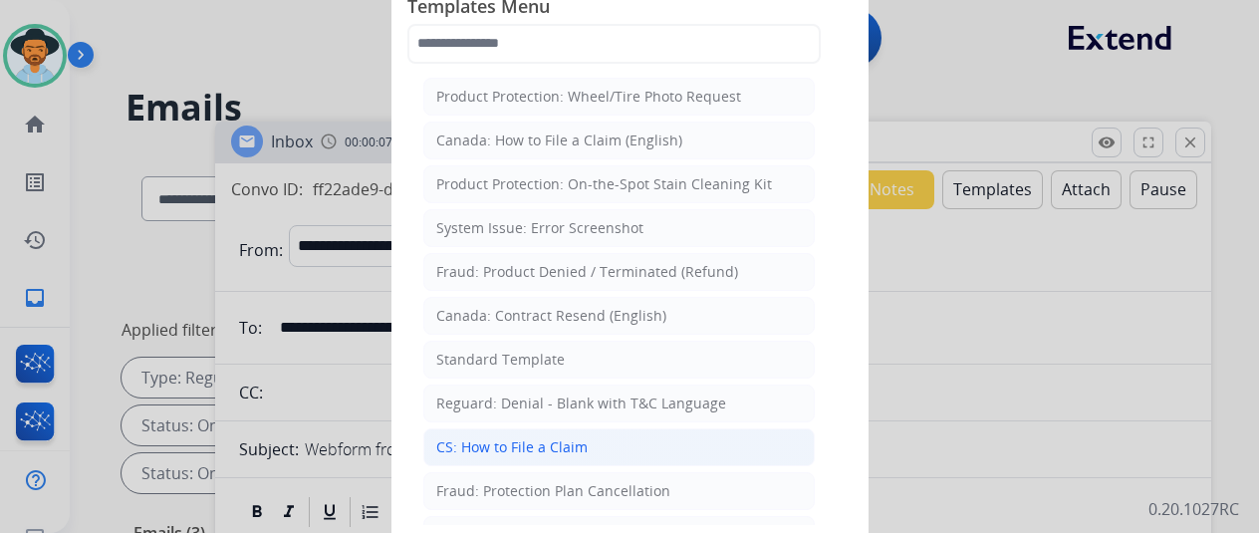
click at [510, 445] on div "CS: How to File a Claim" at bounding box center [511, 447] width 151 height 20
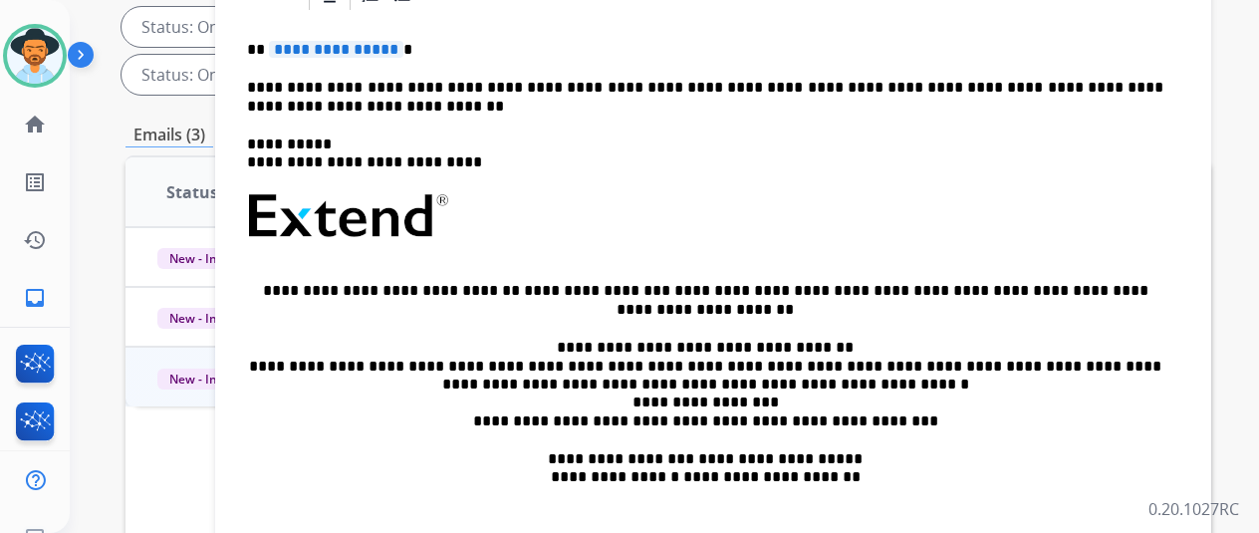
scroll to position [63, 0]
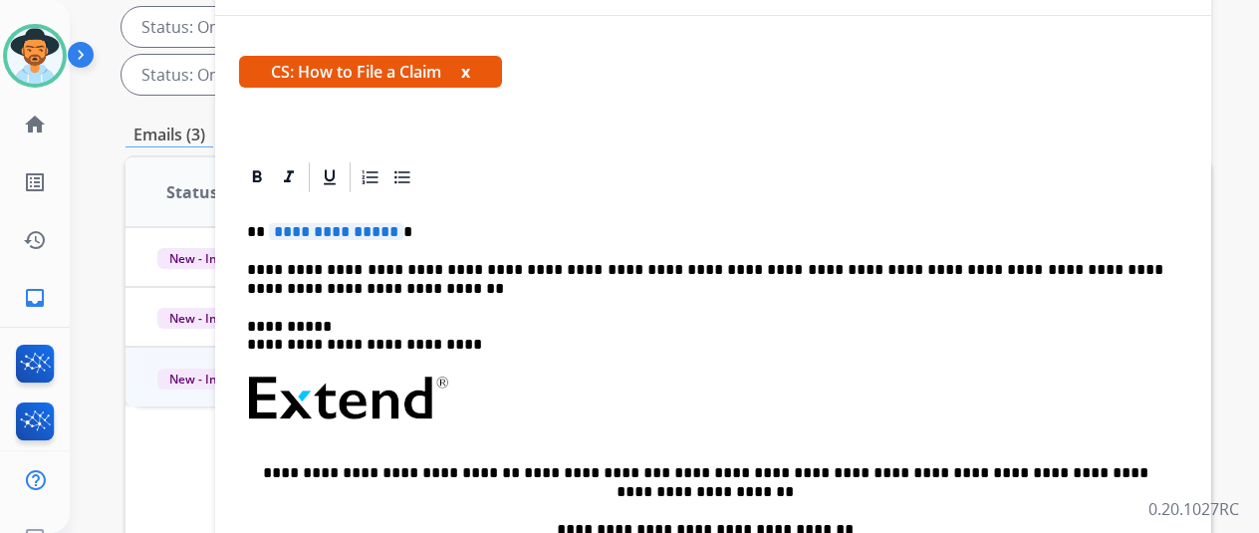
click at [403, 230] on span "**********" at bounding box center [336, 231] width 134 height 17
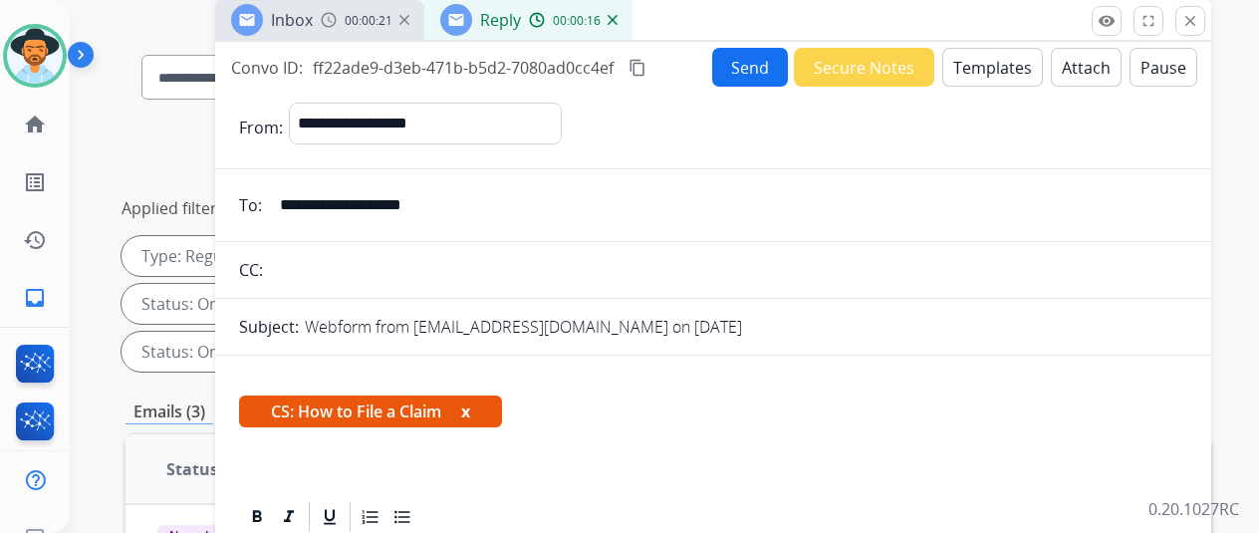
scroll to position [0, 0]
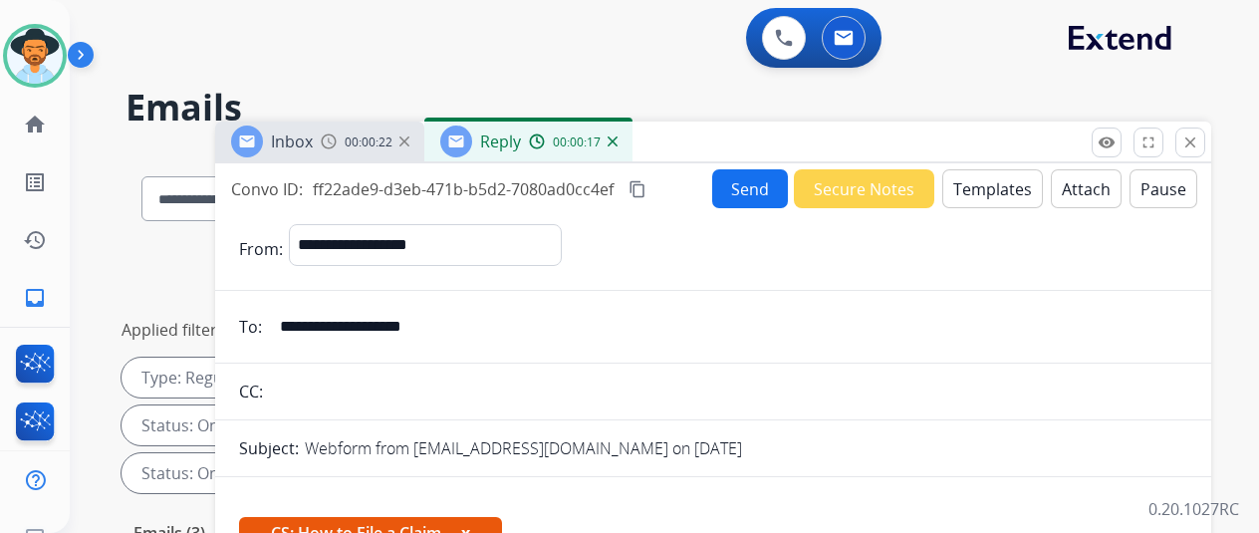
click at [748, 184] on button "Send" at bounding box center [750, 188] width 76 height 39
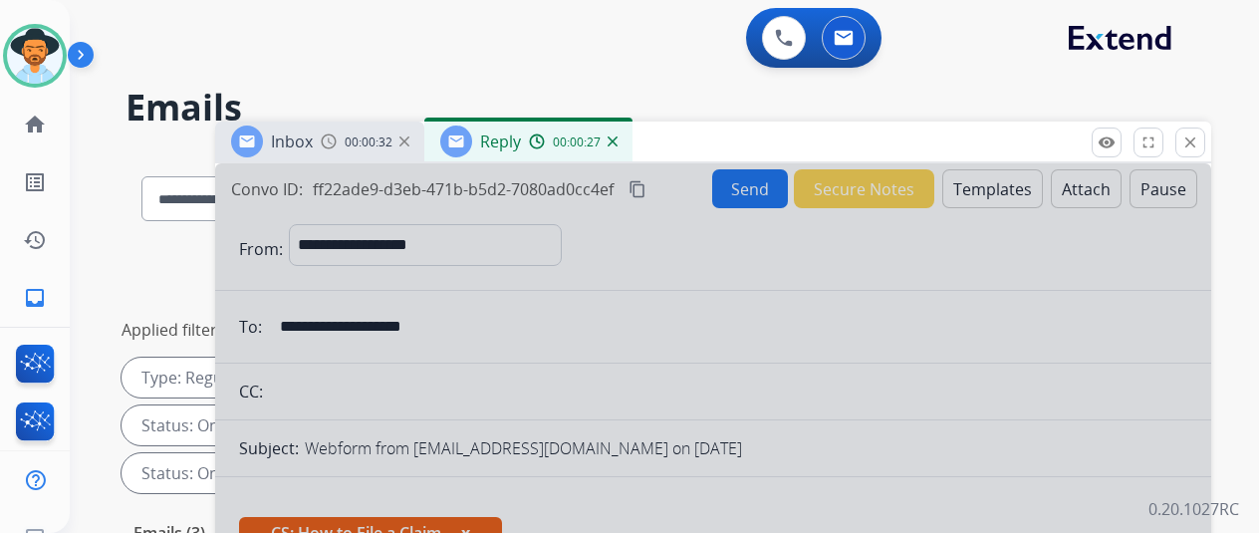
click at [617, 139] on img at bounding box center [612, 141] width 10 height 10
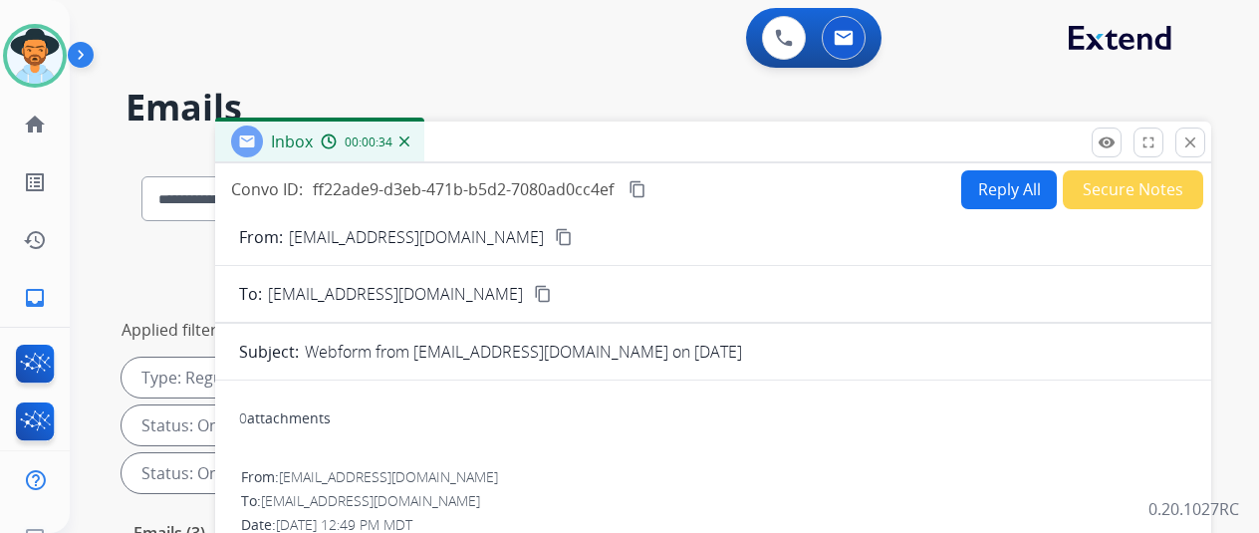
click at [555, 238] on mat-icon "content_copy" at bounding box center [564, 237] width 18 height 18
click at [409, 140] on img at bounding box center [404, 141] width 10 height 10
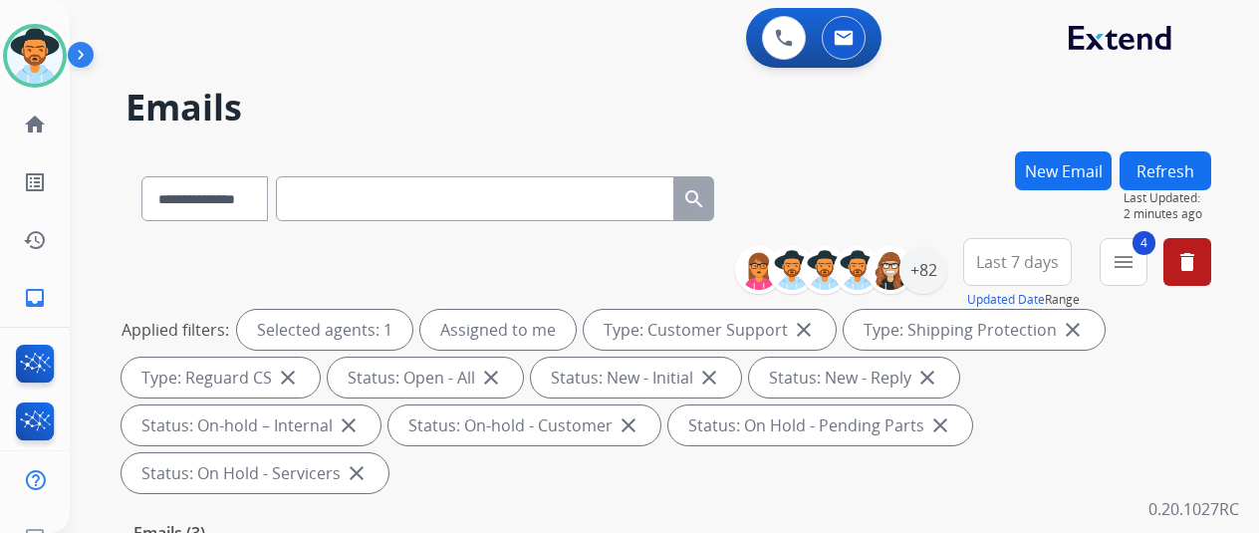
click at [1069, 154] on button "New Email" at bounding box center [1063, 170] width 97 height 39
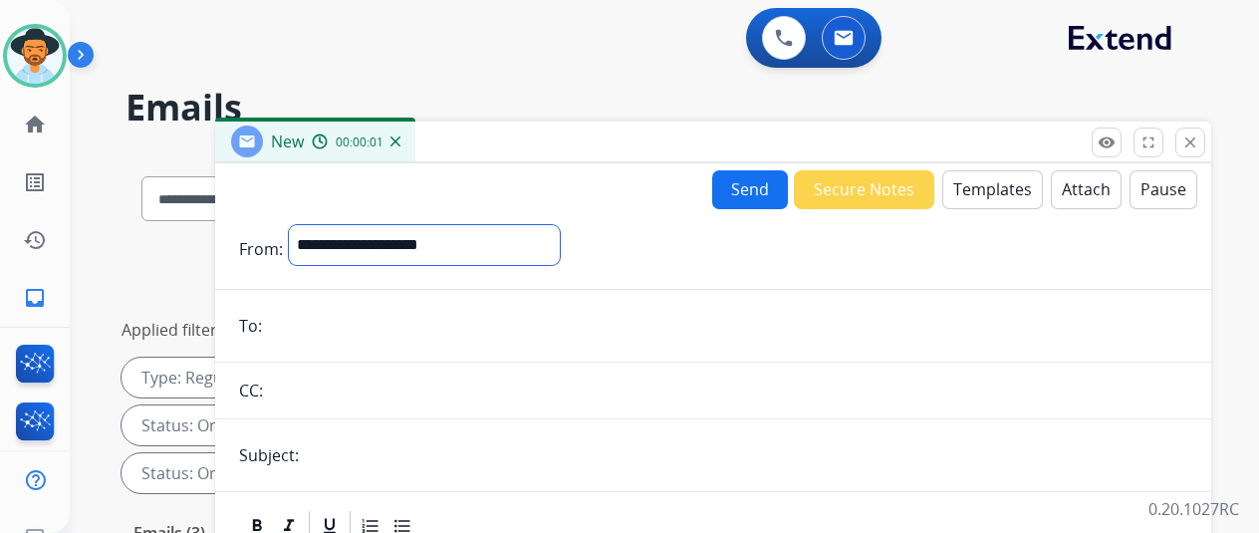
click at [365, 230] on select "**********" at bounding box center [424, 245] width 271 height 40
select select "**********"
click at [304, 225] on select "**********" at bounding box center [424, 245] width 271 height 40
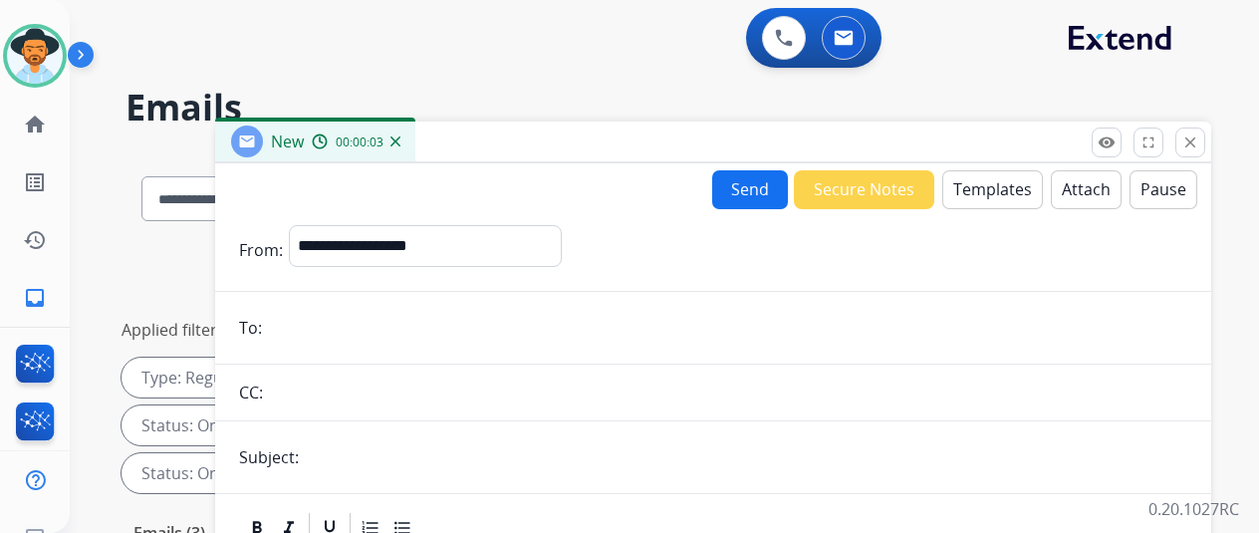
click at [288, 322] on input "email" at bounding box center [727, 328] width 919 height 40
paste input "**********"
type input "**********"
click at [985, 184] on button "Templates" at bounding box center [992, 189] width 101 height 39
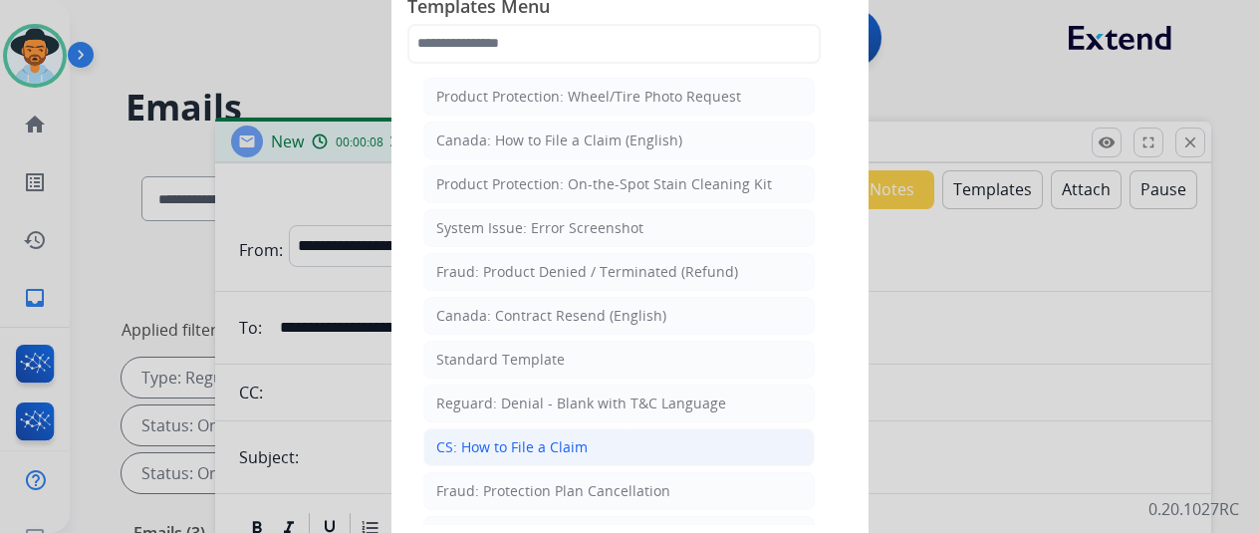
click at [478, 445] on div "CS: How to File a Claim" at bounding box center [511, 447] width 151 height 20
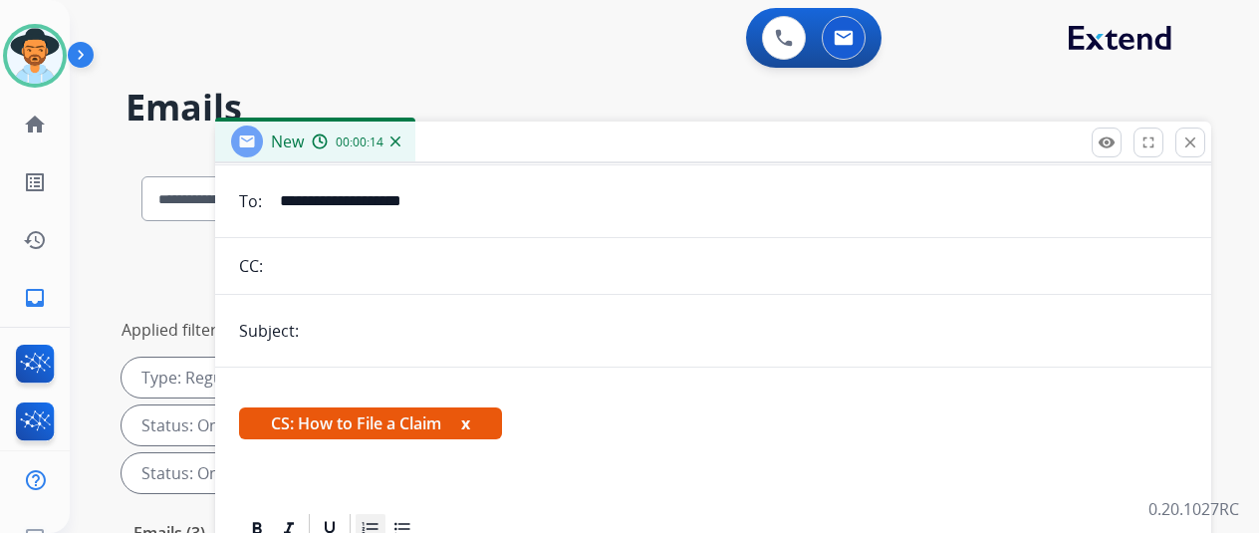
scroll to position [197, 0]
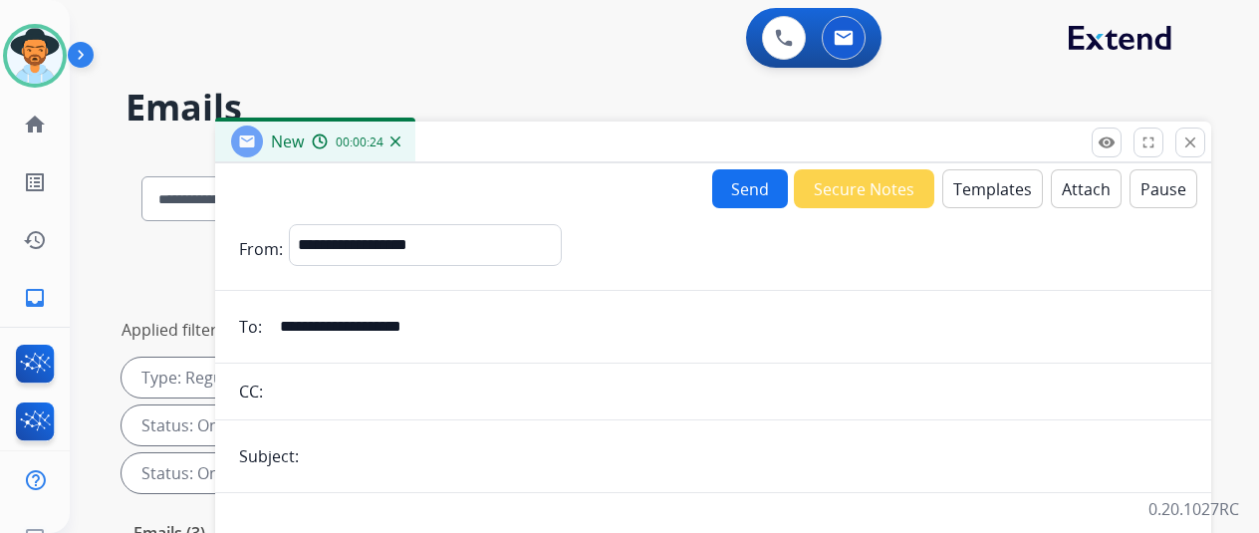
select select "**********"
click at [767, 178] on button "Send" at bounding box center [750, 188] width 76 height 39
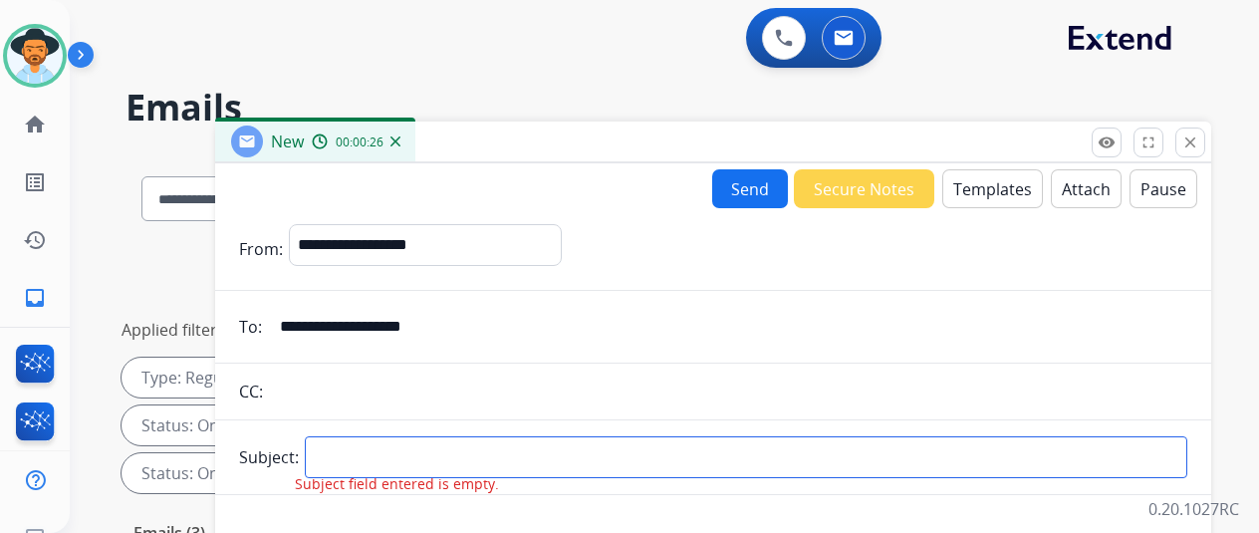
click at [352, 449] on input "text" at bounding box center [746, 457] width 882 height 42
type input "**********"
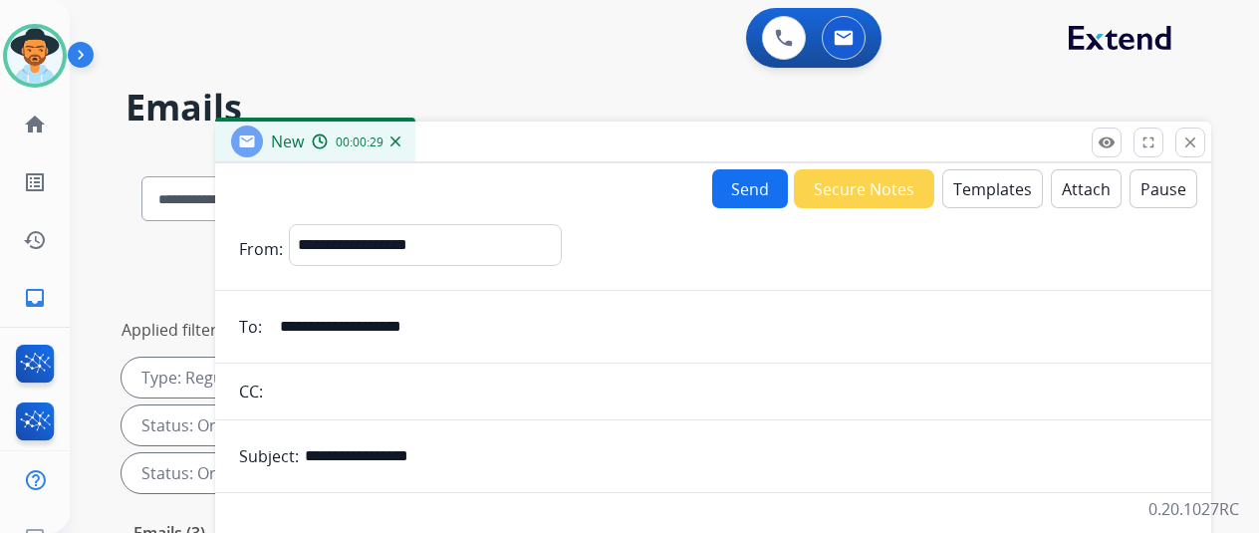
click at [752, 178] on button "Send" at bounding box center [750, 188] width 76 height 39
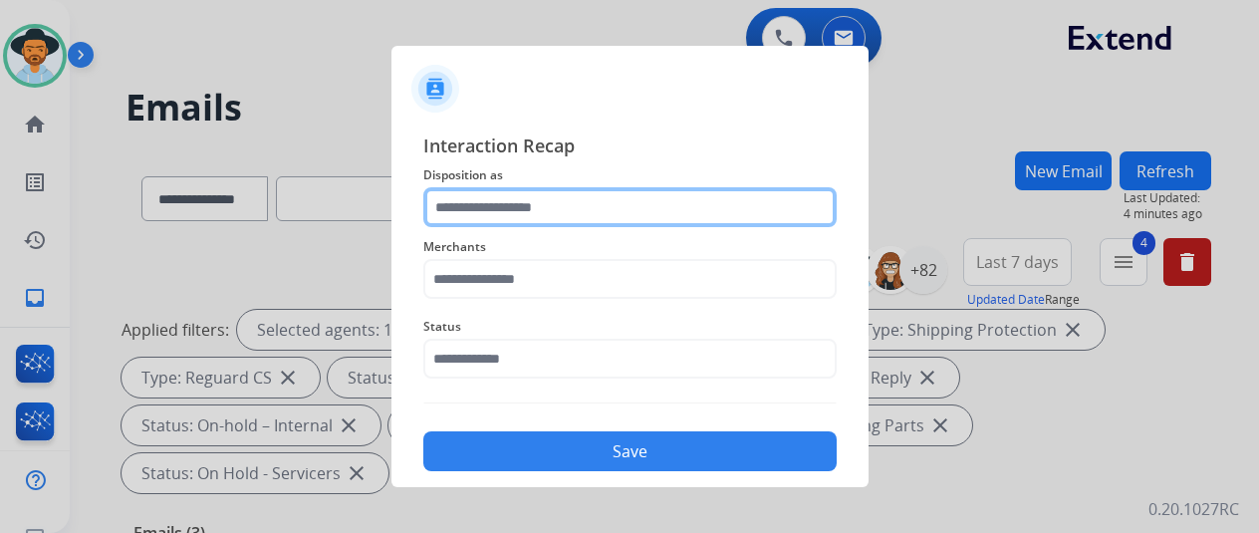
click at [464, 208] on input "text" at bounding box center [629, 207] width 413 height 40
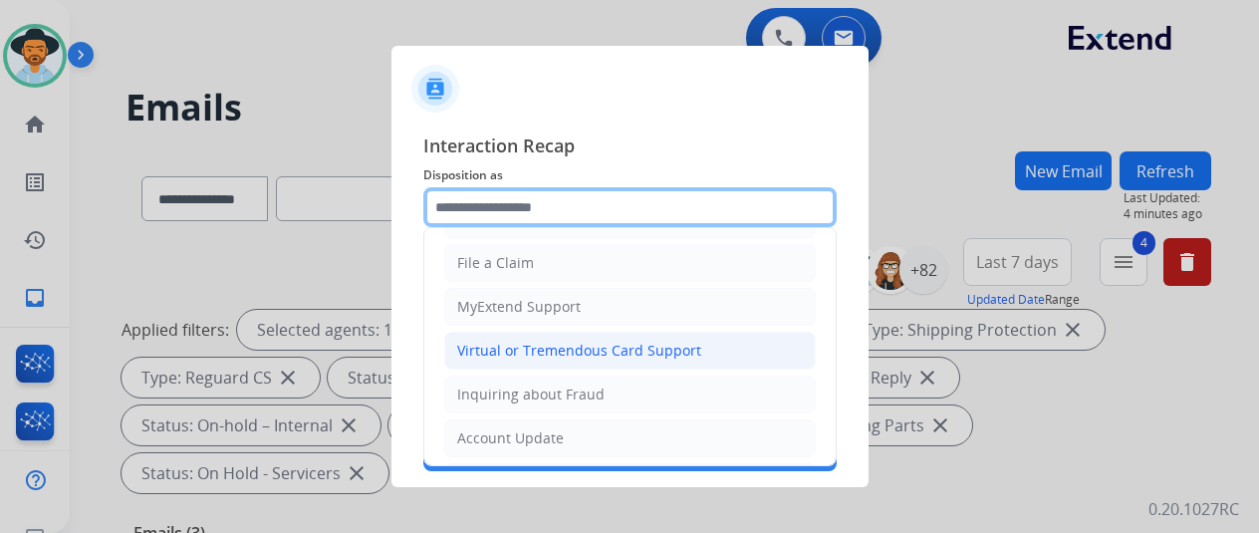
scroll to position [100, 0]
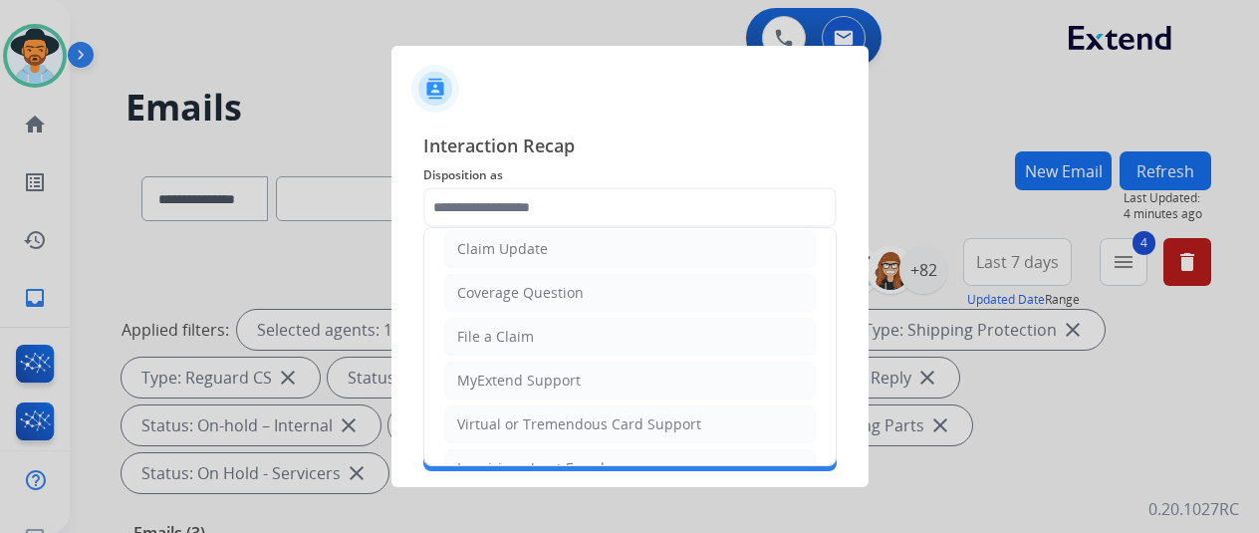
click at [498, 332] on div "File a Claim" at bounding box center [495, 337] width 77 height 20
type input "**********"
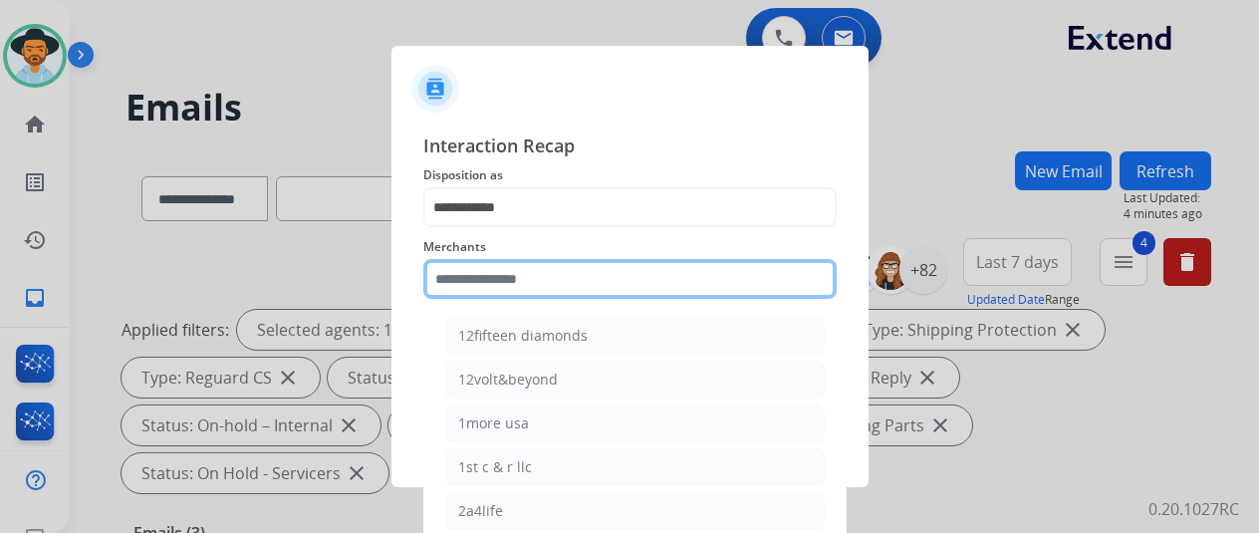
click at [446, 279] on input "text" at bounding box center [629, 279] width 413 height 40
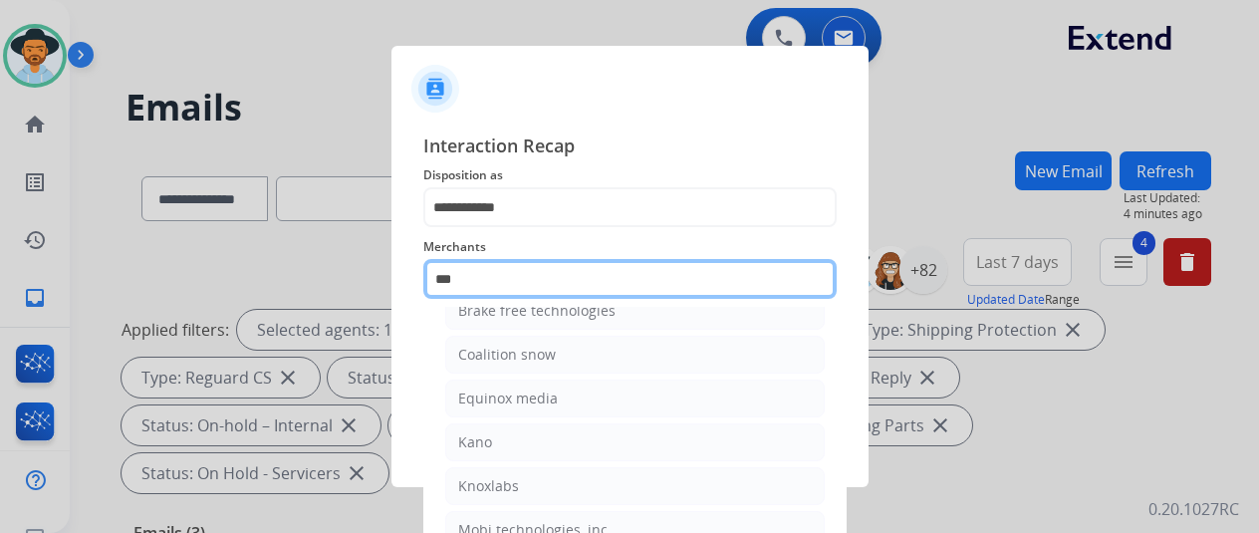
scroll to position [0, 0]
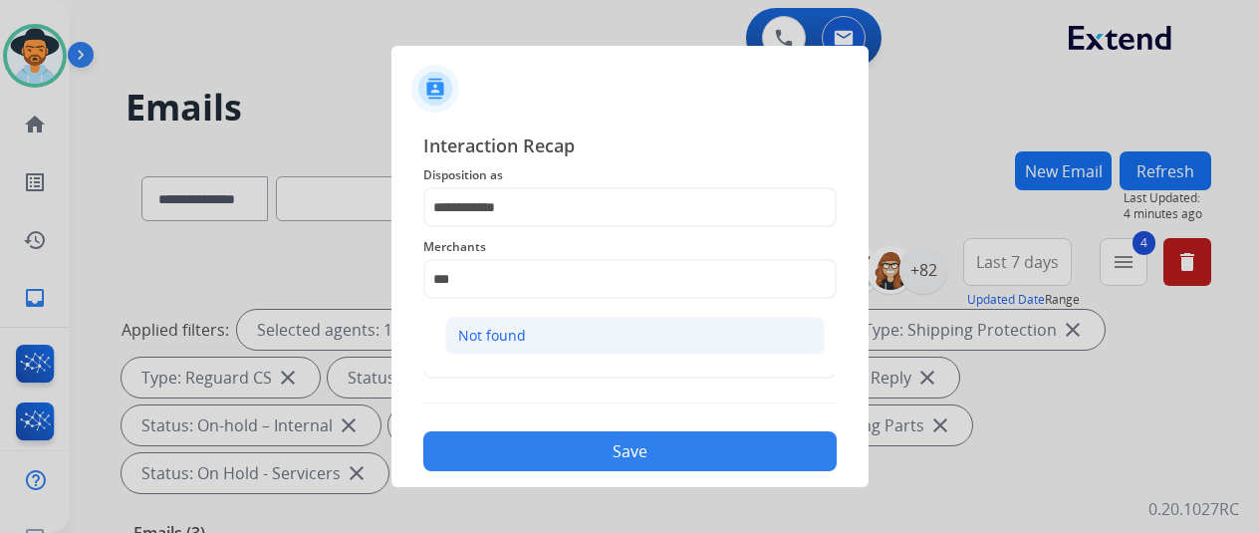
click at [520, 321] on li "Not found" at bounding box center [634, 336] width 379 height 38
type input "*********"
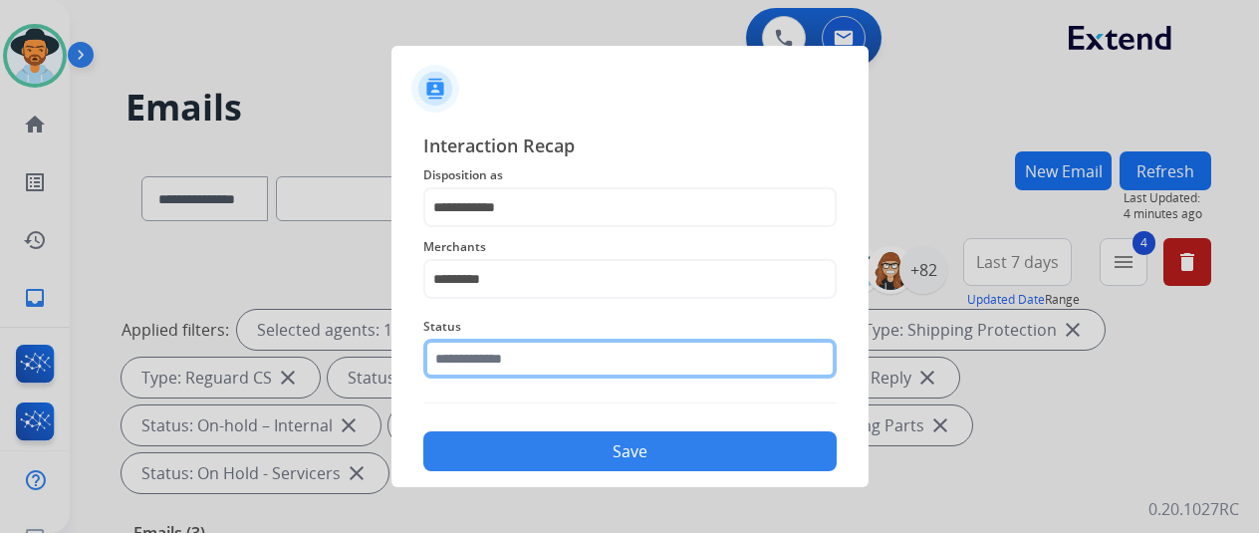
click at [486, 359] on input "text" at bounding box center [629, 359] width 413 height 40
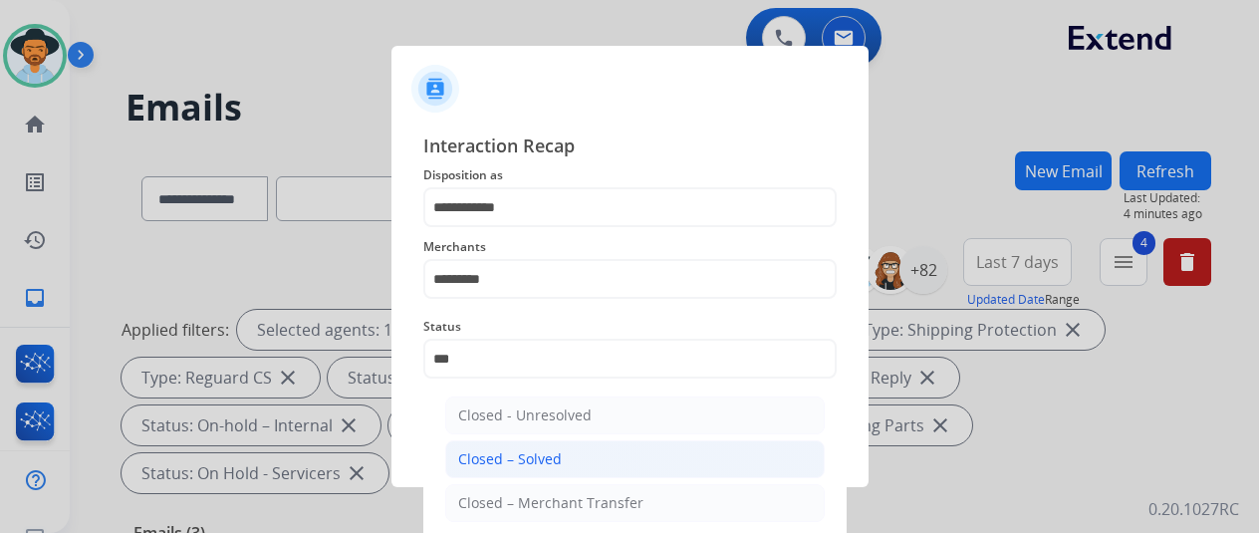
click at [482, 449] on div "Closed – Solved" at bounding box center [510, 459] width 104 height 20
type input "**********"
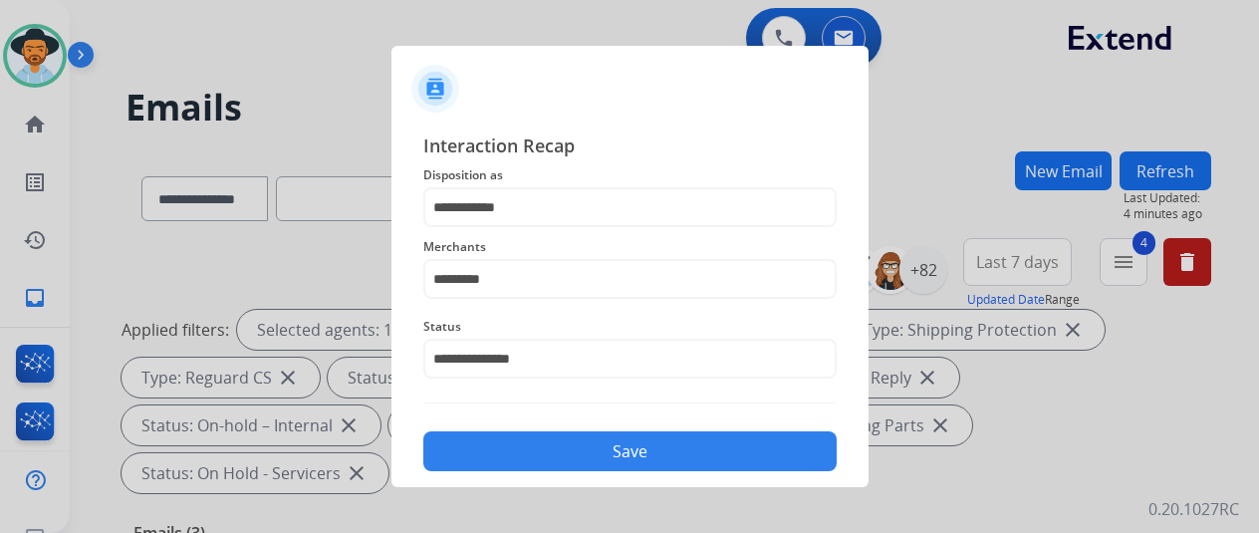
click at [507, 447] on button "Save" at bounding box center [629, 451] width 413 height 40
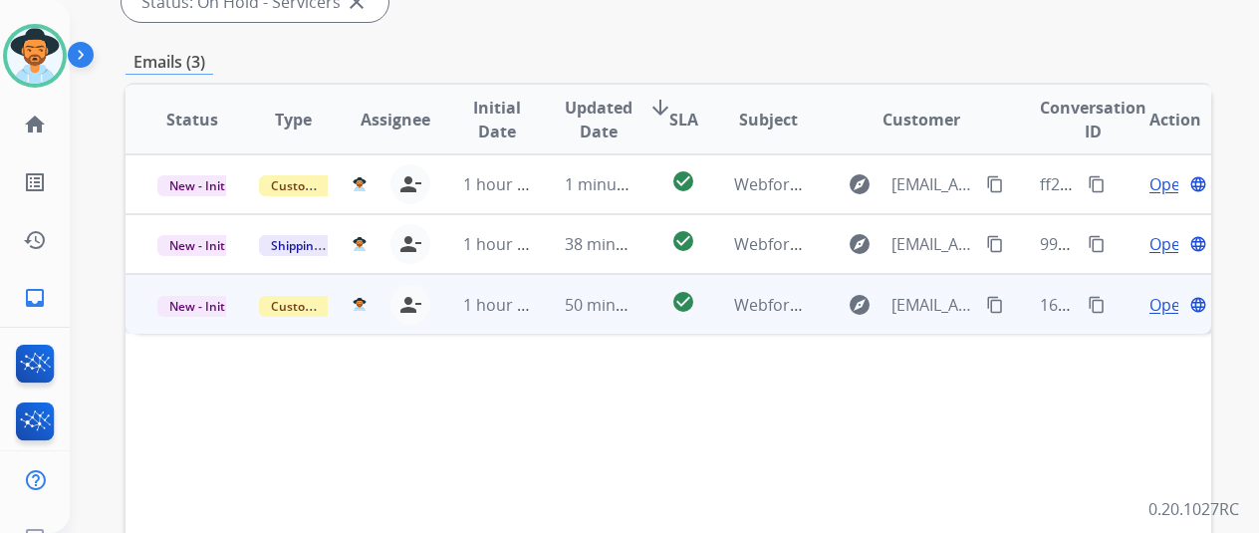
scroll to position [428, 0]
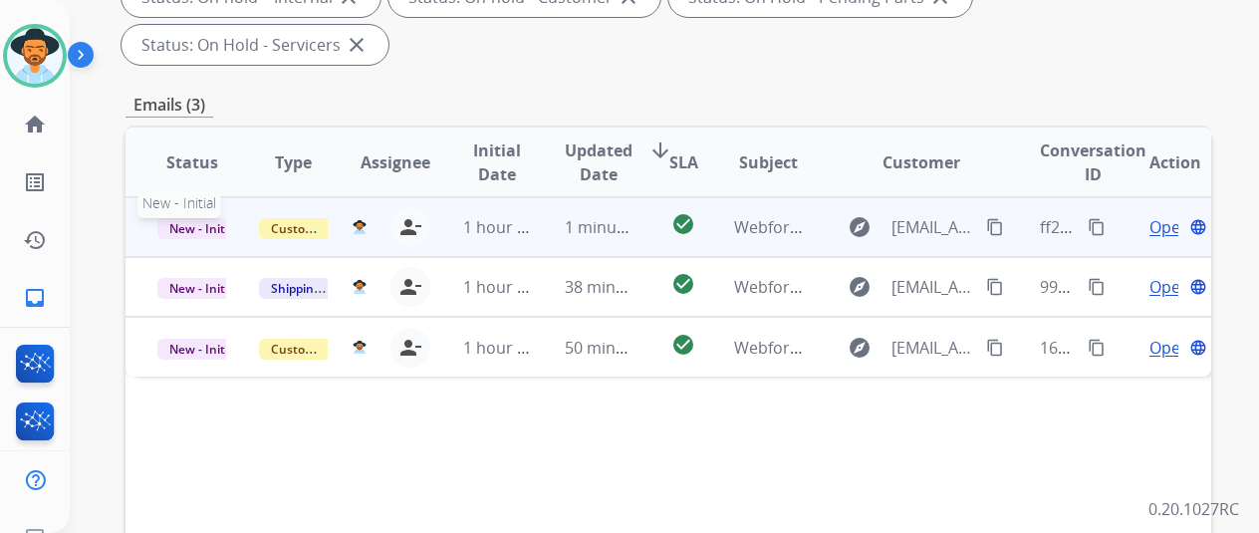
click at [199, 218] on span "New - Initial" at bounding box center [203, 228] width 93 height 21
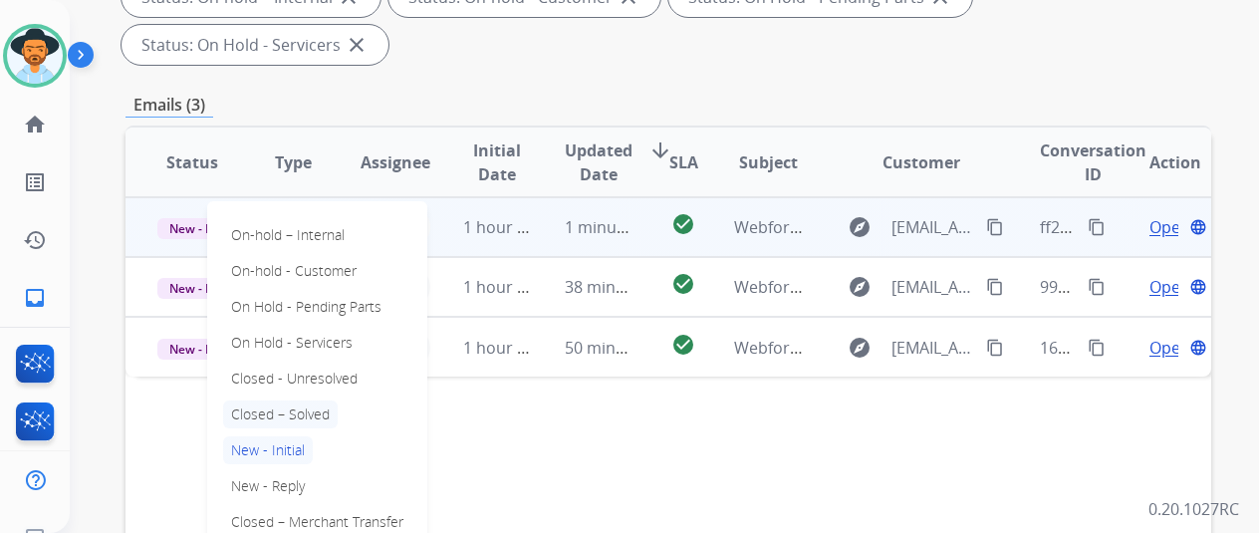
click at [282, 400] on p "Closed – Solved" at bounding box center [280, 414] width 115 height 28
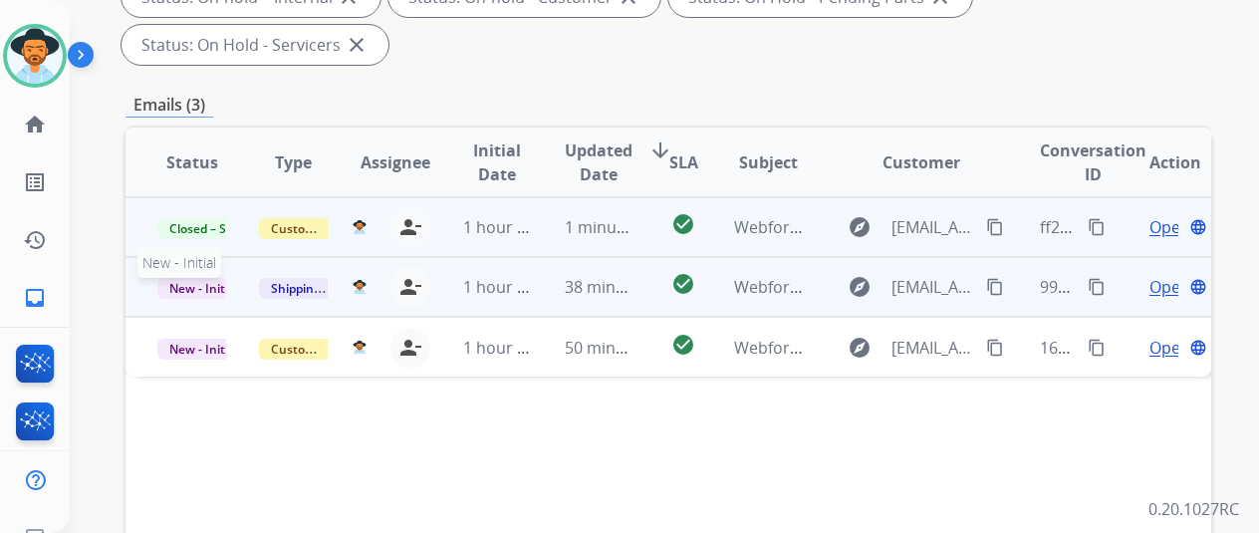
click at [199, 278] on span "New - Initial" at bounding box center [203, 288] width 93 height 21
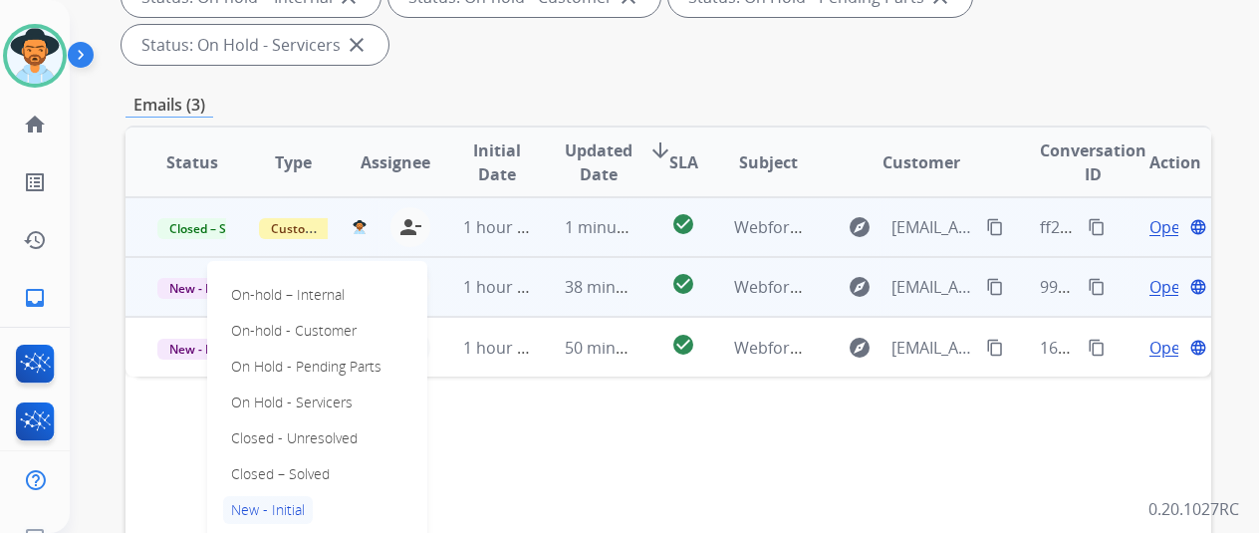
click at [1164, 275] on span "Open" at bounding box center [1169, 287] width 41 height 24
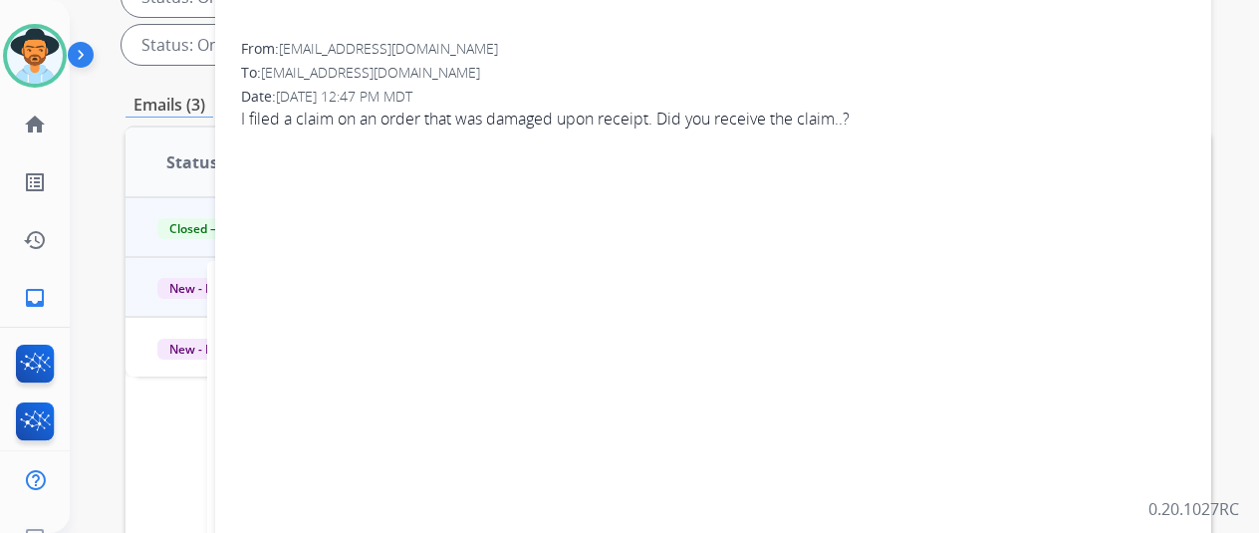
scroll to position [30, 0]
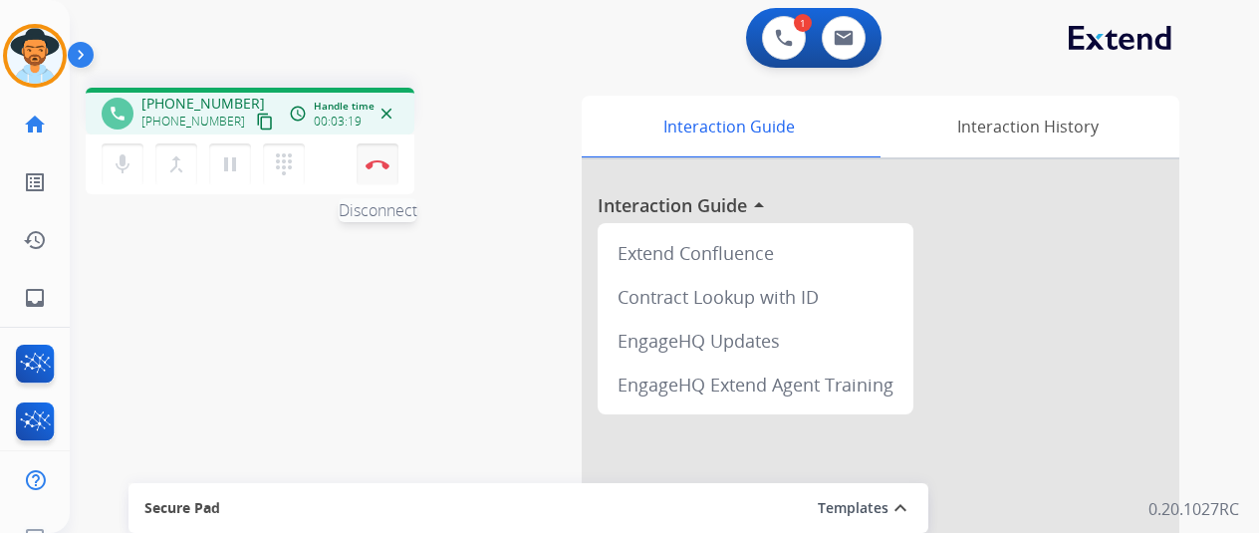
click at [391, 166] on button "Disconnect" at bounding box center [377, 164] width 42 height 42
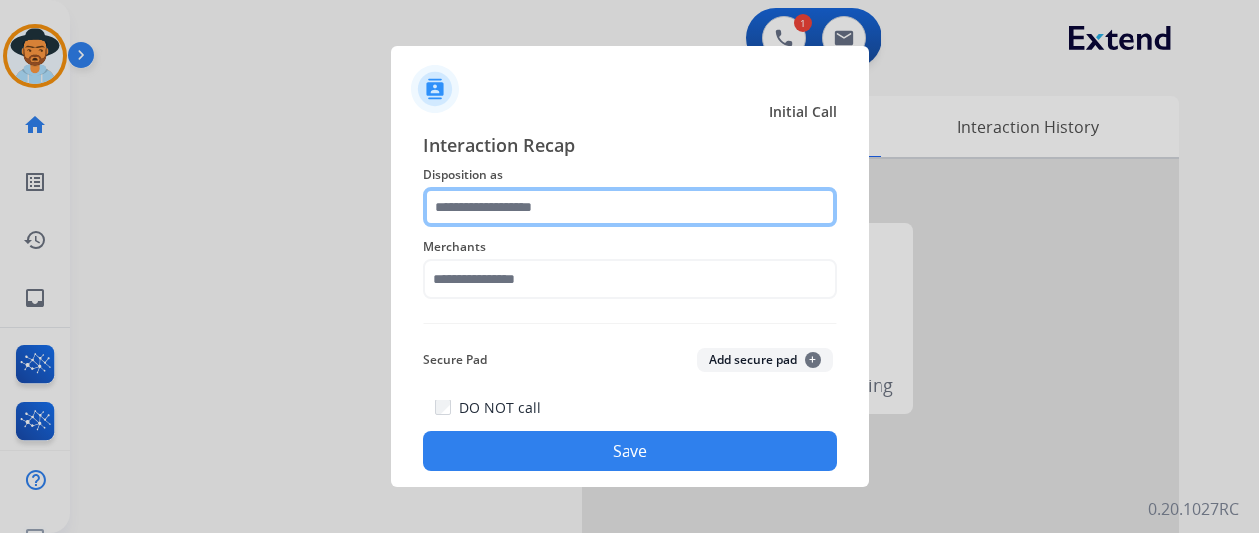
click at [488, 204] on input "text" at bounding box center [629, 207] width 413 height 40
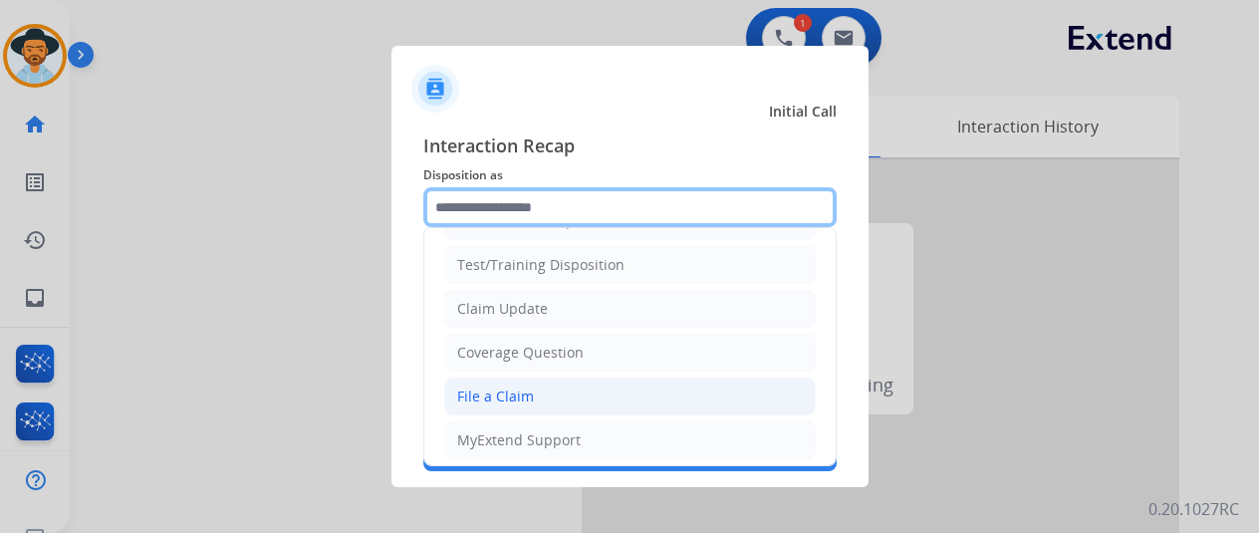
scroll to position [100, 0]
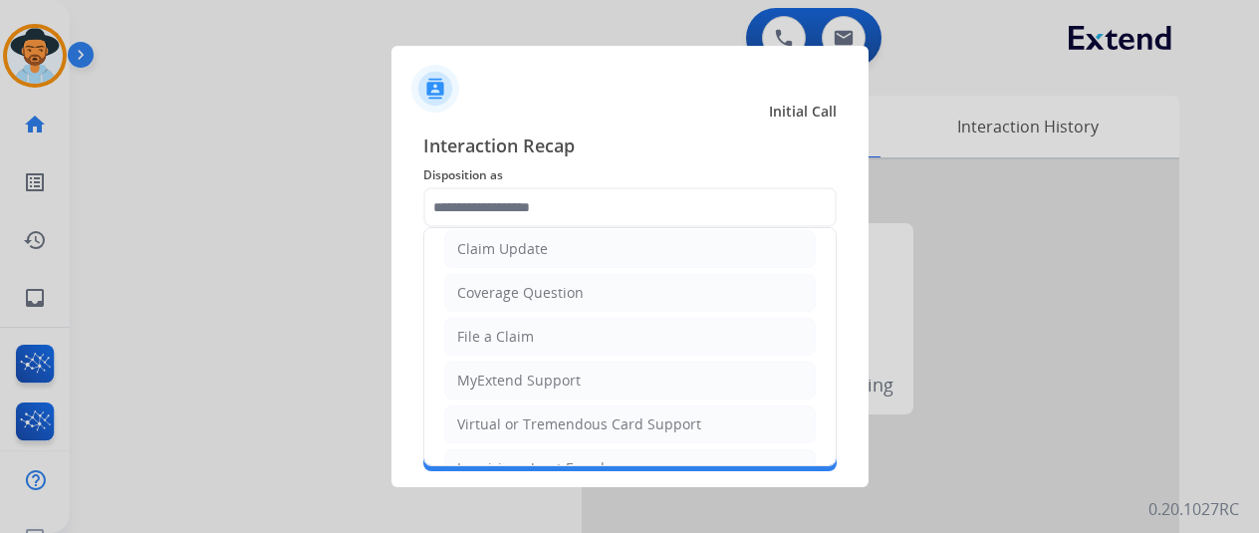
click at [504, 340] on div "File a Claim" at bounding box center [495, 337] width 77 height 20
type input "**********"
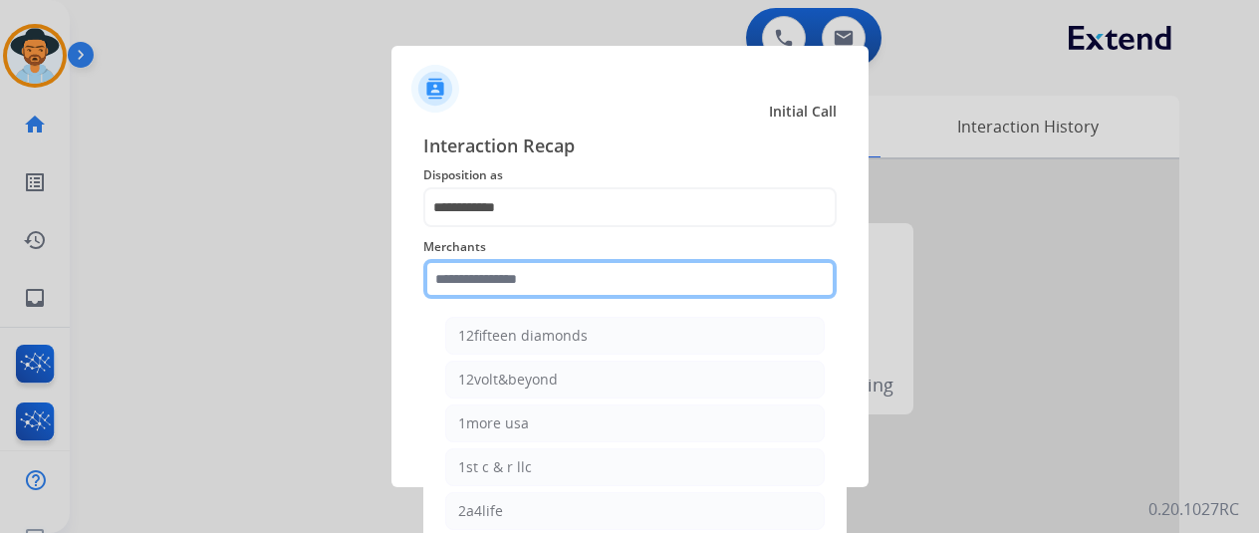
click at [474, 276] on input "text" at bounding box center [629, 279] width 413 height 40
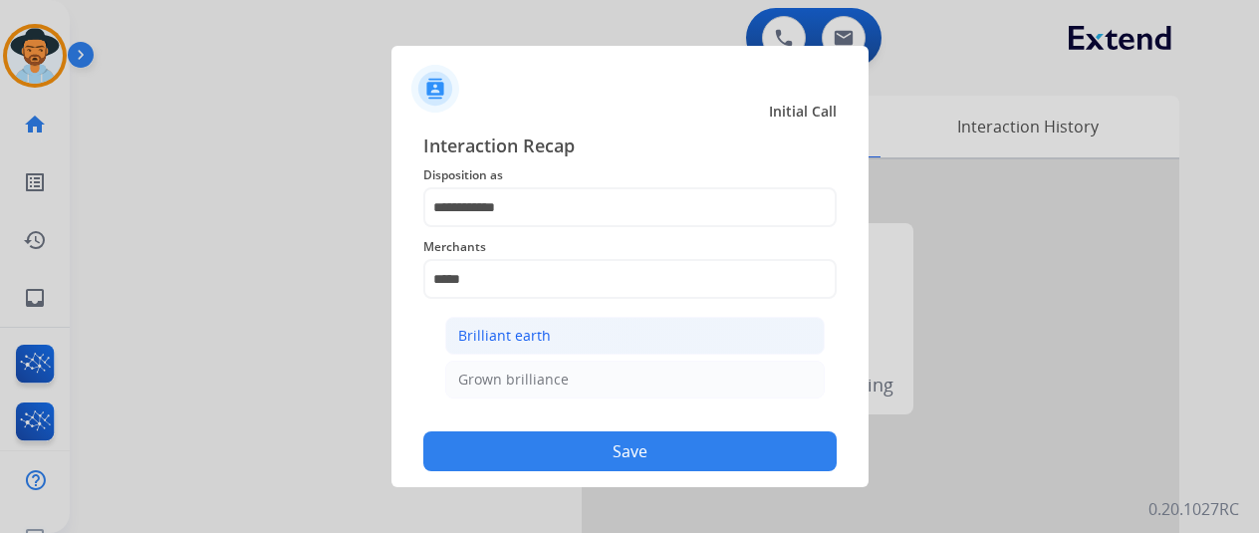
click at [512, 326] on div "Brilliant earth" at bounding box center [504, 336] width 93 height 20
type input "**********"
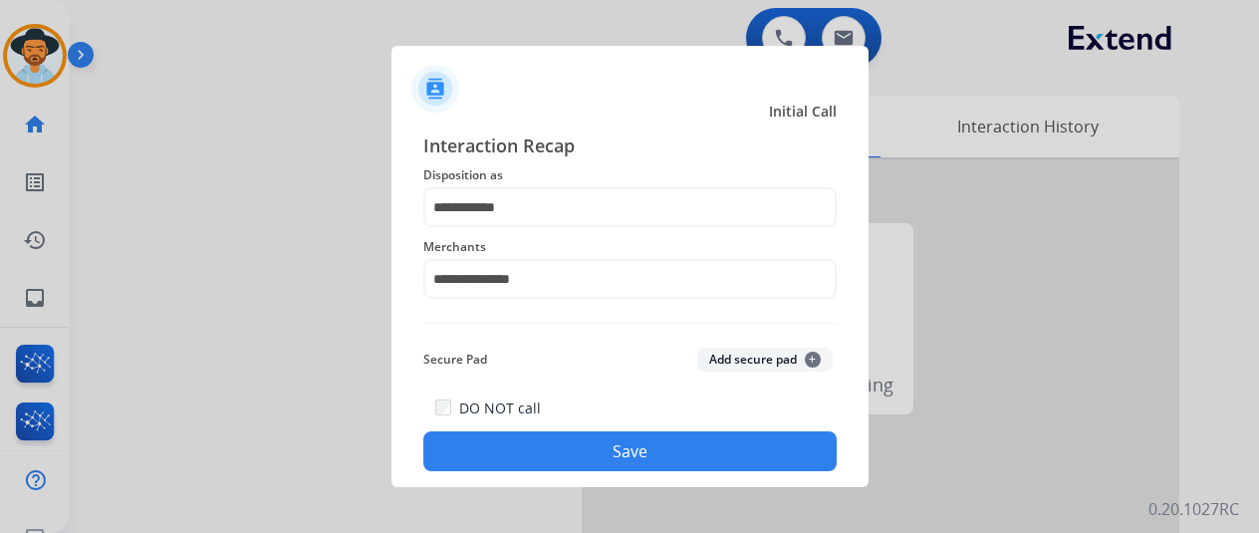
click at [616, 437] on button "Save" at bounding box center [629, 451] width 413 height 40
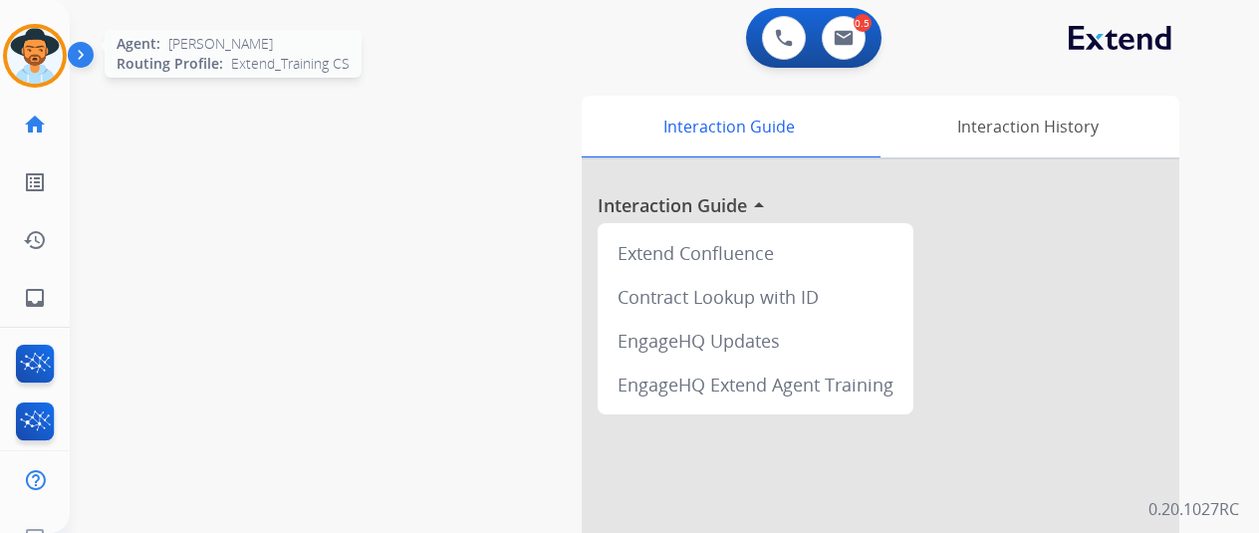
click at [40, 46] on img at bounding box center [35, 56] width 56 height 56
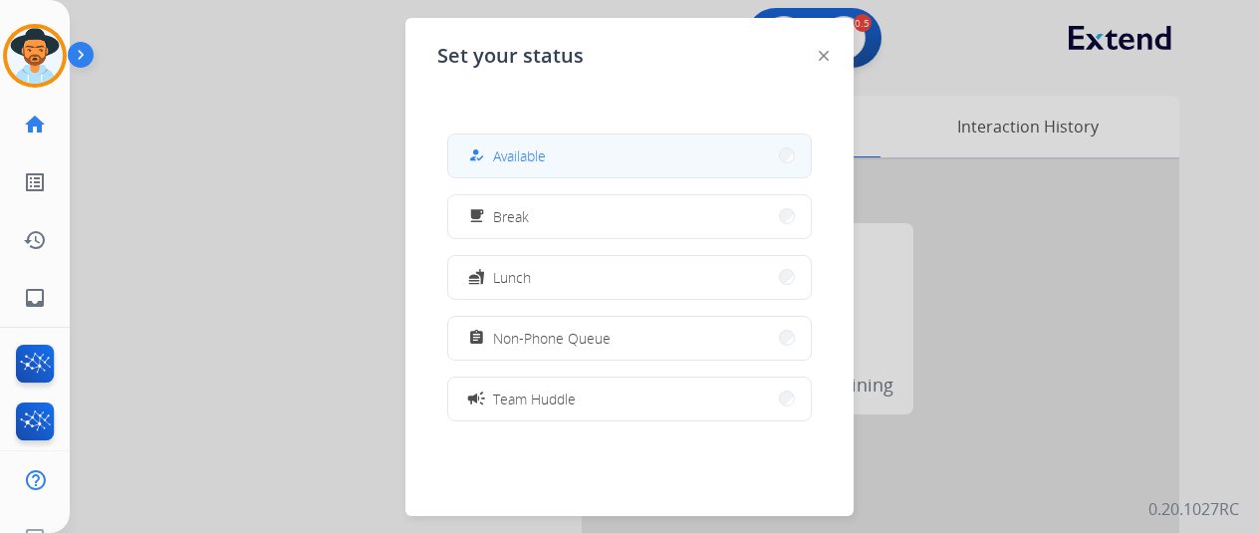
click at [523, 154] on span "Available" at bounding box center [519, 155] width 53 height 21
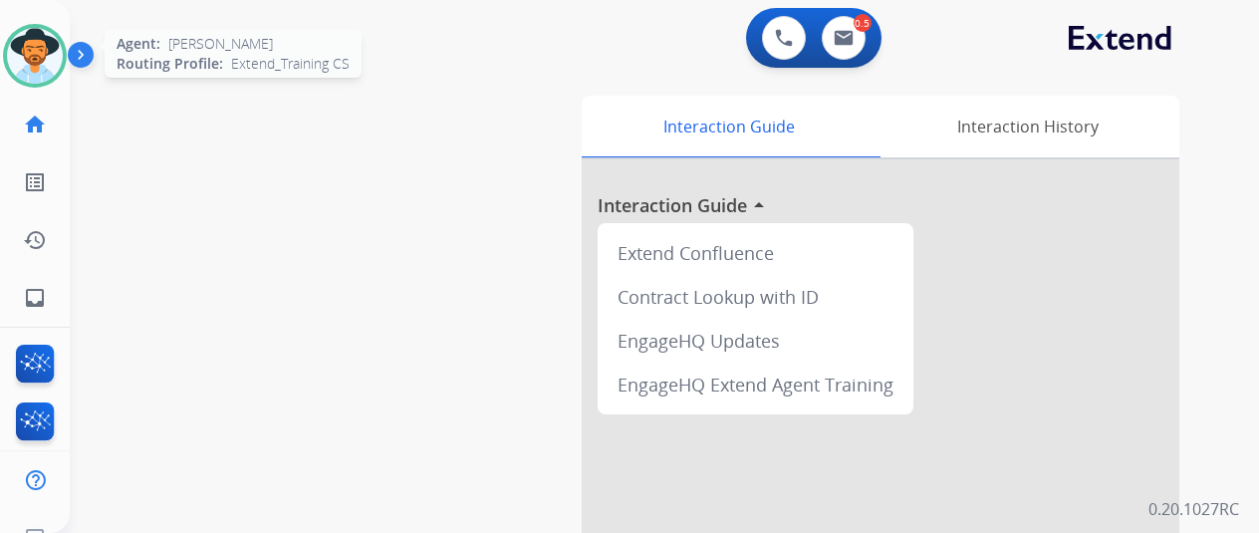
click at [24, 46] on img at bounding box center [35, 56] width 56 height 56
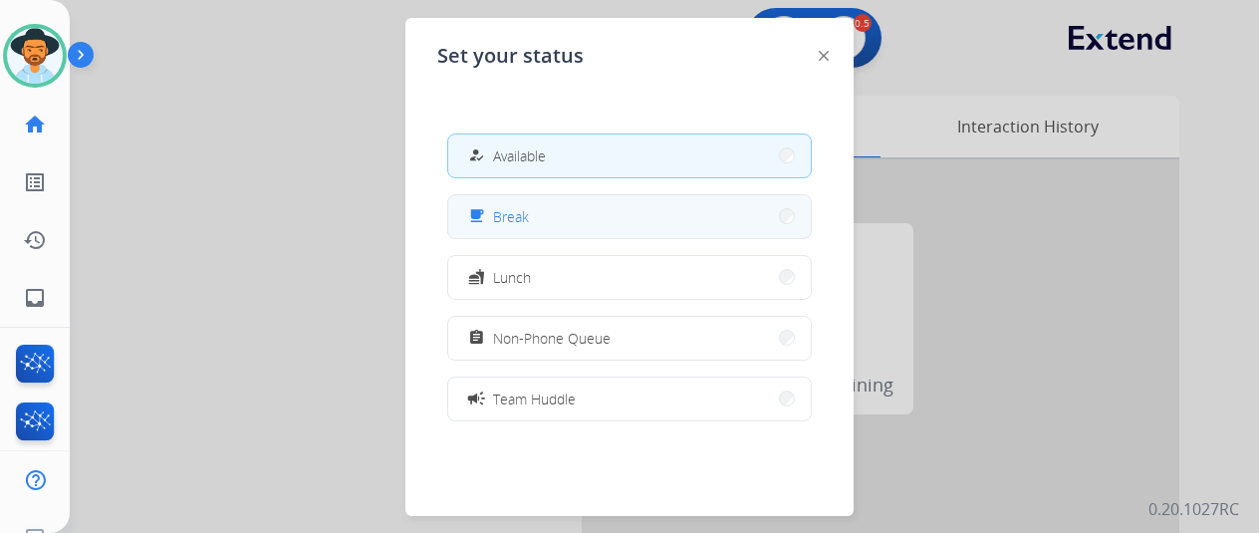
click at [577, 224] on button "free_breakfast Break" at bounding box center [629, 216] width 362 height 43
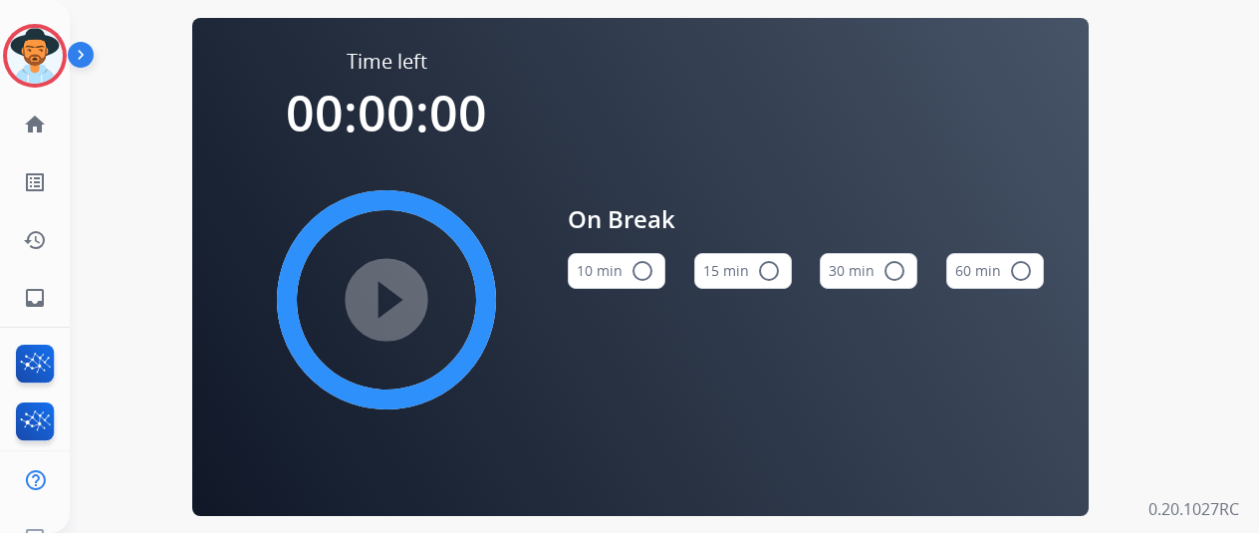
click at [649, 278] on mat-icon "radio_button_unchecked" at bounding box center [642, 271] width 24 height 24
click at [388, 303] on mat-icon "play_circle_filled" at bounding box center [386, 300] width 24 height 24
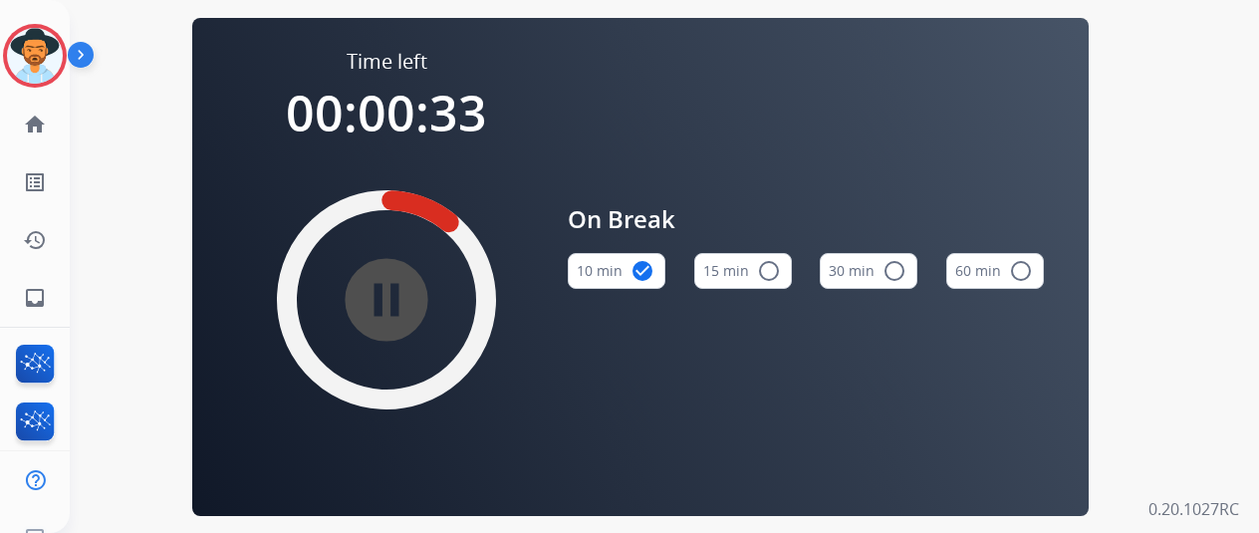
drag, startPoint x: 129, startPoint y: 188, endPoint x: 314, endPoint y: 51, distance: 229.8
click at [129, 187] on div "Time left 00:00:33 pause_circle_filled On Break 10 min check_circle 15 min radi…" at bounding box center [640, 266] width 1141 height 533
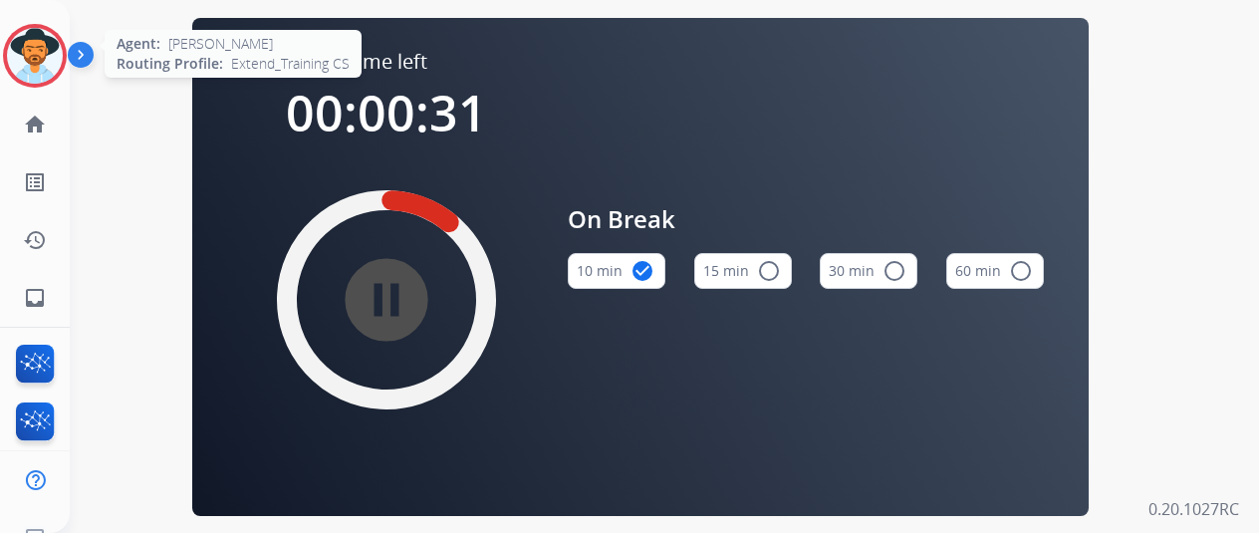
click at [30, 52] on img at bounding box center [35, 56] width 56 height 56
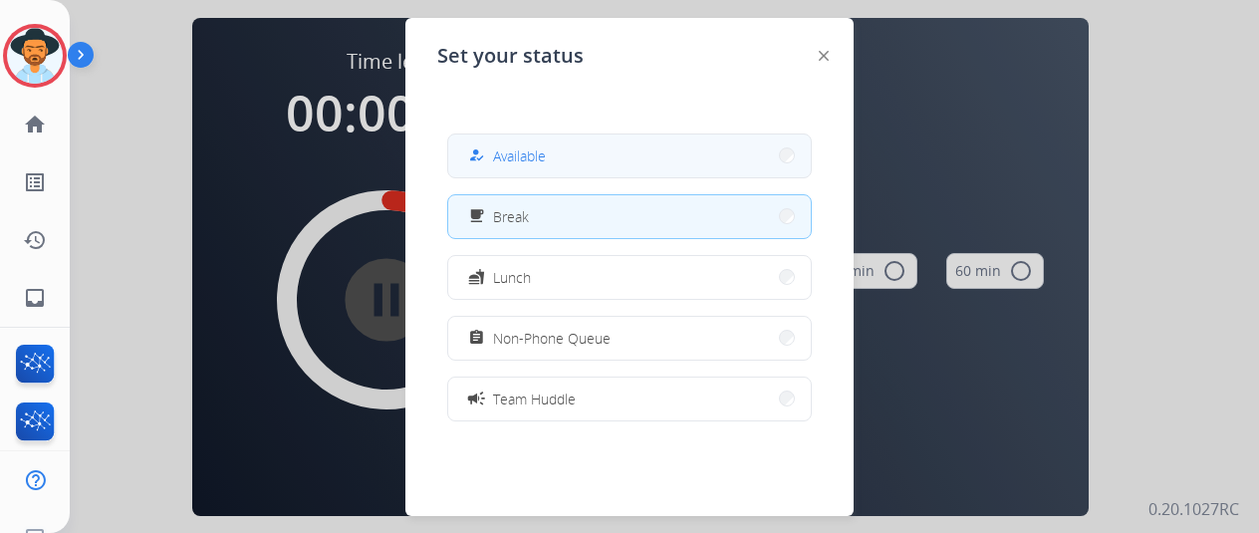
click at [524, 162] on span "Available" at bounding box center [519, 155] width 53 height 21
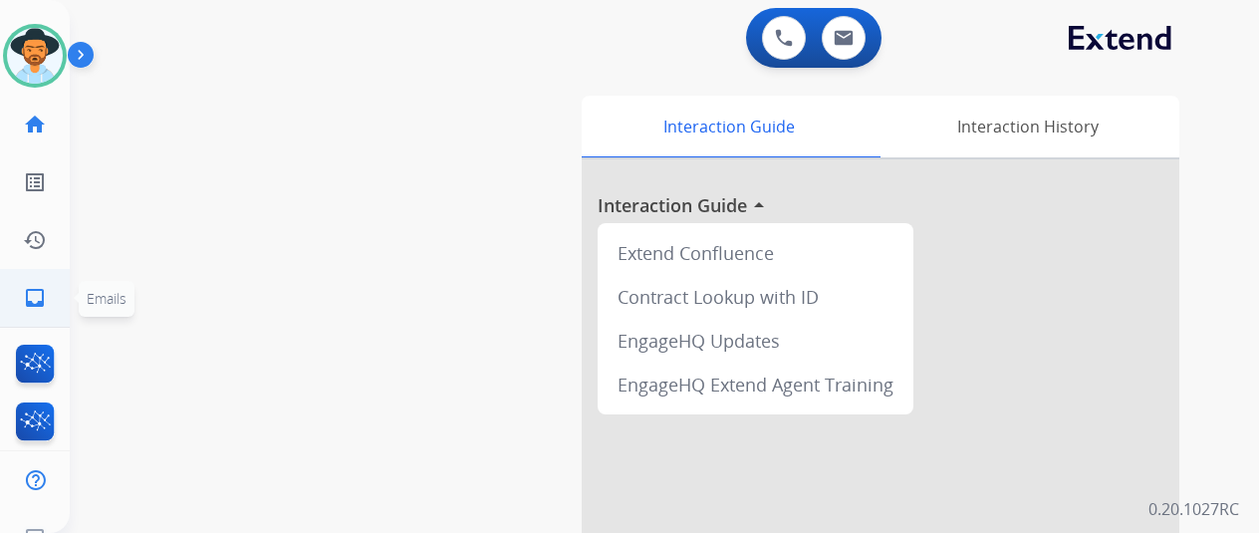
click at [35, 294] on mat-icon "inbox" at bounding box center [35, 298] width 24 height 24
select select "**********"
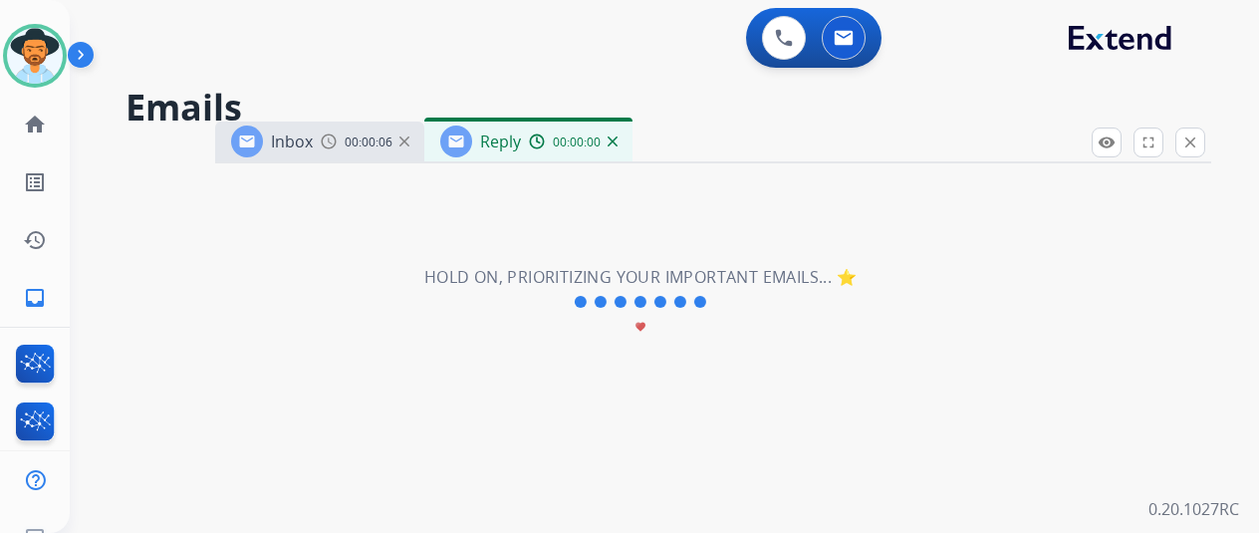
select select "**********"
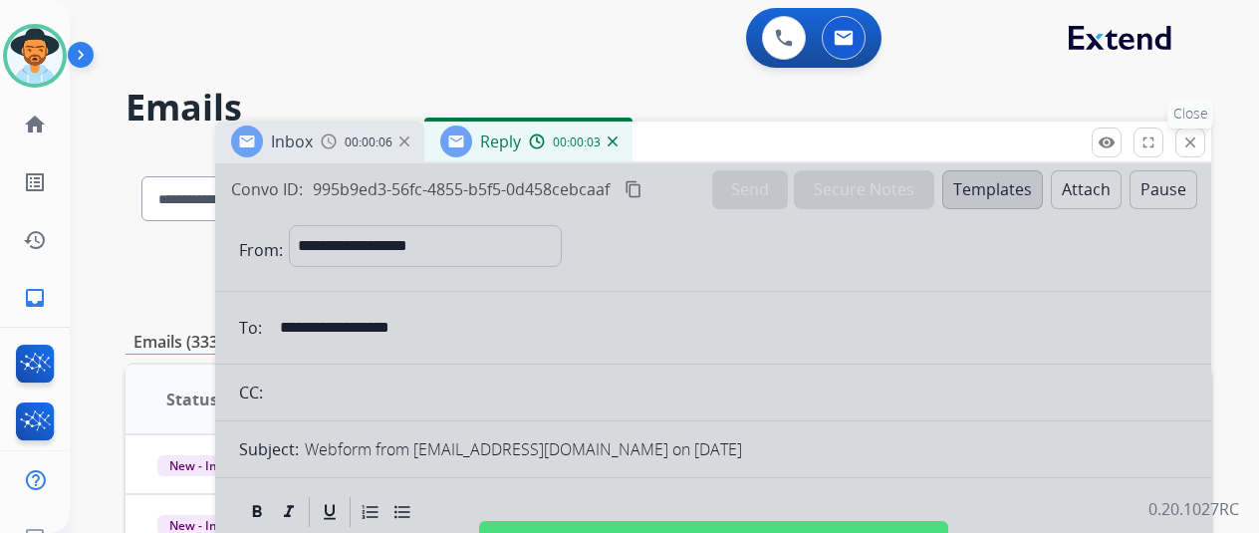
click at [1199, 136] on mat-icon "close" at bounding box center [1190, 142] width 18 height 18
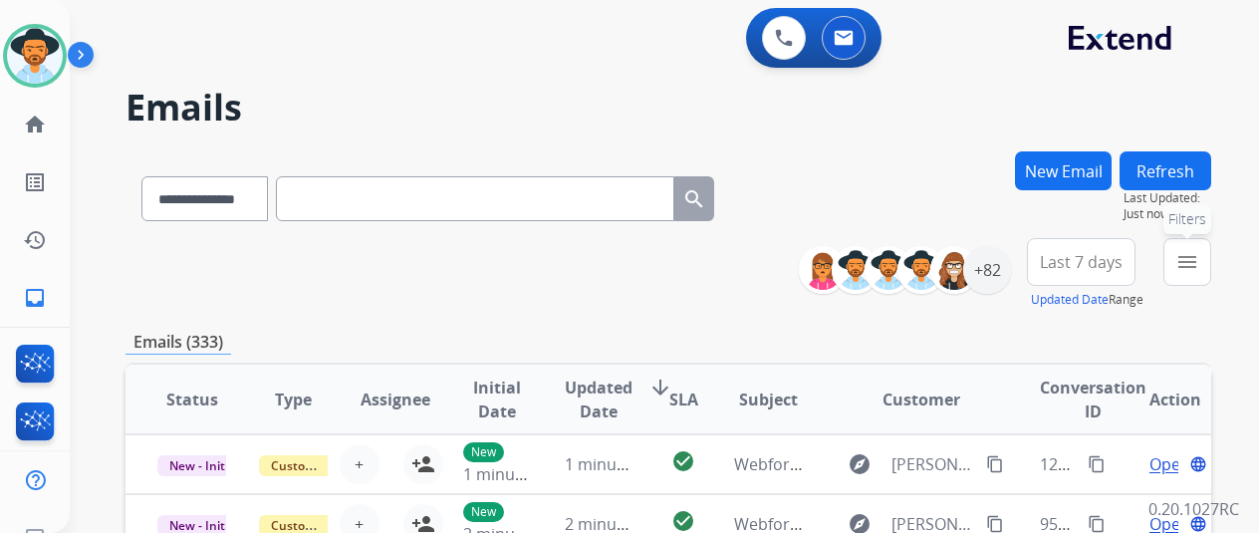
drag, startPoint x: 1201, startPoint y: 254, endPoint x: 1167, endPoint y: 248, distance: 34.4
click at [1199, 254] on mat-icon "menu" at bounding box center [1187, 262] width 24 height 24
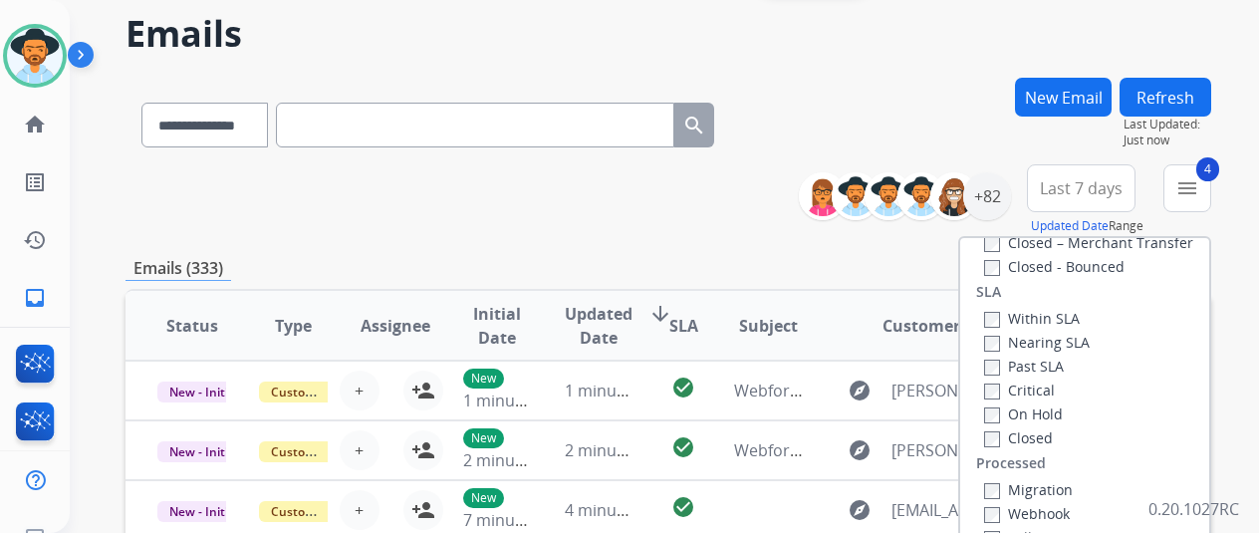
scroll to position [299, 0]
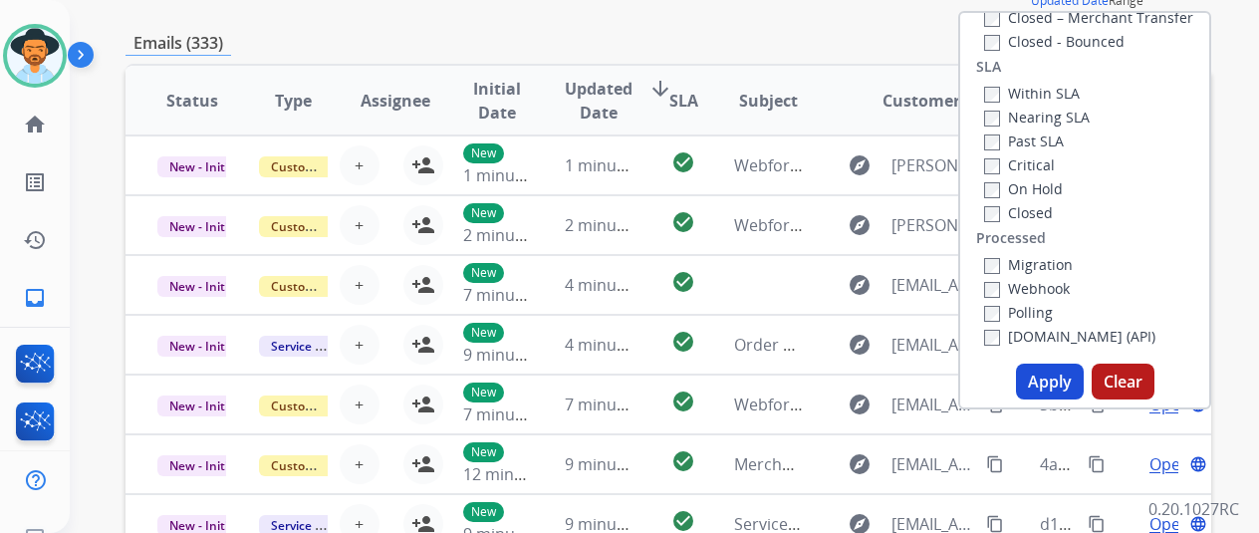
click at [1058, 381] on button "Apply" at bounding box center [1050, 381] width 68 height 36
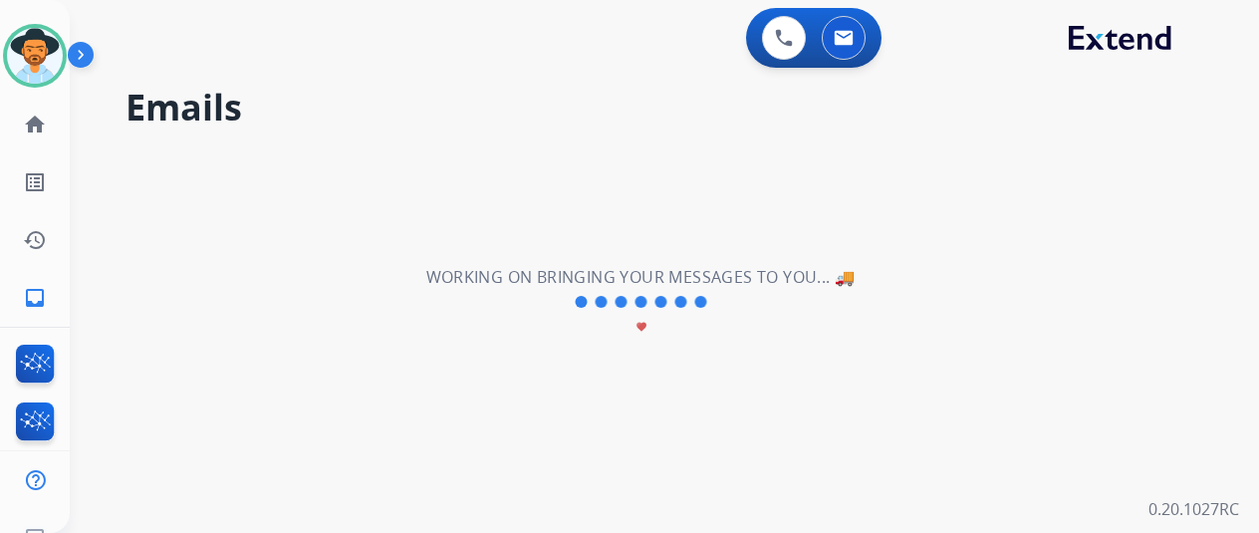
scroll to position [0, 0]
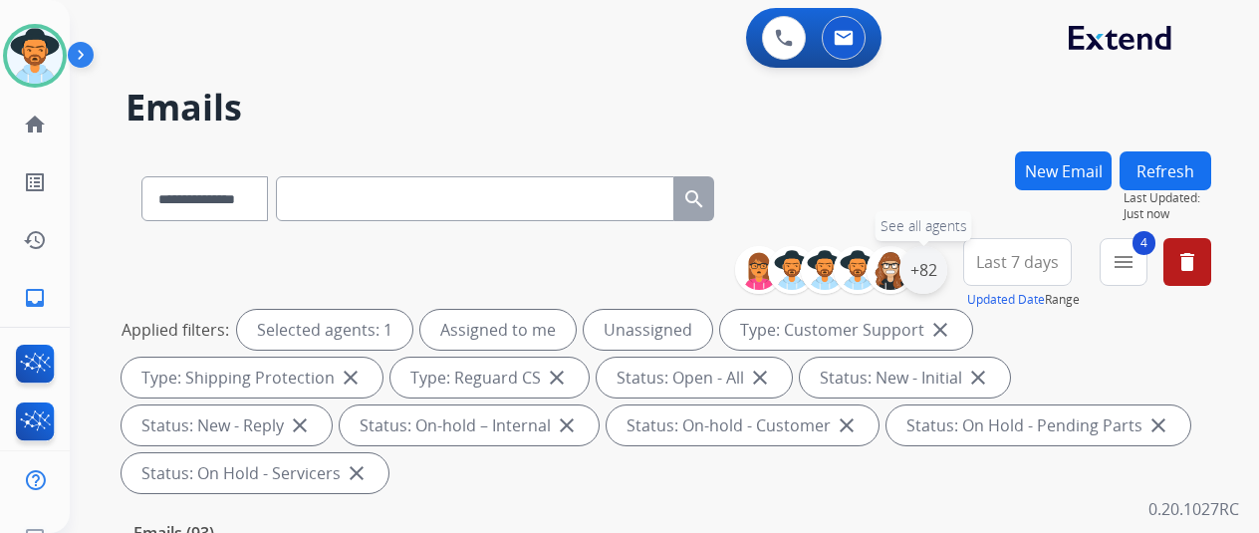
click at [941, 262] on div "+82" at bounding box center [923, 270] width 48 height 48
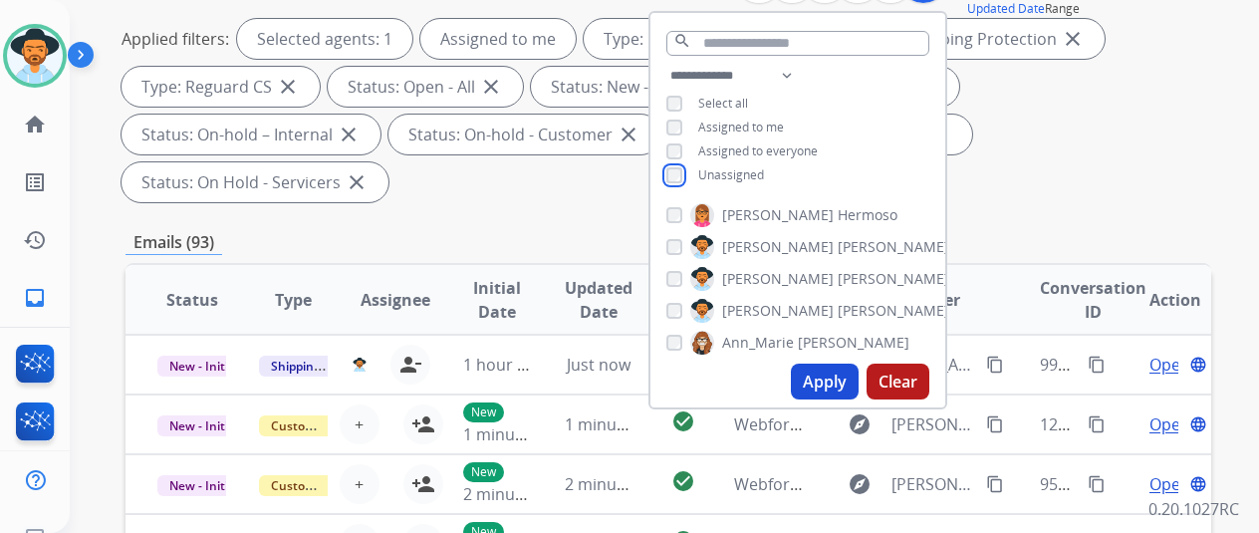
scroll to position [299, 0]
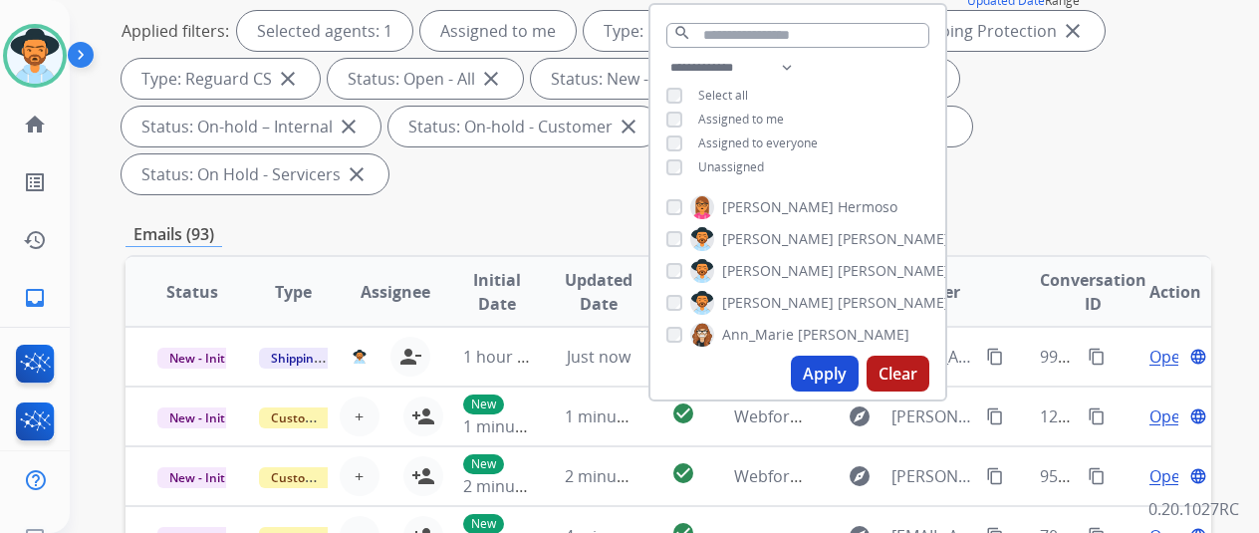
click at [846, 371] on button "Apply" at bounding box center [825, 373] width 68 height 36
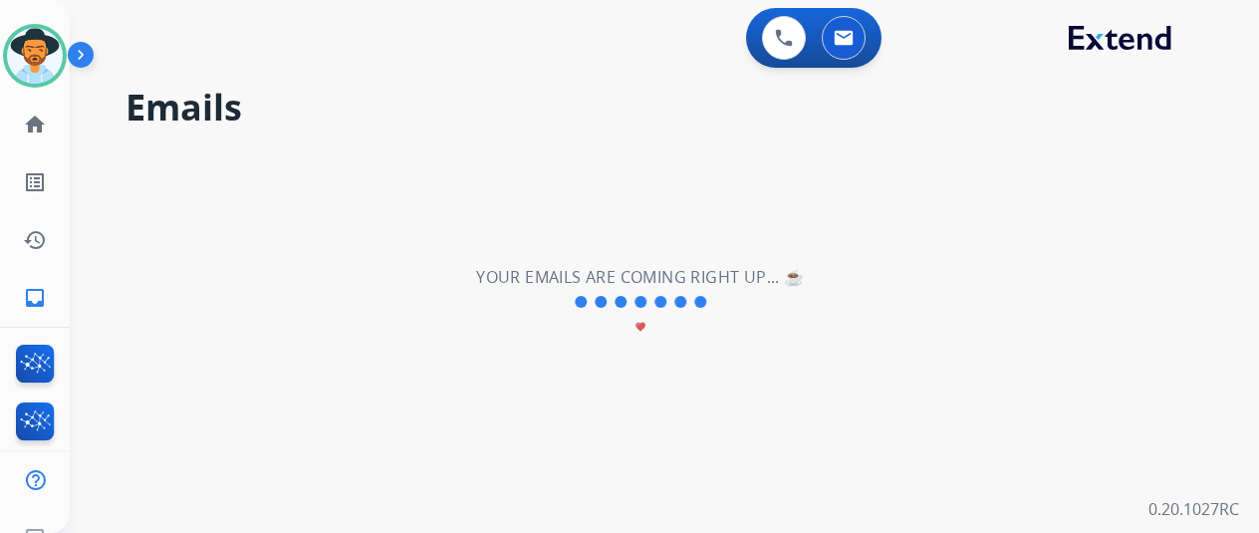
scroll to position [0, 0]
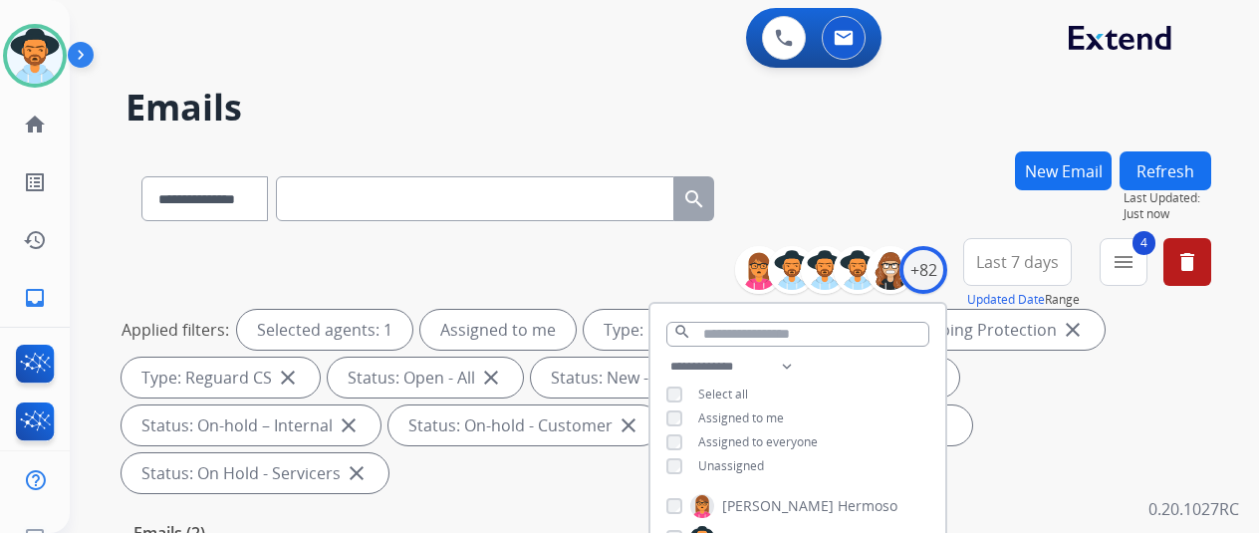
click at [898, 185] on div "**********" at bounding box center [667, 194] width 1085 height 87
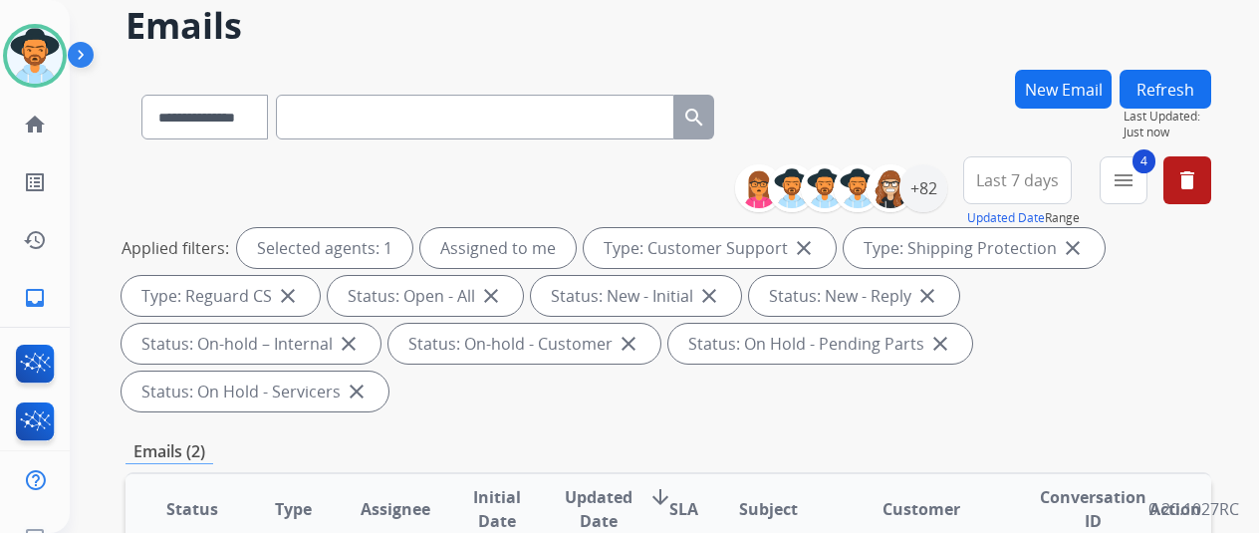
scroll to position [299, 0]
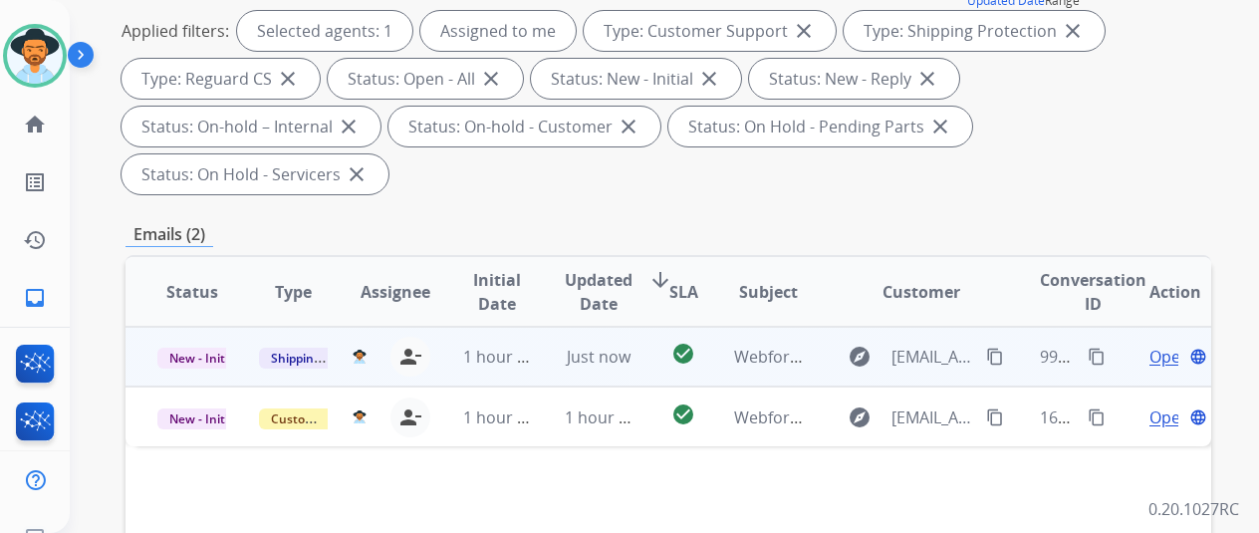
click at [1153, 345] on span "Open" at bounding box center [1169, 357] width 41 height 24
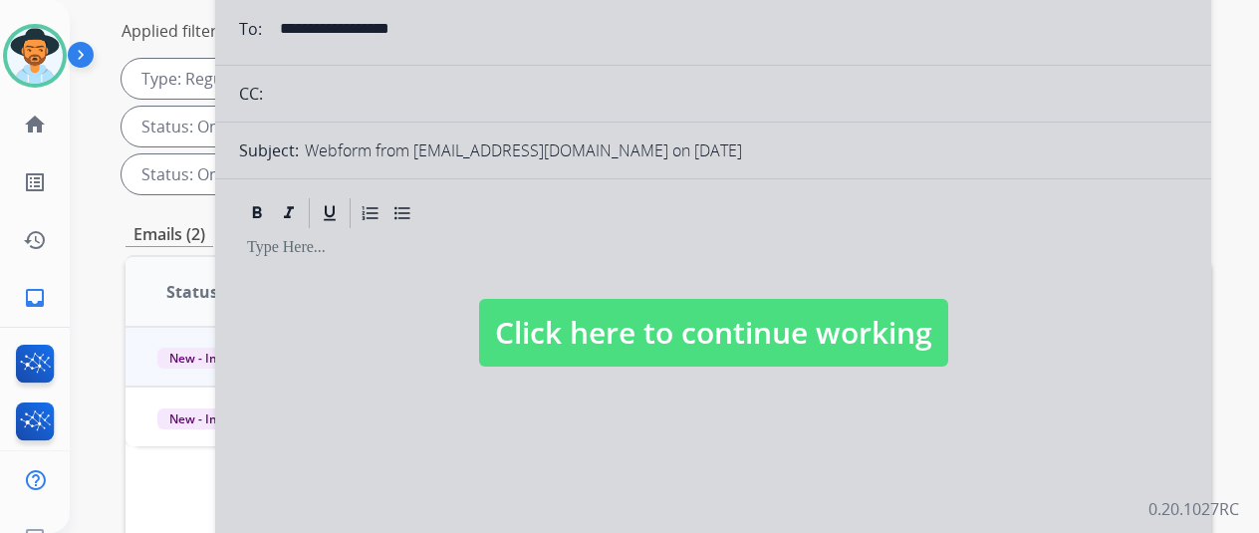
select select "**********"
click at [391, 336] on div at bounding box center [713, 313] width 996 height 896
select select
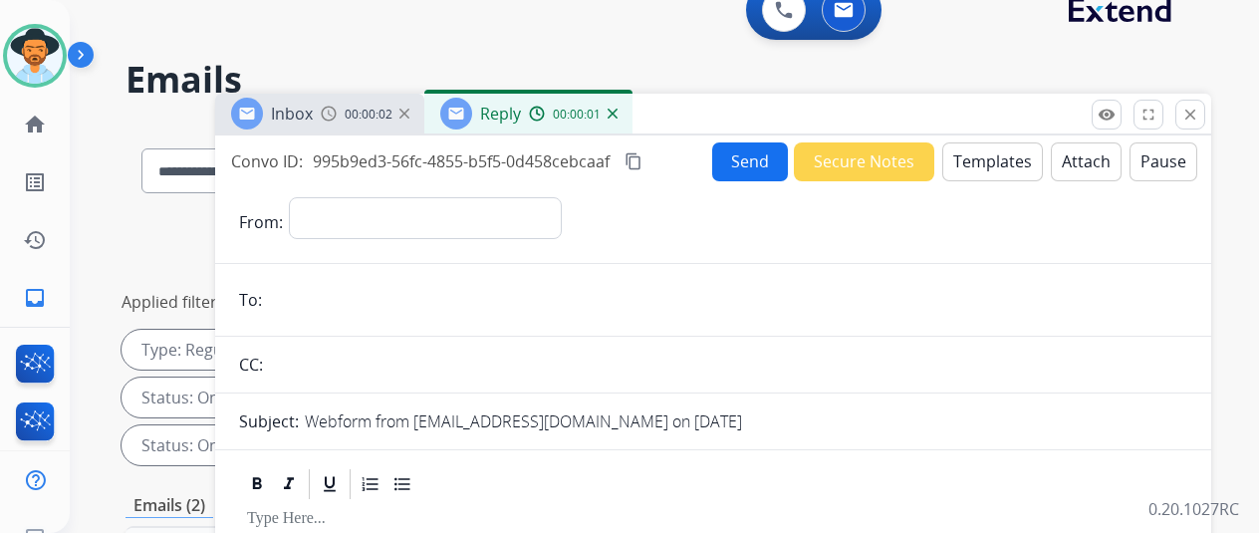
scroll to position [0, 0]
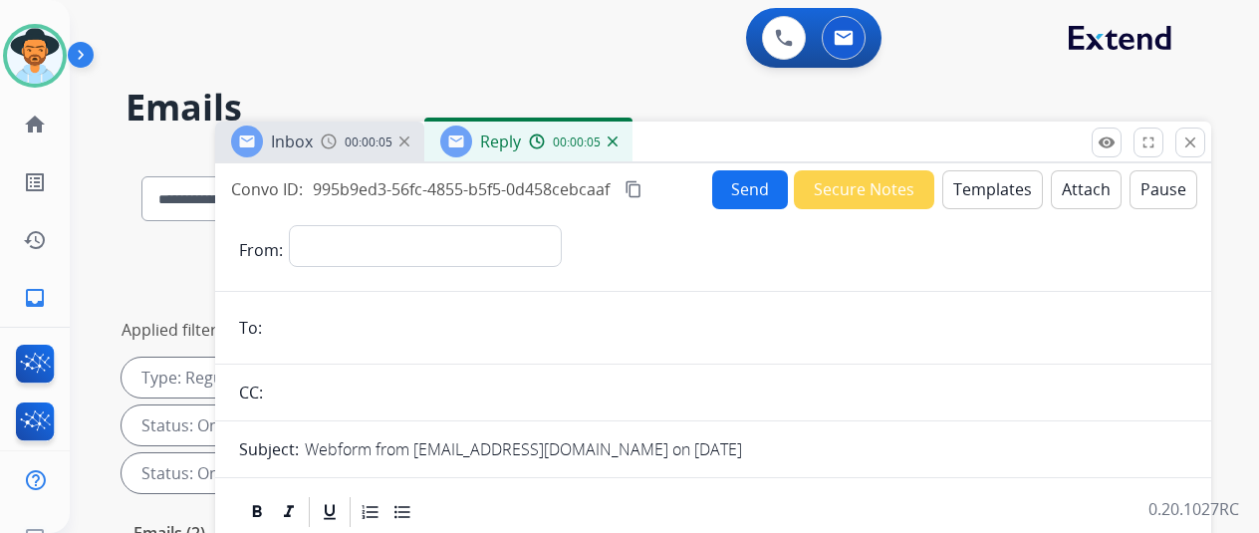
click at [617, 138] on img at bounding box center [612, 141] width 10 height 10
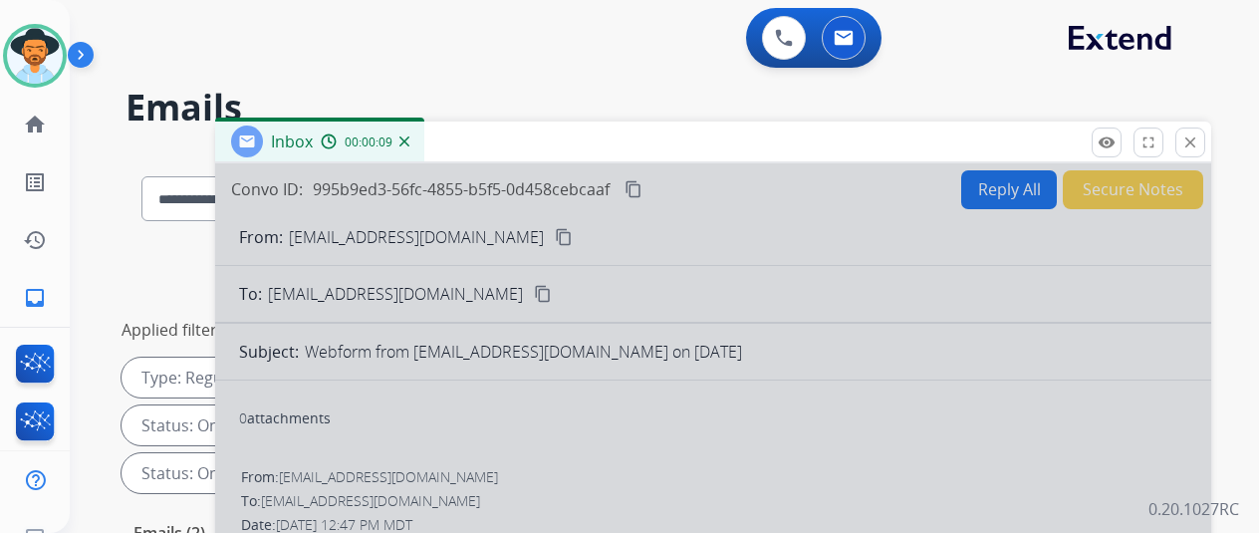
click at [409, 141] on img at bounding box center [404, 141] width 10 height 10
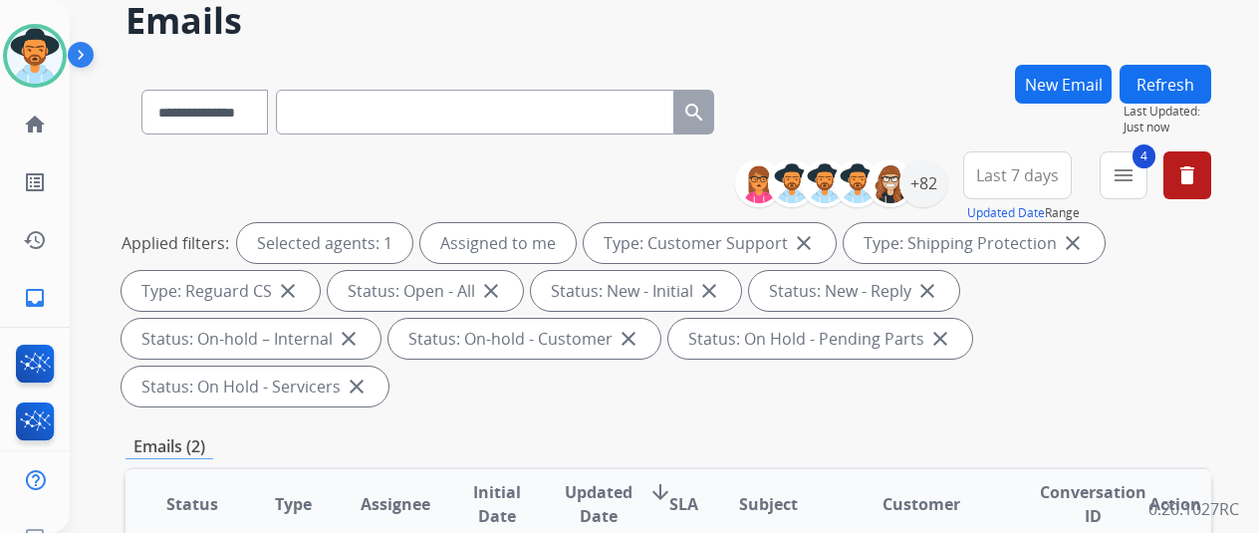
scroll to position [199, 0]
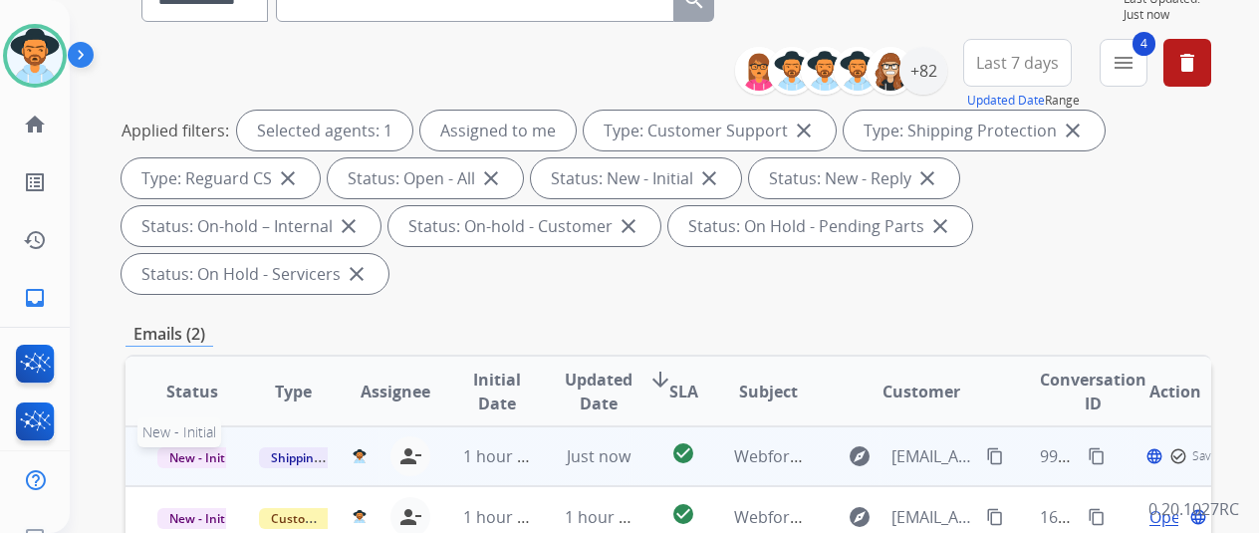
click at [184, 447] on span "New - Initial" at bounding box center [203, 457] width 93 height 21
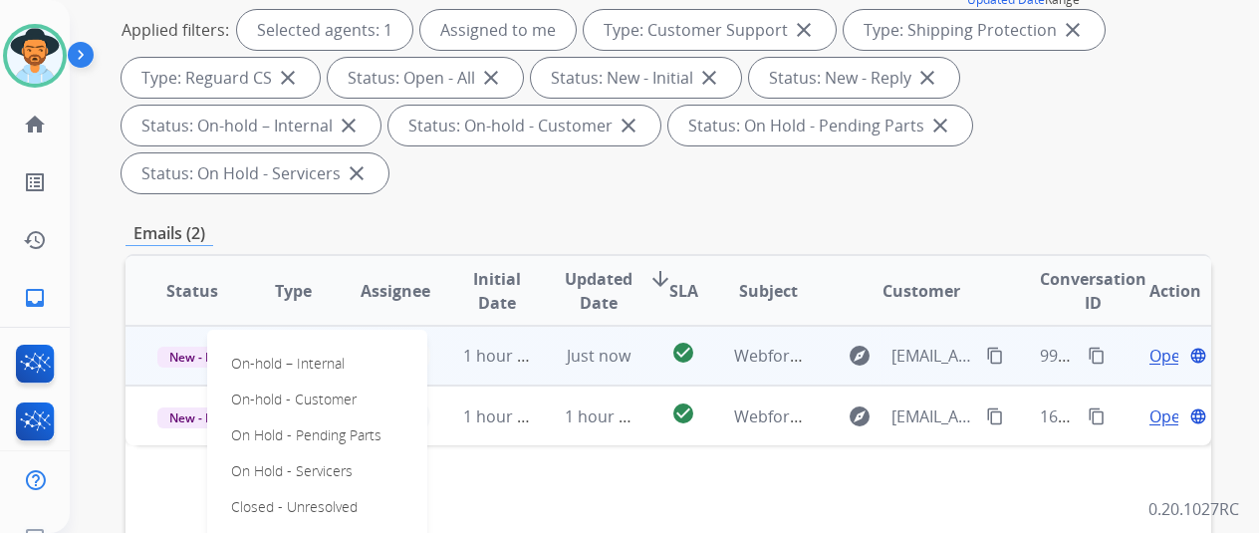
scroll to position [398, 0]
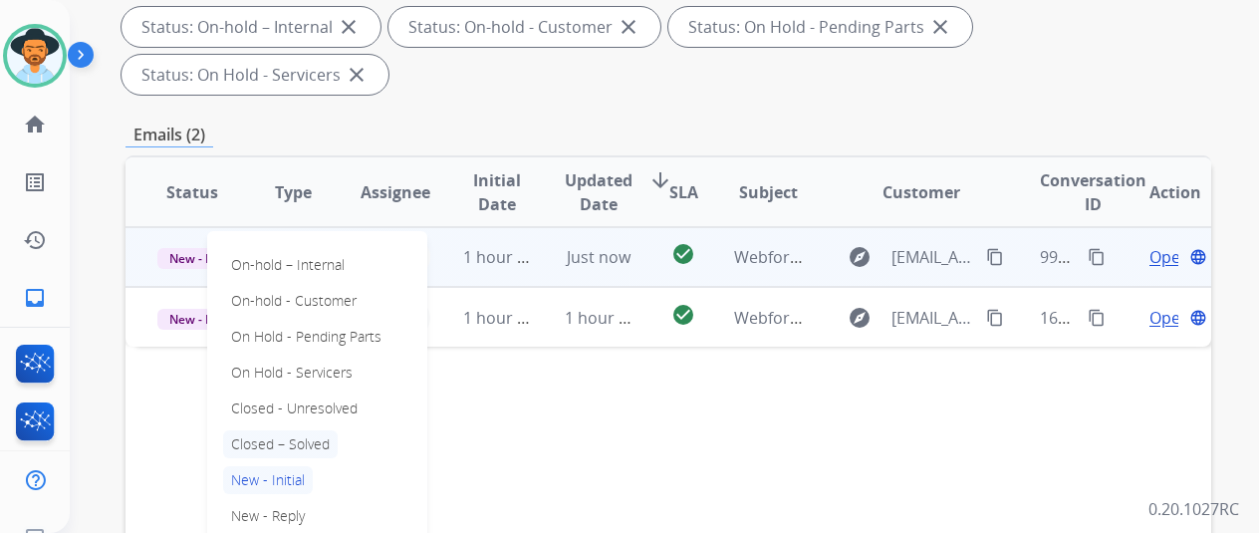
click at [281, 430] on p "Closed – Solved" at bounding box center [280, 444] width 115 height 28
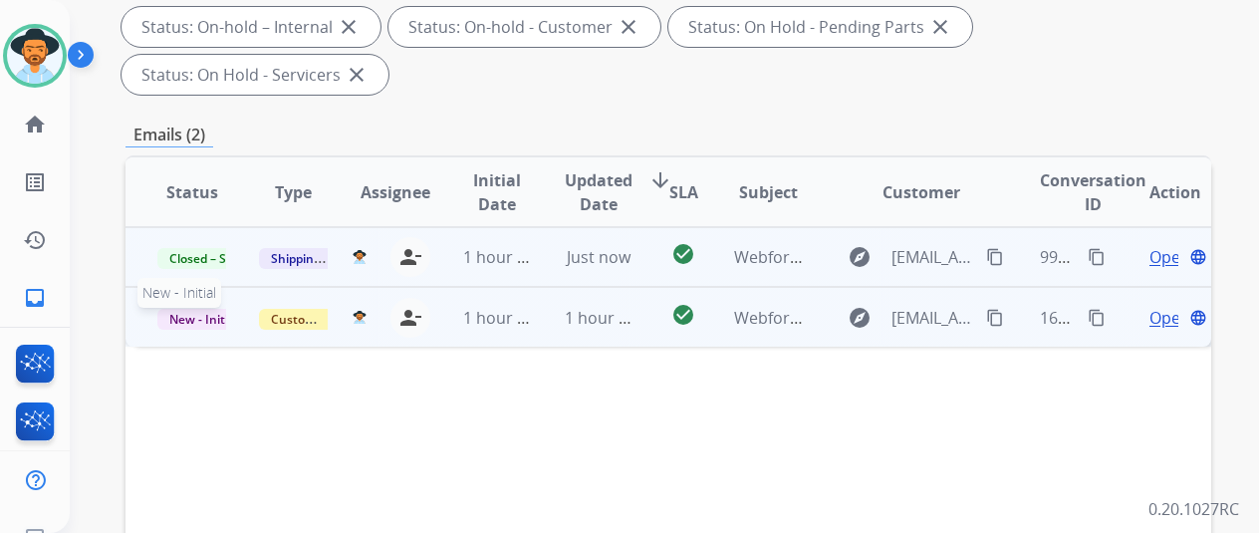
click at [205, 309] on span "New - Initial" at bounding box center [203, 319] width 93 height 21
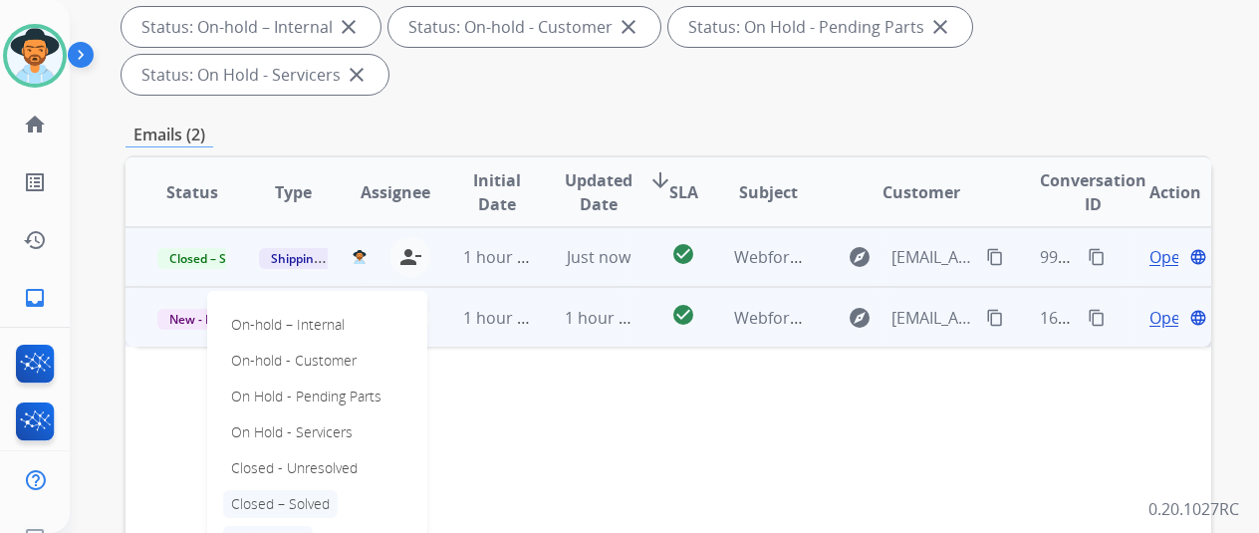
click at [272, 490] on p "Closed – Solved" at bounding box center [280, 504] width 115 height 28
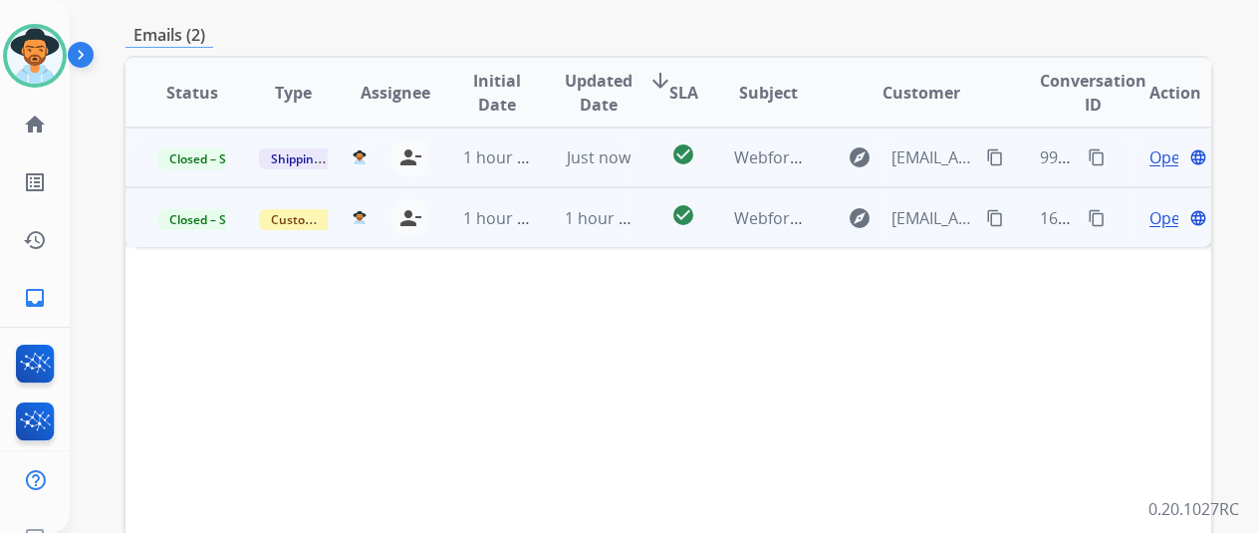
scroll to position [0, 0]
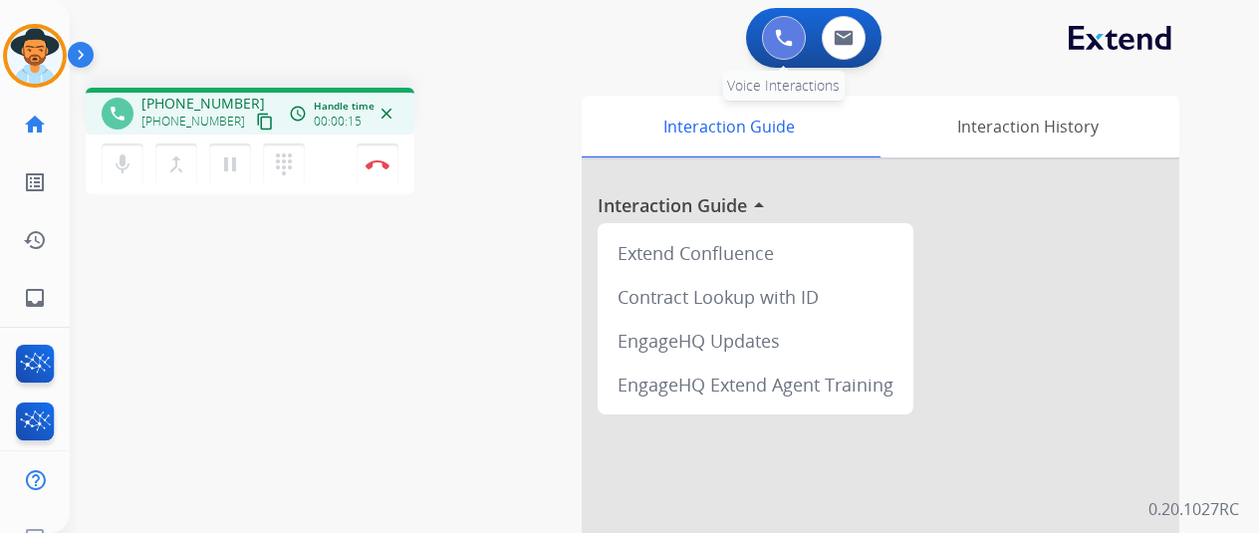
click at [792, 33] on img at bounding box center [784, 38] width 18 height 18
click at [793, 28] on button at bounding box center [784, 38] width 44 height 44
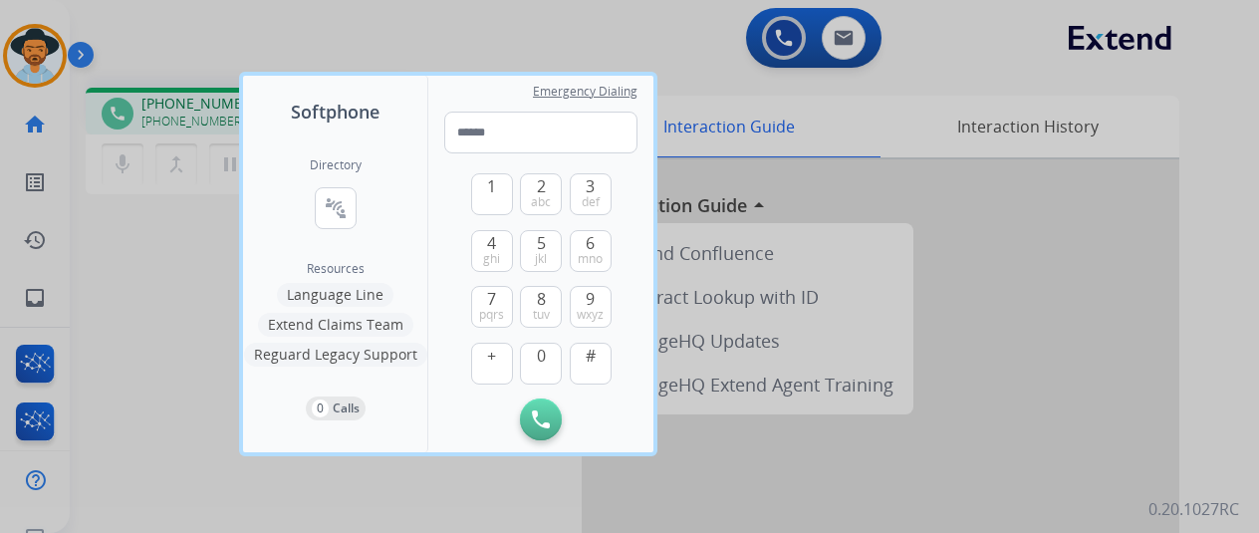
click at [349, 295] on button "Language Line" at bounding box center [335, 295] width 117 height 24
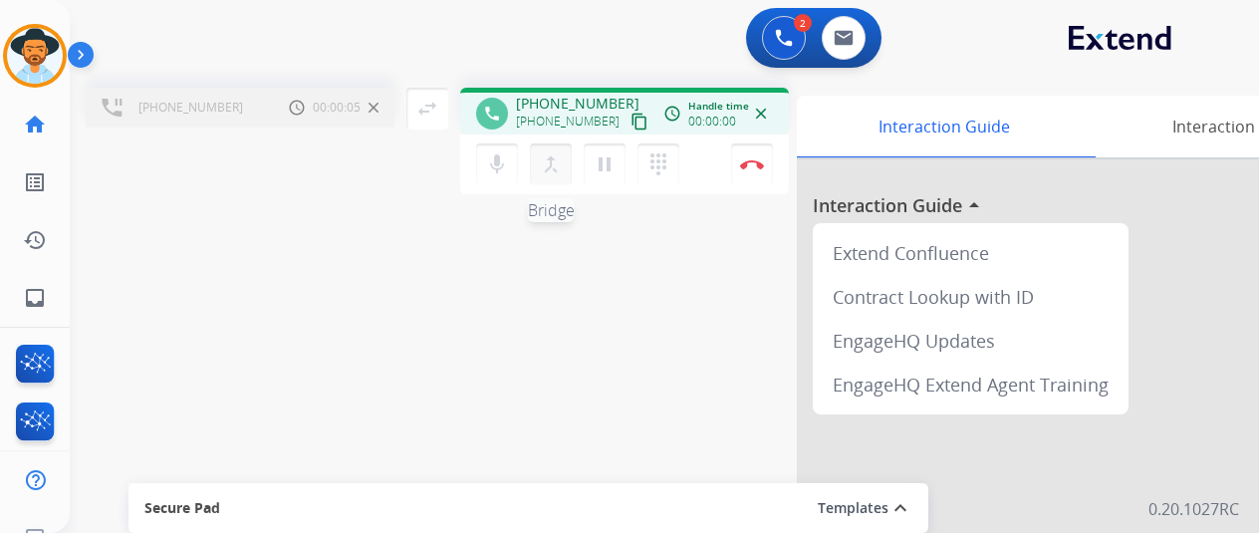
click at [547, 162] on mat-icon "merge_type" at bounding box center [551, 164] width 24 height 24
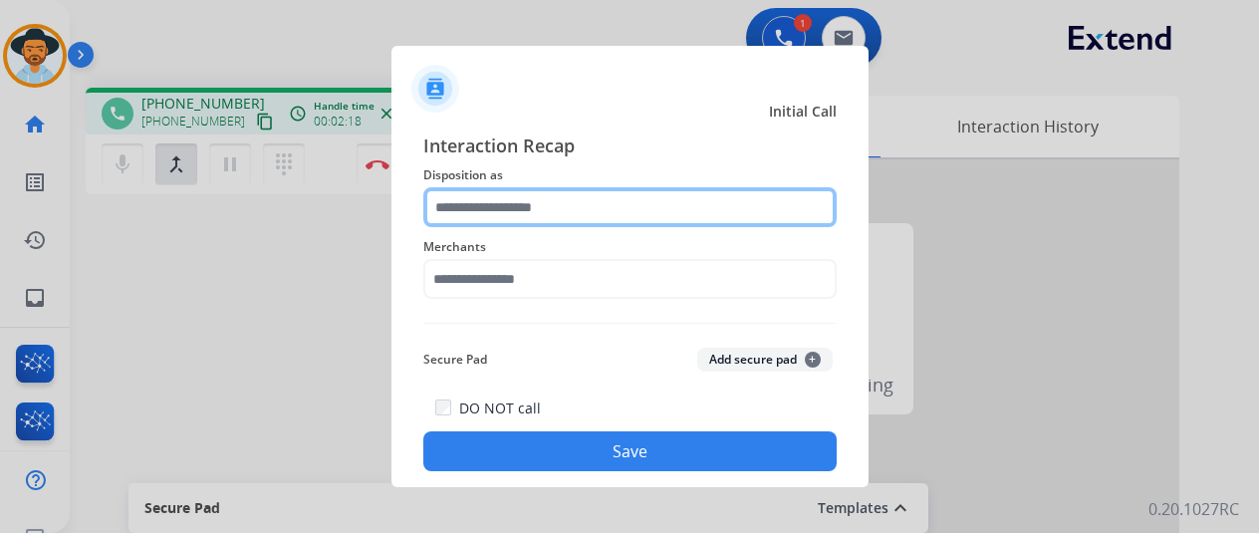
click at [515, 205] on input "text" at bounding box center [629, 207] width 413 height 40
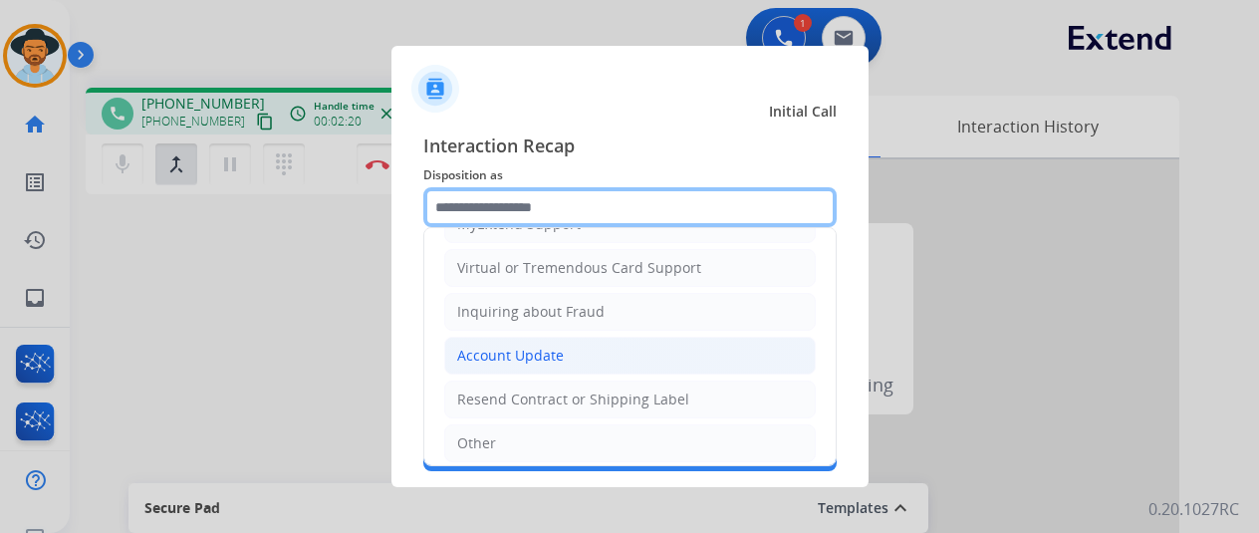
scroll to position [299, 0]
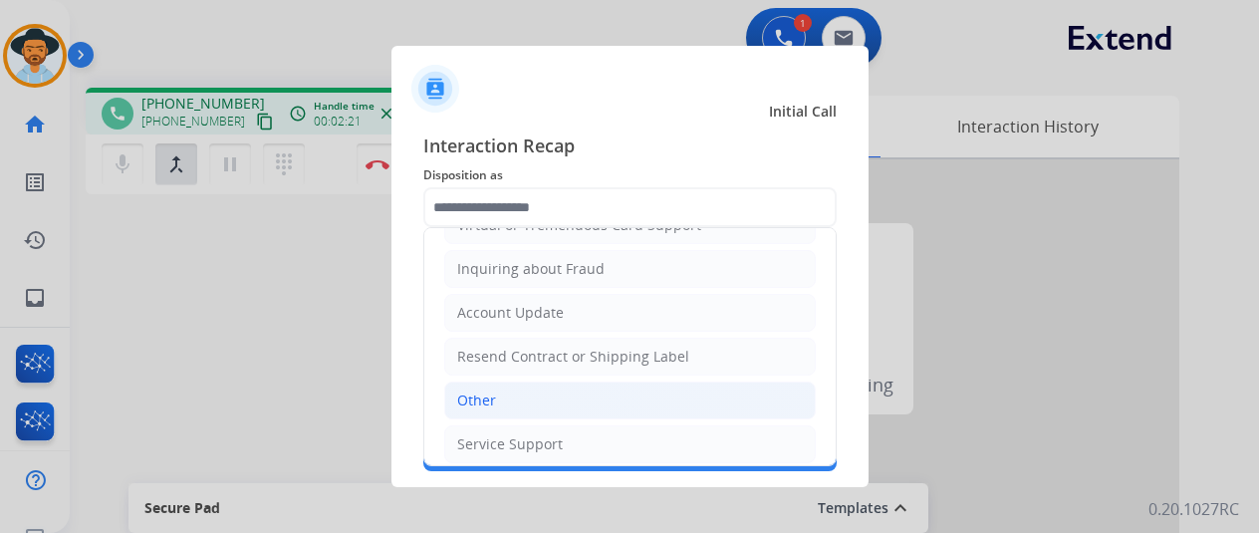
click at [488, 390] on div "Other" at bounding box center [476, 400] width 39 height 20
type input "*****"
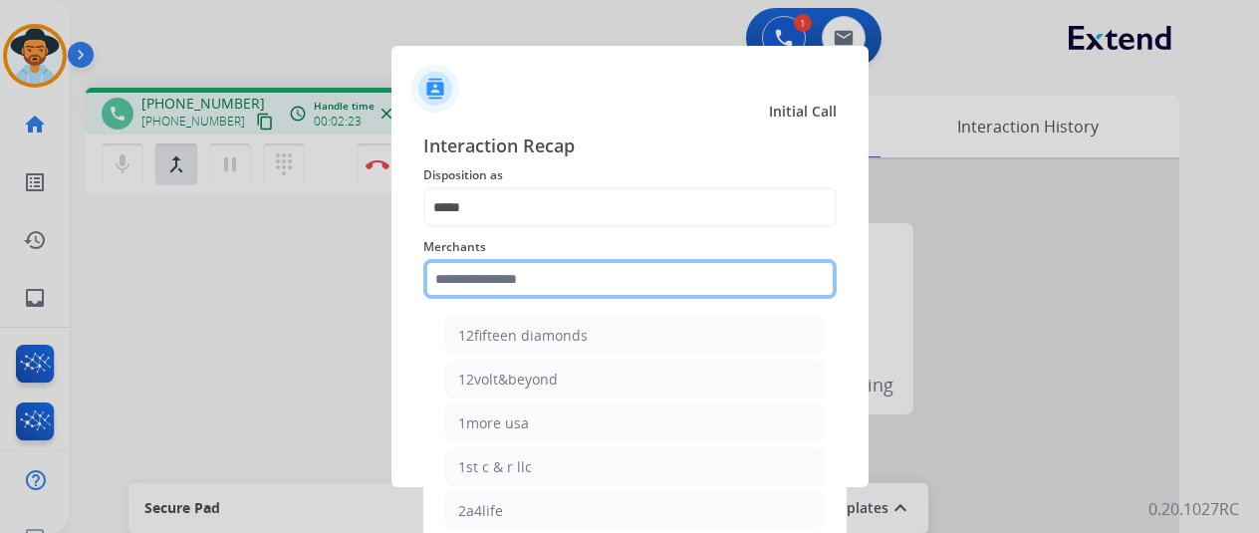
click at [467, 279] on input "text" at bounding box center [629, 279] width 413 height 40
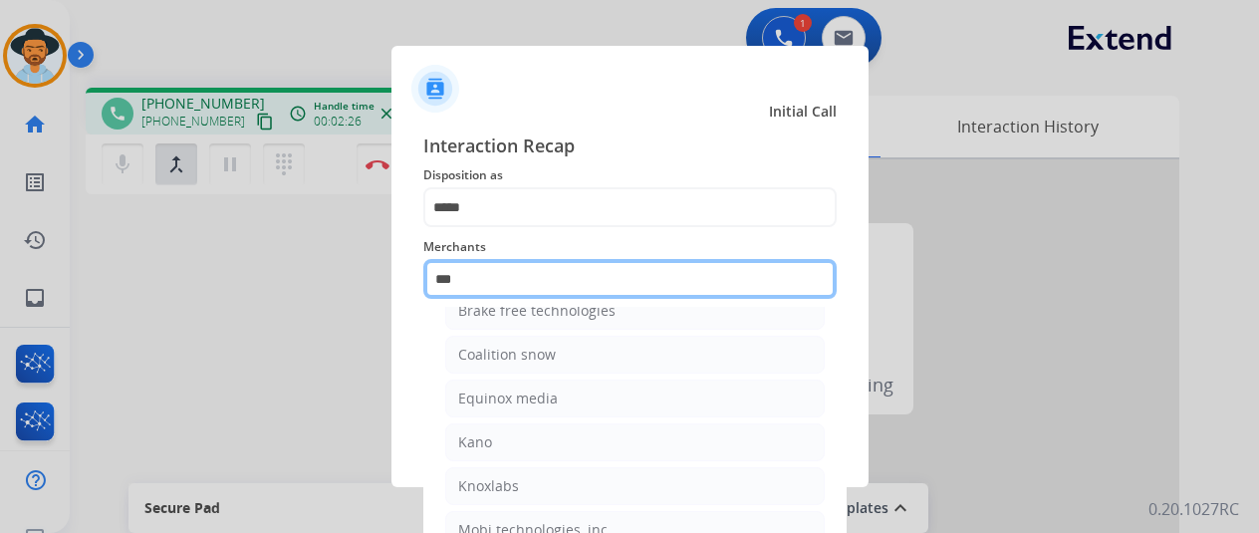
scroll to position [0, 0]
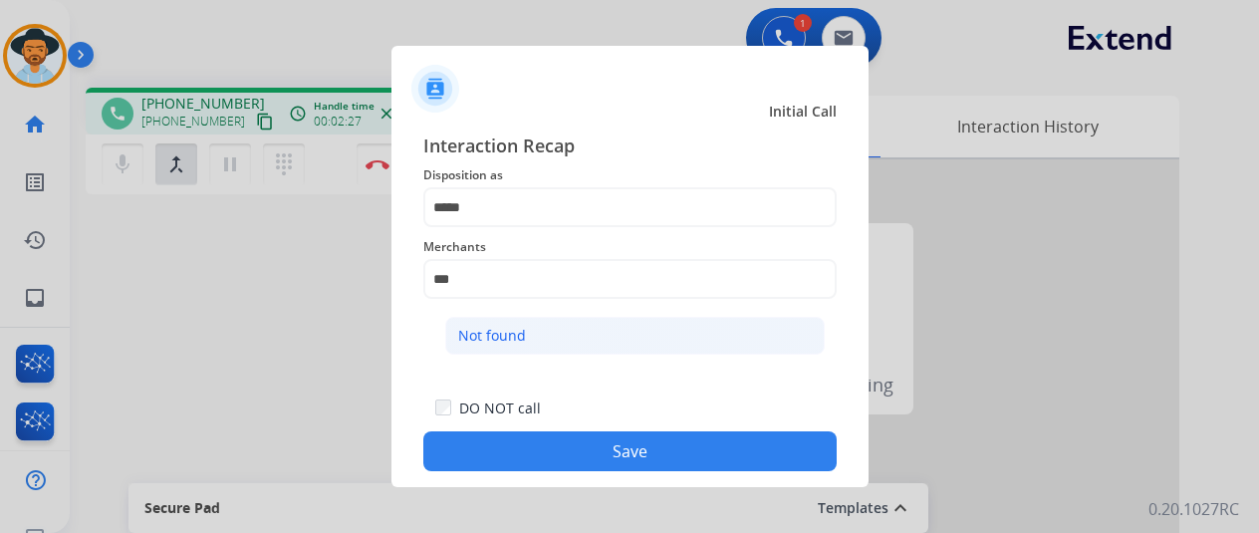
click at [556, 342] on li "Not found" at bounding box center [634, 336] width 379 height 38
type input "*********"
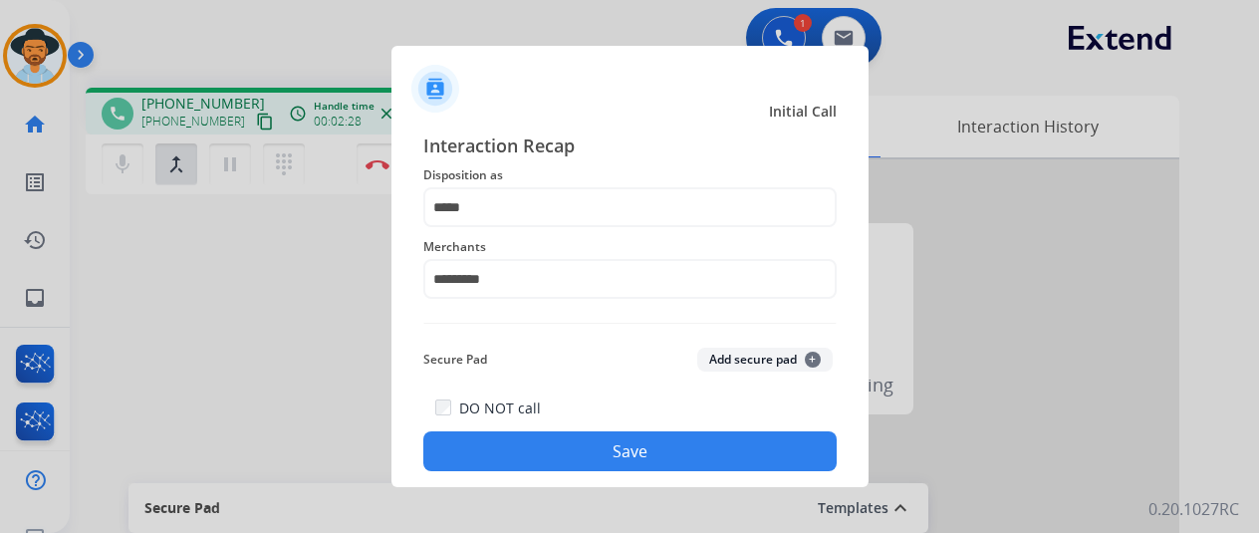
click at [617, 454] on button "Save" at bounding box center [629, 451] width 413 height 40
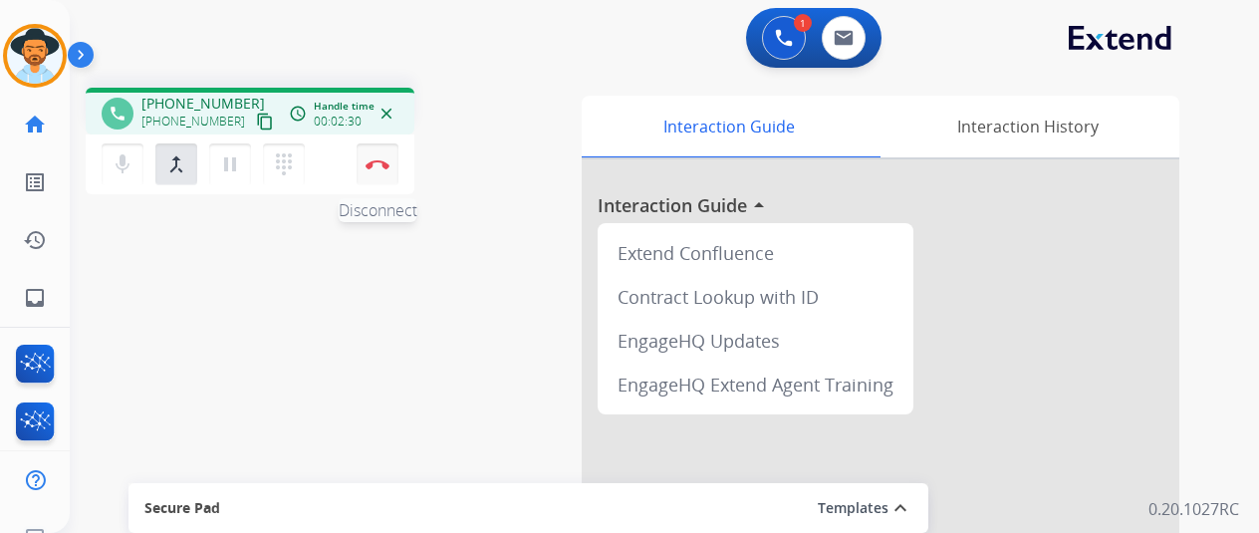
click at [386, 152] on button "Disconnect" at bounding box center [377, 164] width 42 height 42
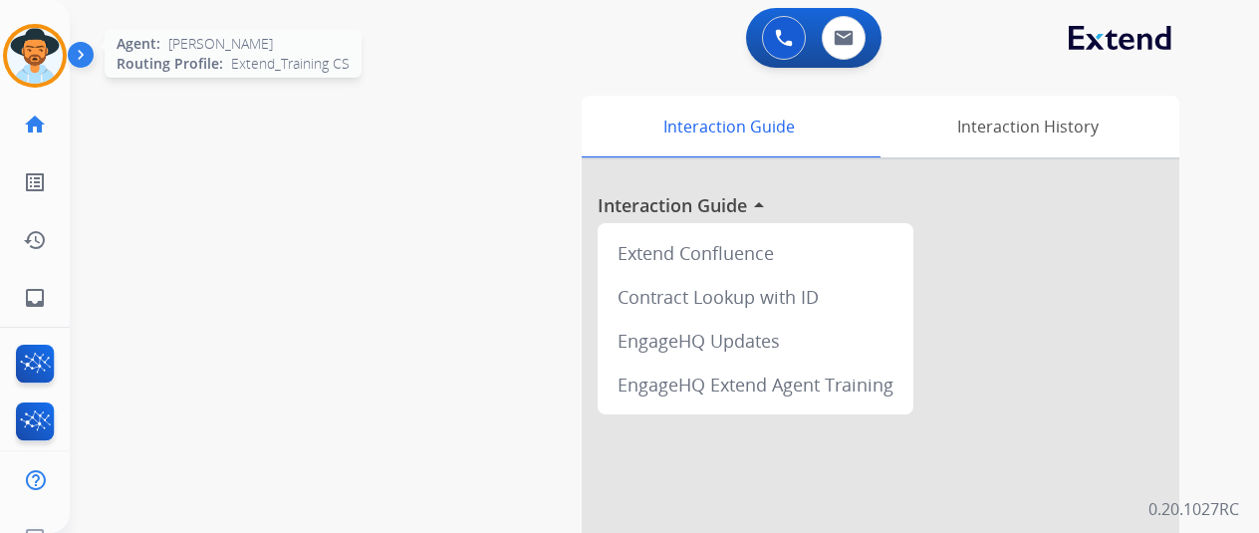
click at [38, 55] on img at bounding box center [35, 56] width 56 height 56
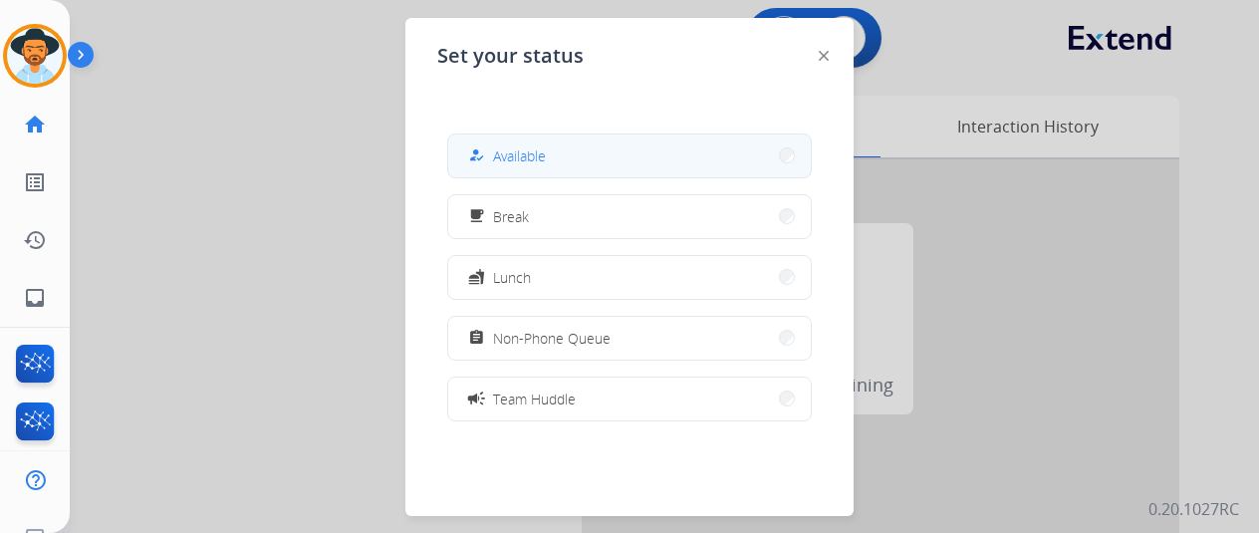
click at [574, 153] on button "how_to_reg Available" at bounding box center [629, 155] width 362 height 43
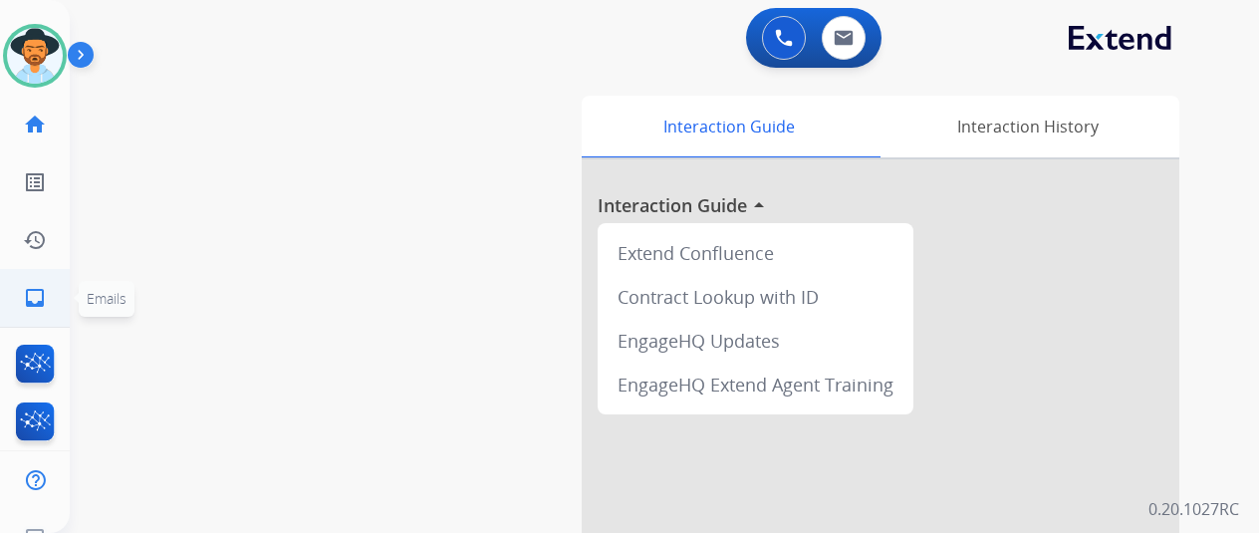
click at [32, 294] on mat-icon "inbox" at bounding box center [35, 298] width 24 height 24
select select "**********"
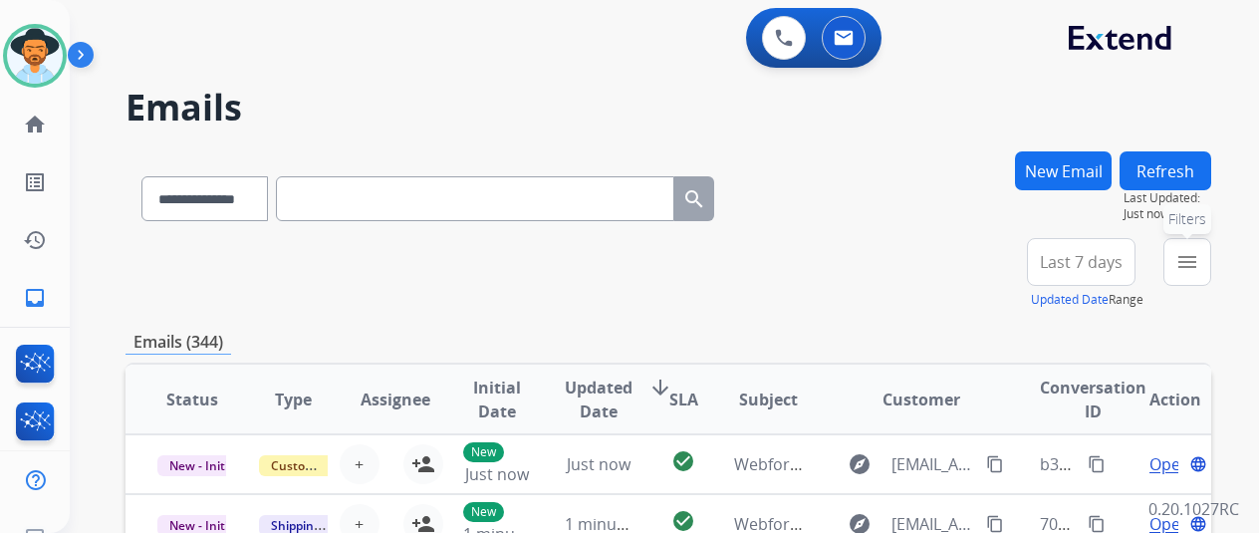
click at [1193, 250] on mat-icon "menu" at bounding box center [1187, 262] width 24 height 24
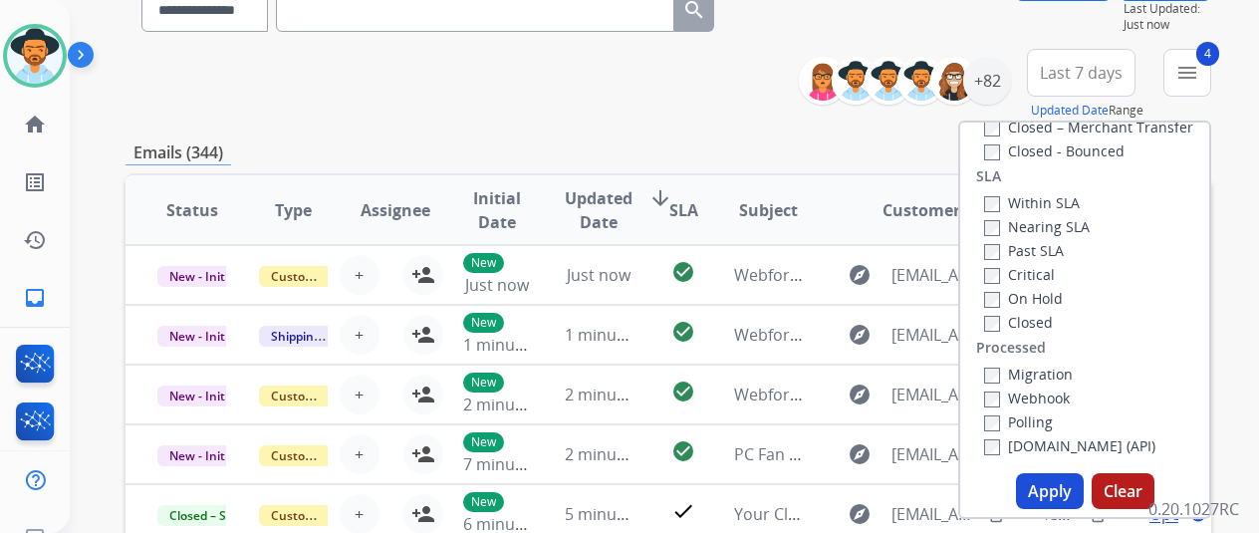
scroll to position [299, 0]
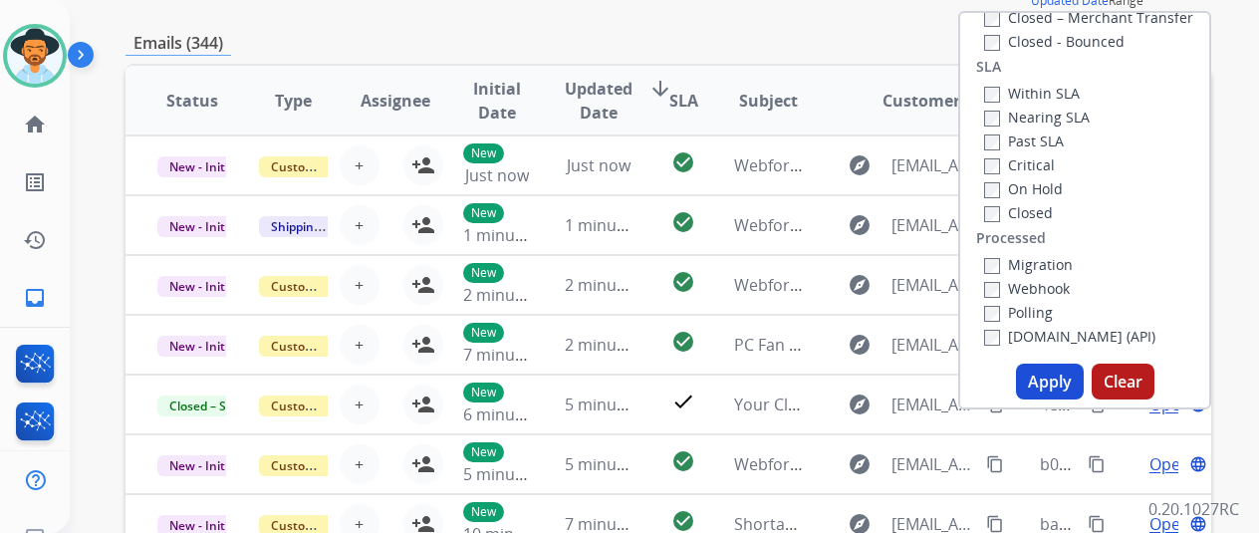
click at [1055, 383] on button "Apply" at bounding box center [1050, 381] width 68 height 36
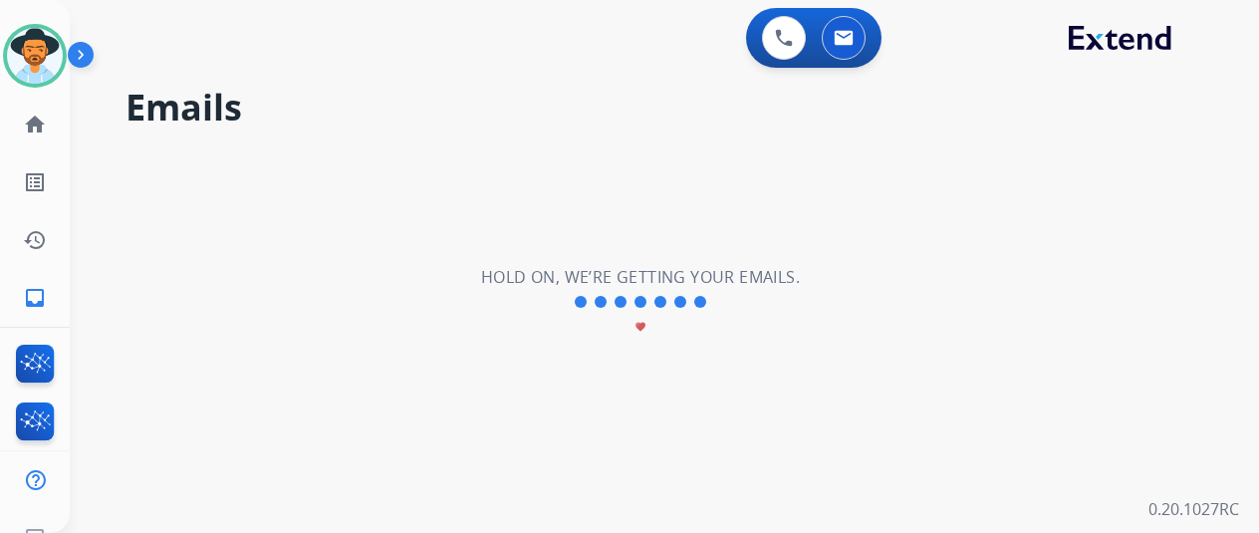
scroll to position [0, 0]
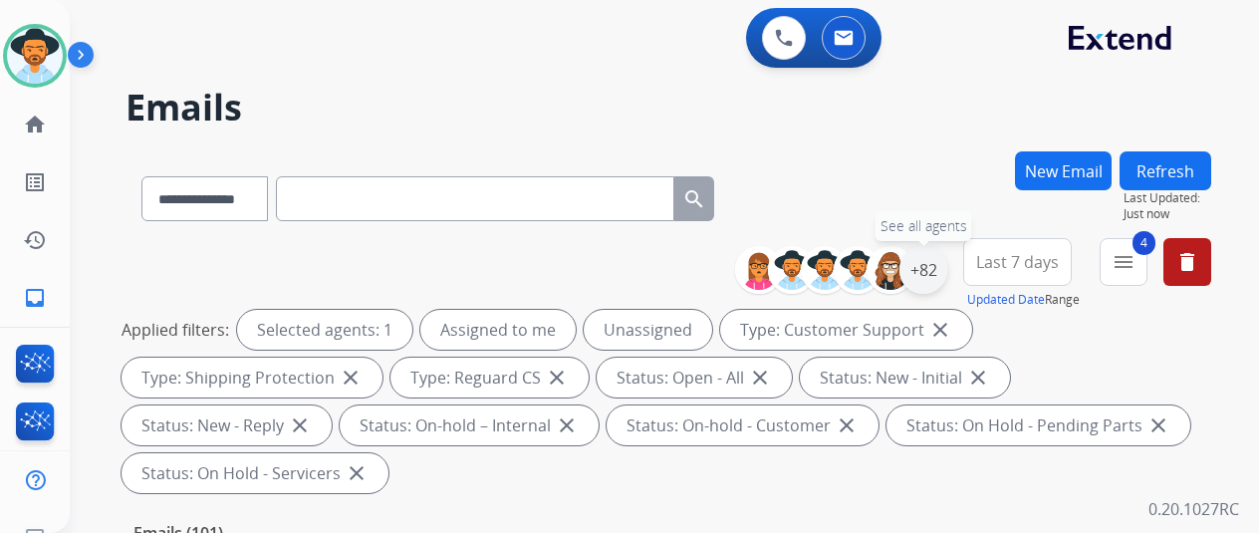
click at [947, 272] on div "+82" at bounding box center [923, 270] width 48 height 48
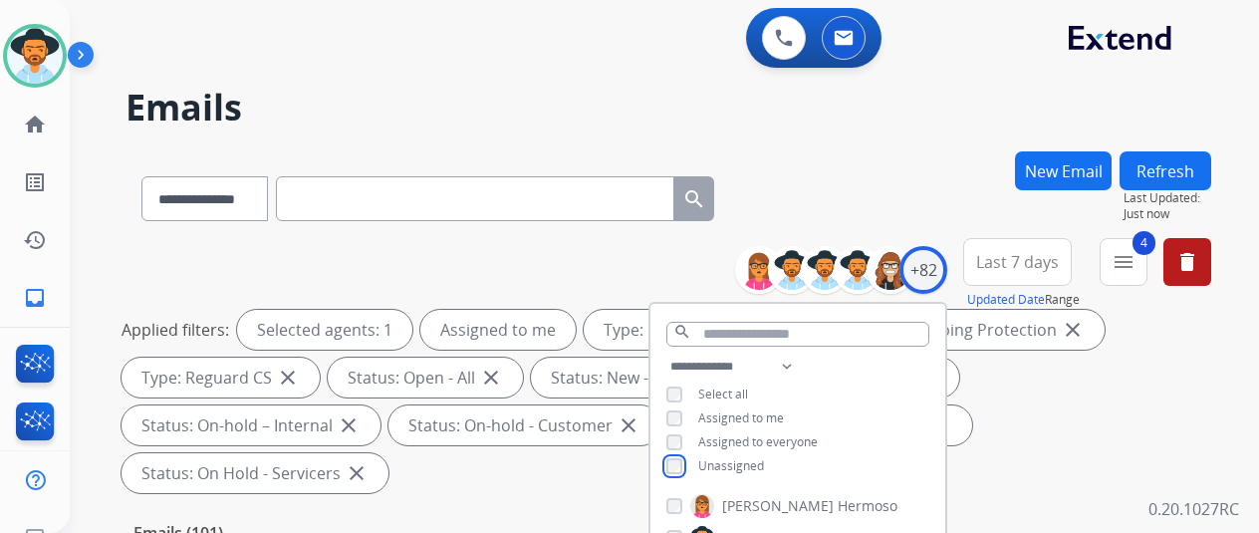
scroll to position [398, 0]
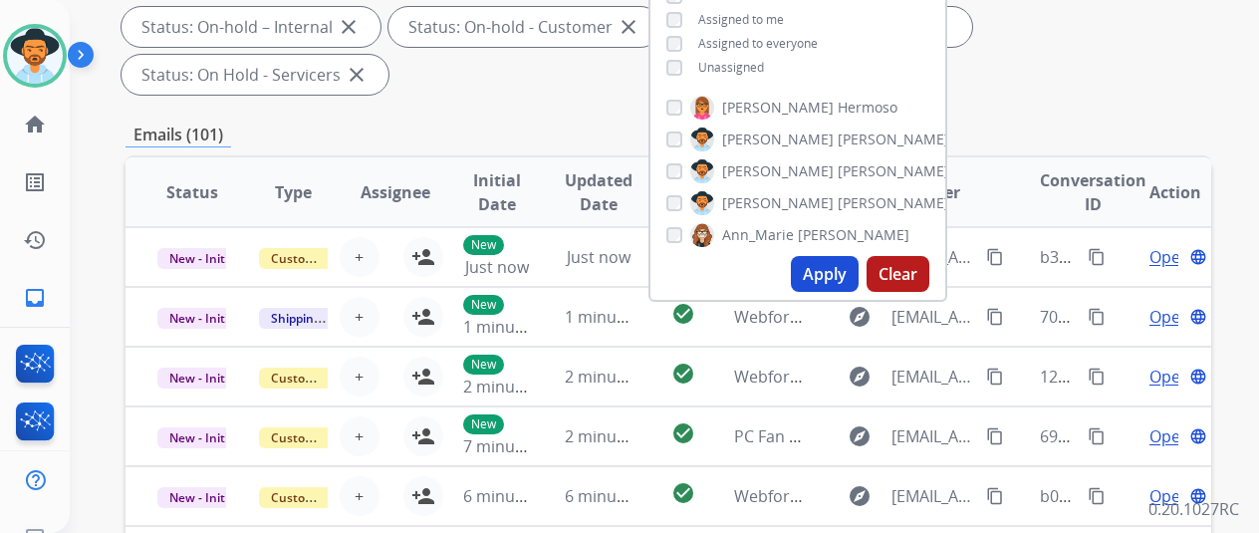
click at [841, 274] on button "Apply" at bounding box center [825, 274] width 68 height 36
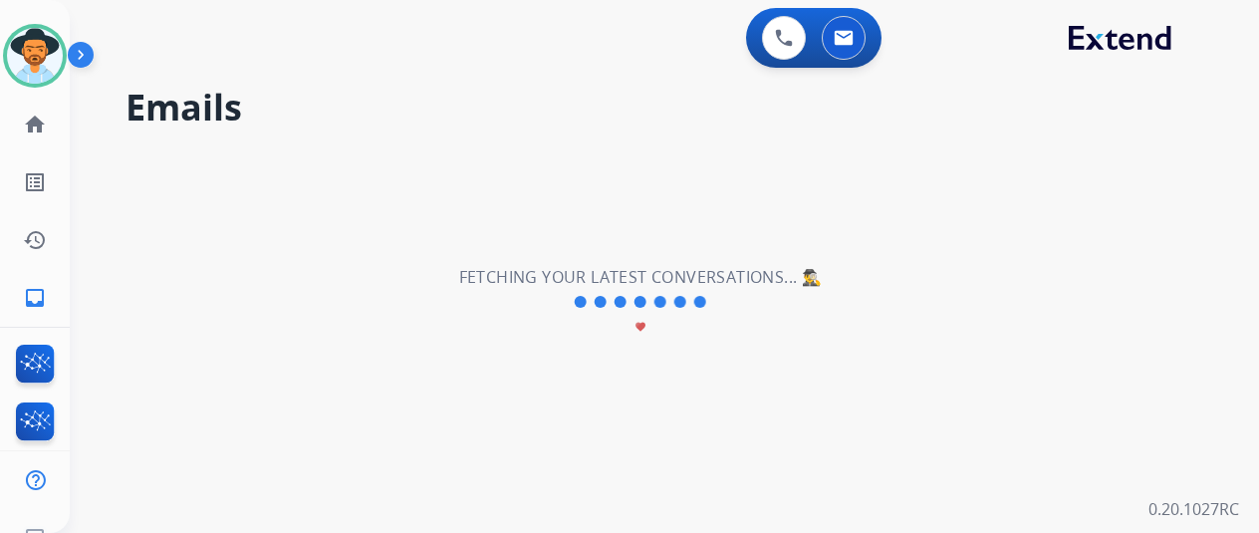
scroll to position [0, 0]
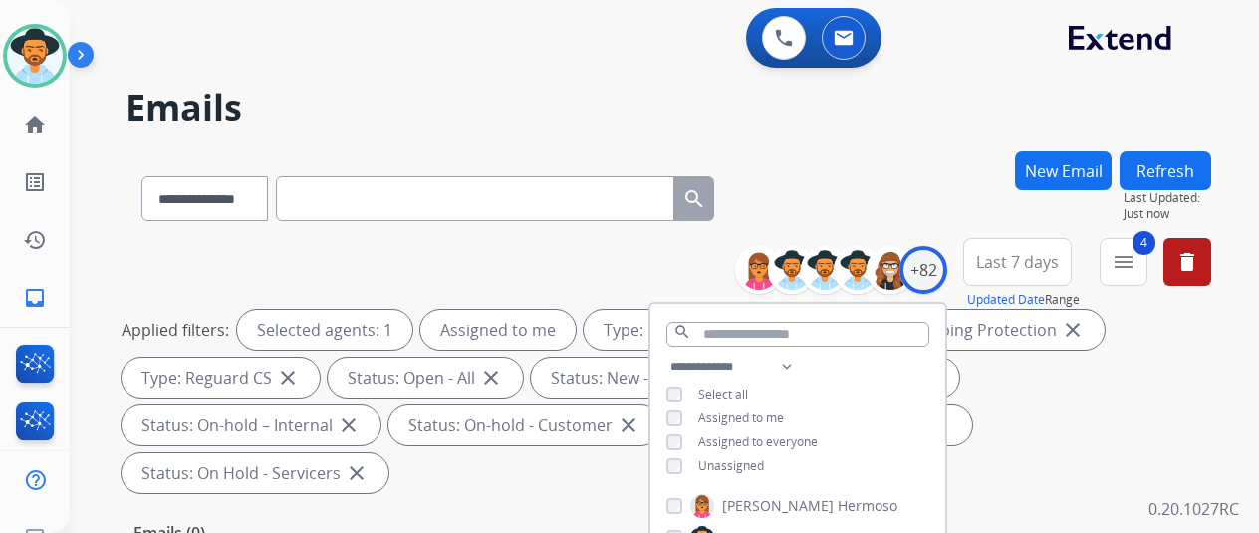
click at [927, 154] on div "**********" at bounding box center [667, 194] width 1085 height 87
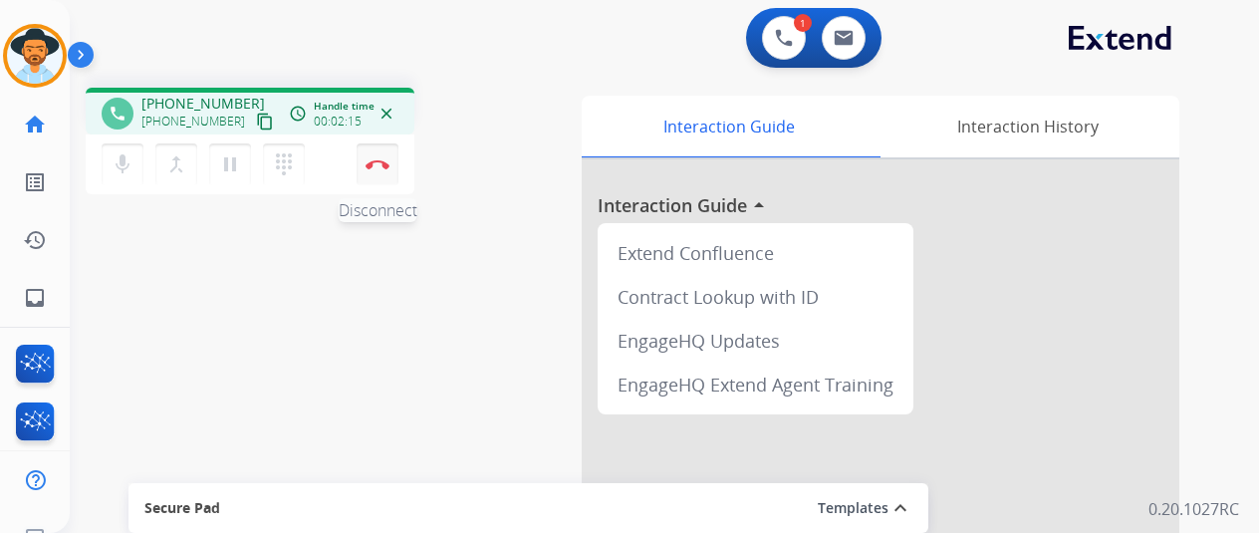
click at [377, 168] on img at bounding box center [377, 164] width 24 height 10
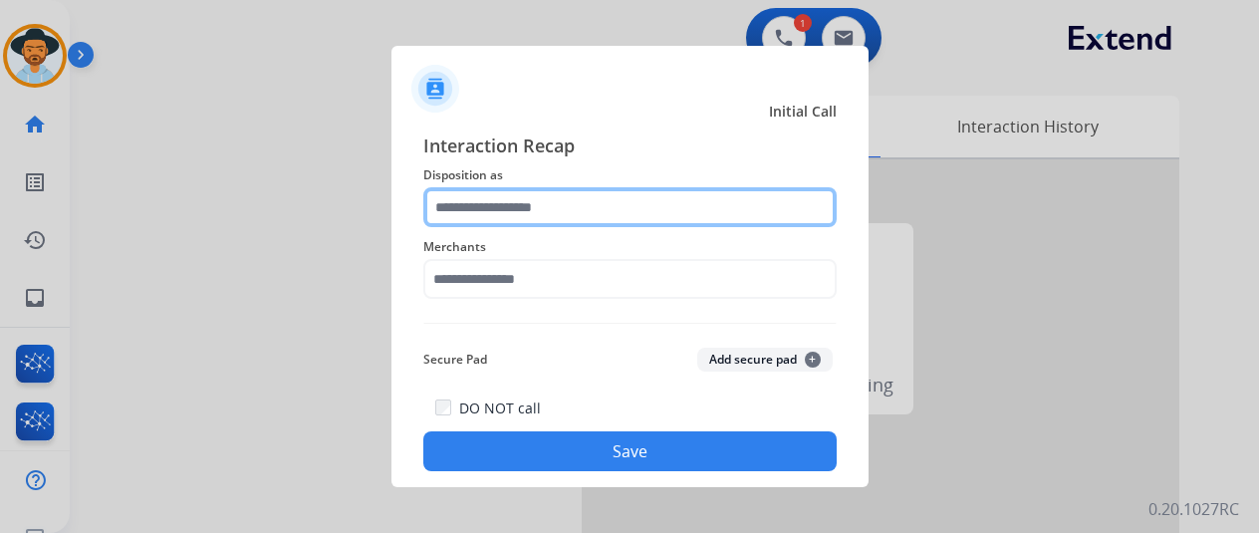
click at [460, 200] on input "text" at bounding box center [629, 207] width 413 height 40
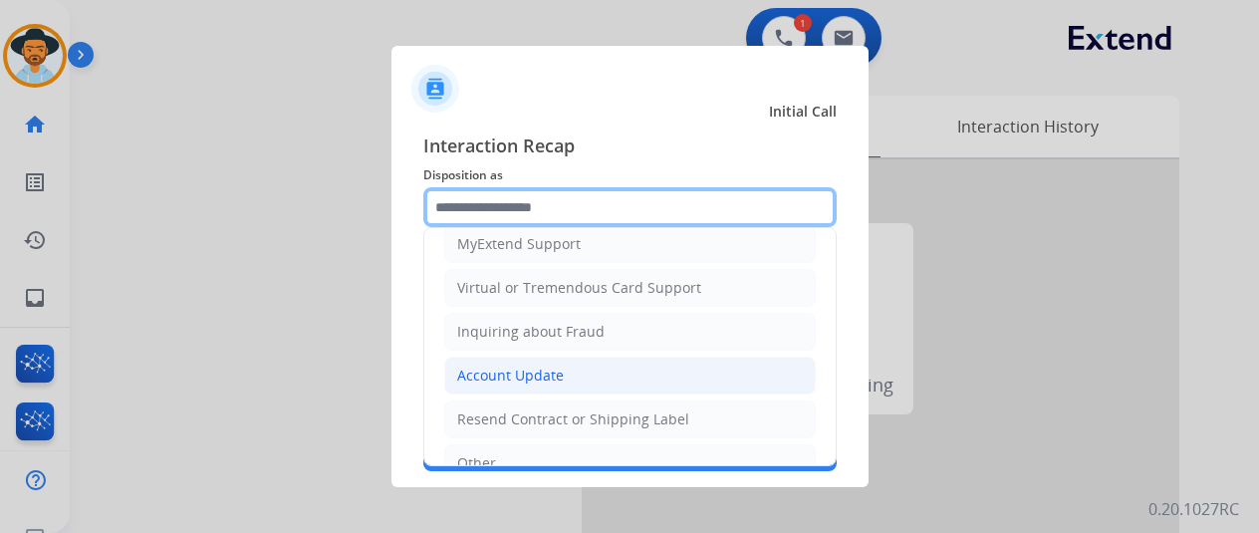
scroll to position [299, 0]
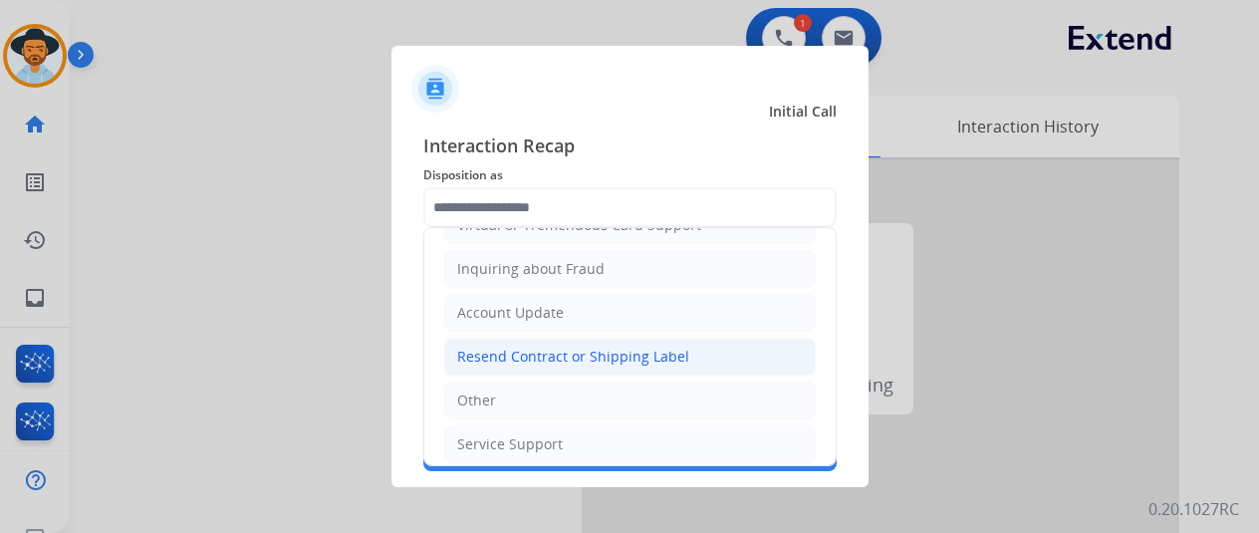
click at [491, 347] on div "Resend Contract or Shipping Label" at bounding box center [573, 357] width 232 height 20
type input "**********"
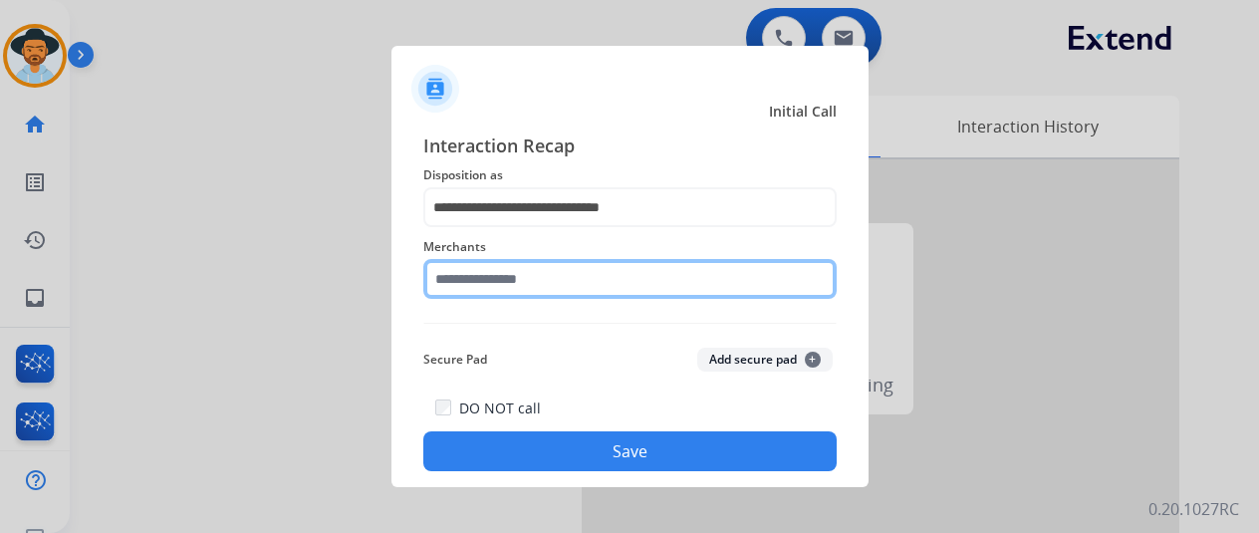
click at [462, 276] on input "text" at bounding box center [629, 279] width 413 height 40
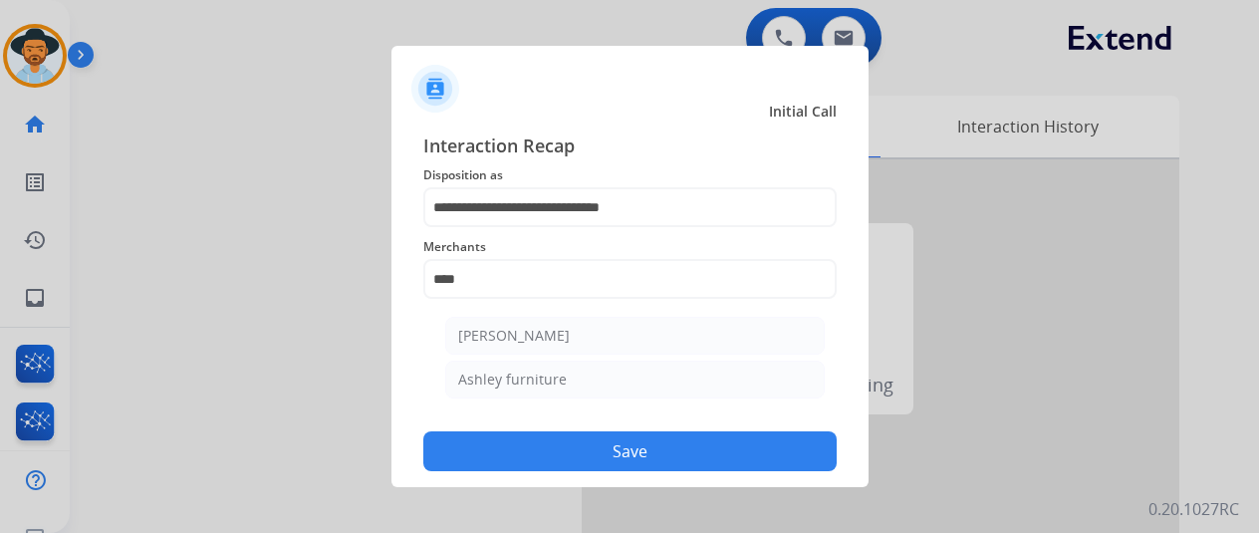
click at [463, 336] on div "[PERSON_NAME]" at bounding box center [514, 336] width 112 height 20
type input "**********"
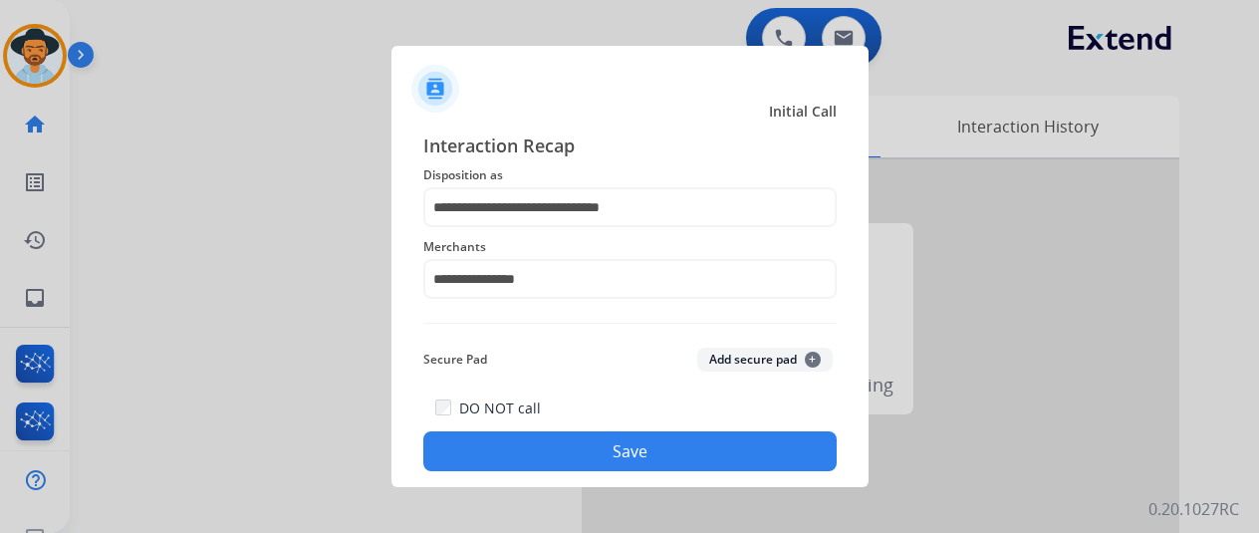
click at [608, 445] on button "Save" at bounding box center [629, 451] width 413 height 40
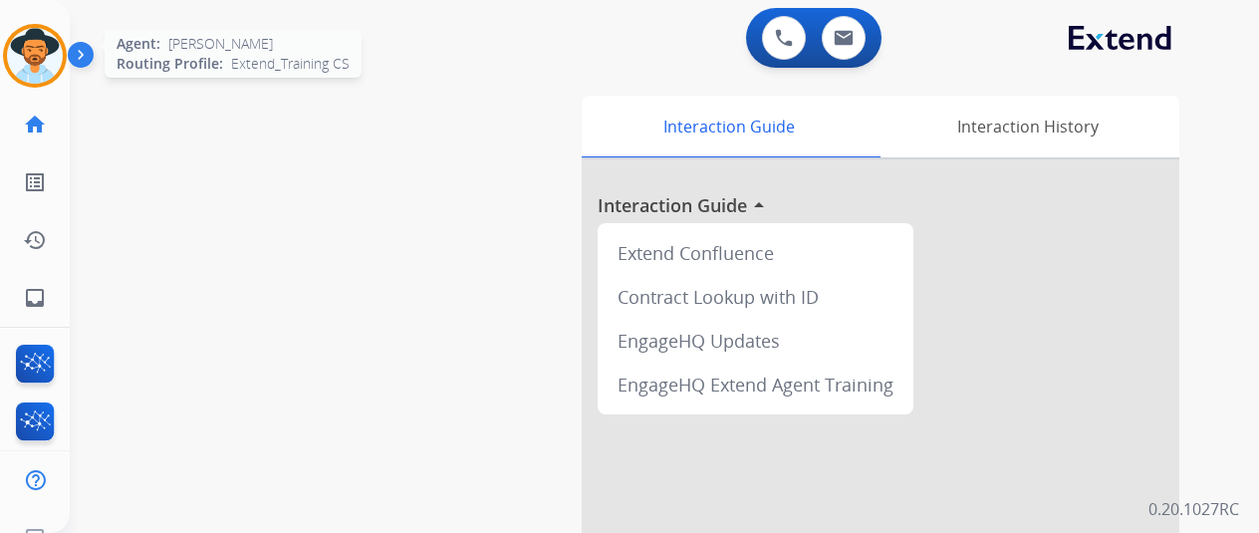
click at [50, 43] on img at bounding box center [35, 56] width 56 height 56
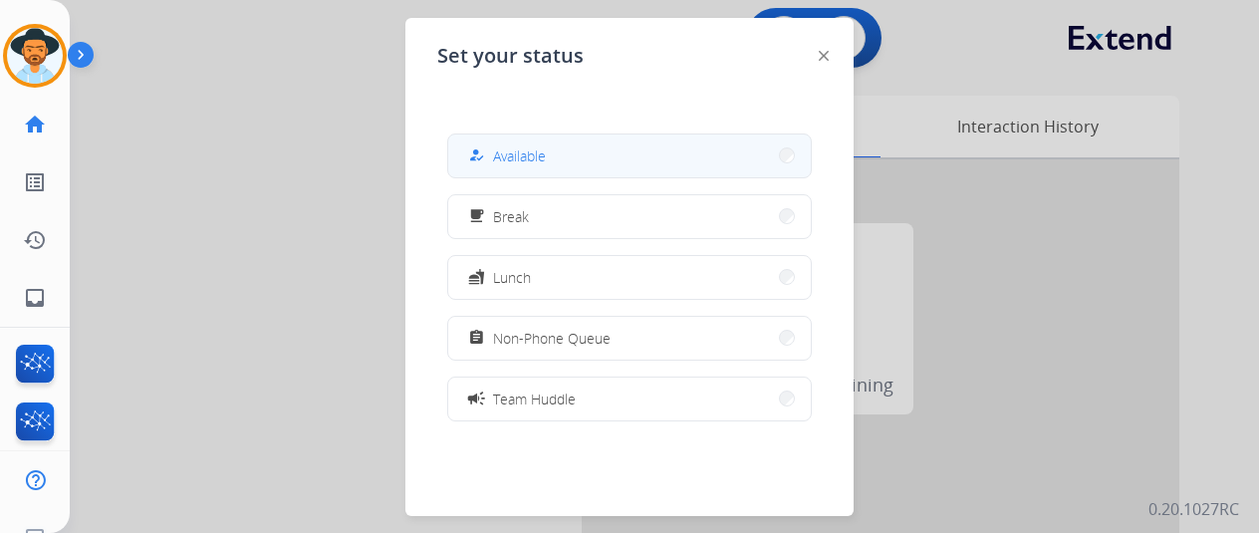
click at [502, 156] on span "Available" at bounding box center [519, 155] width 53 height 21
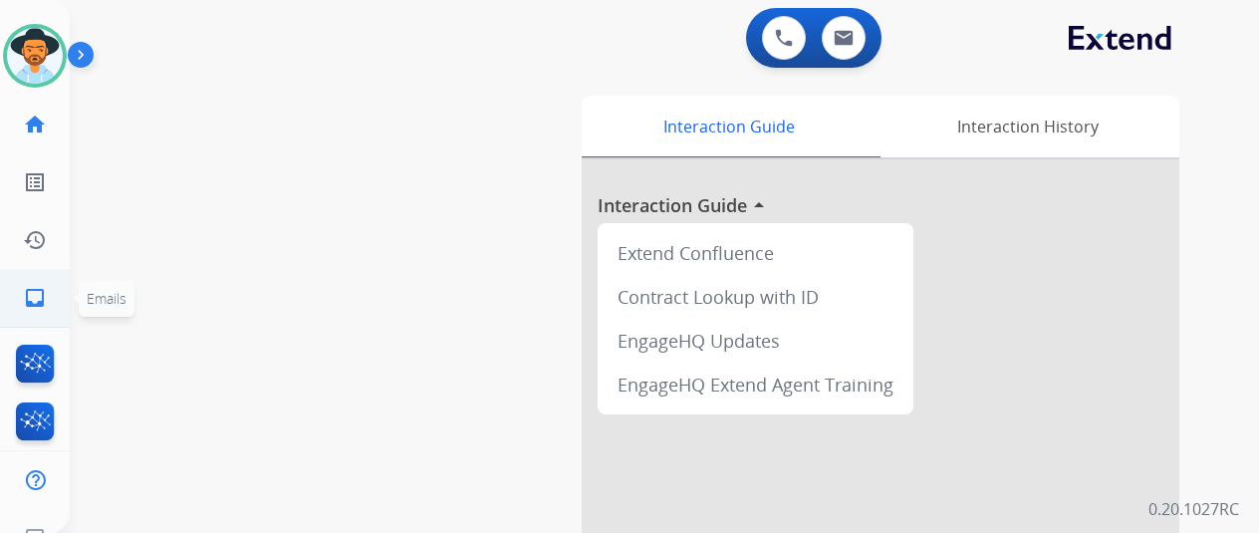
click at [34, 304] on mat-icon "inbox" at bounding box center [35, 298] width 24 height 24
select select "**********"
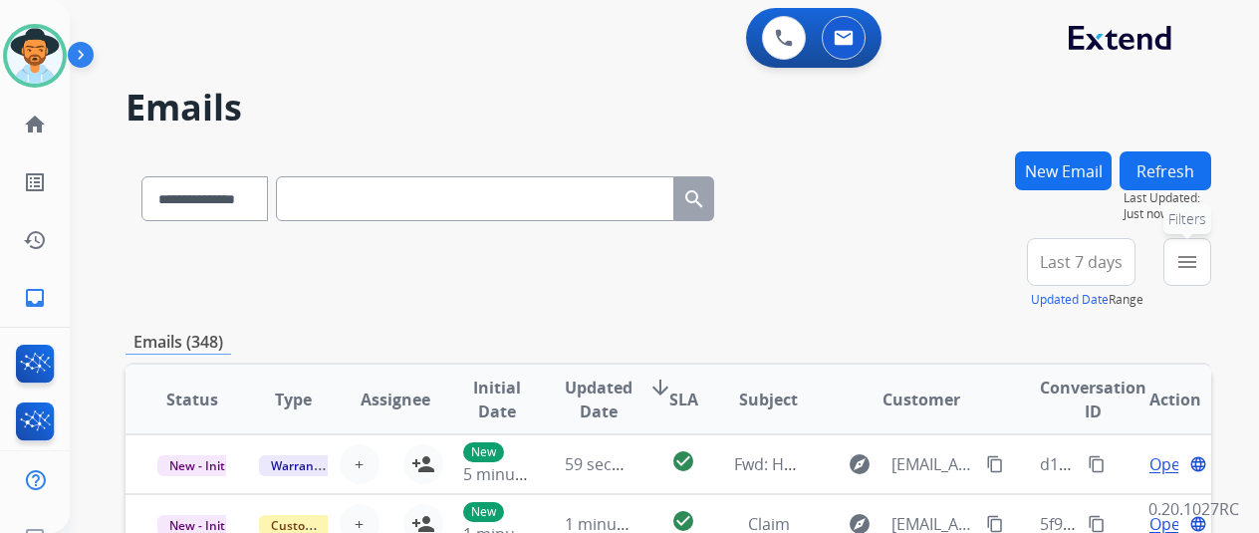
drag, startPoint x: 1215, startPoint y: 262, endPoint x: 1195, endPoint y: 270, distance: 21.4
click at [1211, 266] on button "menu Filters" at bounding box center [1187, 262] width 48 height 48
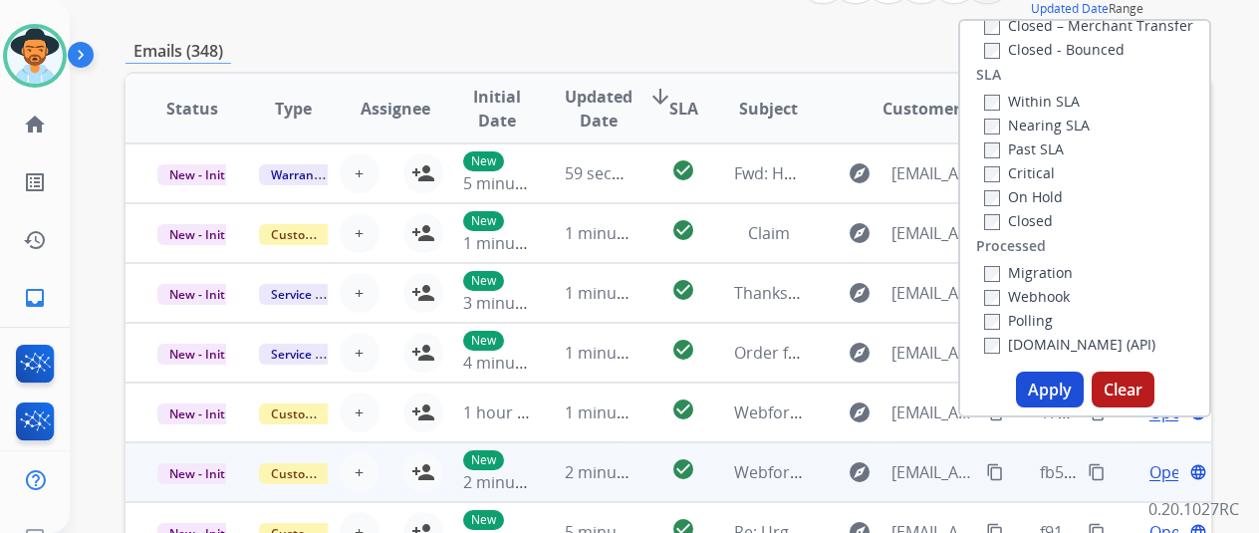
scroll to position [398, 0]
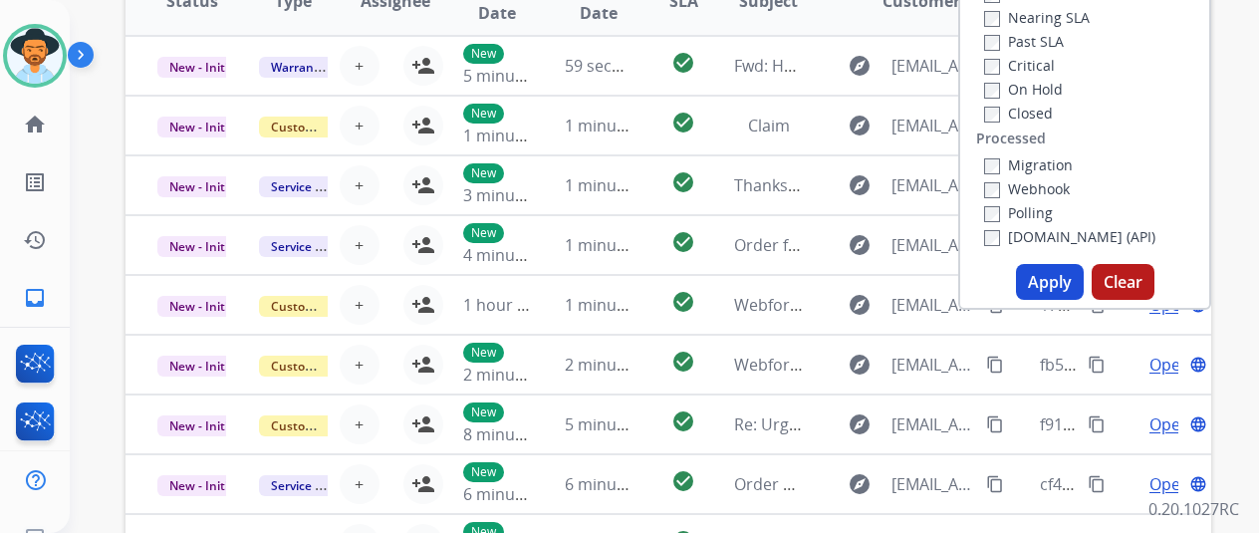
click at [1038, 284] on button "Apply" at bounding box center [1050, 282] width 68 height 36
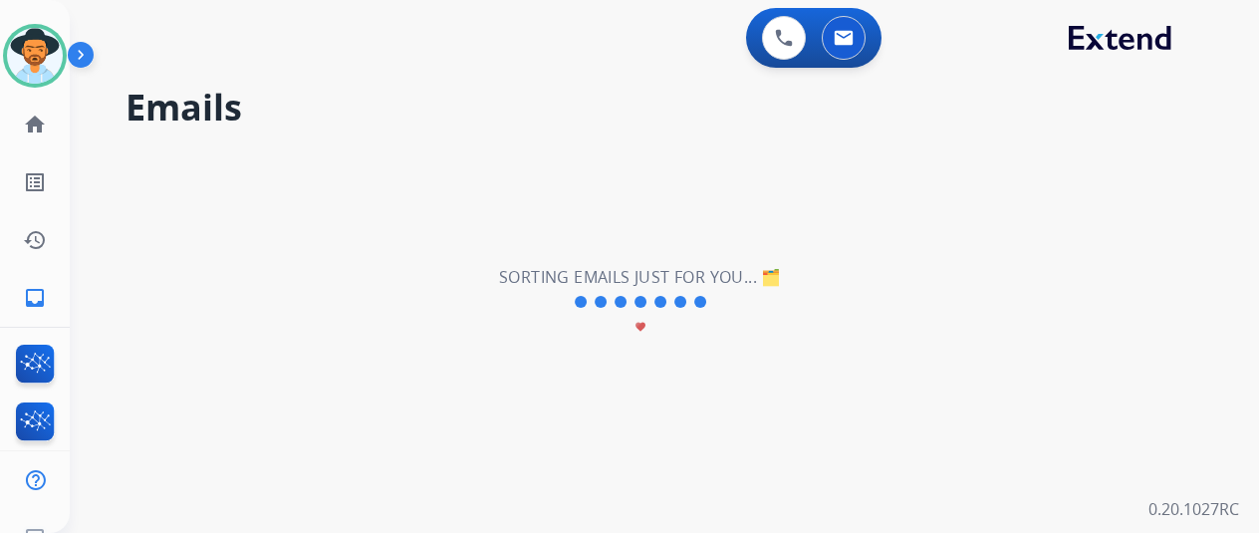
scroll to position [0, 0]
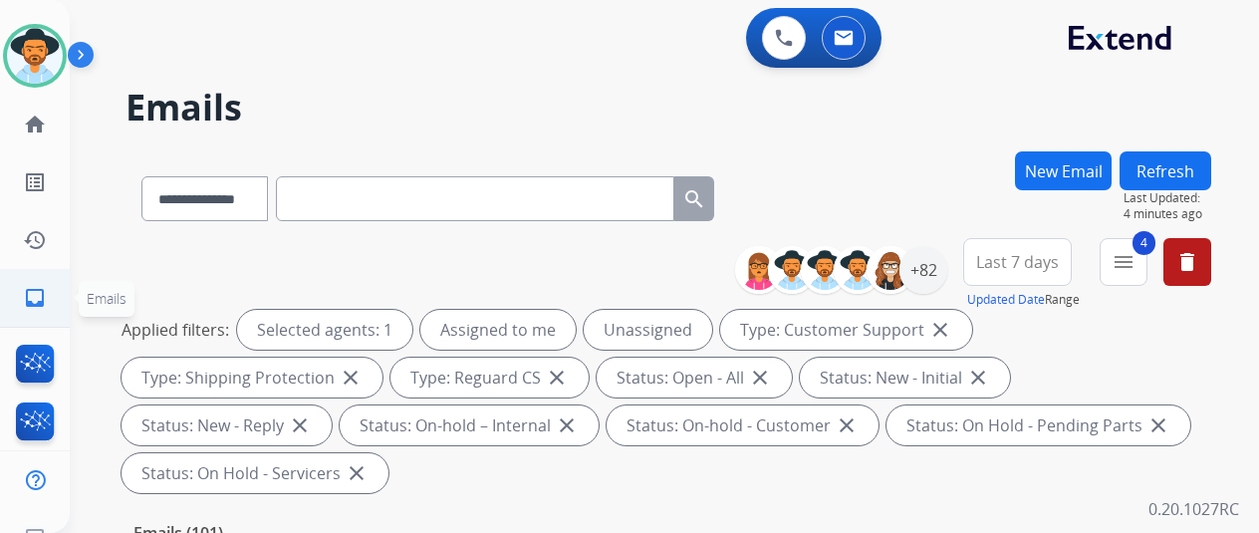
click at [31, 293] on mat-icon "inbox" at bounding box center [35, 298] width 24 height 24
click at [947, 274] on div "+82" at bounding box center [923, 270] width 48 height 48
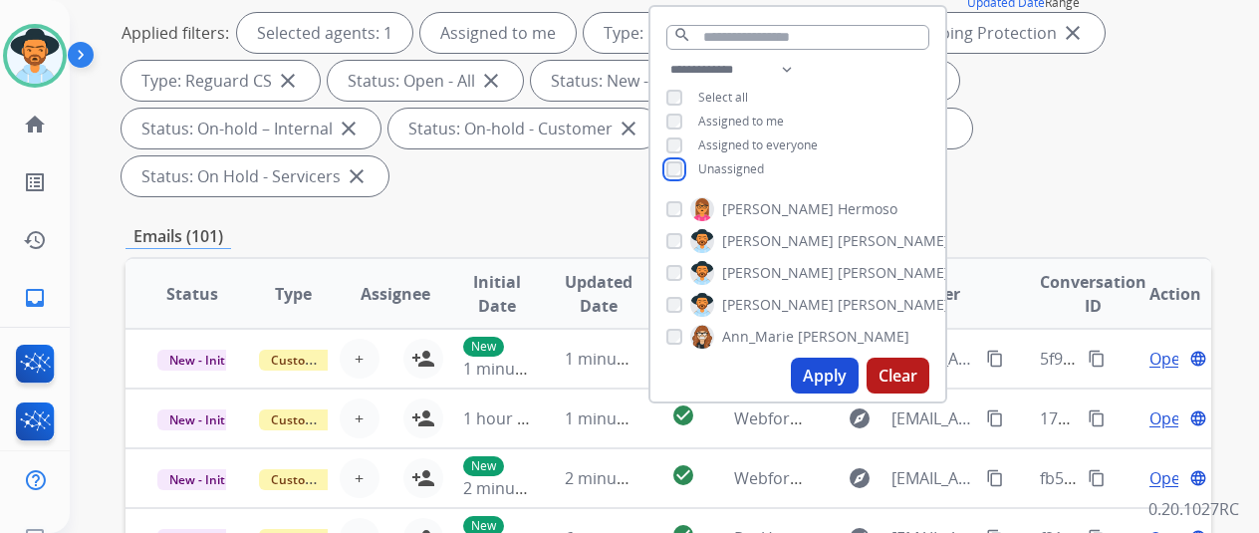
scroll to position [299, 0]
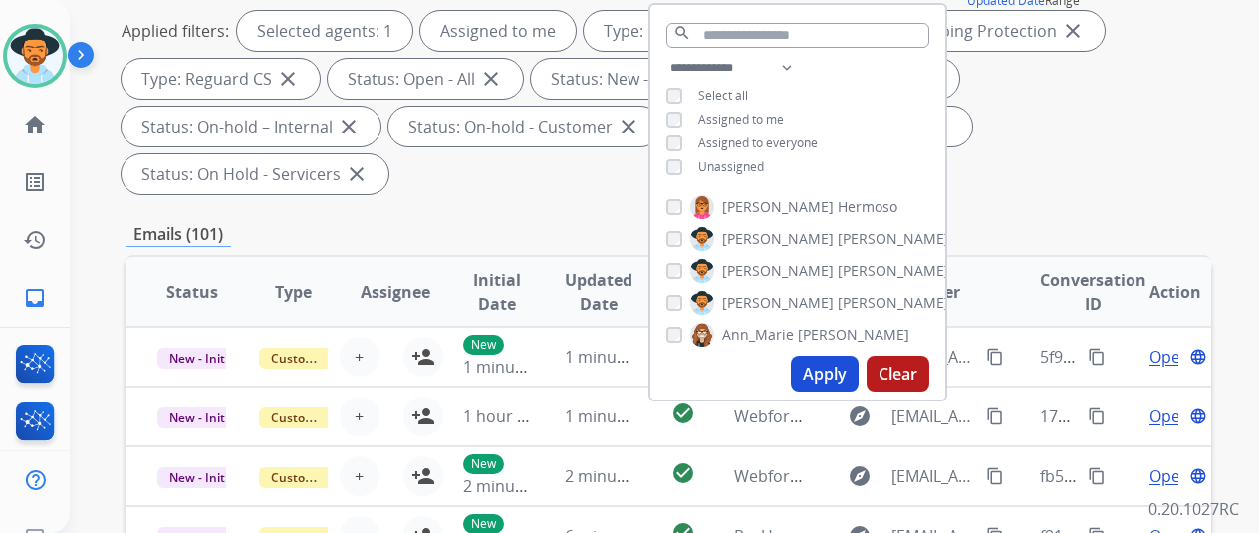
click at [830, 377] on button "Apply" at bounding box center [825, 373] width 68 height 36
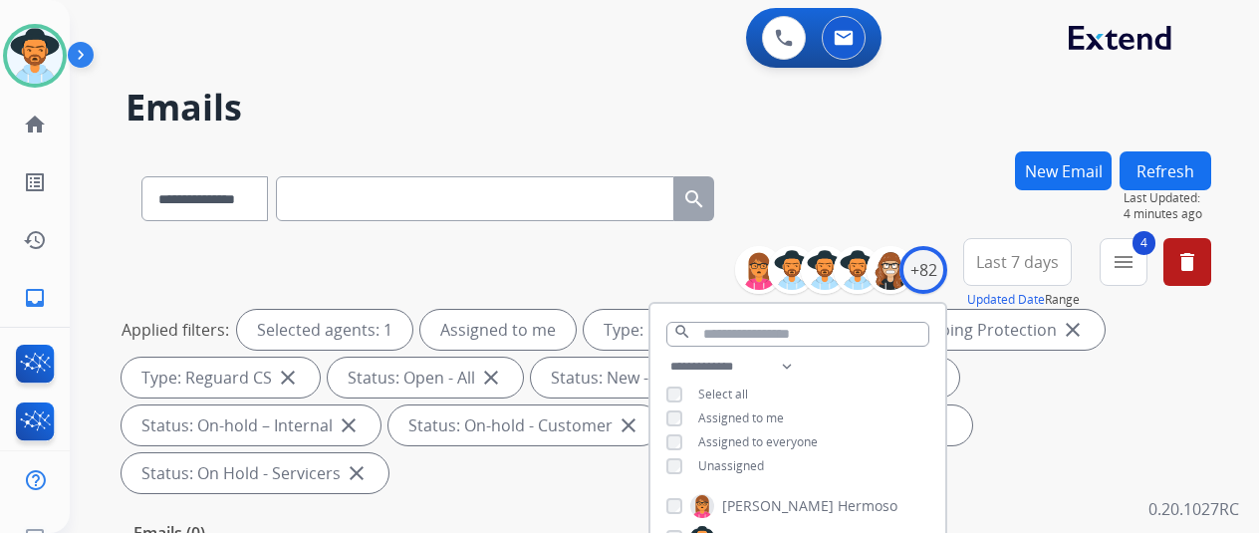
click at [880, 204] on div "**********" at bounding box center [667, 194] width 1085 height 87
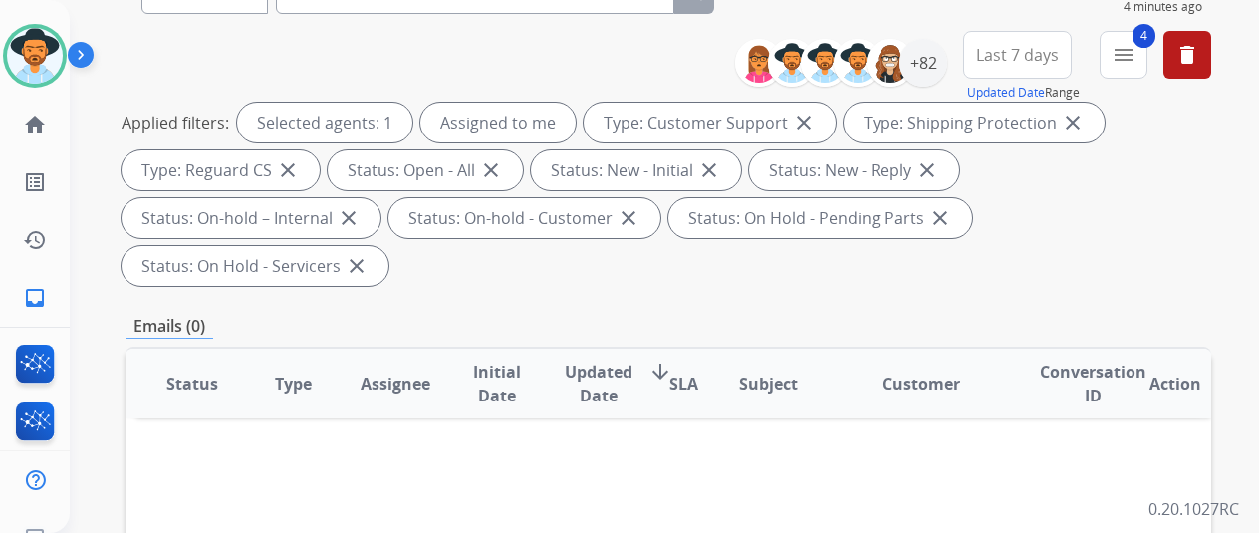
scroll to position [398, 0]
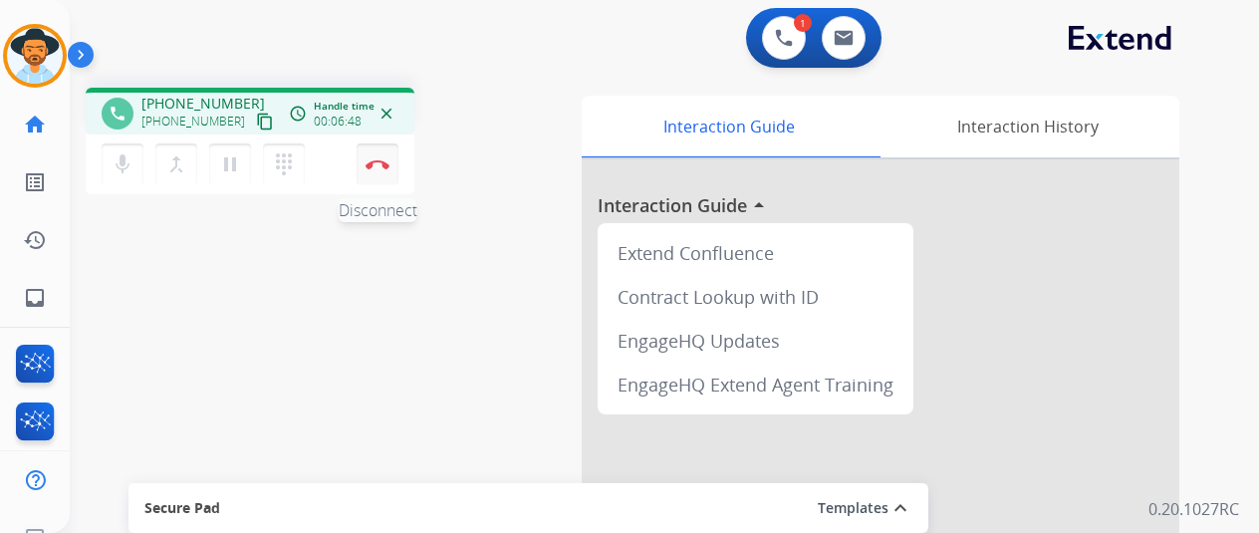
click at [383, 159] on img at bounding box center [377, 164] width 24 height 10
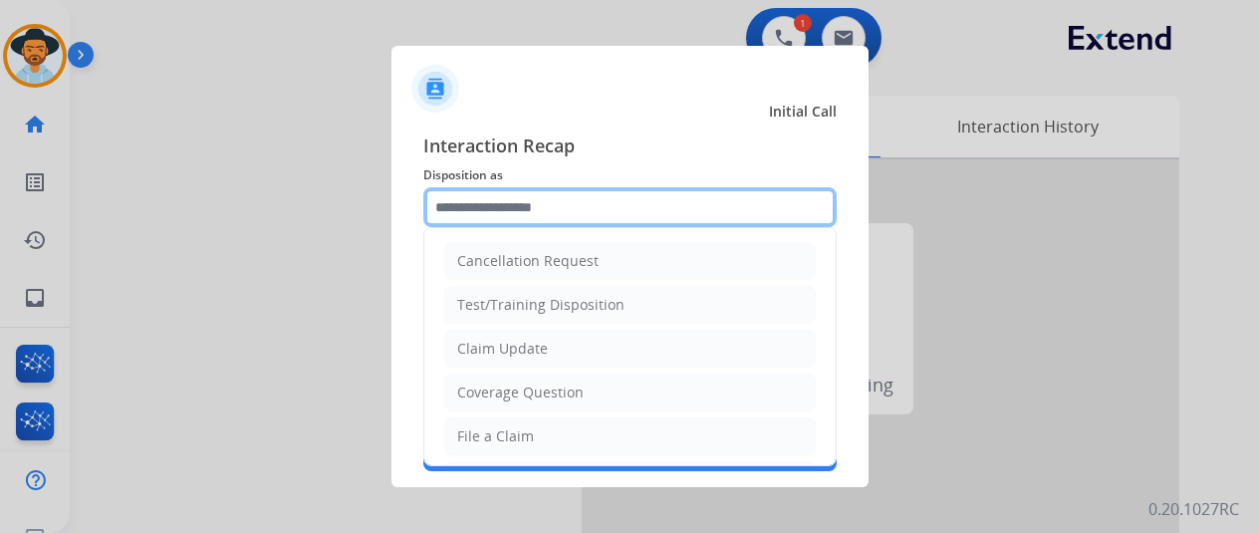
click at [480, 197] on input "text" at bounding box center [629, 207] width 413 height 40
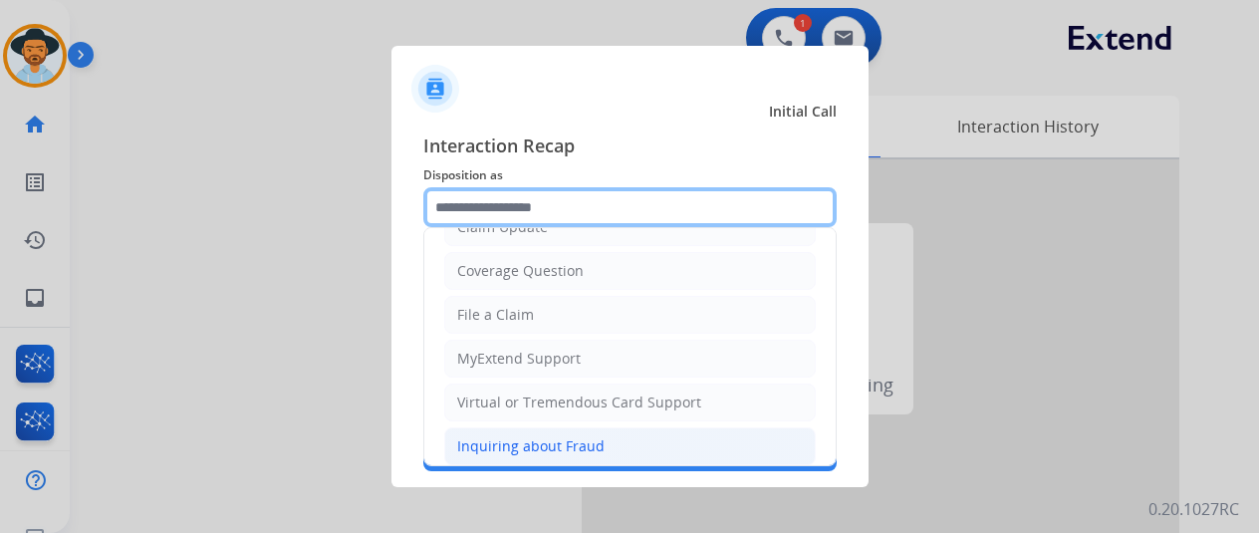
scroll to position [103, 0]
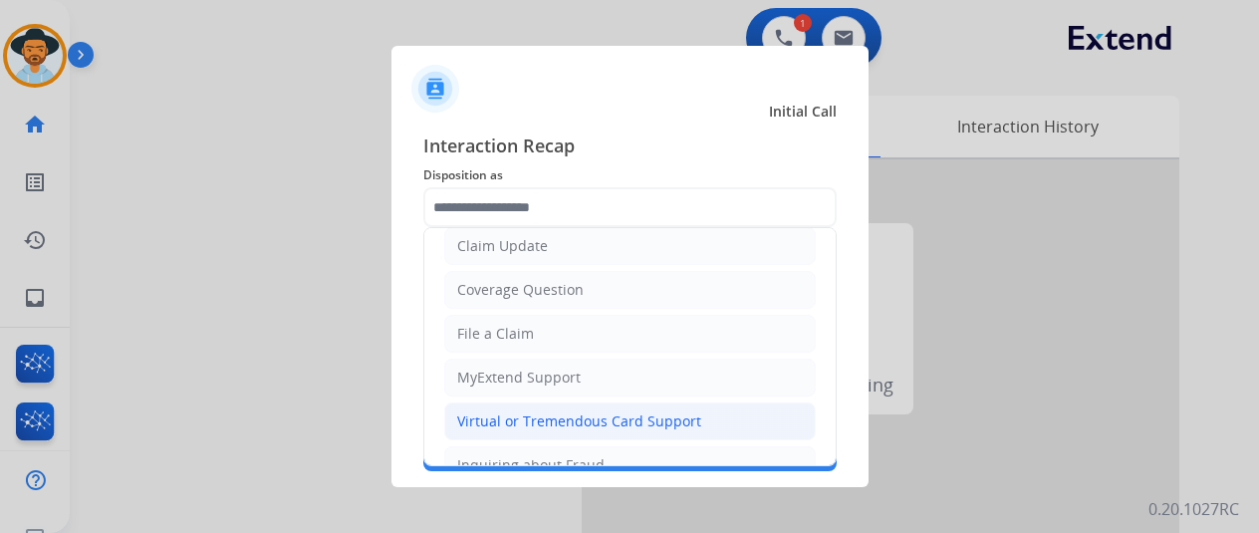
click at [508, 411] on div "Virtual or Tremendous Card Support" at bounding box center [579, 421] width 244 height 20
type input "**********"
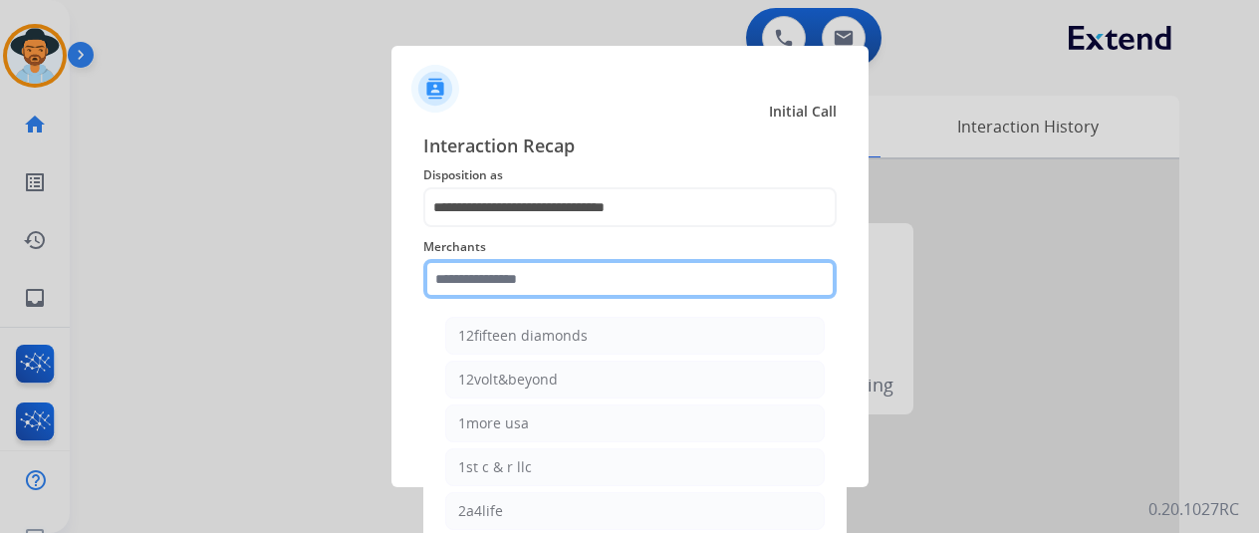
click at [510, 268] on input "text" at bounding box center [629, 279] width 413 height 40
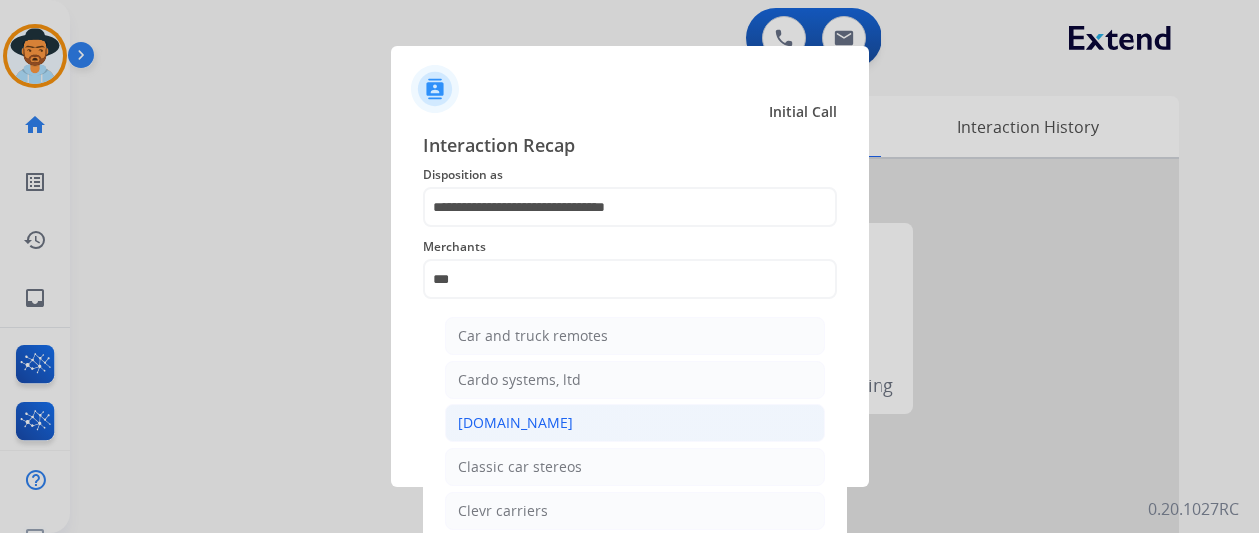
click at [505, 428] on div "[DOMAIN_NAME]" at bounding box center [515, 423] width 115 height 20
type input "**********"
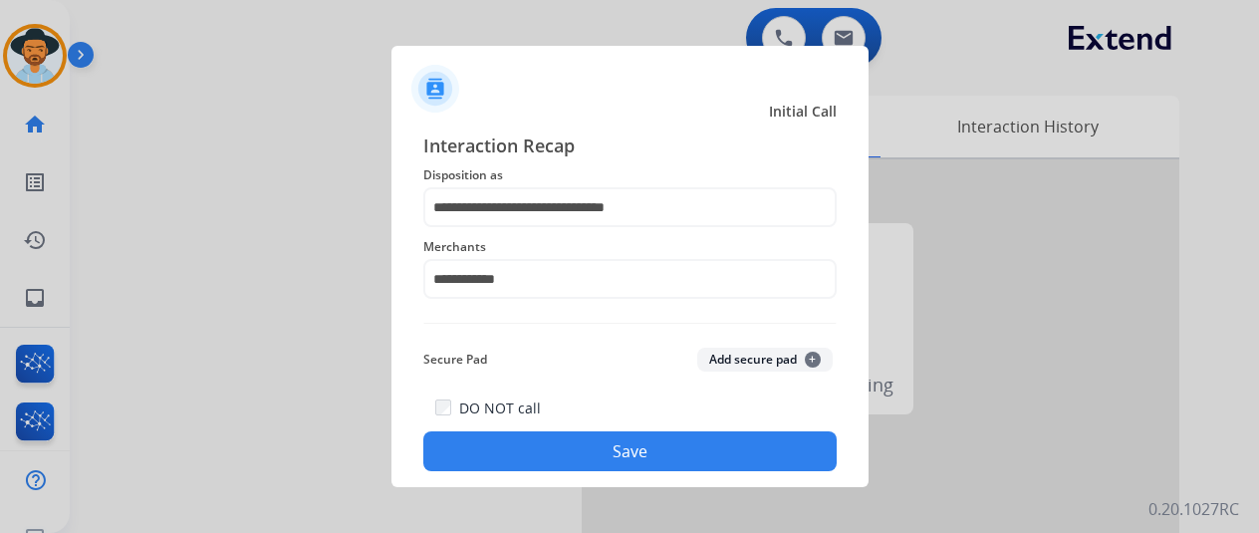
click at [610, 447] on button "Save" at bounding box center [629, 451] width 413 height 40
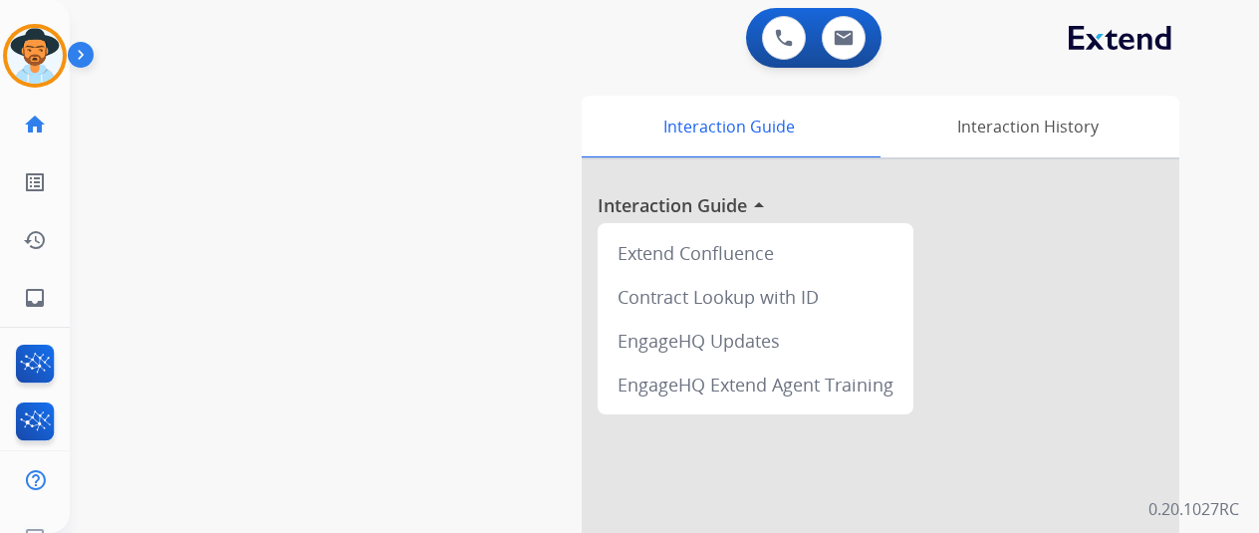
drag, startPoint x: 41, startPoint y: 59, endPoint x: 96, endPoint y: 67, distance: 55.3
click at [40, 61] on img at bounding box center [35, 56] width 56 height 56
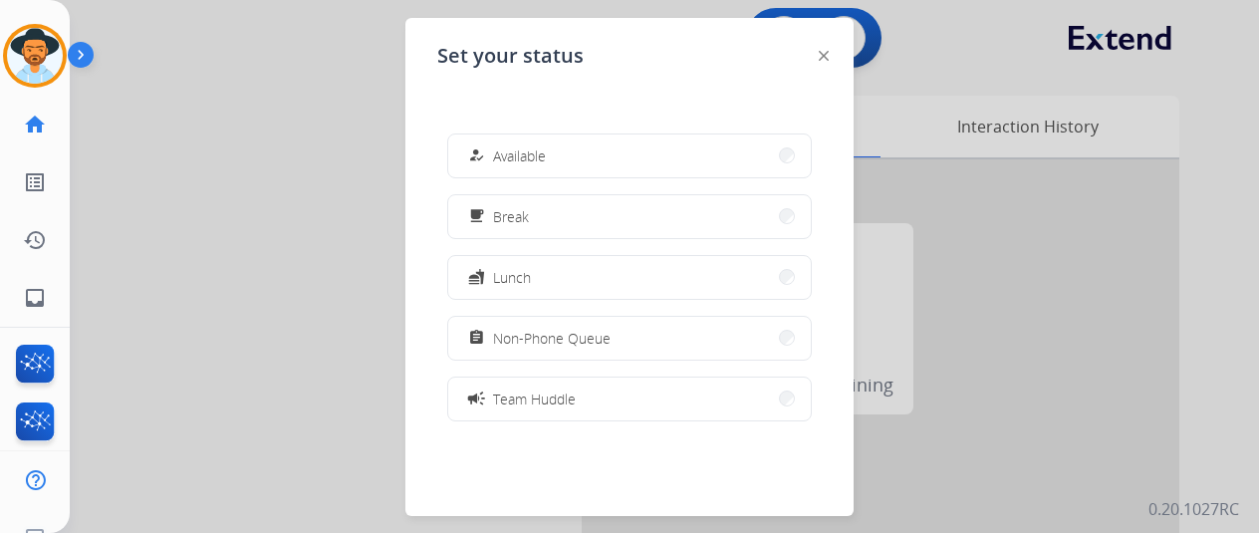
click at [578, 158] on button "how_to_reg Available" at bounding box center [629, 155] width 362 height 43
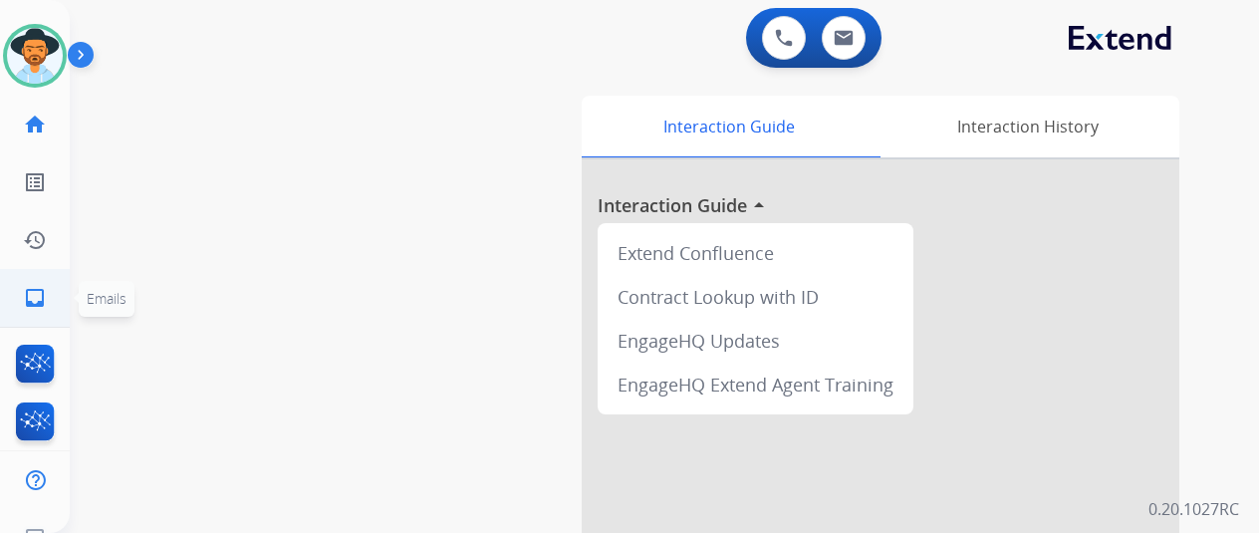
click at [37, 285] on link "inbox Emails" at bounding box center [35, 298] width 56 height 56
select select "**********"
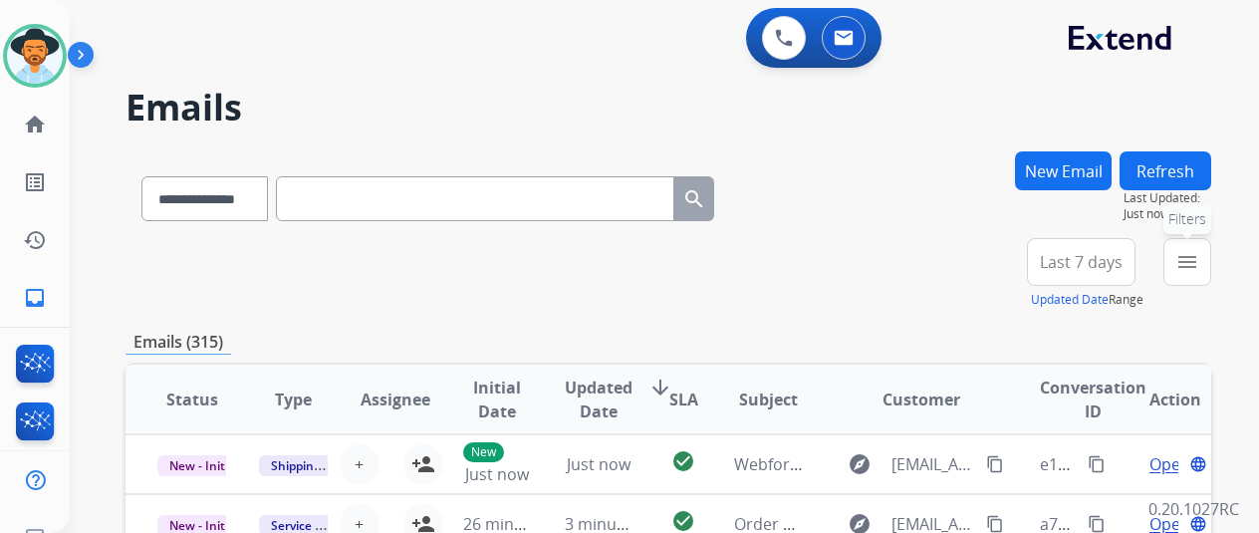
click at [1199, 262] on mat-icon "menu" at bounding box center [1187, 262] width 24 height 24
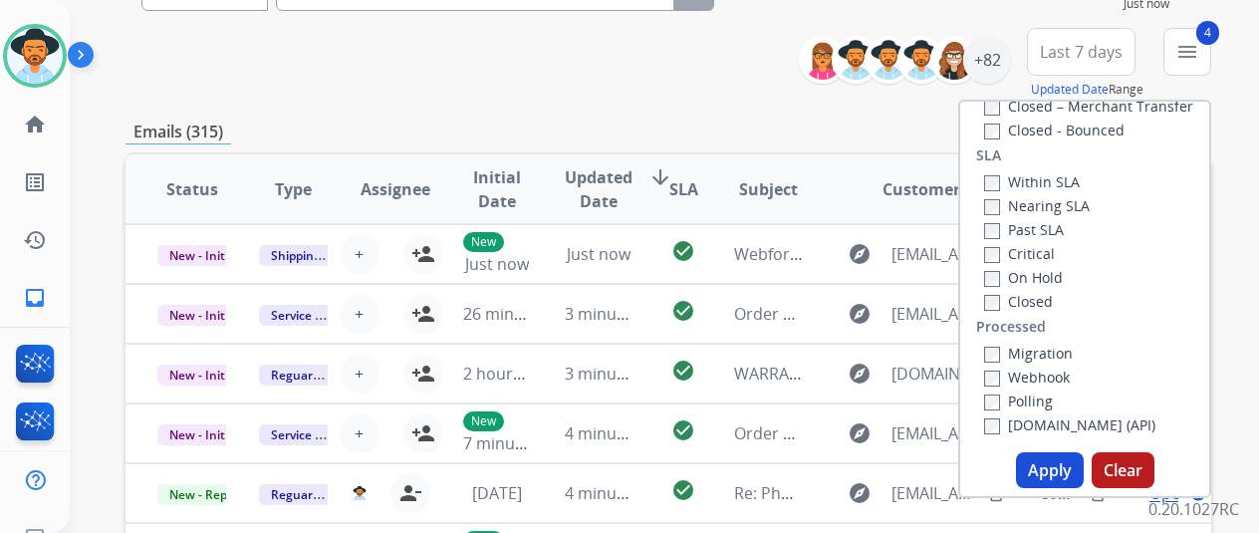
scroll to position [299, 0]
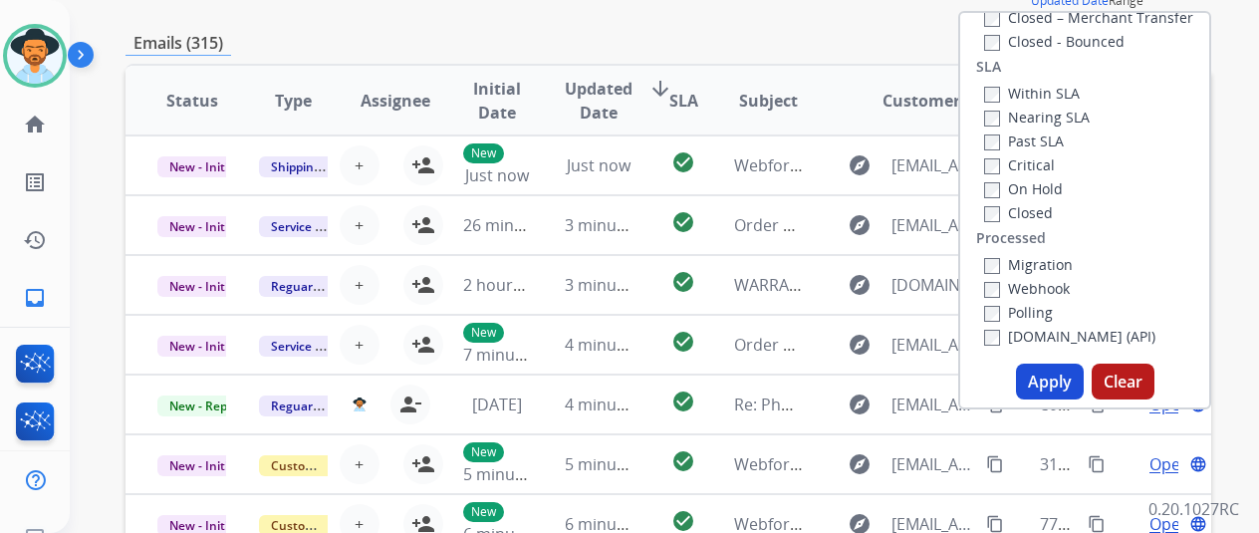
click at [1053, 380] on button "Apply" at bounding box center [1050, 381] width 68 height 36
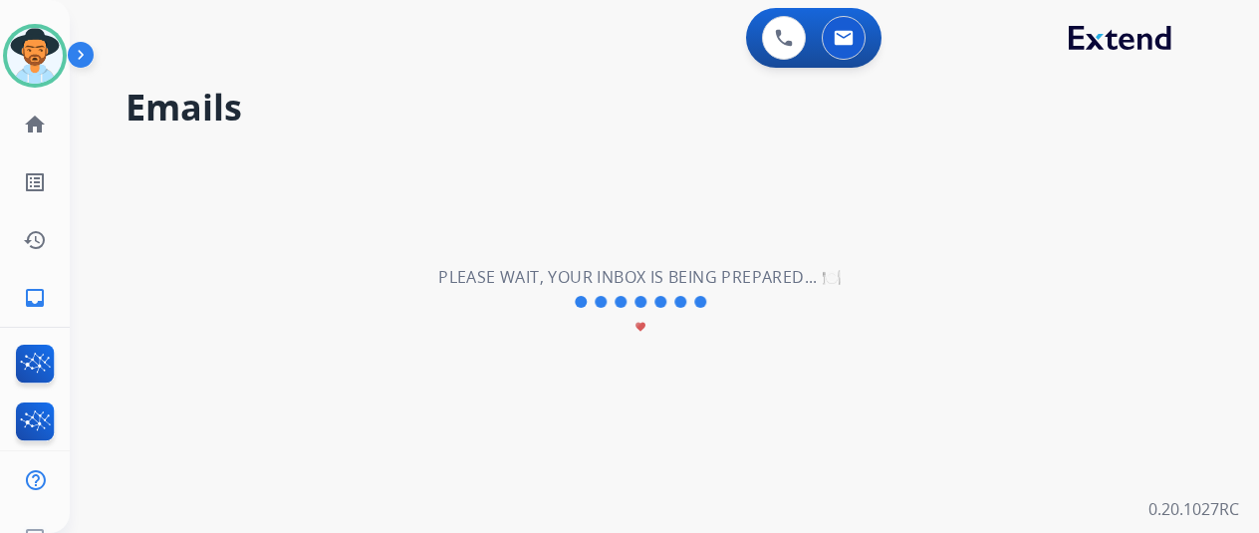
scroll to position [0, 0]
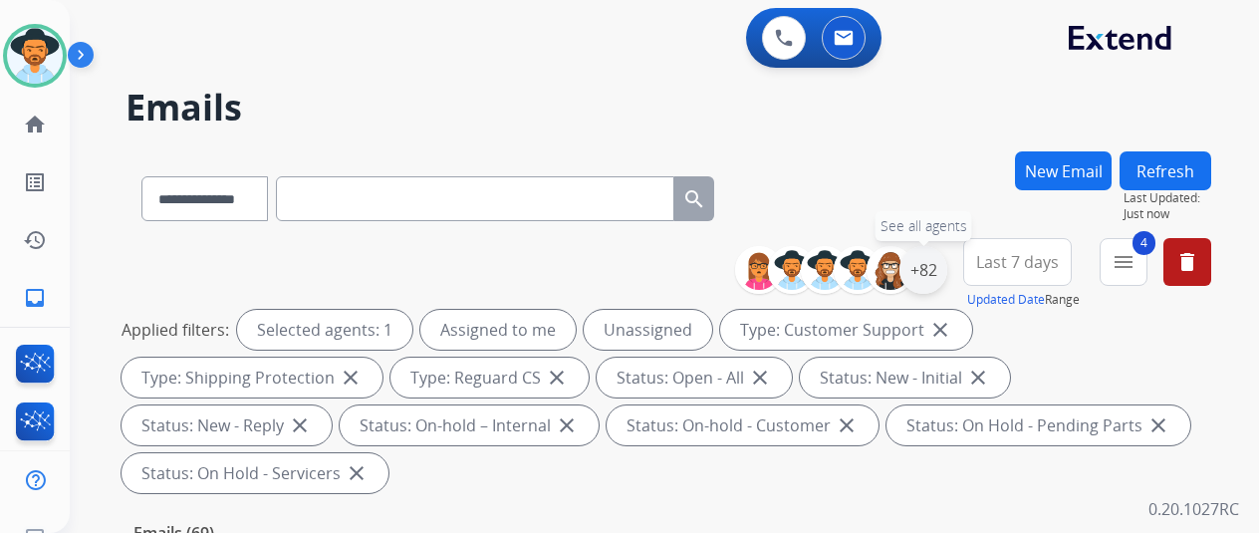
click at [946, 265] on div "+82" at bounding box center [923, 270] width 48 height 48
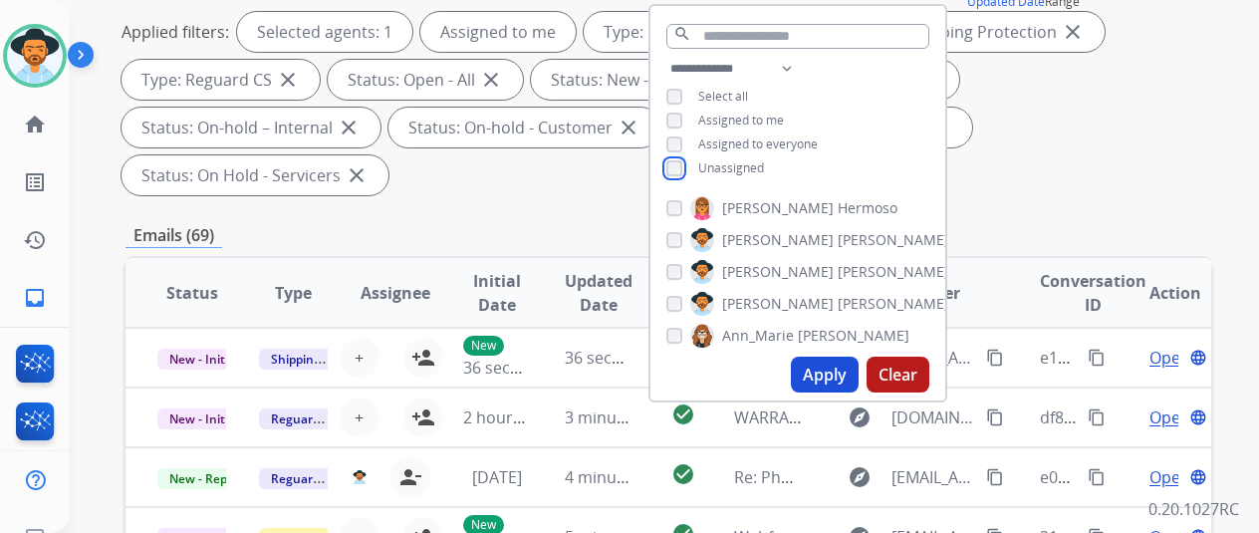
scroll to position [299, 0]
click at [835, 373] on button "Apply" at bounding box center [825, 373] width 68 height 36
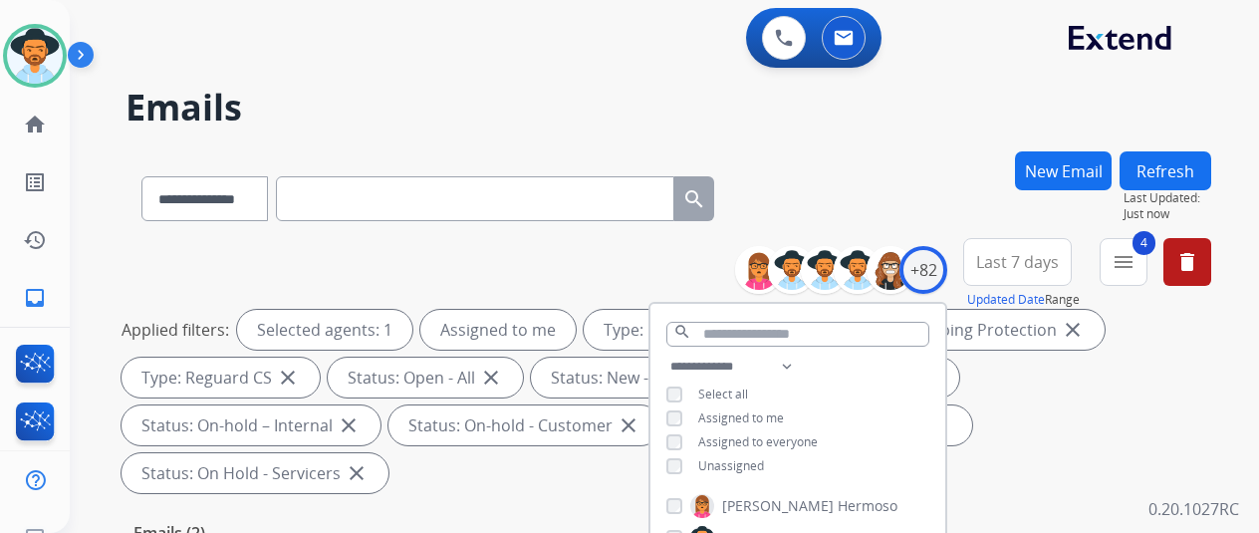
click at [895, 154] on div "**********" at bounding box center [667, 194] width 1085 height 87
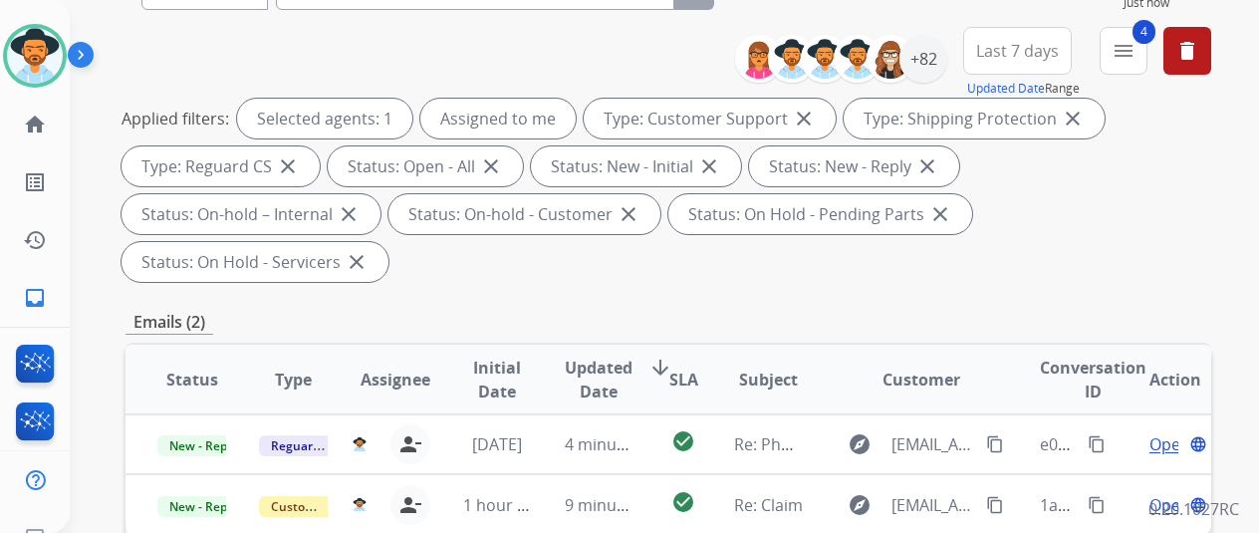
scroll to position [299, 0]
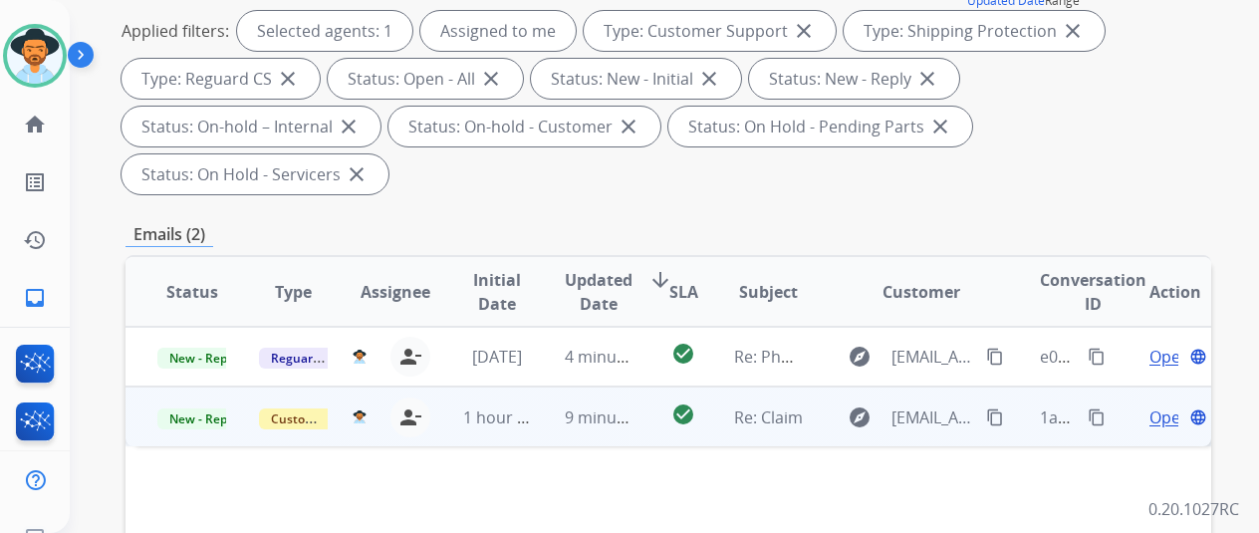
click at [1167, 405] on span "Open" at bounding box center [1169, 417] width 41 height 24
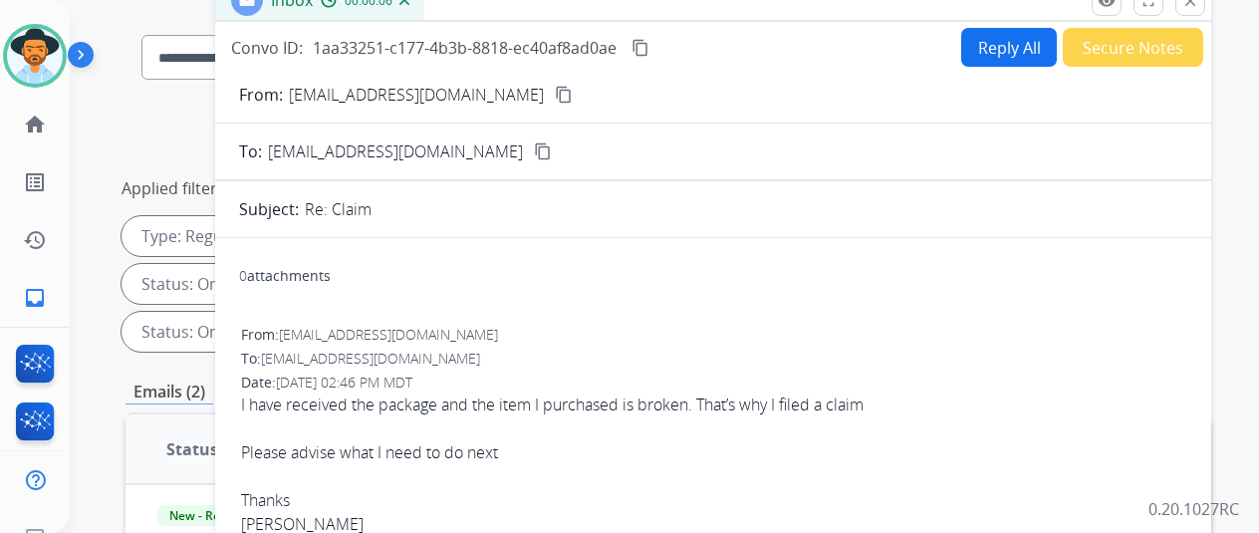
scroll to position [0, 0]
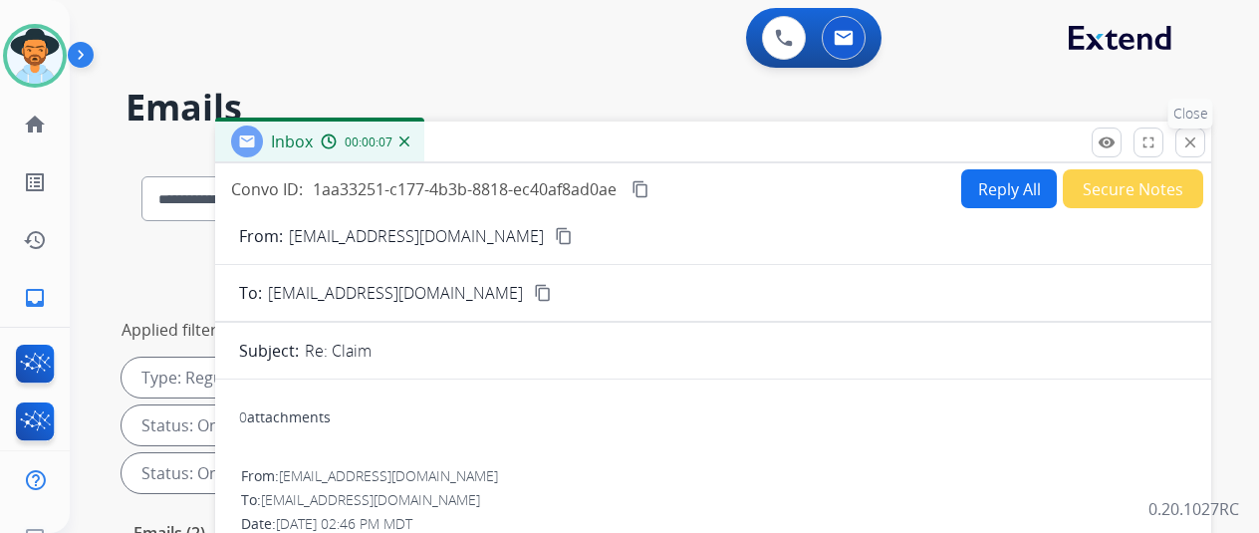
click at [1199, 146] on mat-icon "close" at bounding box center [1190, 142] width 18 height 18
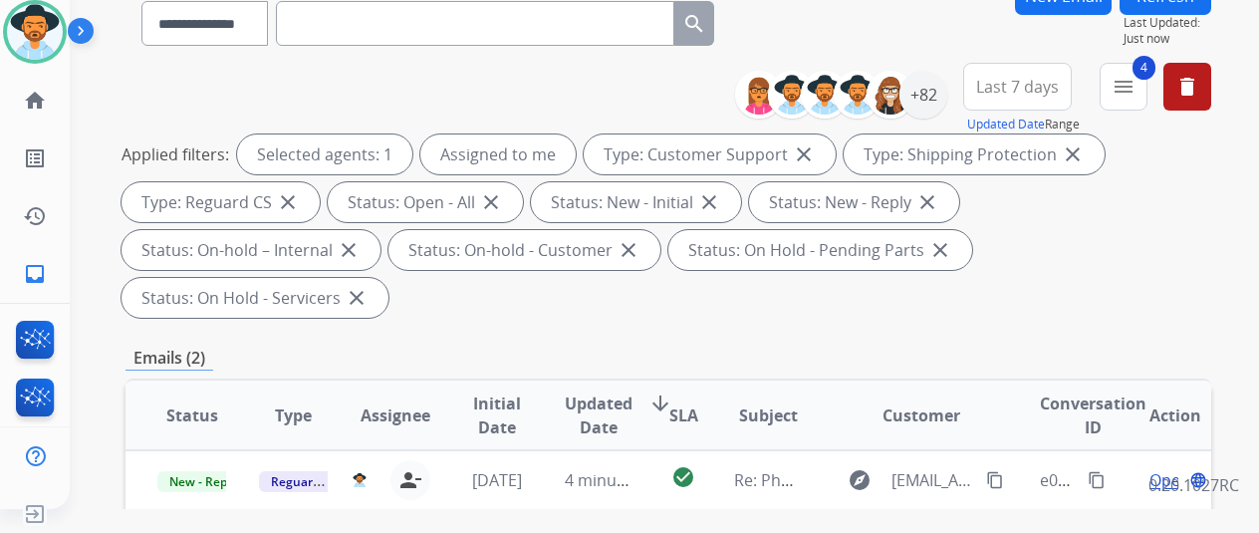
scroll to position [398, 0]
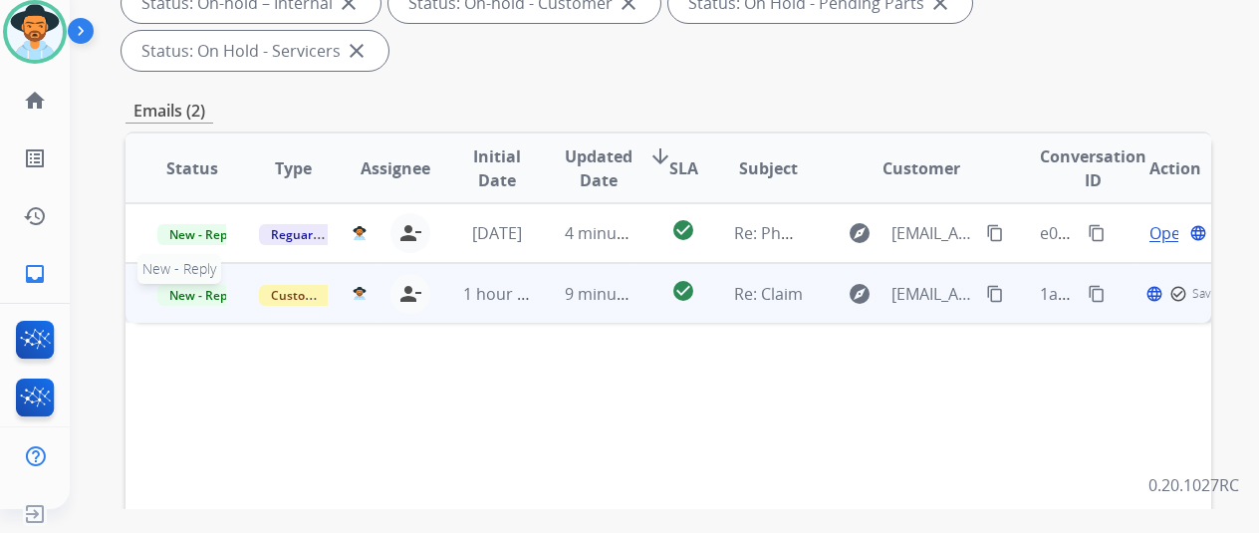
click at [168, 285] on span "New - Reply" at bounding box center [202, 295] width 91 height 21
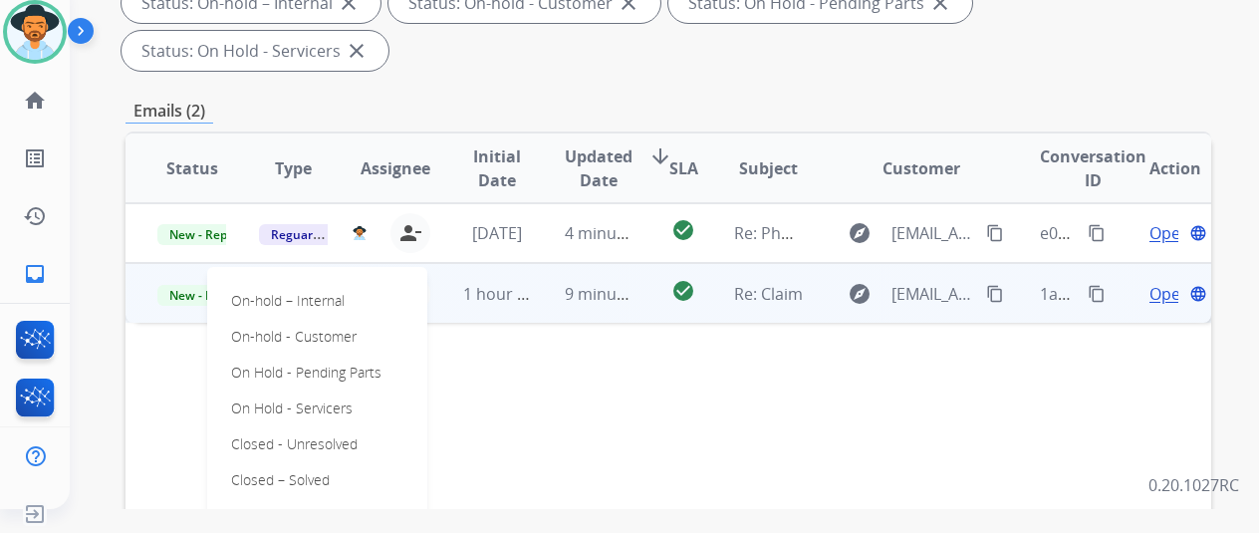
drag, startPoint x: 251, startPoint y: 428, endPoint x: 262, endPoint y: 419, distance: 14.2
click at [253, 466] on p "Closed – Solved" at bounding box center [280, 480] width 115 height 28
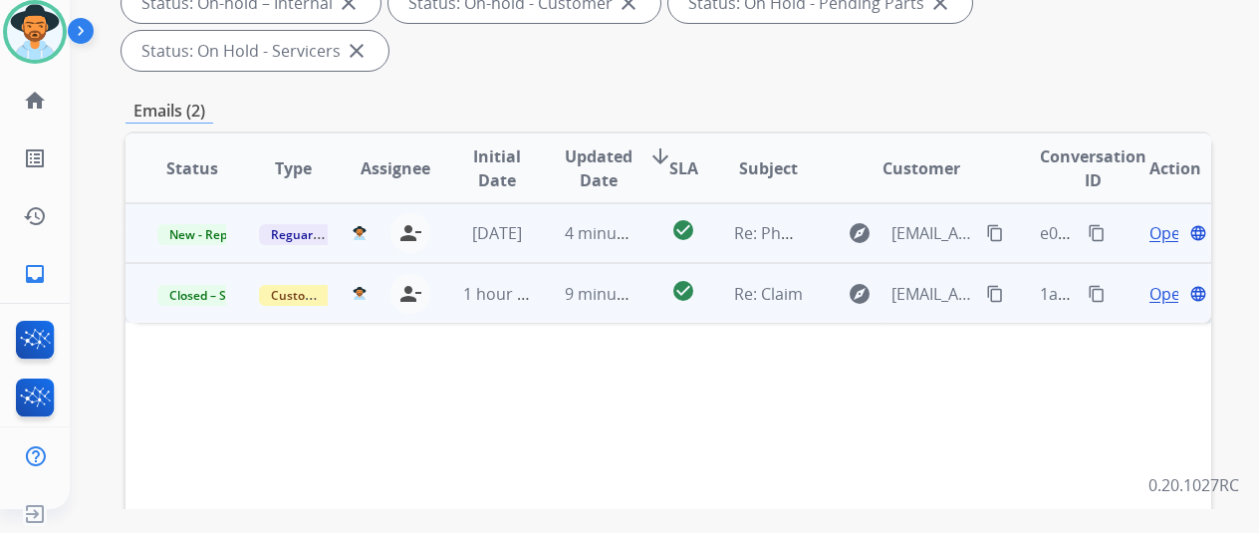
click at [1165, 221] on span "Open" at bounding box center [1169, 233] width 41 height 24
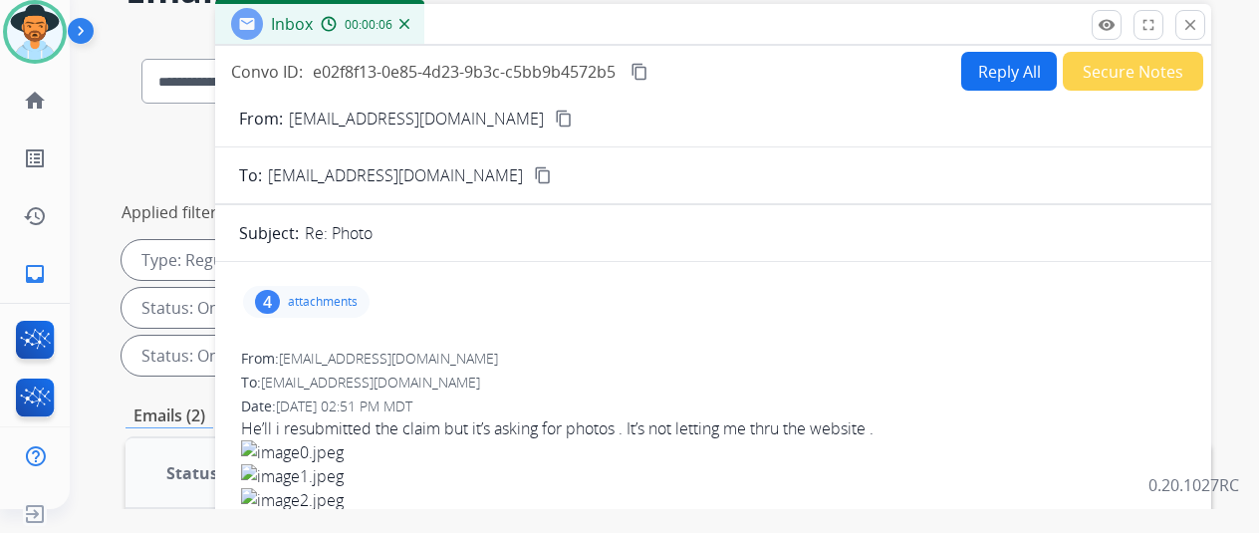
scroll to position [0, 0]
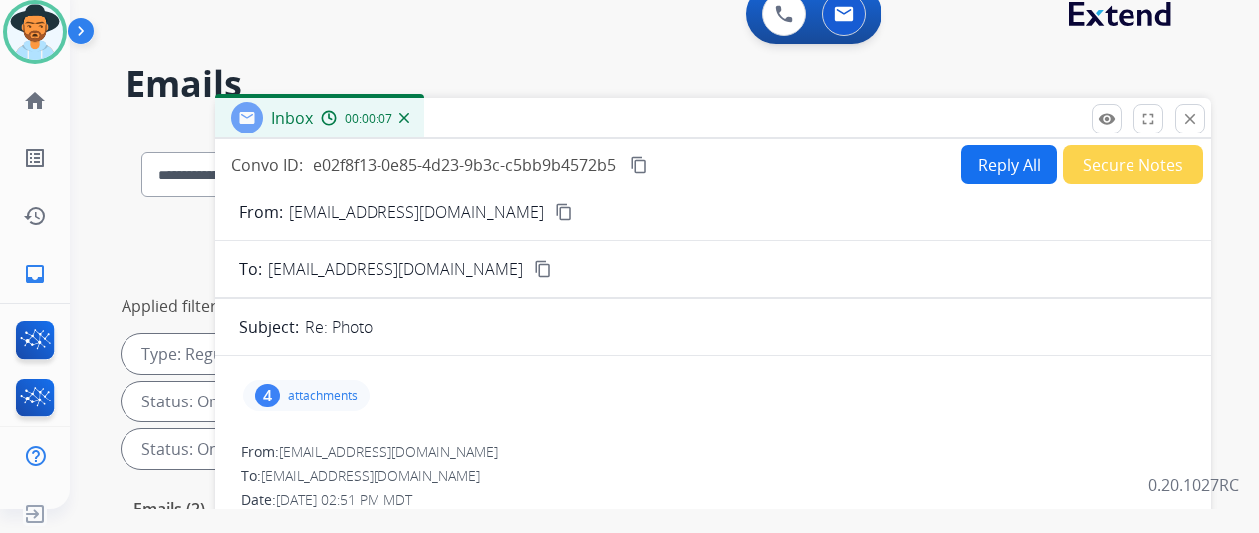
click at [555, 213] on mat-icon "content_copy" at bounding box center [564, 212] width 18 height 18
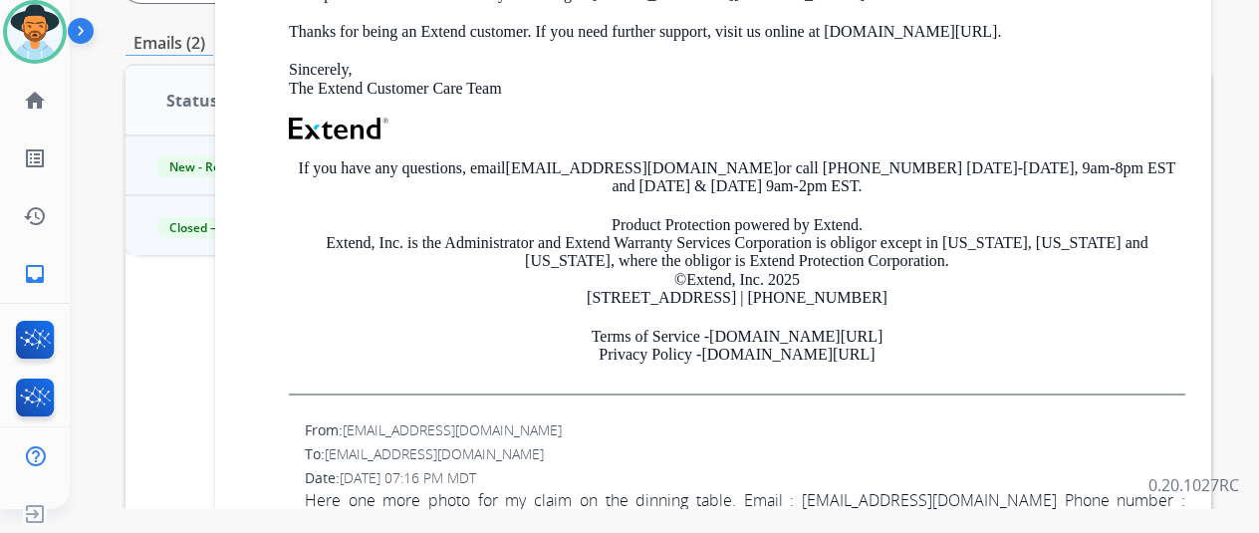
scroll to position [498, 0]
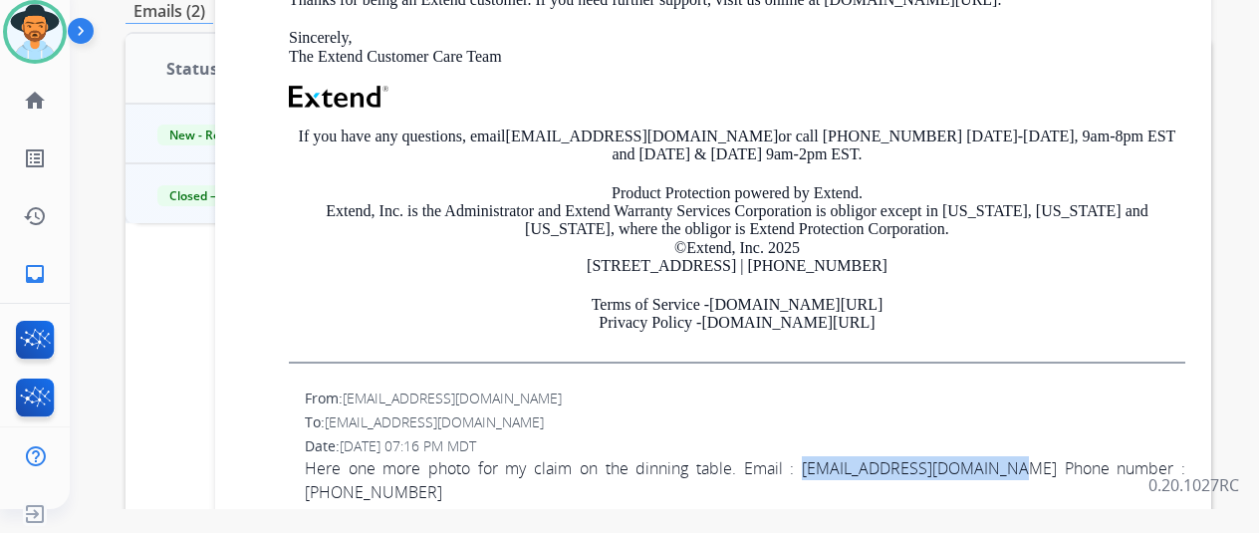
drag, startPoint x: 966, startPoint y: 451, endPoint x: 785, endPoint y: 455, distance: 181.3
click at [781, 456] on span "Here one more photo for my claim on the dinning table. Email : [EMAIL_ADDRESS][…" at bounding box center [745, 480] width 880 height 48
copy span "[EMAIL_ADDRESS][DOMAIN_NAME]"
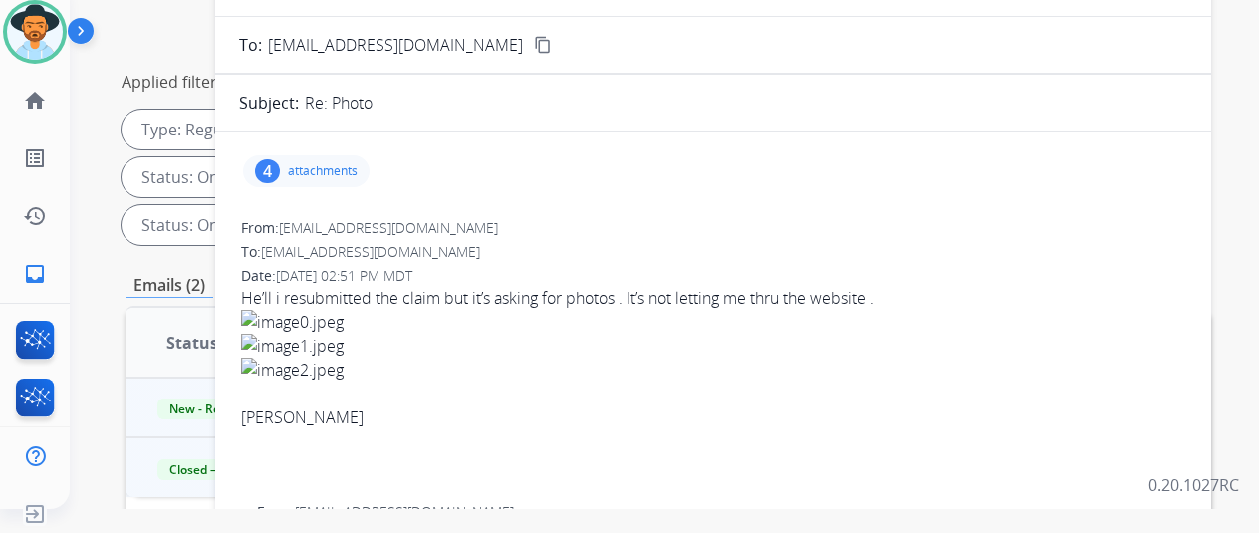
scroll to position [0, 0]
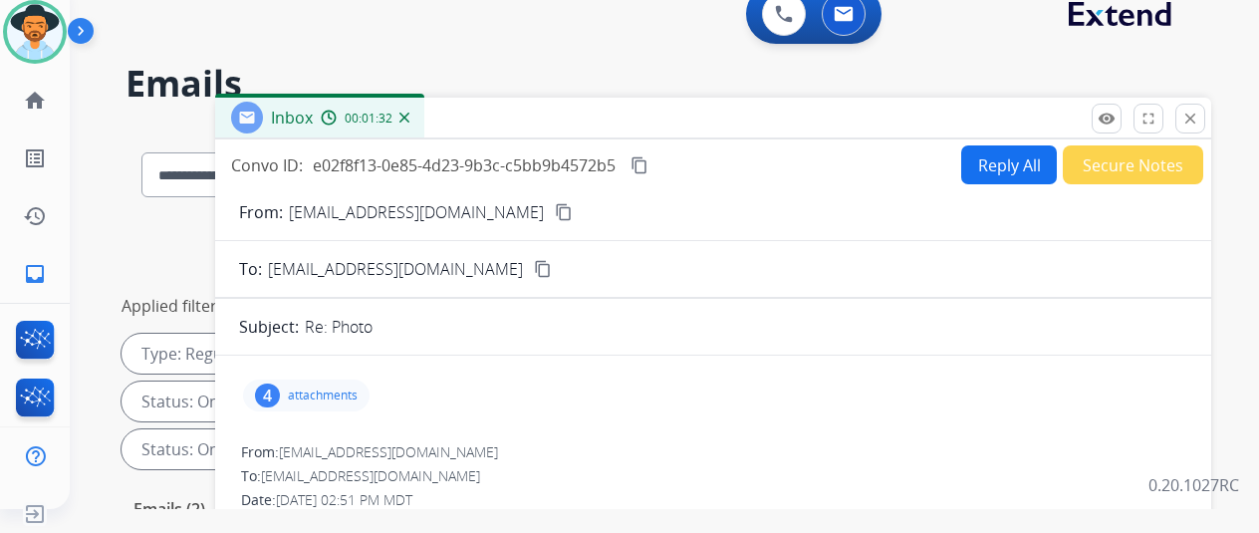
click at [996, 159] on button "Reply All" at bounding box center [1009, 164] width 96 height 39
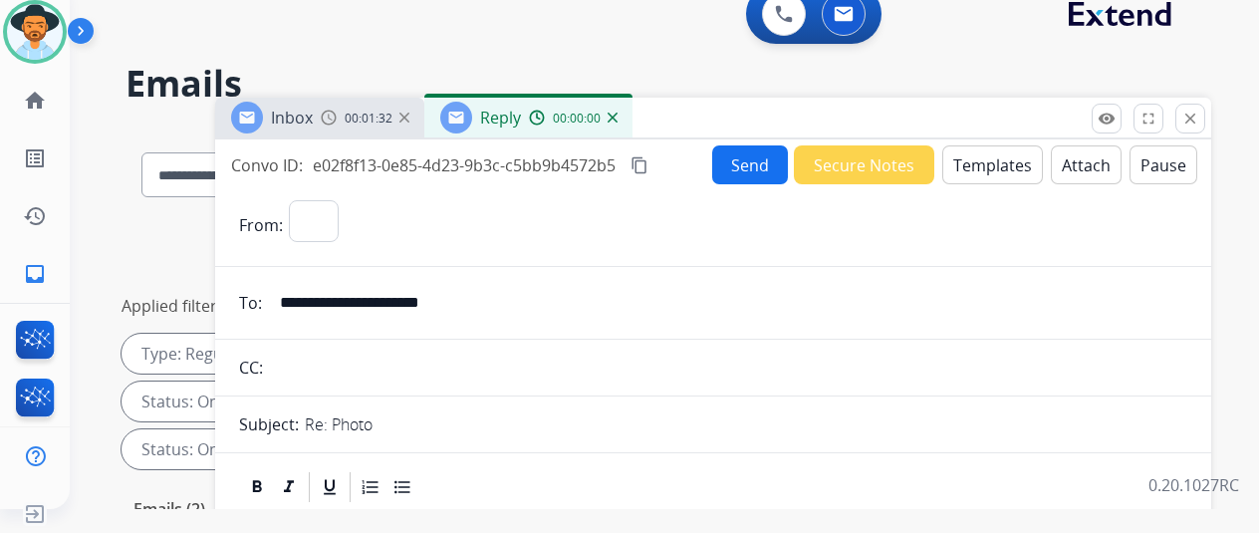
select select "**********"
click at [998, 158] on button "Templates" at bounding box center [992, 164] width 101 height 39
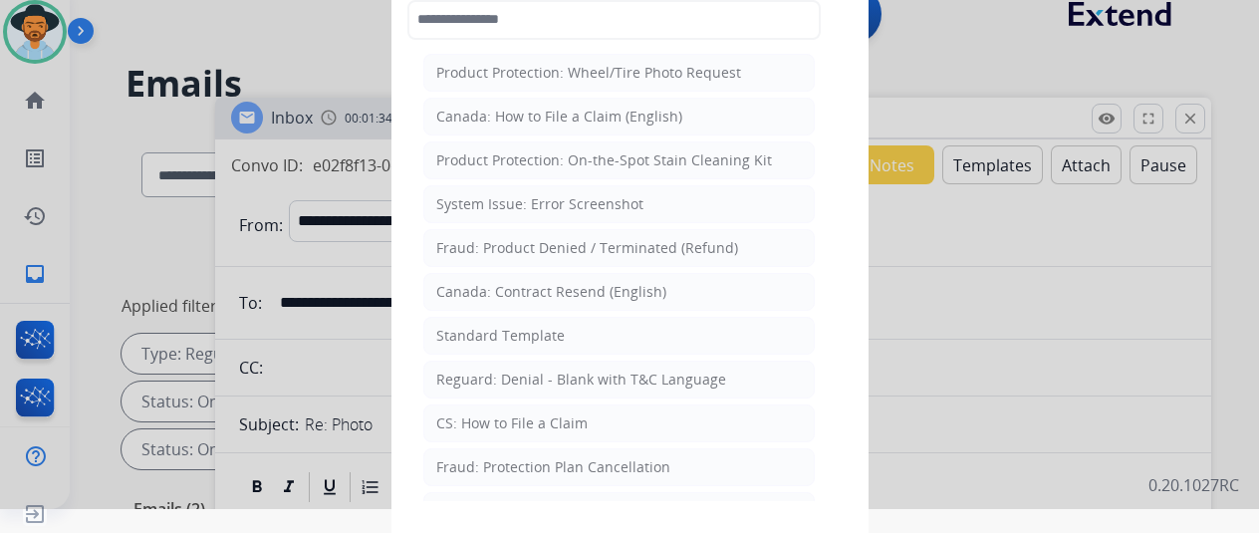
click at [532, 336] on div "Standard Template" at bounding box center [500, 336] width 128 height 20
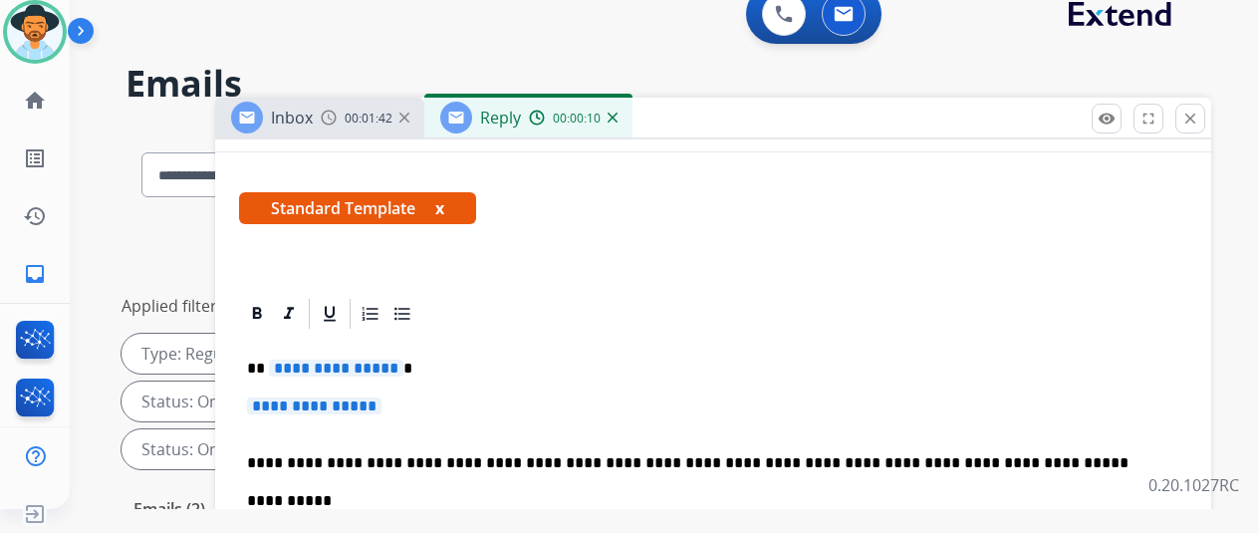
scroll to position [299, 0]
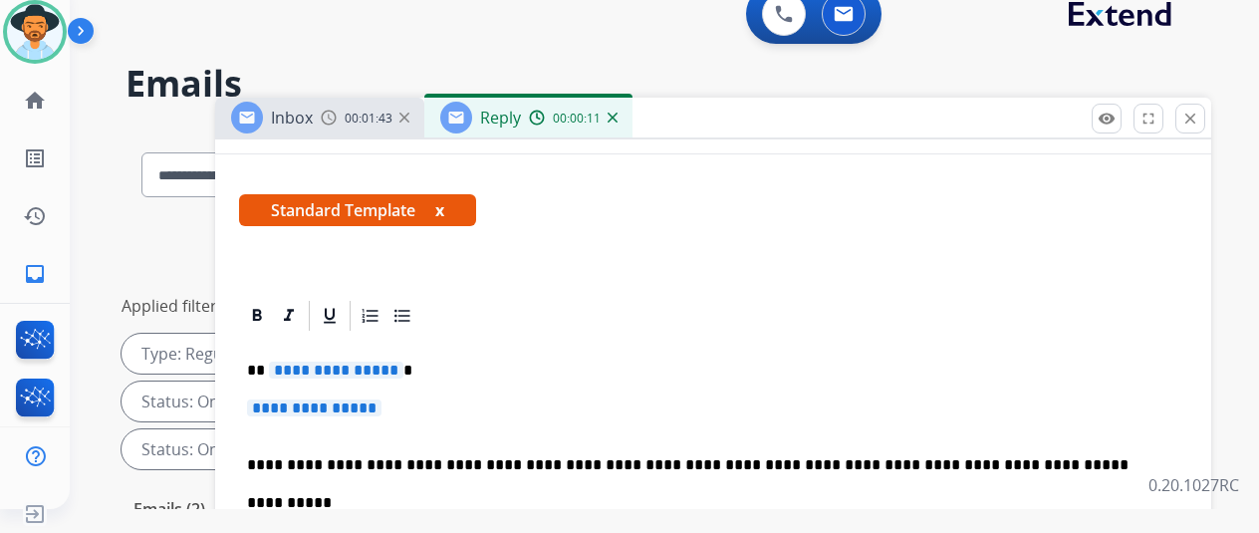
click at [401, 364] on span "**********" at bounding box center [336, 369] width 134 height 17
click at [381, 406] on span "**********" at bounding box center [314, 407] width 134 height 17
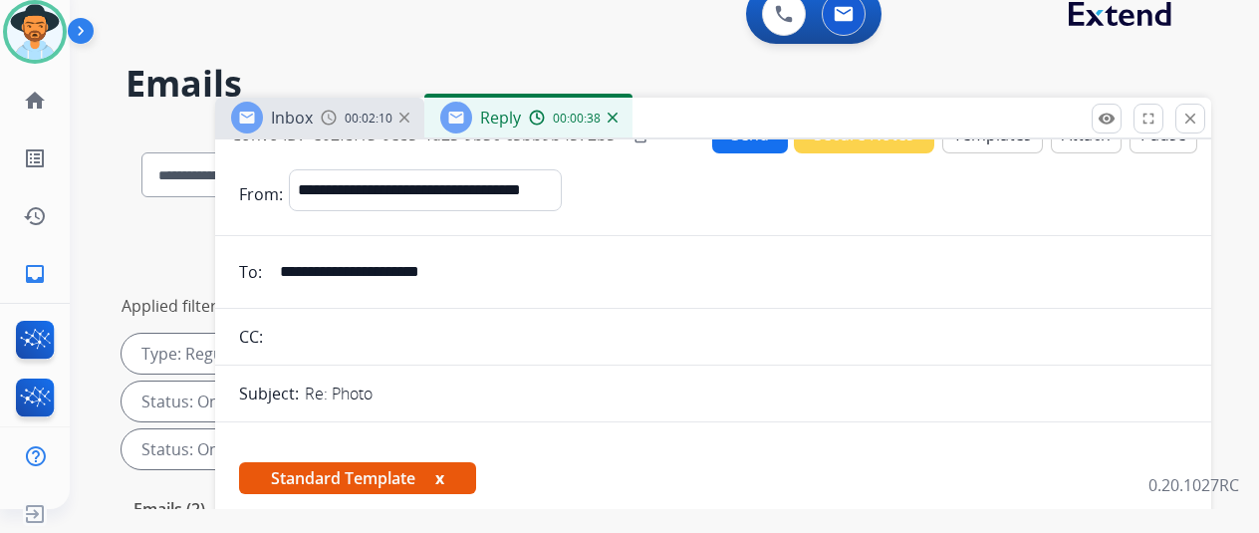
scroll to position [0, 0]
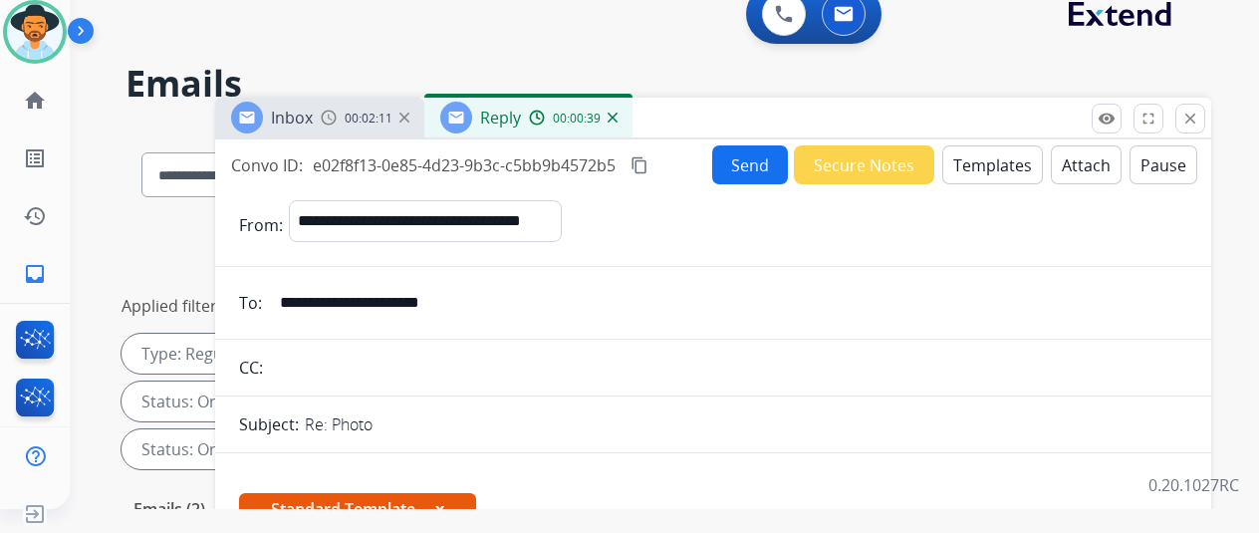
click at [773, 157] on button "Send" at bounding box center [750, 164] width 76 height 39
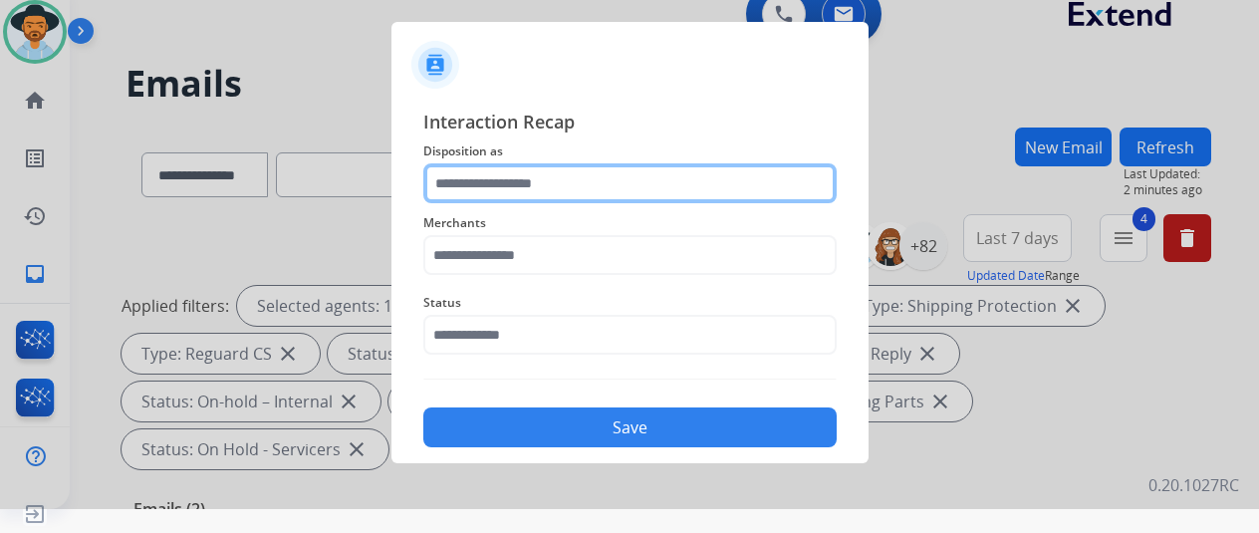
click at [458, 178] on input "text" at bounding box center [629, 183] width 413 height 40
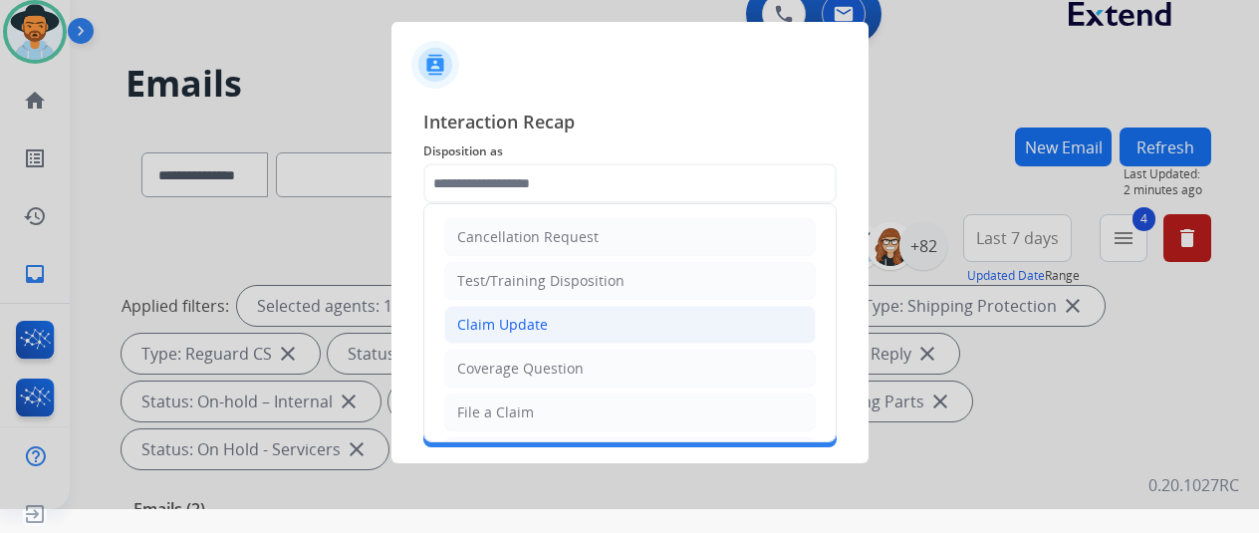
click at [498, 323] on div "Claim Update" at bounding box center [502, 325] width 91 height 20
type input "**********"
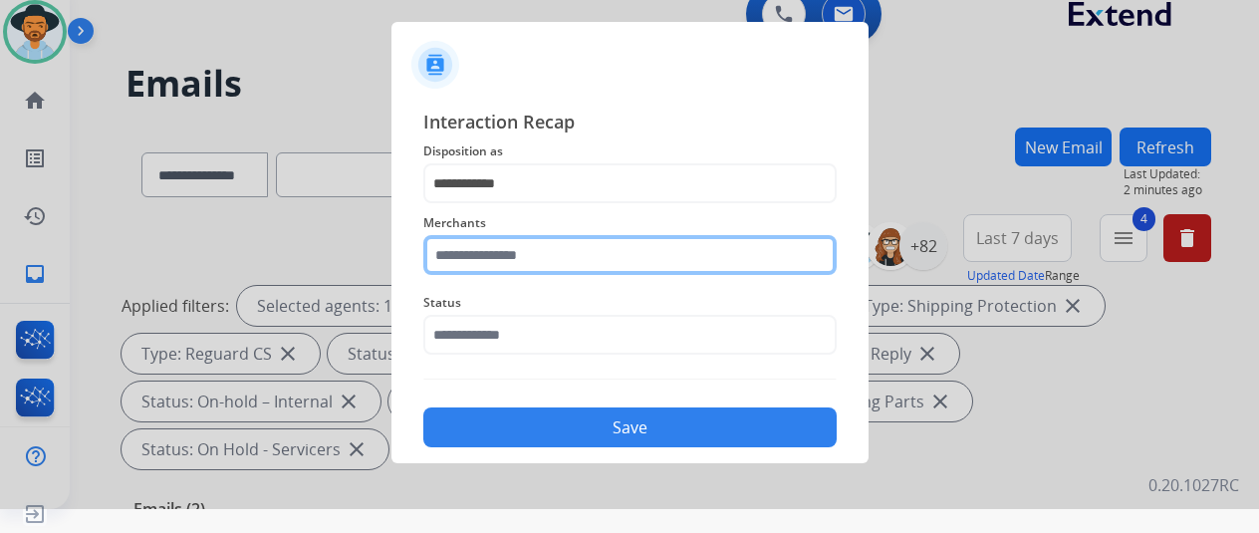
click at [470, 260] on input "text" at bounding box center [629, 255] width 413 height 40
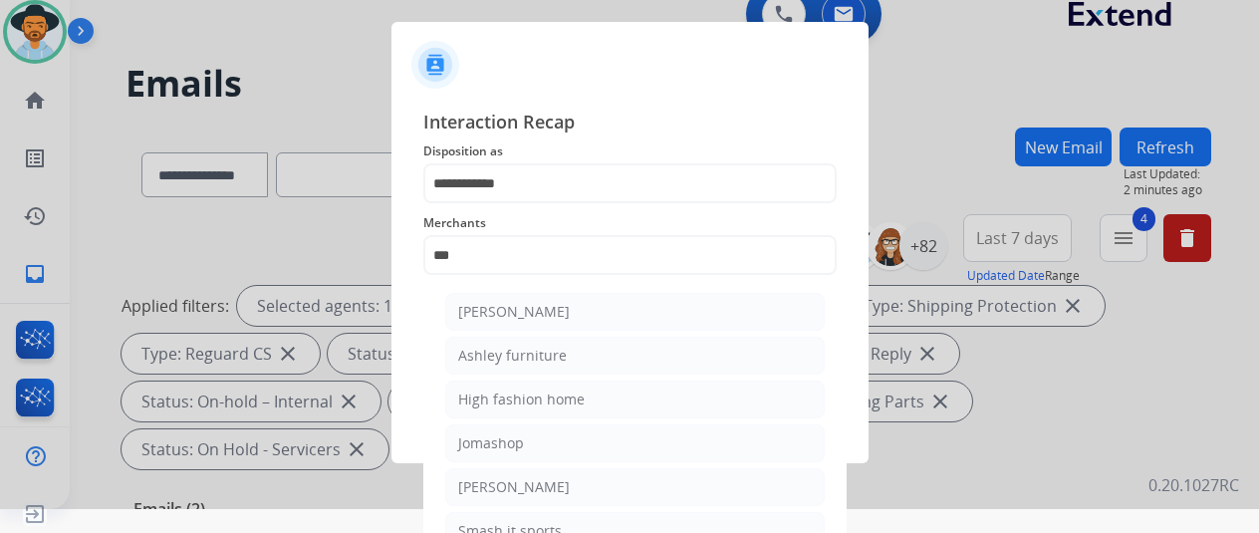
click at [510, 311] on div "[PERSON_NAME]" at bounding box center [514, 312] width 112 height 20
type input "**********"
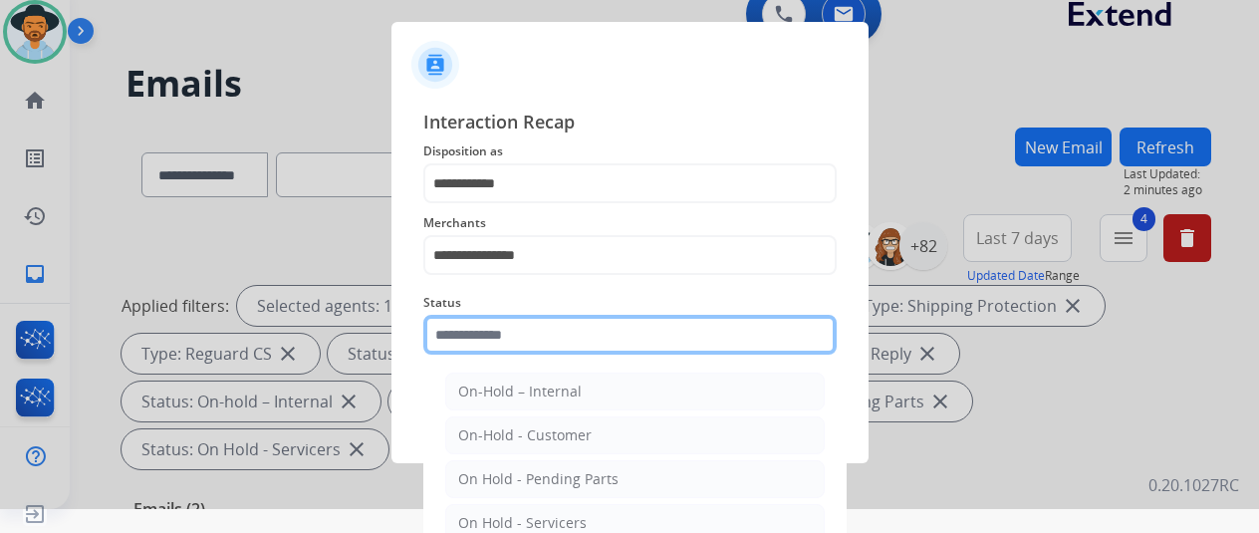
click at [494, 334] on input "text" at bounding box center [629, 335] width 413 height 40
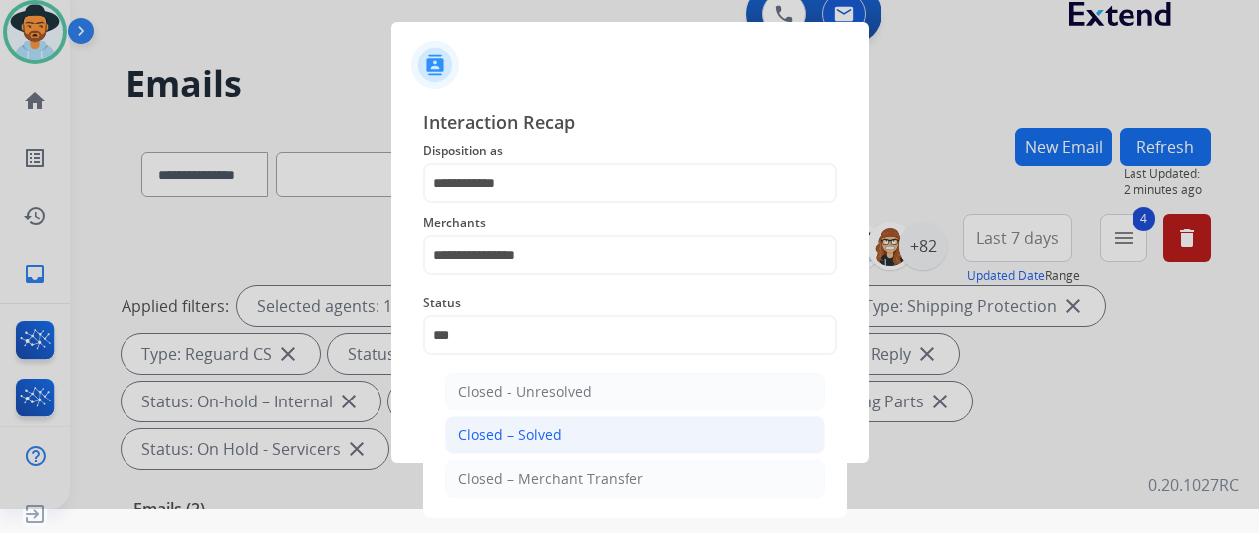
click at [504, 425] on div "Closed – Solved" at bounding box center [510, 435] width 104 height 20
type input "**********"
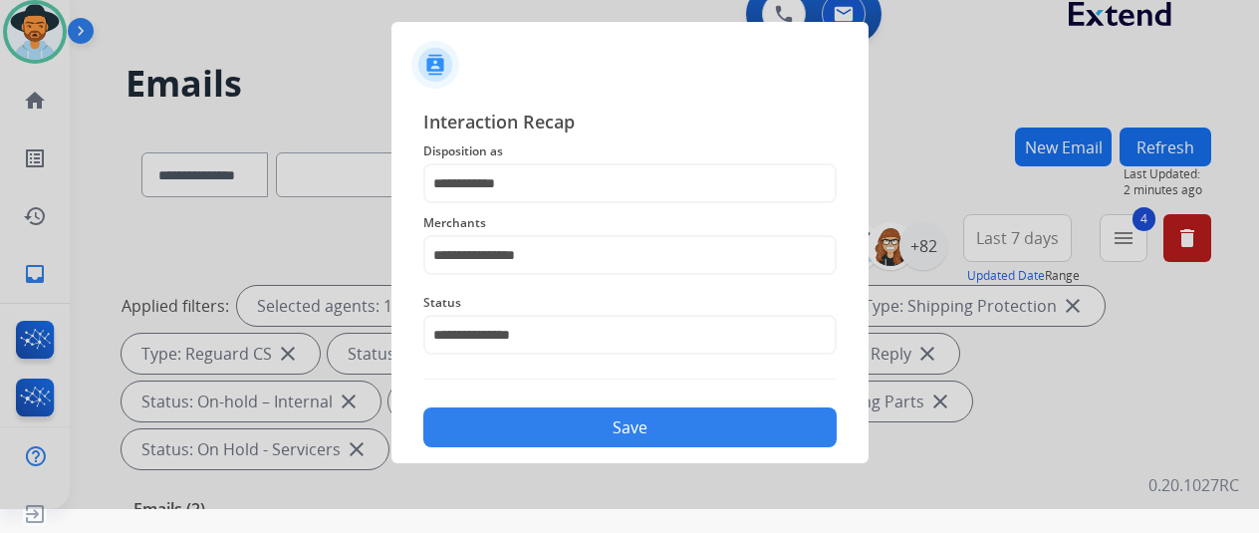
click at [569, 404] on div "Save" at bounding box center [629, 421] width 413 height 52
click at [579, 427] on button "Save" at bounding box center [629, 427] width 413 height 40
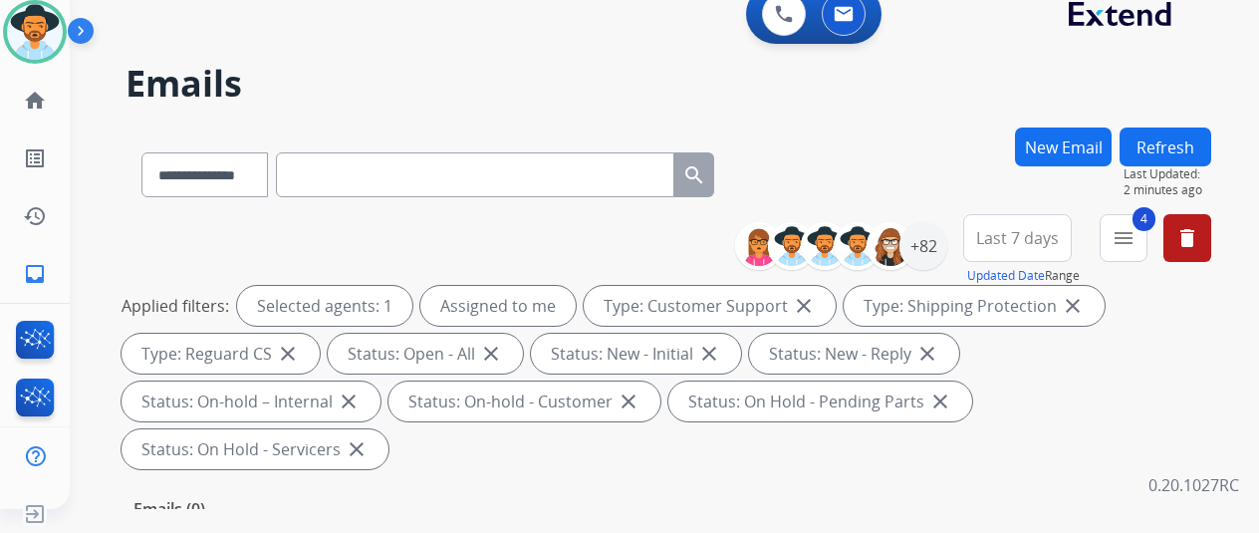
click at [142, 232] on div "**********" at bounding box center [667, 345] width 1085 height 263
click at [944, 234] on div "+82" at bounding box center [923, 246] width 48 height 48
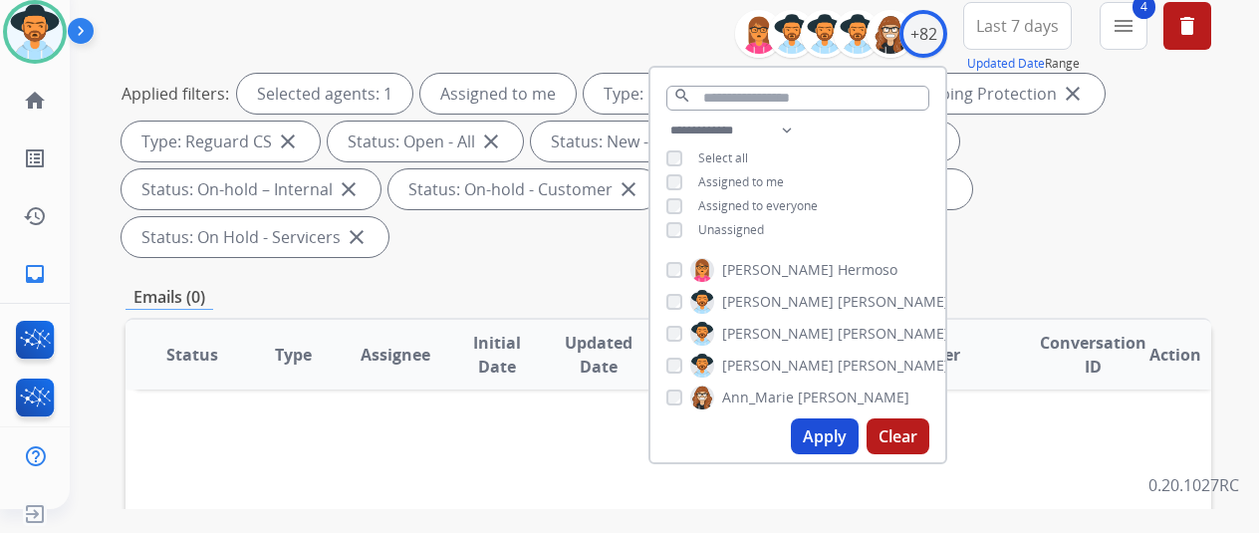
scroll to position [299, 0]
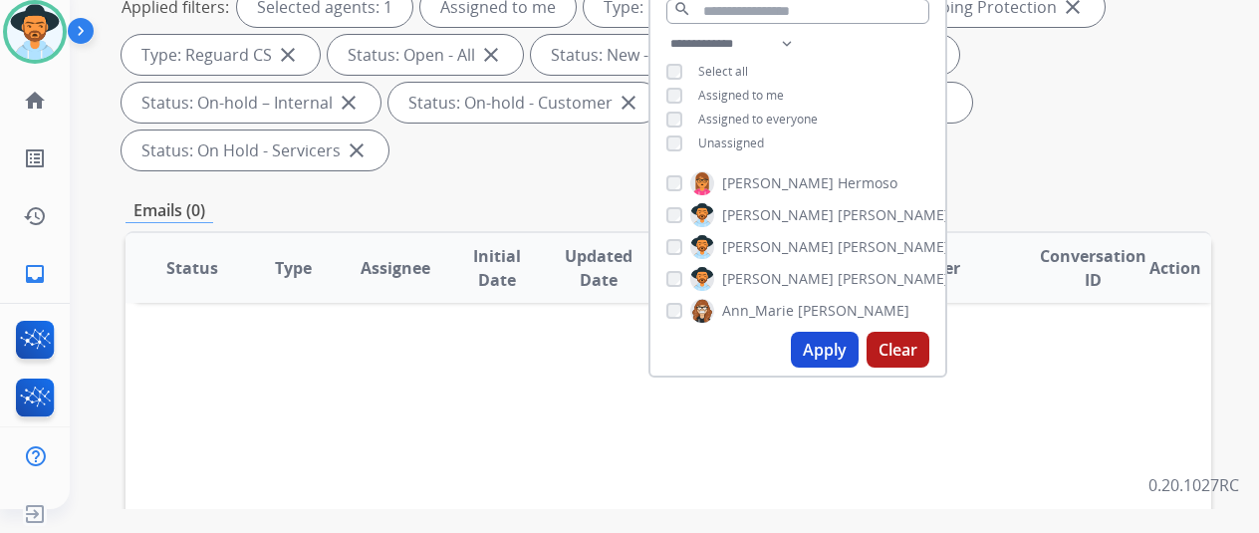
click at [828, 352] on button "Apply" at bounding box center [825, 350] width 68 height 36
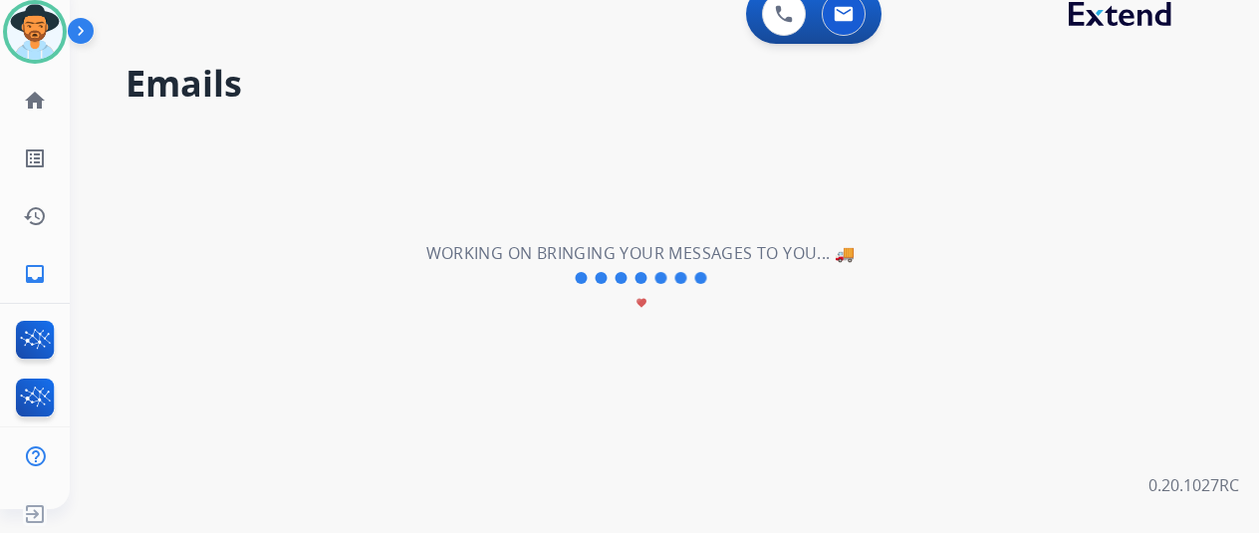
scroll to position [0, 0]
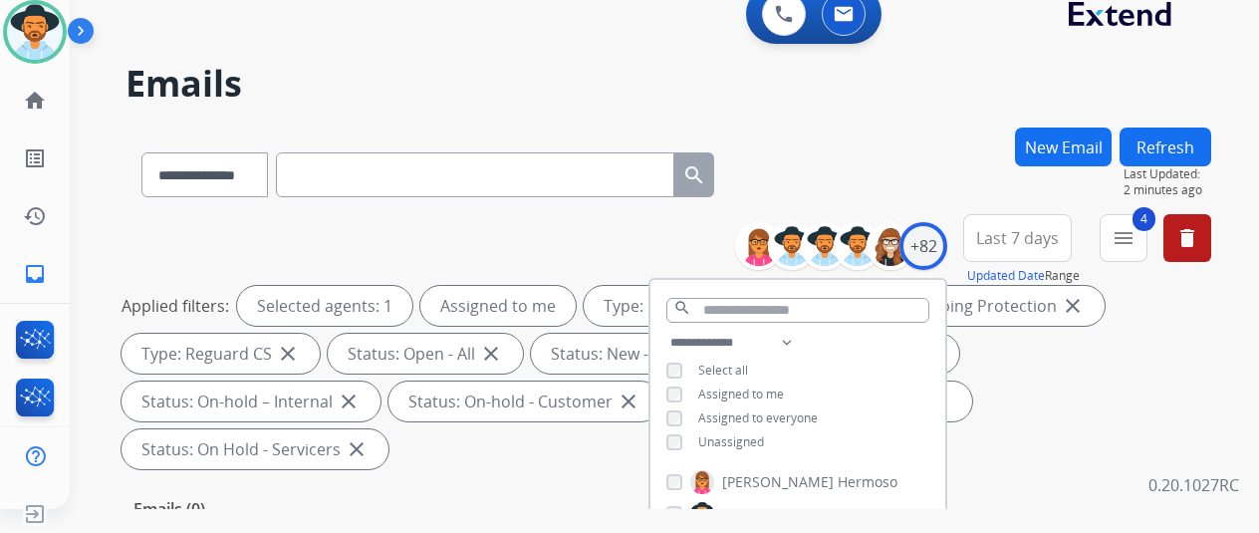
click at [866, 154] on div "**********" at bounding box center [667, 170] width 1085 height 87
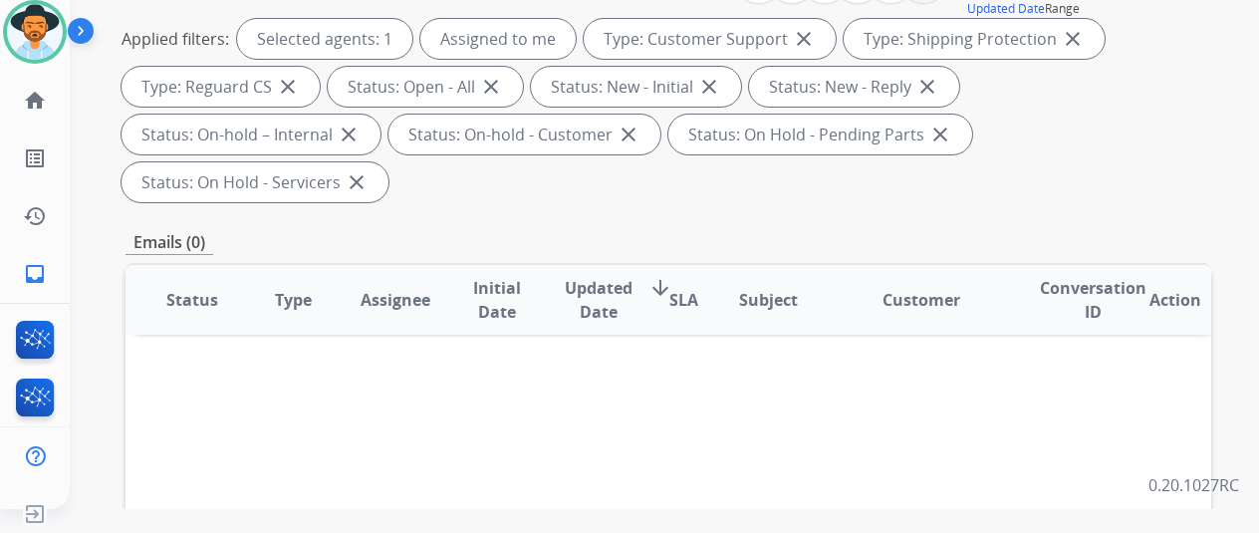
scroll to position [299, 0]
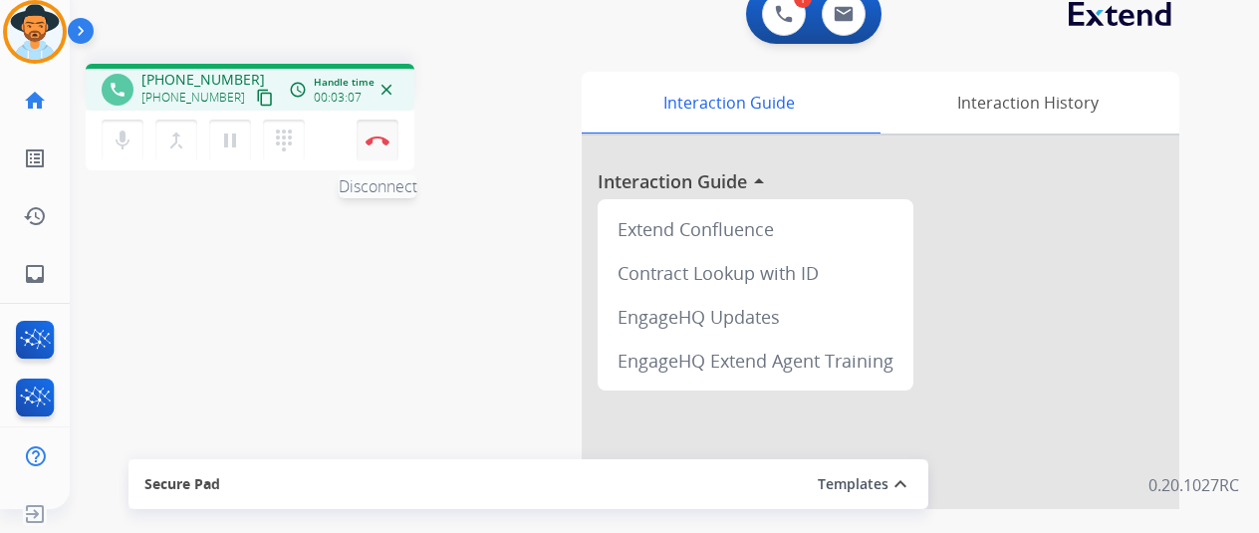
click at [380, 145] on button "Disconnect" at bounding box center [377, 140] width 42 height 42
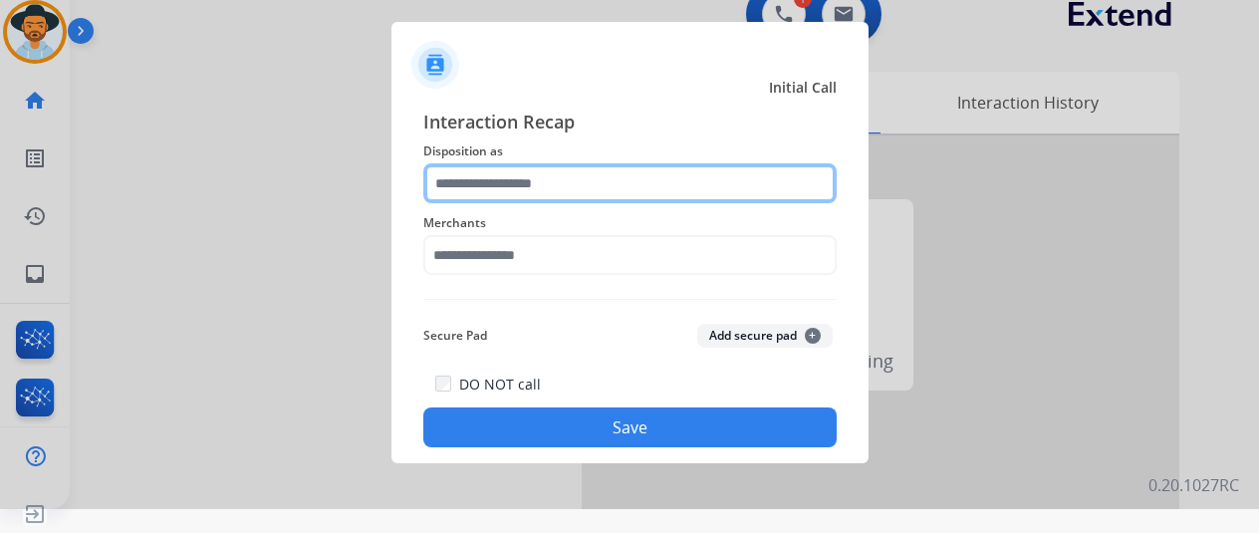
click at [481, 193] on input "text" at bounding box center [629, 183] width 413 height 40
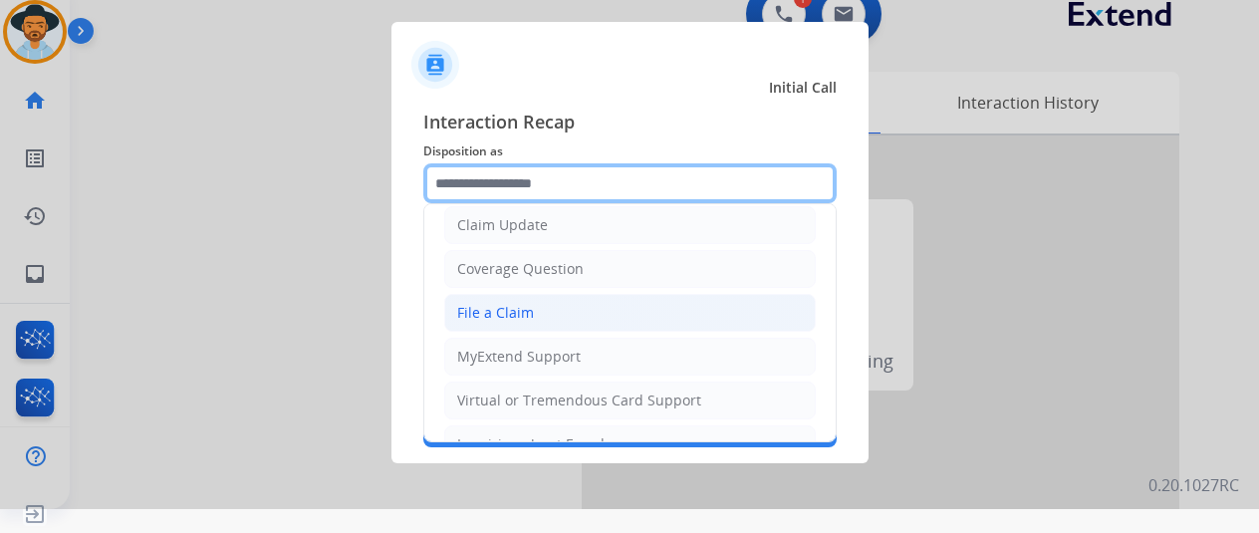
scroll to position [299, 0]
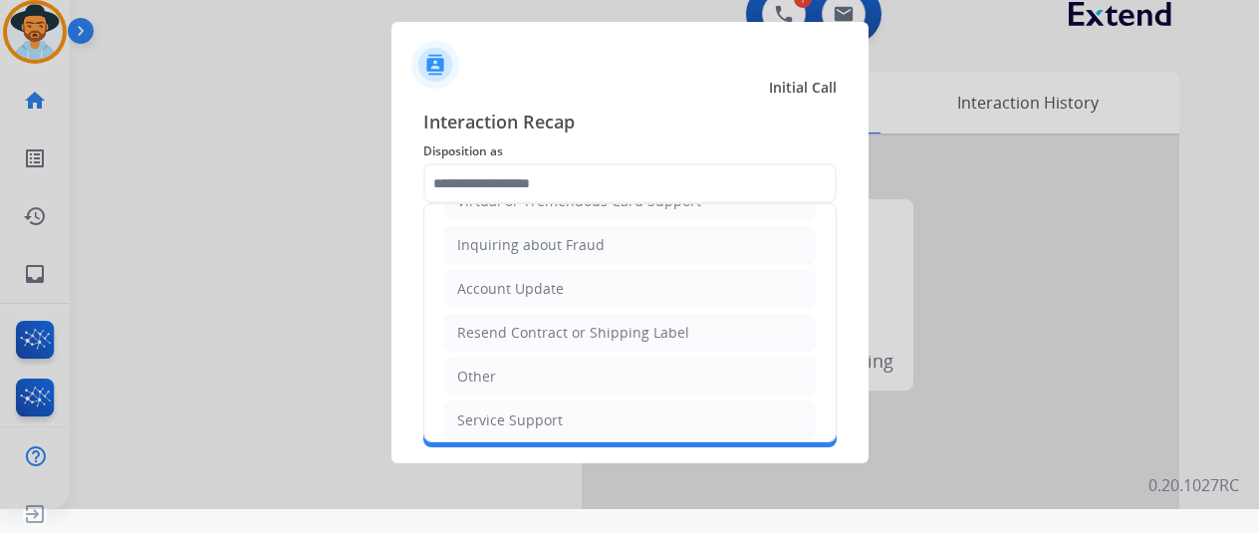
drag, startPoint x: 494, startPoint y: 332, endPoint x: 496, endPoint y: 322, distance: 10.2
click at [494, 331] on div "Resend Contract or Shipping Label" at bounding box center [573, 333] width 232 height 20
type input "**********"
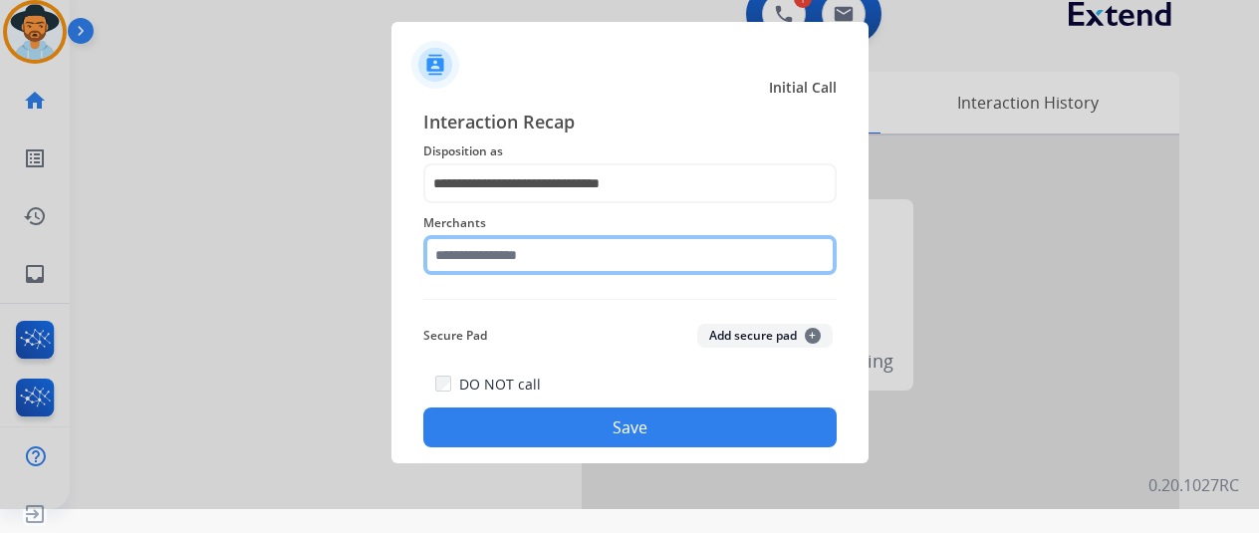
click at [514, 253] on input "text" at bounding box center [629, 255] width 413 height 40
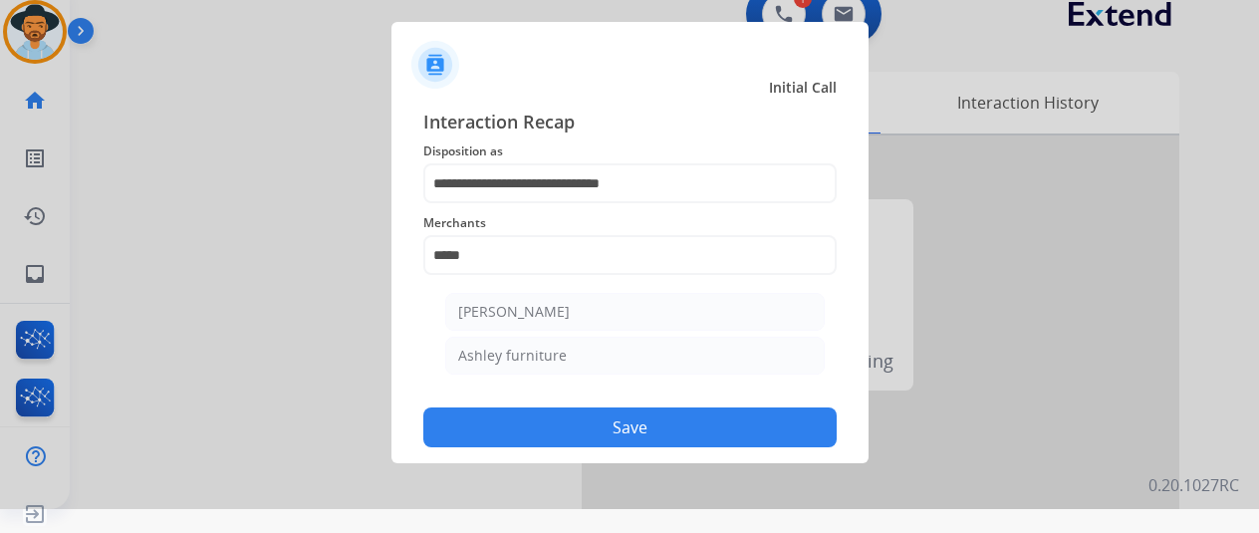
click at [538, 352] on div "Ashley furniture" at bounding box center [512, 356] width 109 height 20
type input "**********"
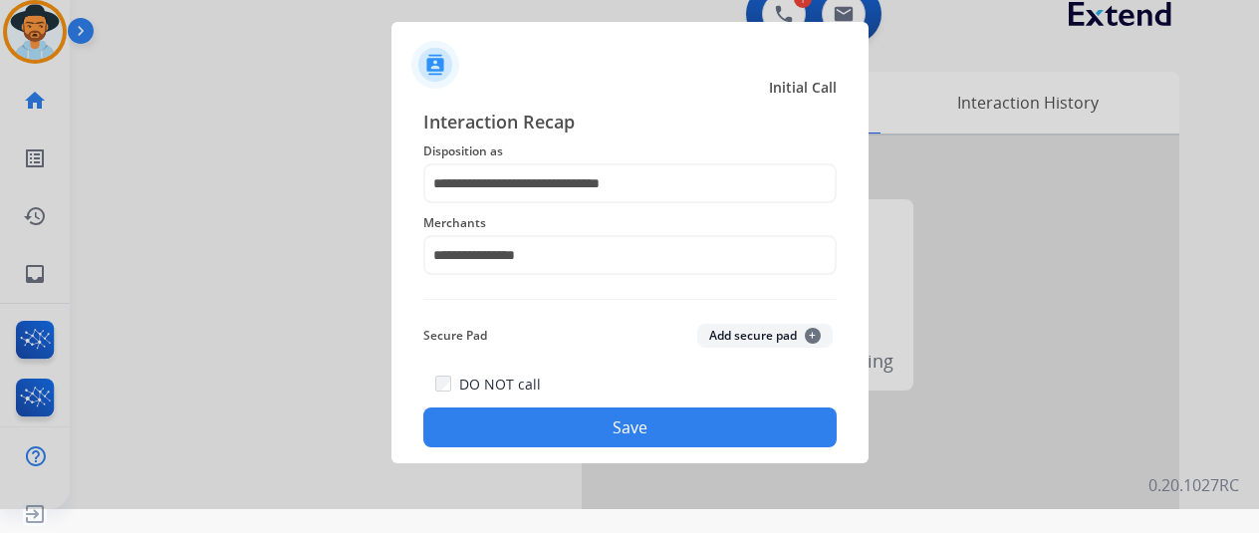
click at [617, 421] on button "Save" at bounding box center [629, 427] width 413 height 40
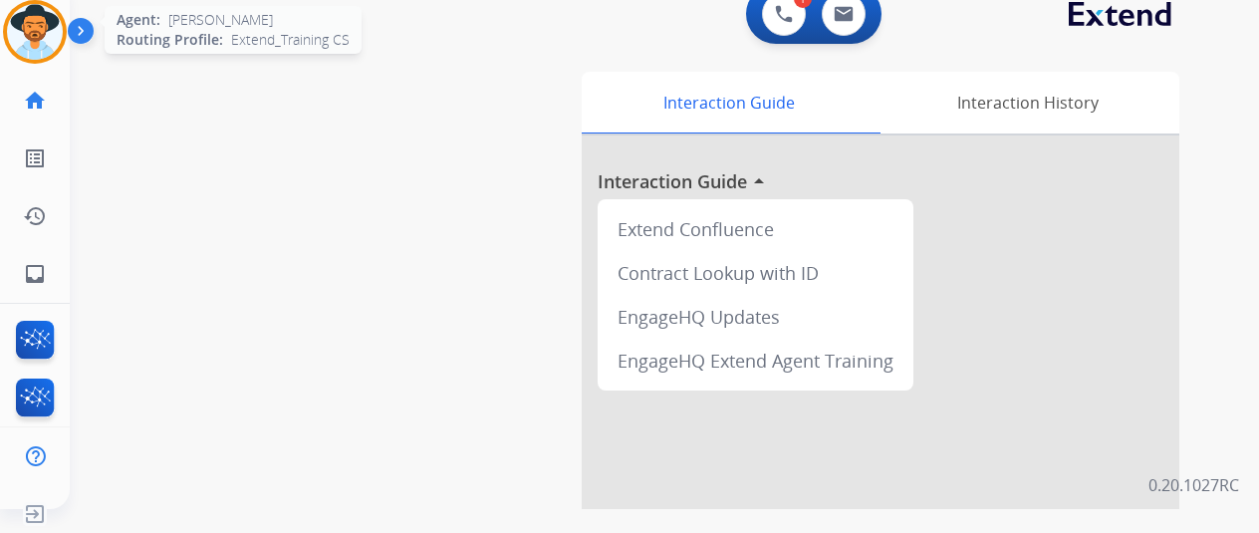
click at [42, 22] on img at bounding box center [35, 32] width 56 height 56
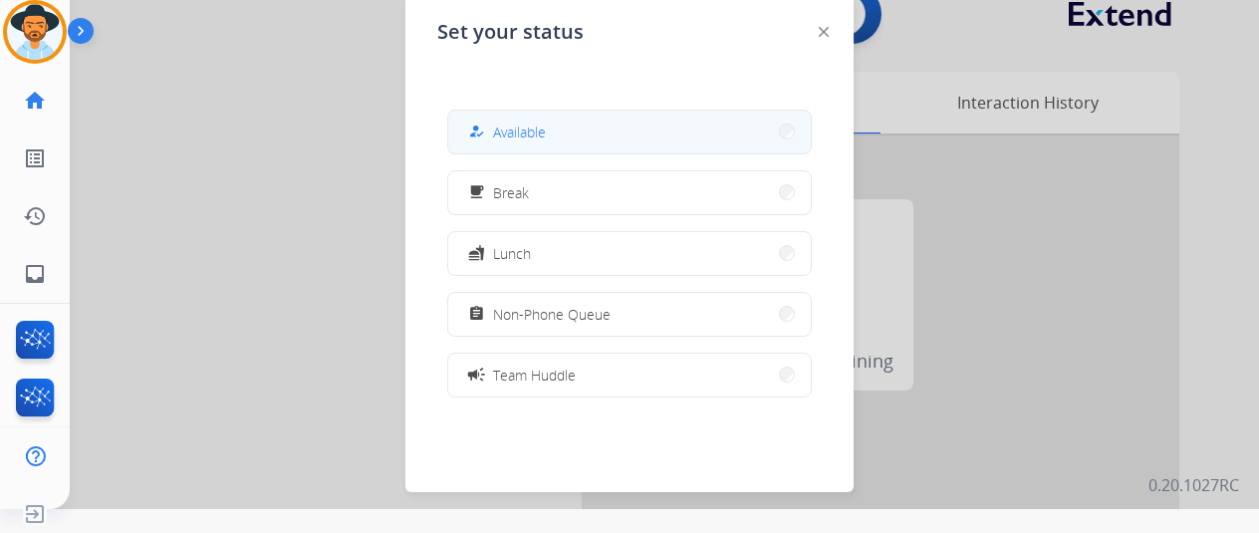
click at [527, 135] on span "Available" at bounding box center [519, 131] width 53 height 21
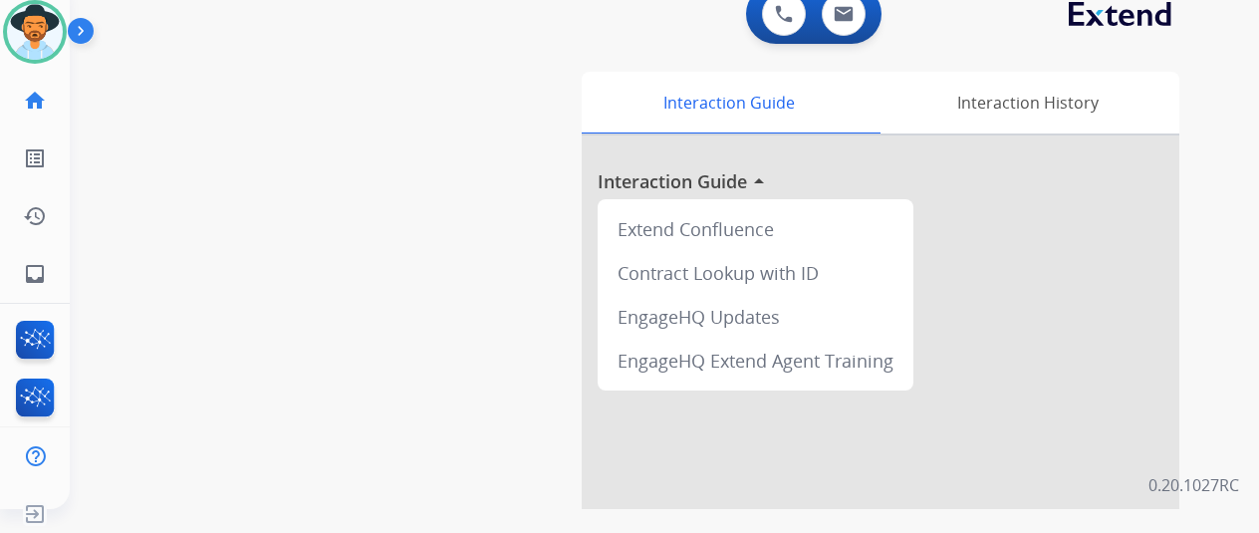
click at [189, 44] on div "0 Voice Interactions 0 Email Interactions" at bounding box center [652, 16] width 1117 height 64
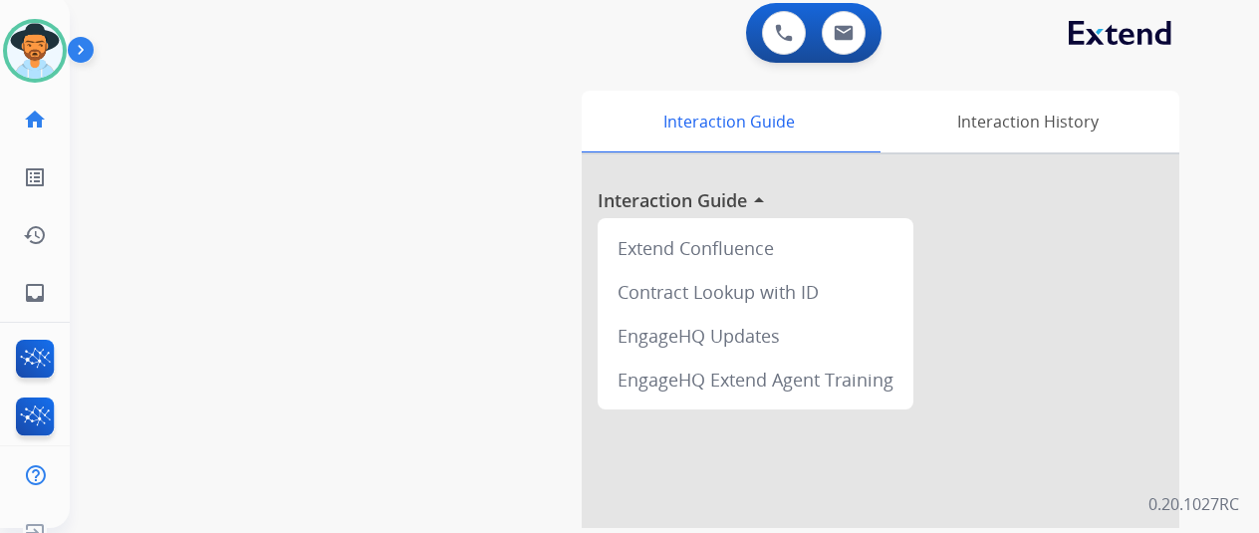
scroll to position [0, 0]
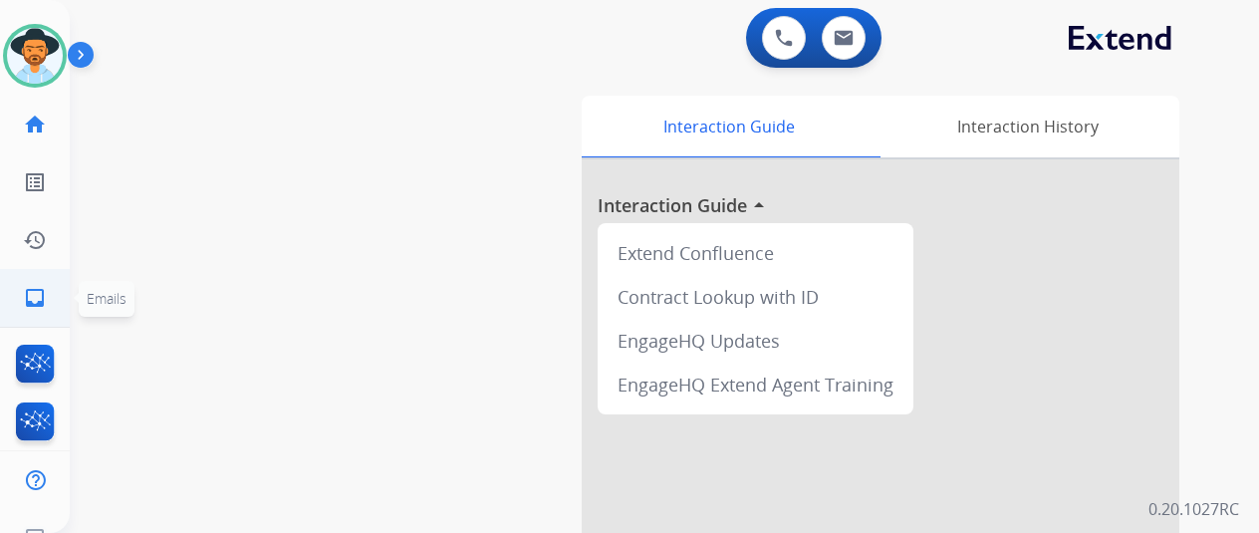
click at [26, 292] on mat-icon "inbox" at bounding box center [35, 298] width 24 height 24
select select "**********"
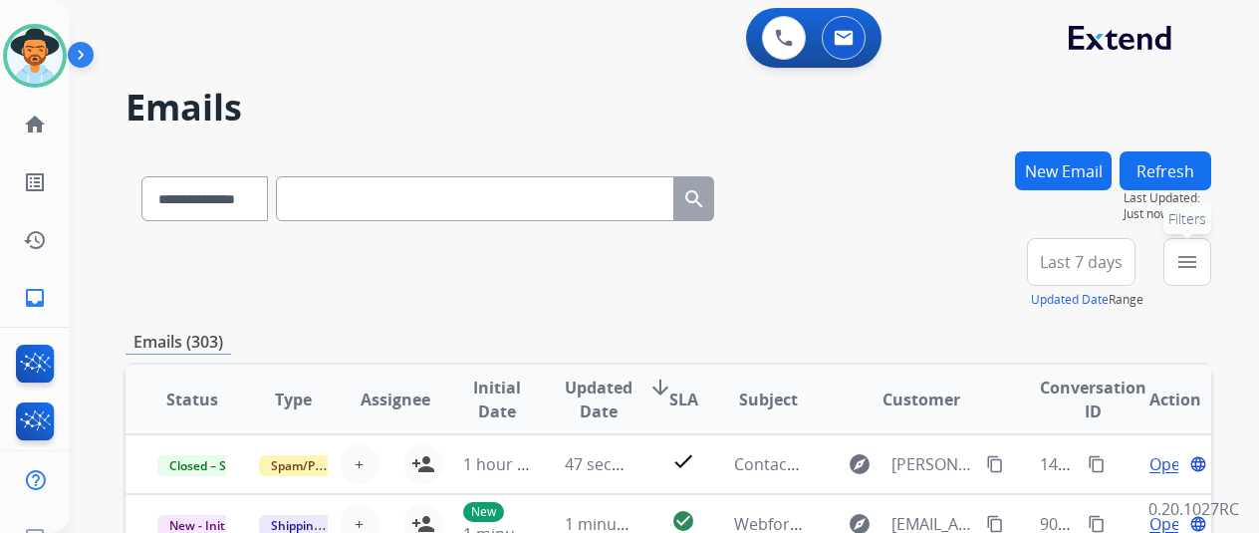
click at [1199, 265] on mat-icon "menu" at bounding box center [1187, 262] width 24 height 24
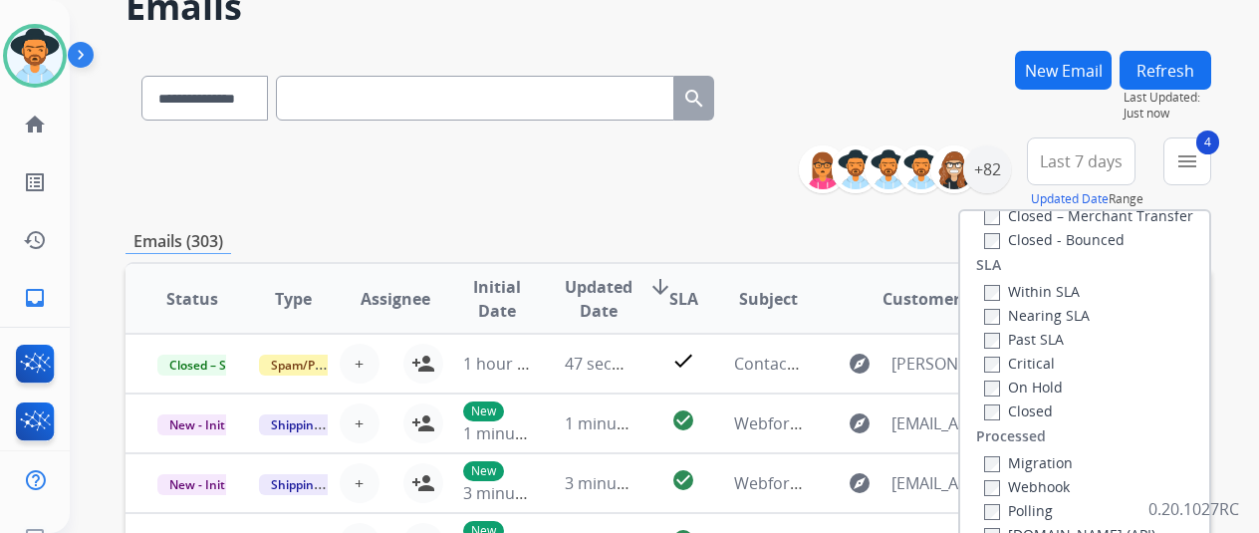
scroll to position [199, 0]
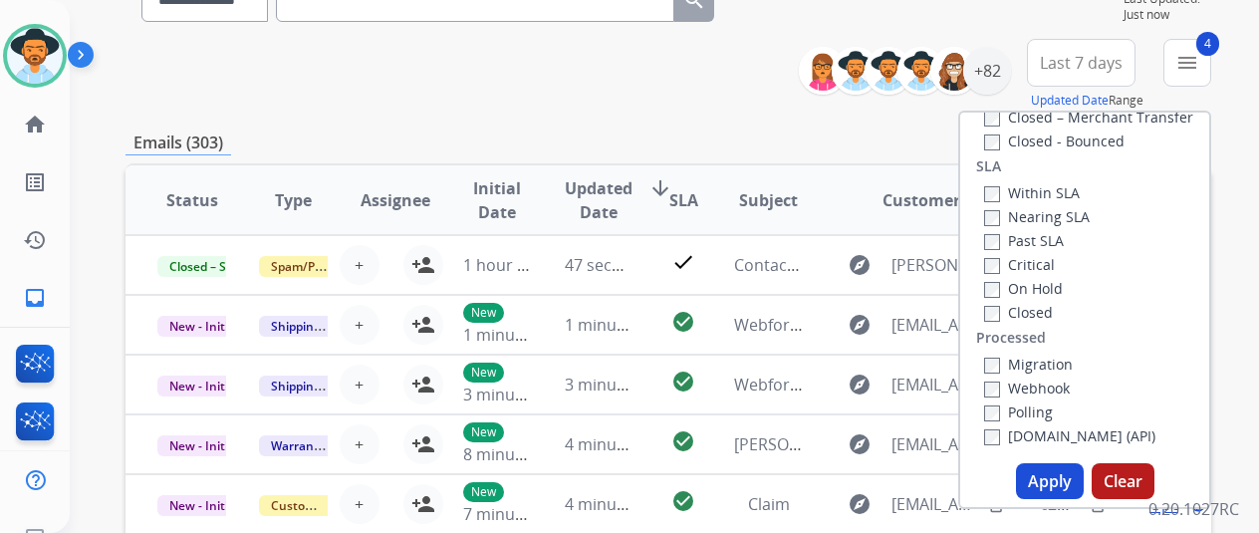
click at [1050, 475] on button "Apply" at bounding box center [1050, 481] width 68 height 36
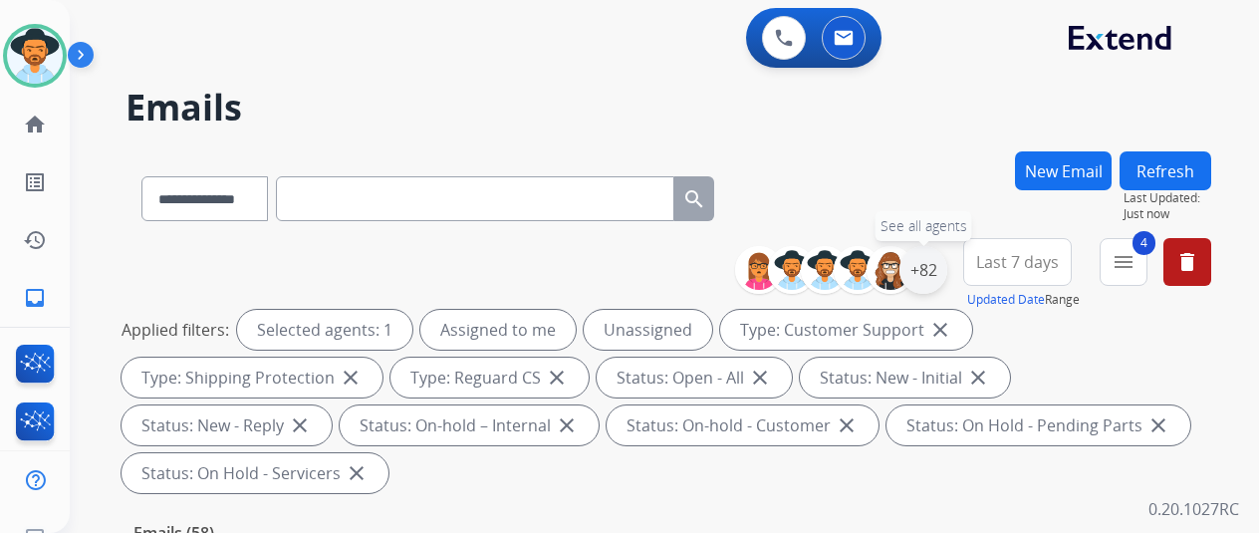
click at [945, 265] on div "+82" at bounding box center [923, 270] width 48 height 48
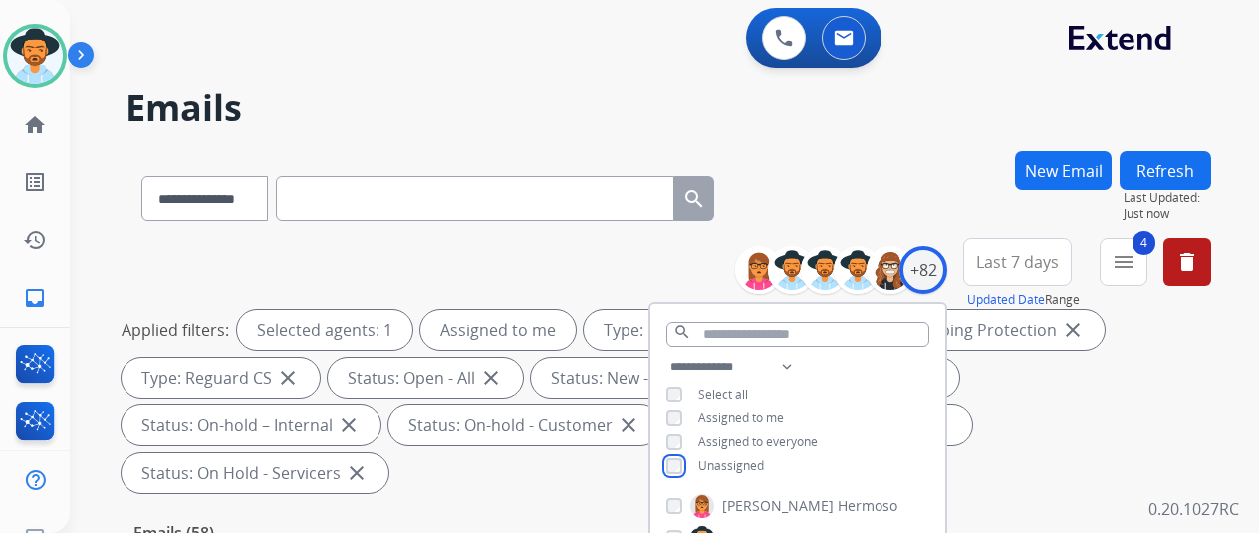
scroll to position [199, 0]
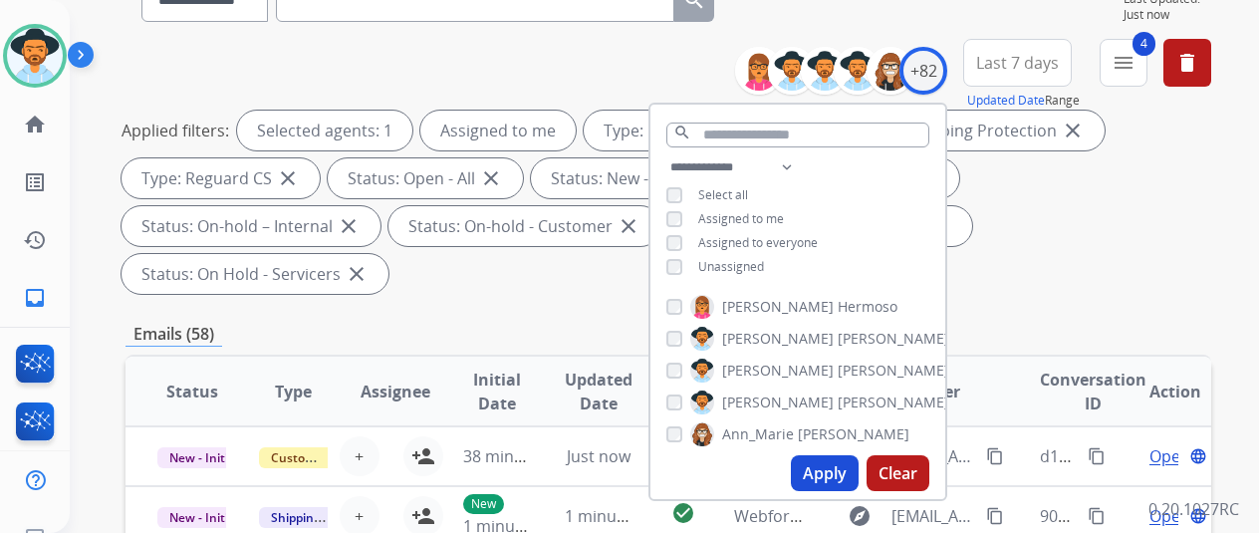
click at [837, 473] on button "Apply" at bounding box center [825, 473] width 68 height 36
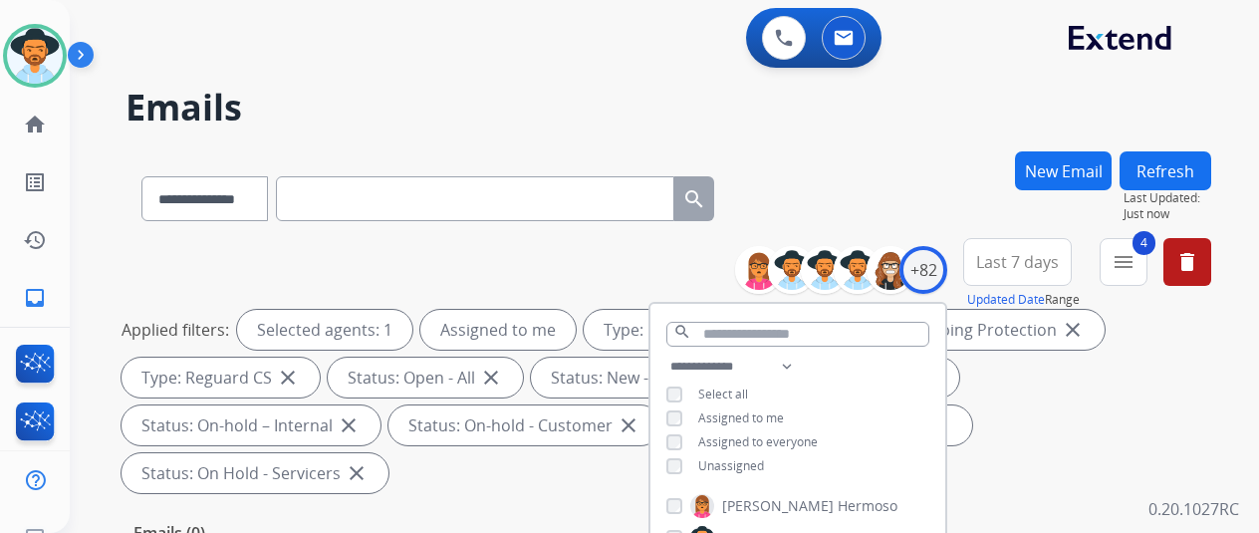
click at [876, 205] on div "**********" at bounding box center [667, 194] width 1085 height 87
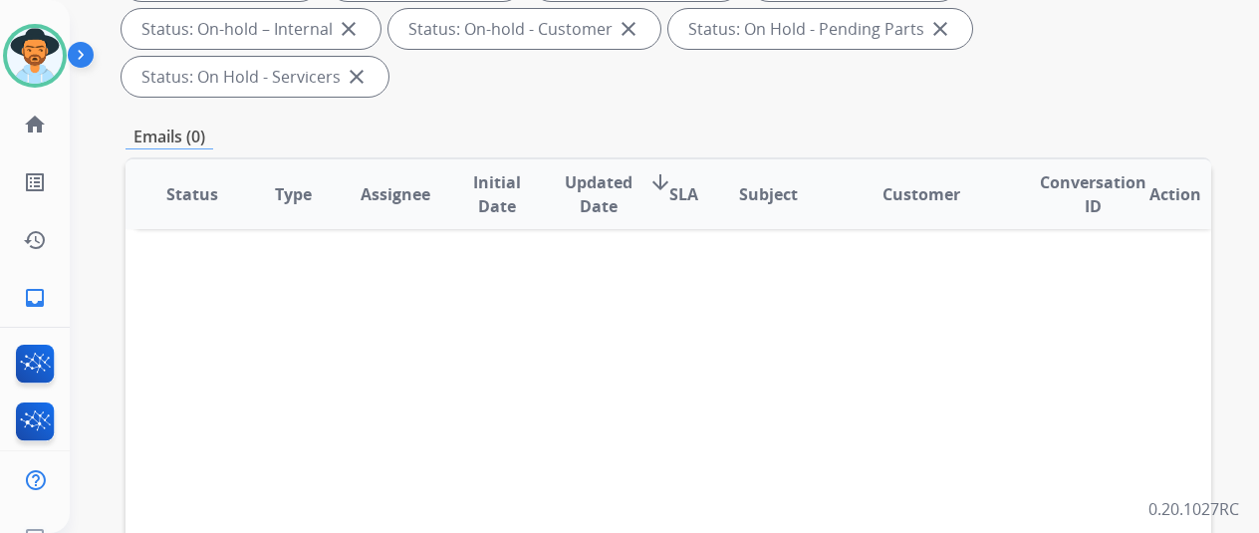
scroll to position [398, 0]
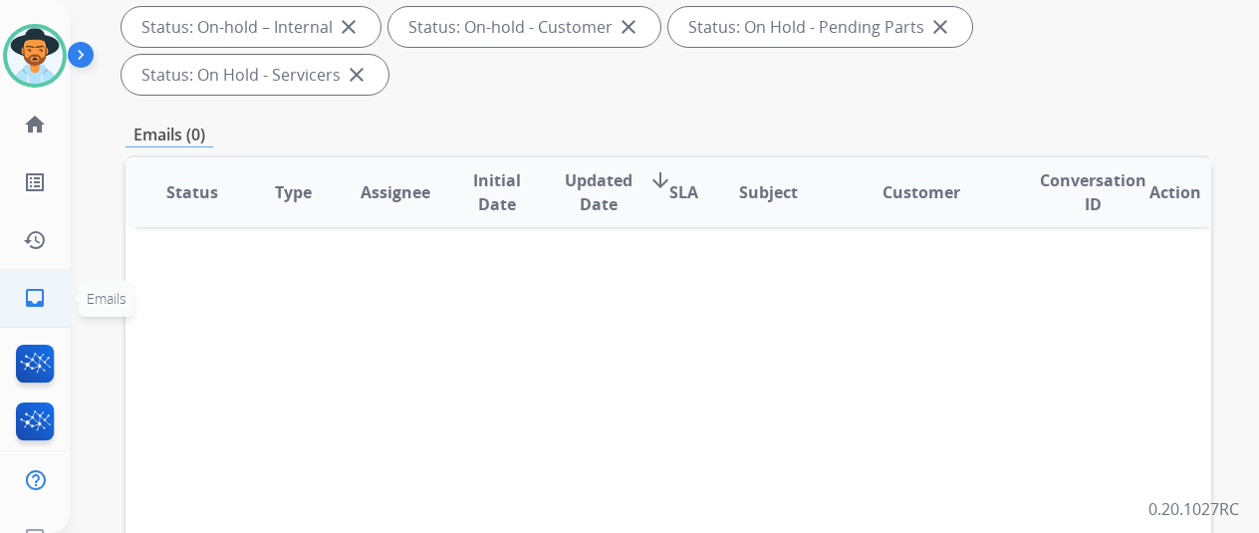
click at [26, 296] on mat-icon "inbox" at bounding box center [35, 298] width 24 height 24
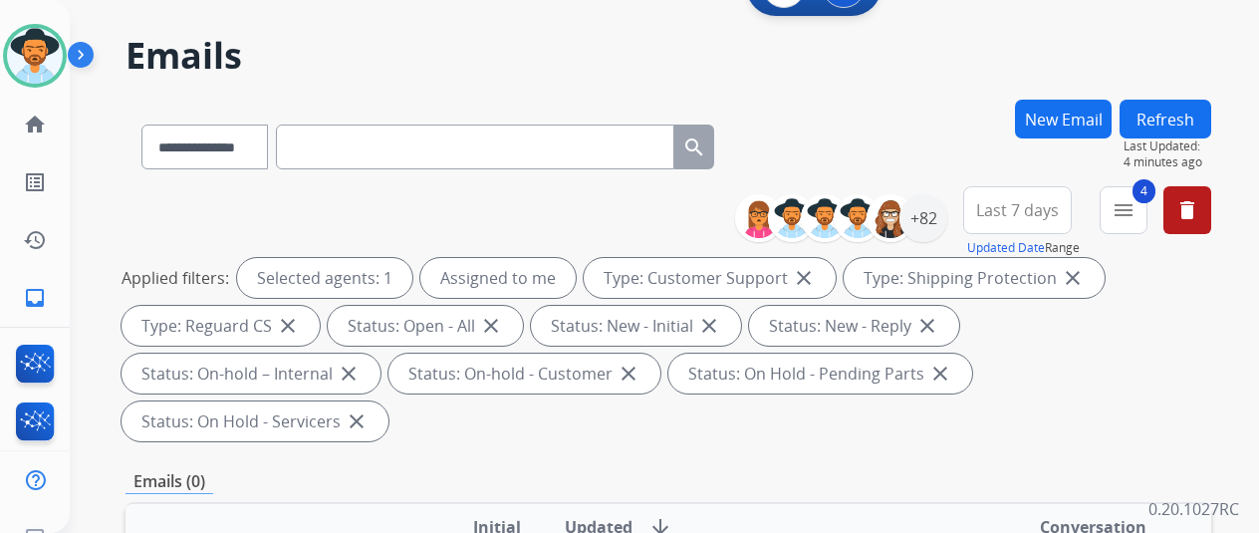
scroll to position [0, 0]
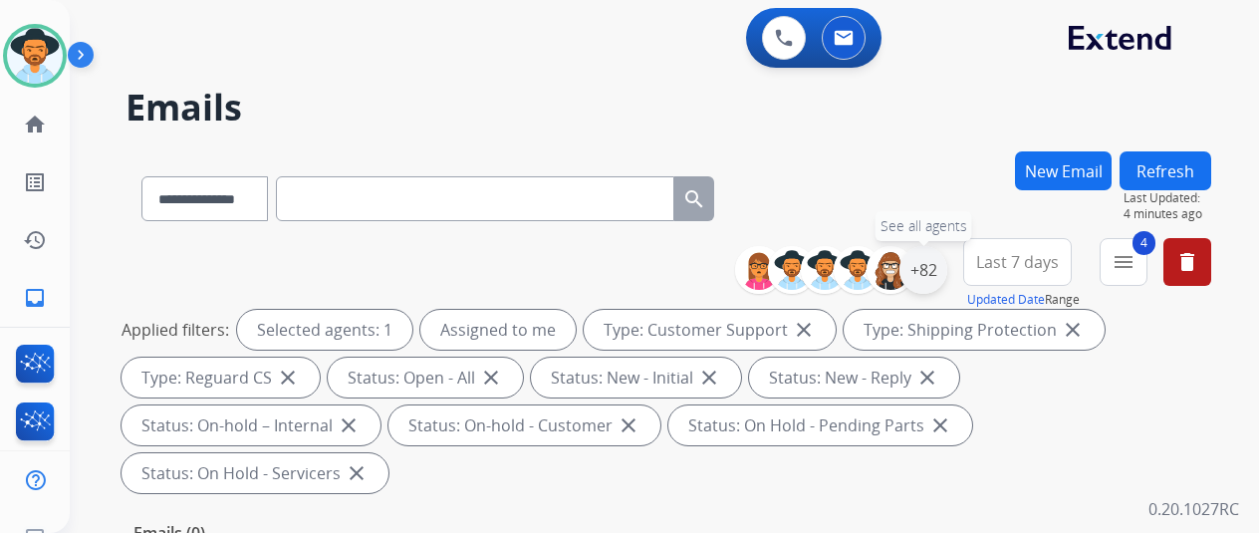
click at [941, 265] on div "+82" at bounding box center [923, 270] width 48 height 48
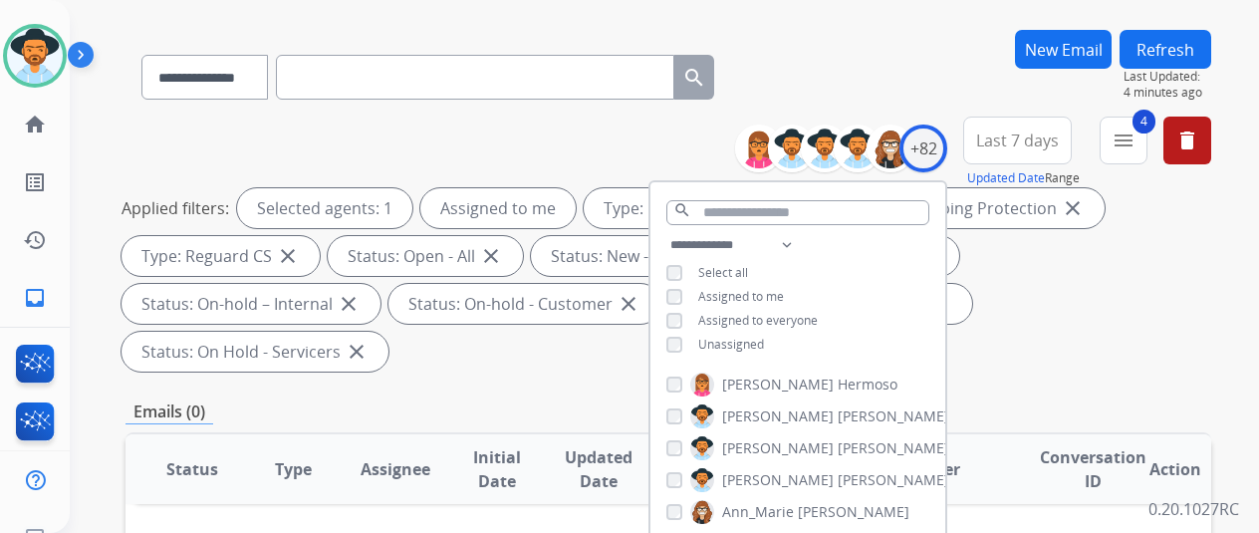
scroll to position [398, 0]
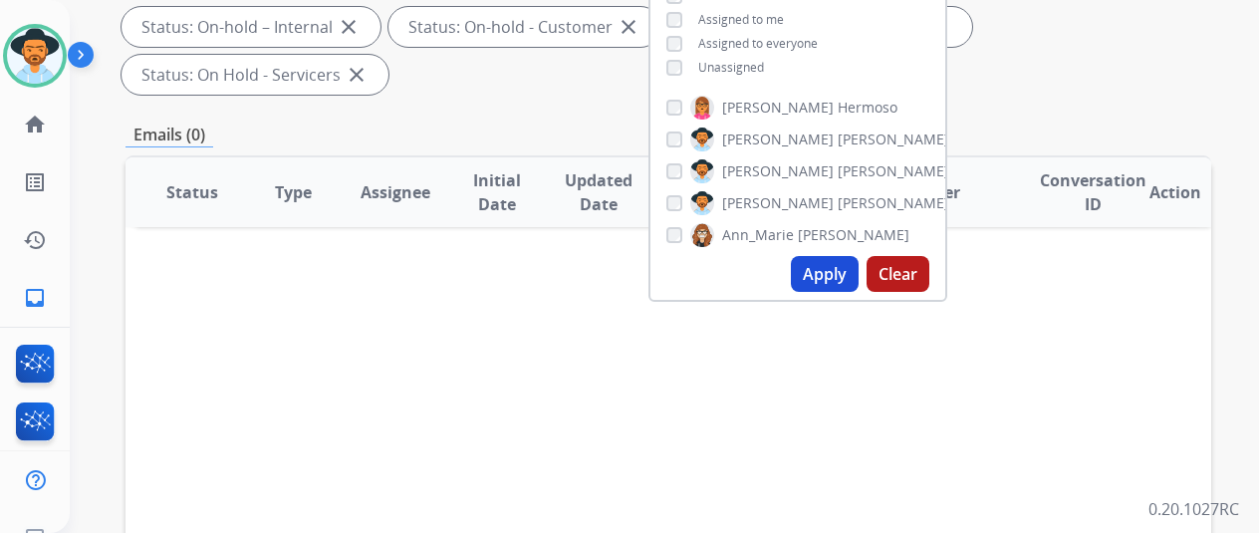
click at [824, 266] on button "Apply" at bounding box center [825, 274] width 68 height 36
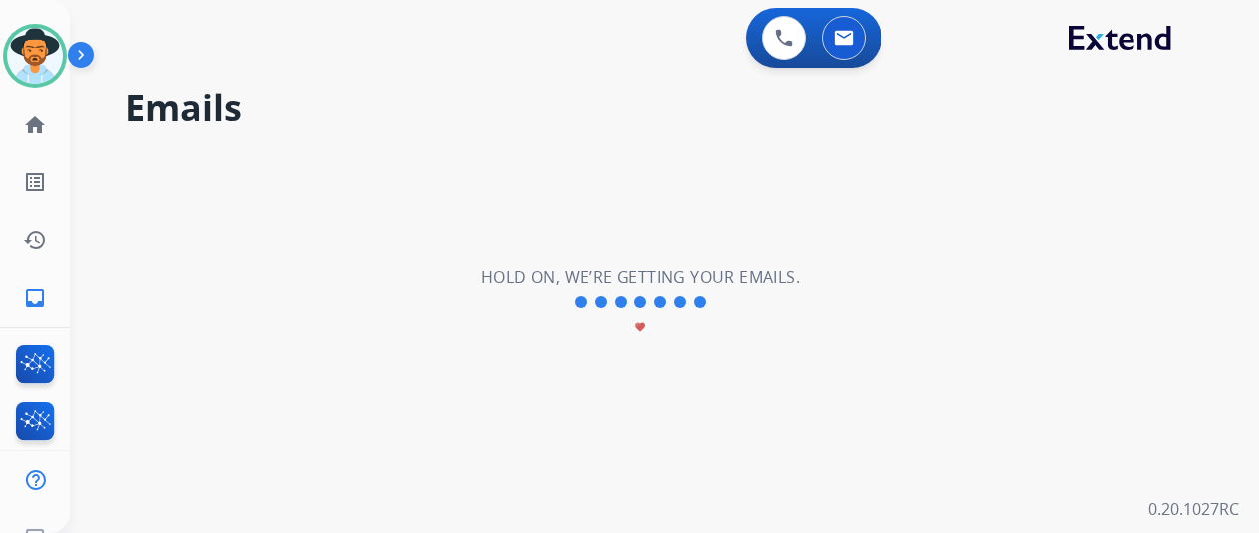
scroll to position [0, 0]
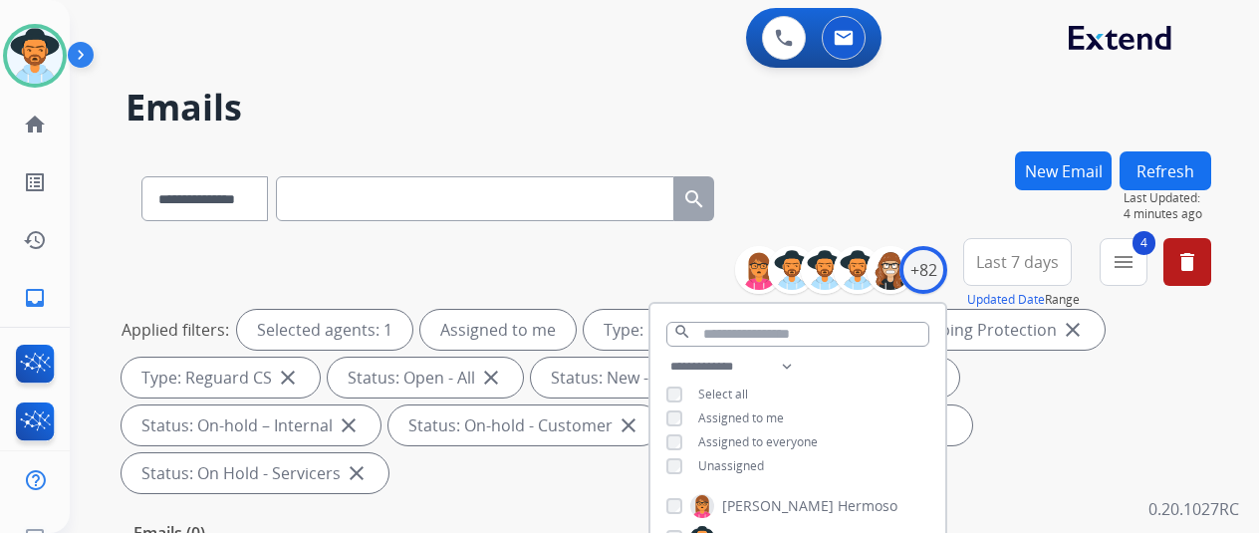
click at [834, 182] on div "**********" at bounding box center [667, 194] width 1085 height 87
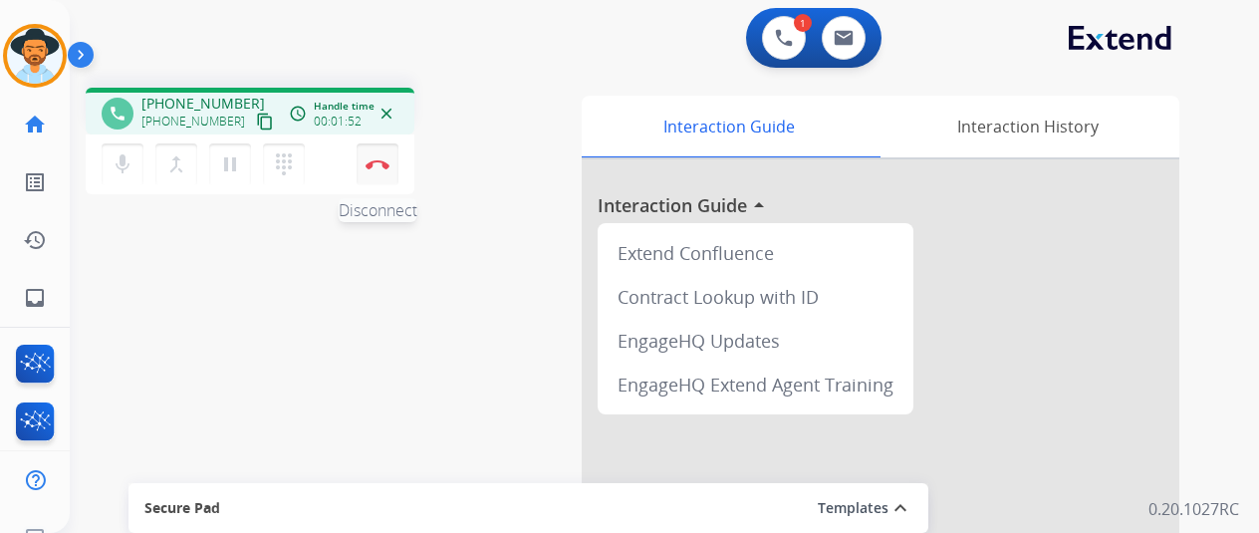
click at [378, 160] on img at bounding box center [377, 164] width 24 height 10
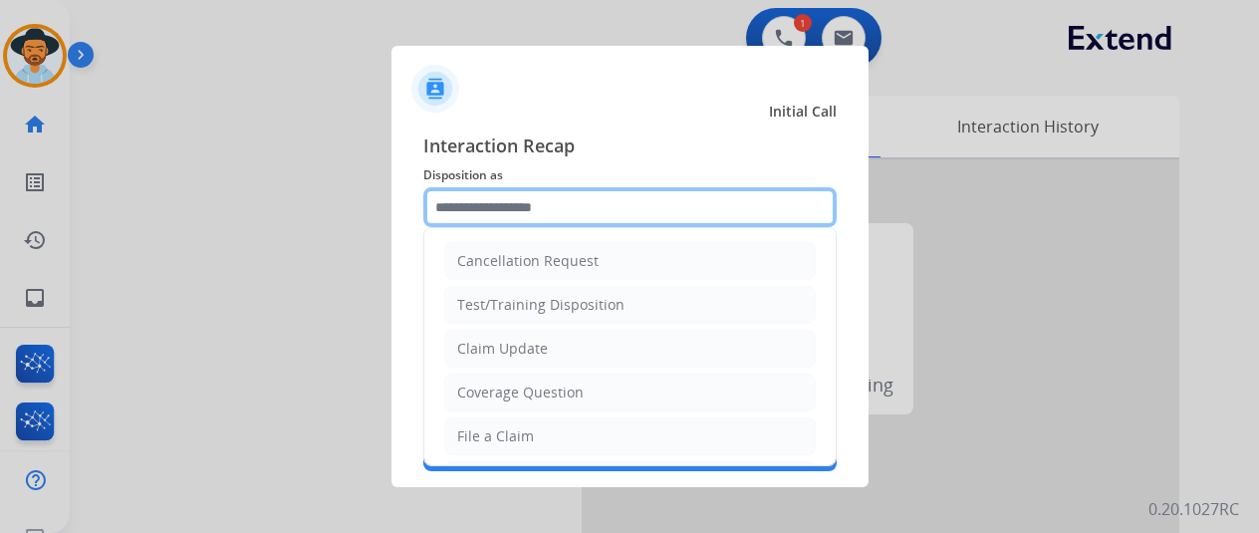
click at [472, 196] on input "text" at bounding box center [629, 207] width 413 height 40
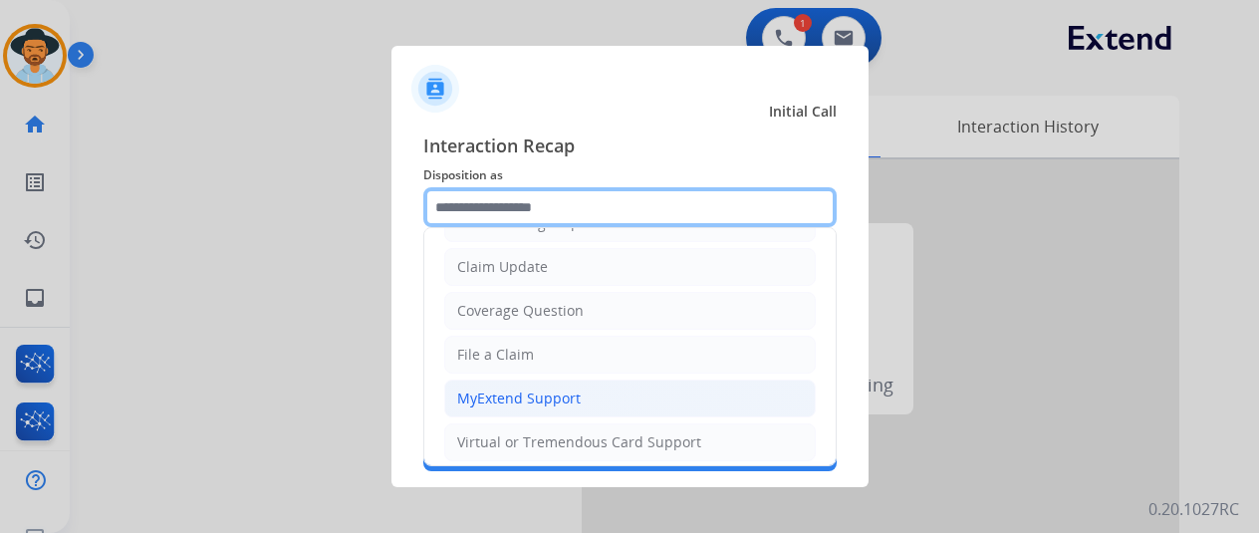
scroll to position [299, 0]
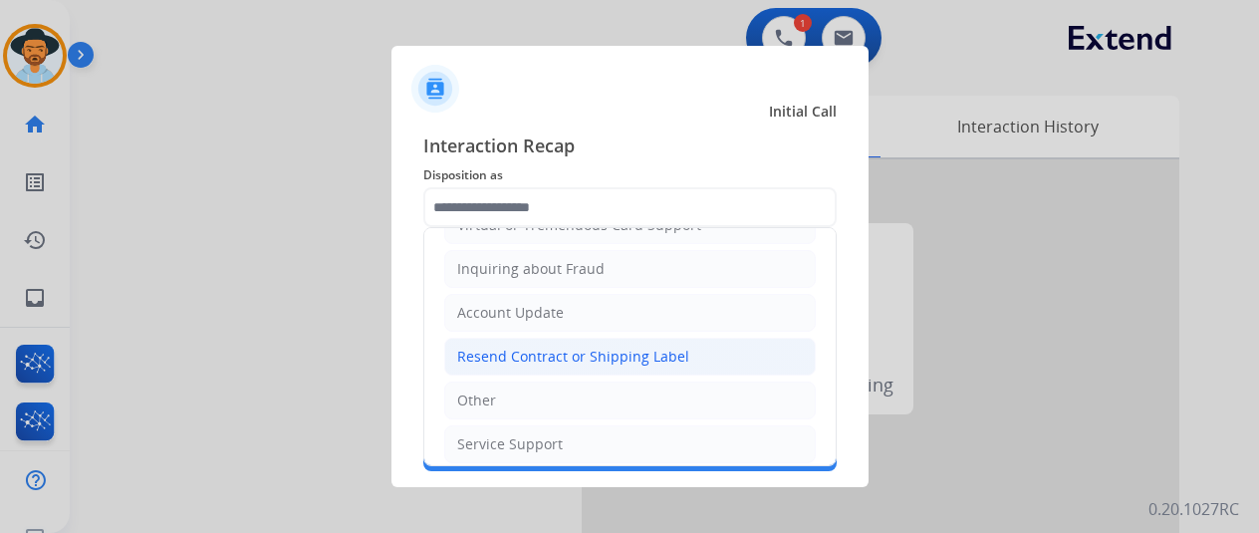
click at [488, 348] on div "Resend Contract or Shipping Label" at bounding box center [573, 357] width 232 height 20
type input "**********"
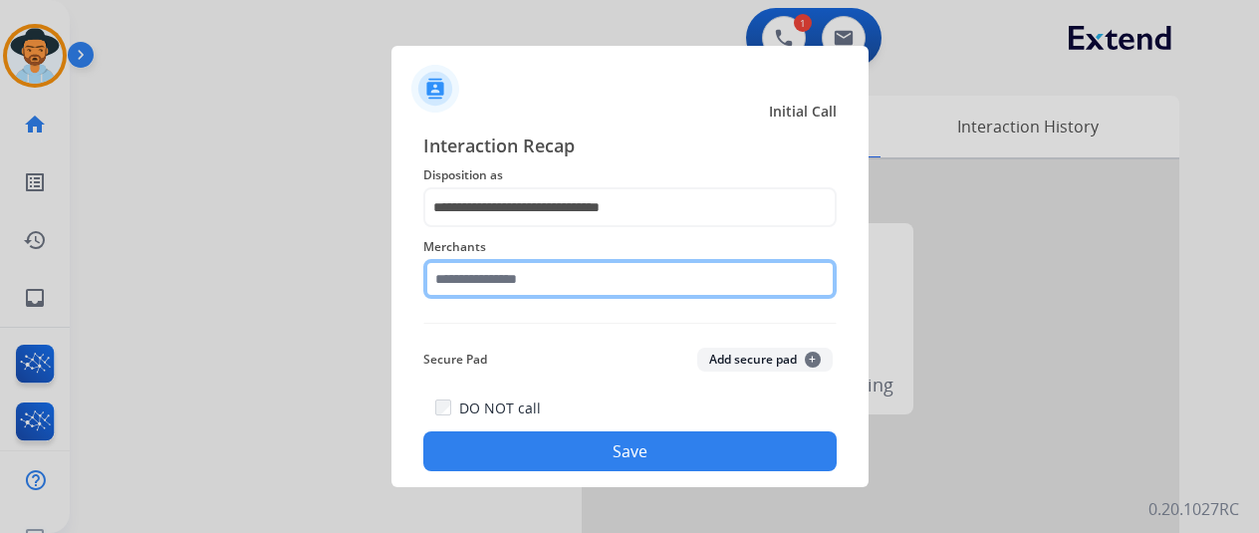
click at [502, 284] on input "text" at bounding box center [629, 279] width 413 height 40
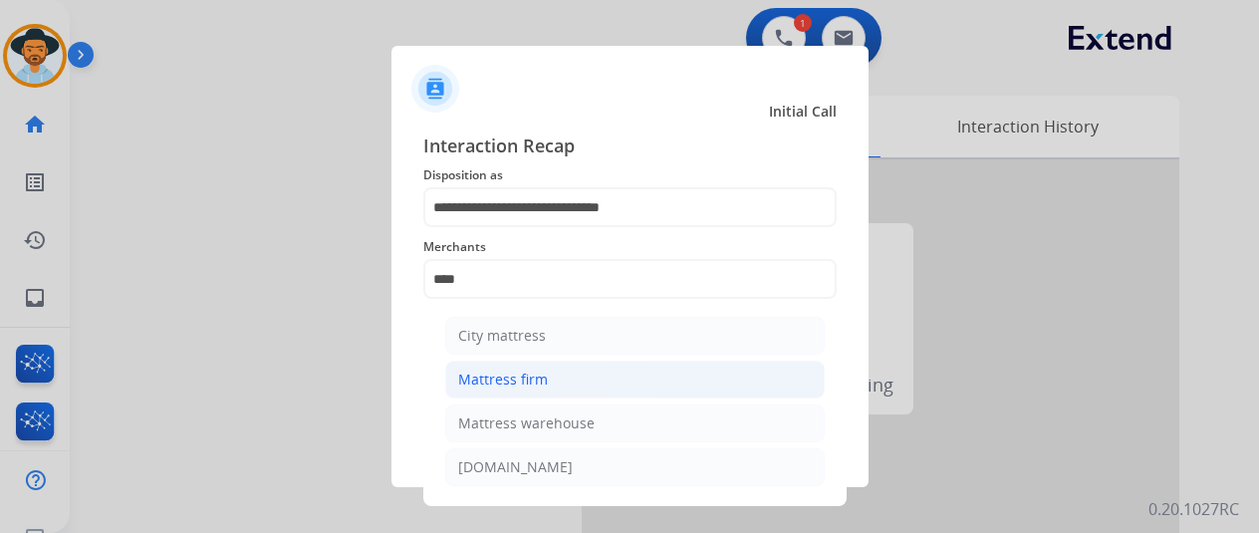
click at [520, 375] on div "Mattress firm" at bounding box center [503, 379] width 90 height 20
type input "**********"
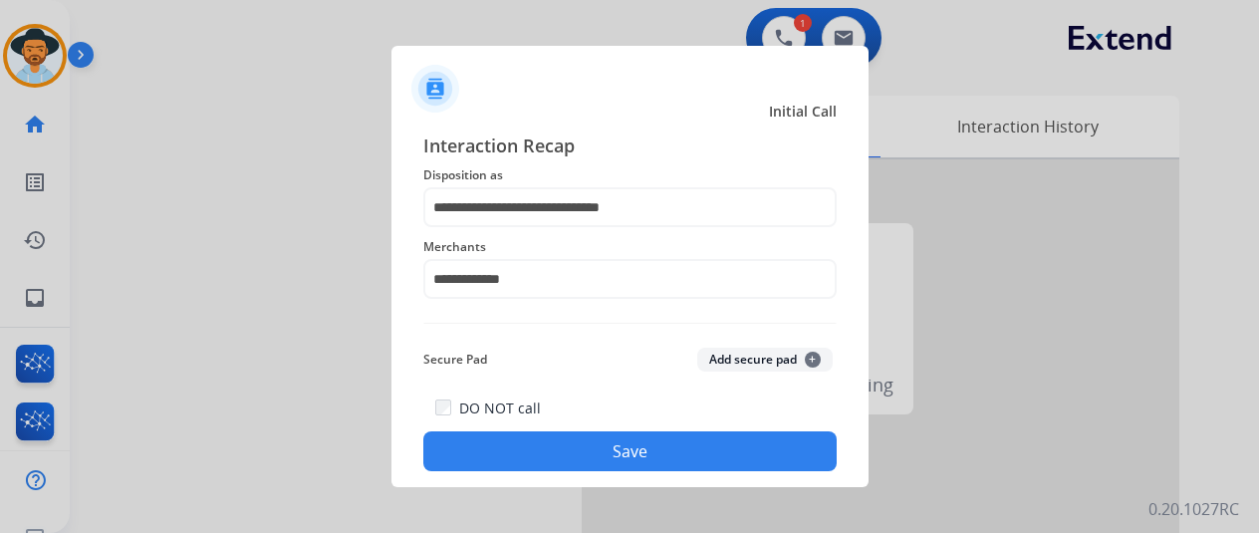
click at [569, 439] on button "Save" at bounding box center [629, 451] width 413 height 40
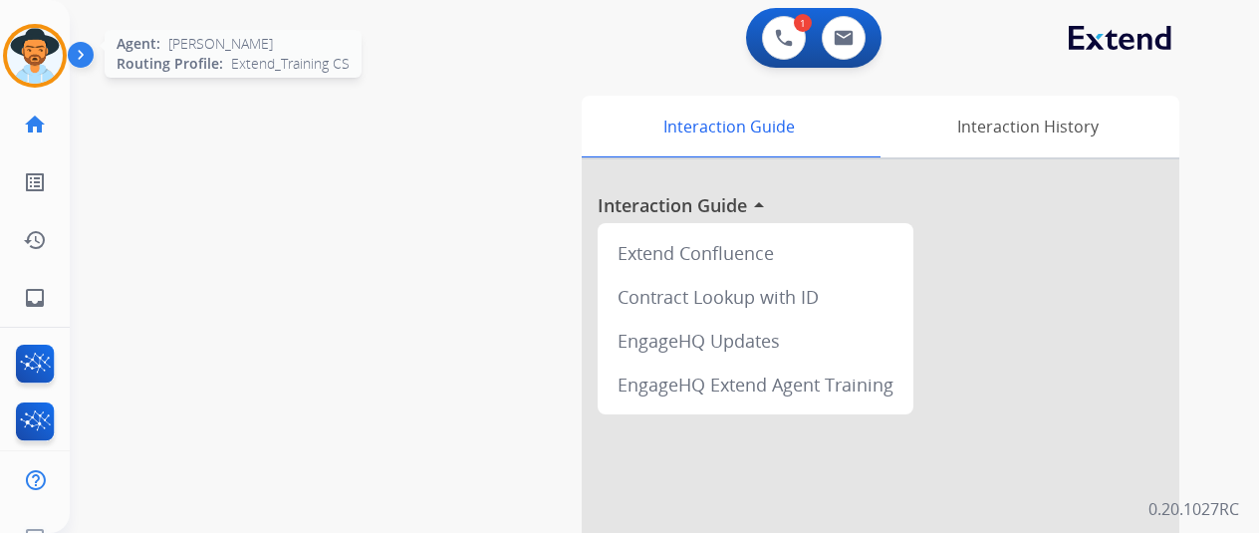
click at [35, 61] on img at bounding box center [35, 56] width 56 height 56
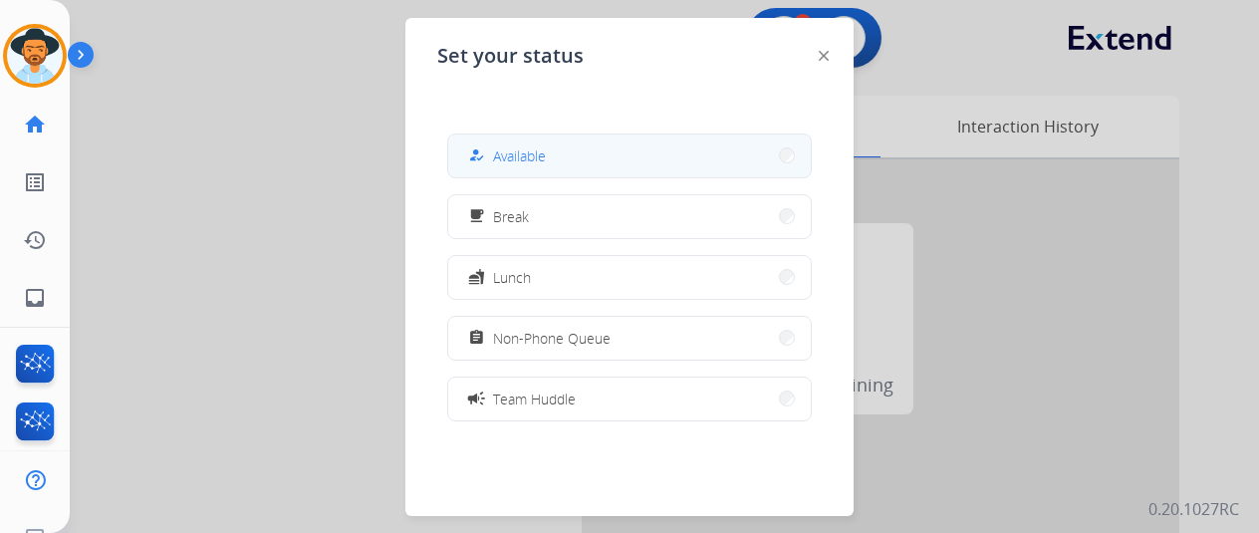
click at [537, 150] on span "Available" at bounding box center [519, 155] width 53 height 21
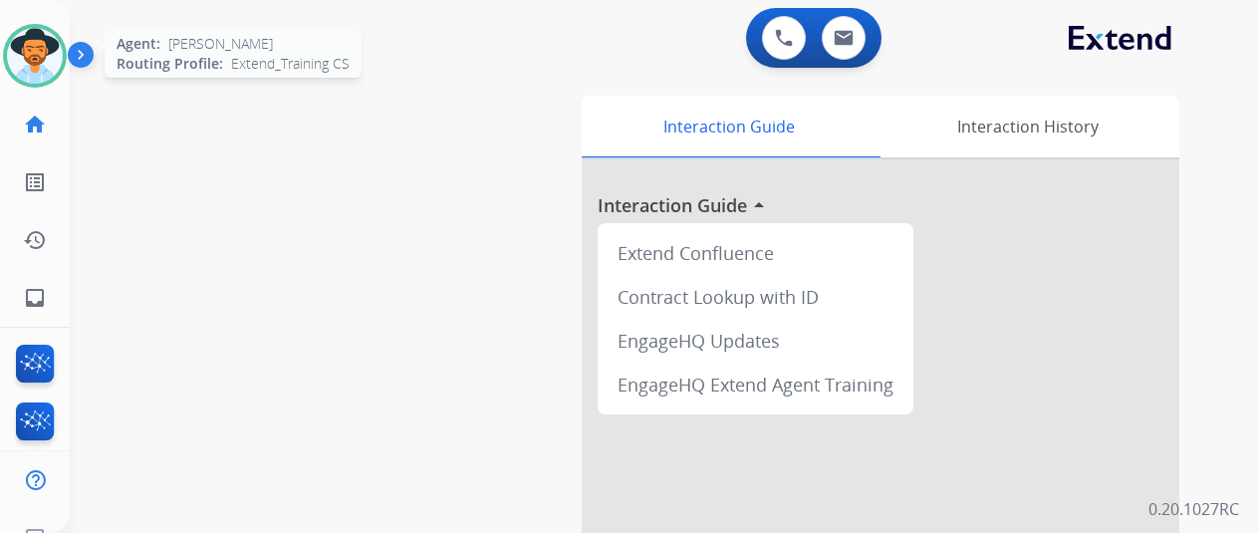
click at [43, 47] on img at bounding box center [35, 56] width 56 height 56
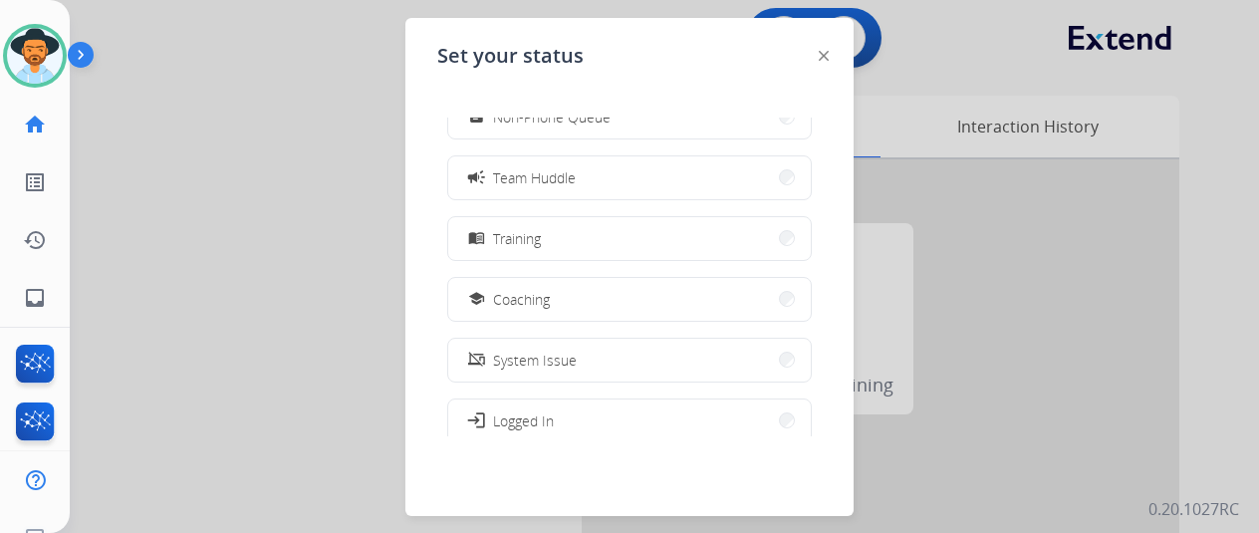
scroll to position [315, 0]
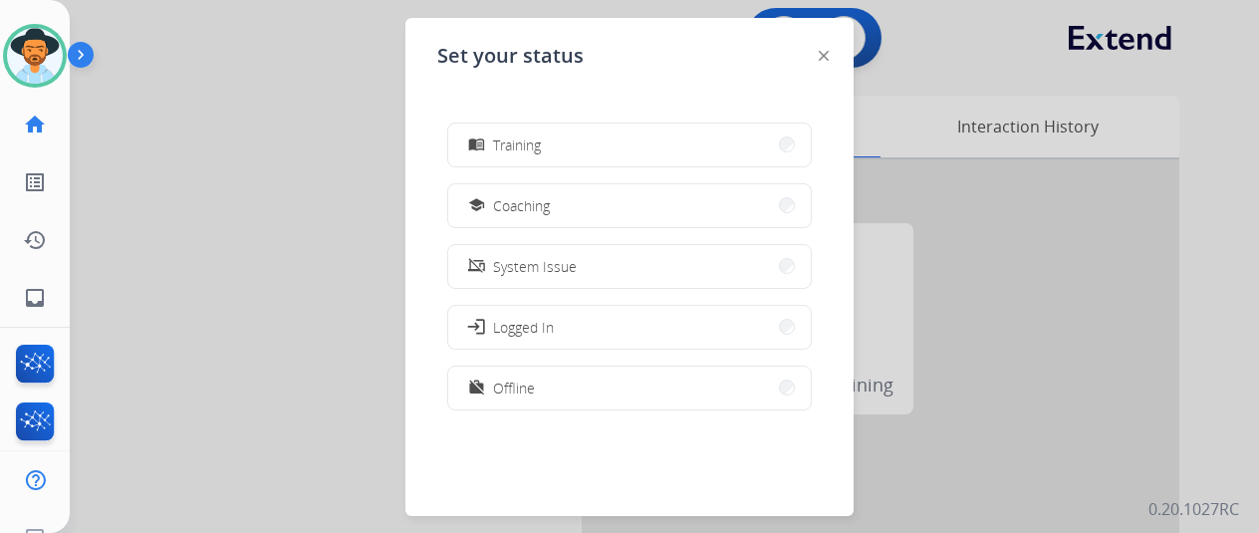
click at [520, 379] on span "Offline" at bounding box center [514, 387] width 42 height 21
